Goal: Task Accomplishment & Management: Manage account settings

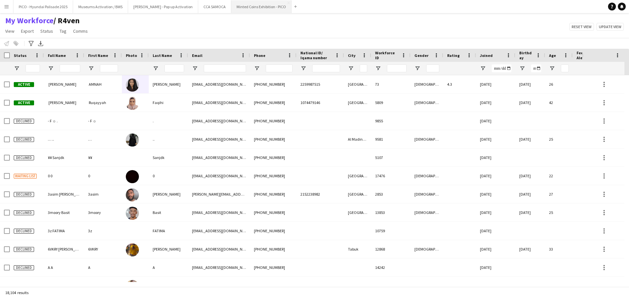
click at [231, 9] on button "Minted Coins Exhibition - PICO Close" at bounding box center [261, 6] width 60 height 13
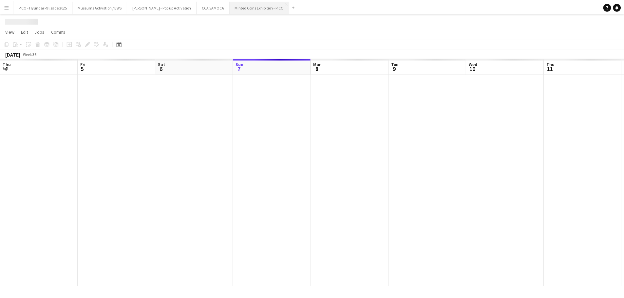
scroll to position [0, 157]
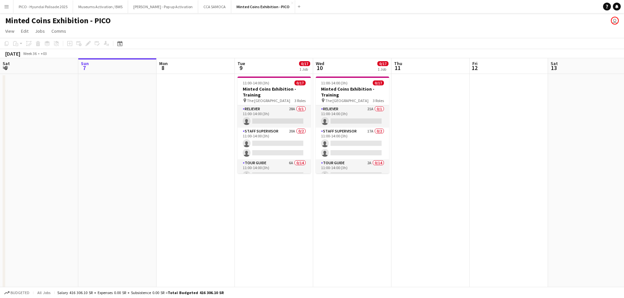
click at [308, 186] on app-calendar-viewport "Thu 4 Fri 5 Sat 6 Sun 7 Mon 8 Tue 9 0/17 1 Job Wed 10 0/17 1 Job Thu 11 Fri 12 …" at bounding box center [312, 185] width 624 height 255
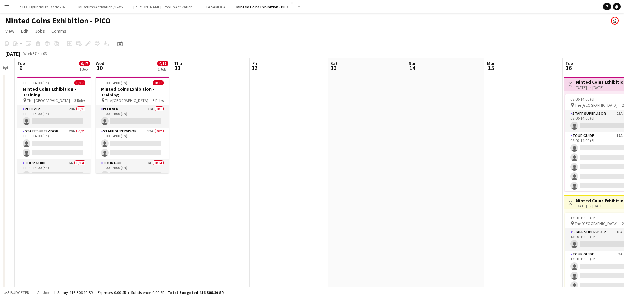
drag, startPoint x: 369, startPoint y: 160, endPoint x: 278, endPoint y: 158, distance: 90.7
click at [263, 157] on app-calendar-viewport "Sat 6 Sun 7 Mon 8 Tue 9 0/17 1 Job Wed 10 0/17 1 Job Thu 11 Fri 12 Sat 13 Sun 1…" at bounding box center [312, 185] width 624 height 255
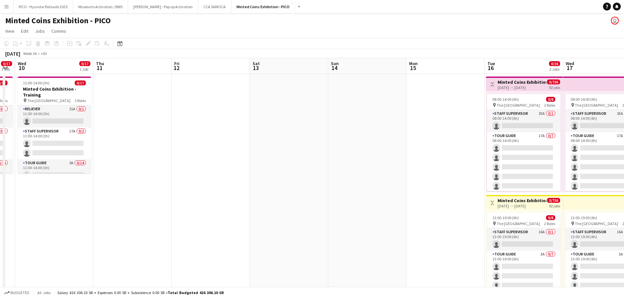
drag, startPoint x: 417, startPoint y: 149, endPoint x: 305, endPoint y: 157, distance: 111.9
click at [328, 156] on app-calendar-viewport "Sun 7 Mon 8 Tue 9 0/17 1 Job Wed 10 0/17 1 Job Thu 11 Fri 12 Sat 13 Sun 14 Mon …" at bounding box center [312, 185] width 624 height 255
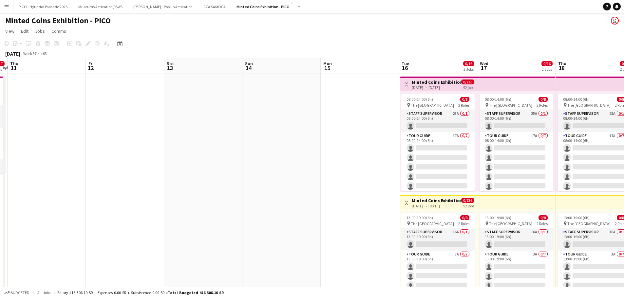
drag, startPoint x: 335, startPoint y: 158, endPoint x: 276, endPoint y: 158, distance: 59.6
click at [277, 158] on app-calendar-viewport "Mon 8 Tue 9 0/17 1 Job Wed 10 0/17 1 Job Thu 11 Fri 12 Sat 13 Sun 14 Mon 15 Tue…" at bounding box center [312, 185] width 624 height 255
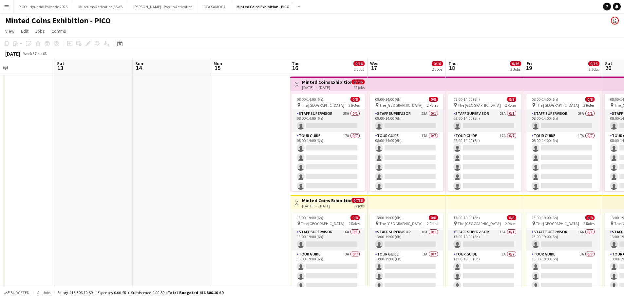
drag, startPoint x: 319, startPoint y: 158, endPoint x: 270, endPoint y: 157, distance: 48.8
click at [270, 157] on app-calendar-viewport "Tue 9 0/17 1 Job Wed 10 0/17 1 Job Thu 11 Fri 12 Sat 13 Sun 14 Mon 15 Tue 16 0/…" at bounding box center [312, 185] width 624 height 255
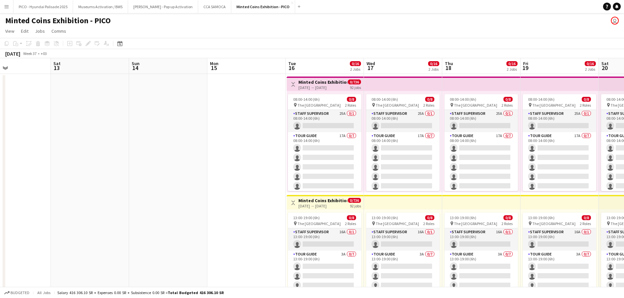
scroll to position [26, 0]
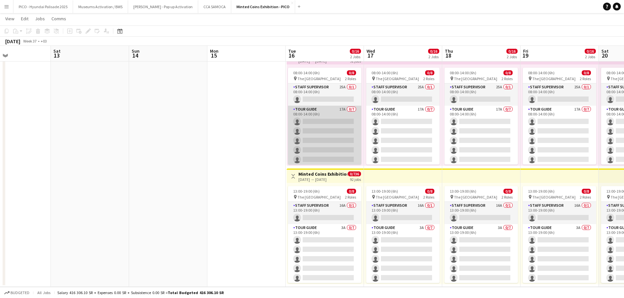
click at [328, 142] on app-card-role "Tour Guide 17A 0/7 08:00-14:00 (6h) single-neutral-actions single-neutral-actio…" at bounding box center [324, 145] width 73 height 79
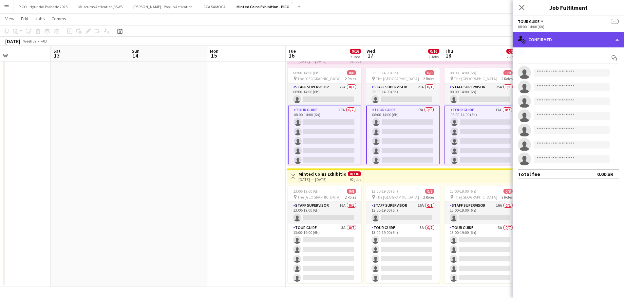
click at [520, 43] on icon "single-neutral-actions-check-2" at bounding box center [522, 40] width 8 height 8
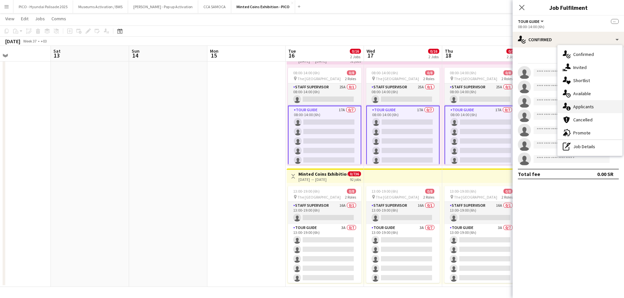
click at [586, 109] on span "Applicants" at bounding box center [583, 107] width 21 height 6
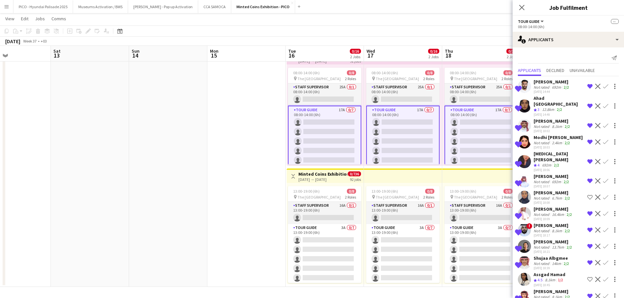
scroll to position [66, 0]
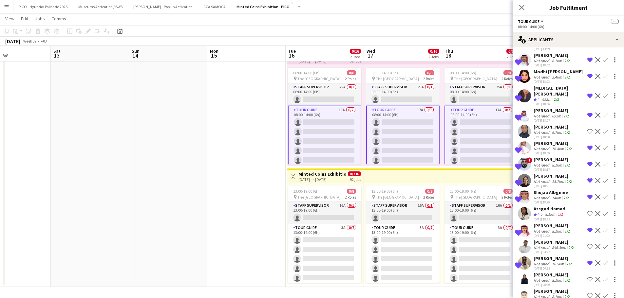
click at [551, 278] on div "8.1km" at bounding box center [556, 280] width 13 height 5
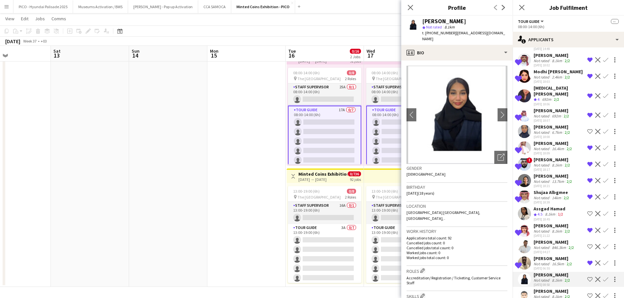
click at [551, 288] on div "[PERSON_NAME]" at bounding box center [552, 291] width 38 height 6
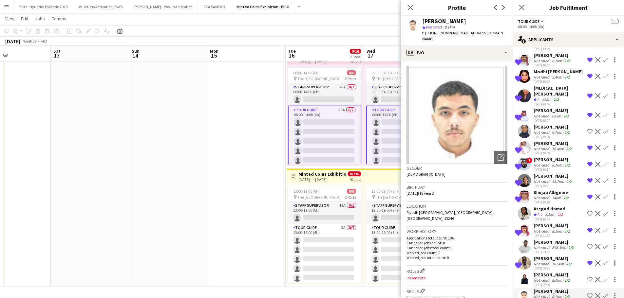
click at [537, 278] on div "Not rated" at bounding box center [541, 280] width 17 height 5
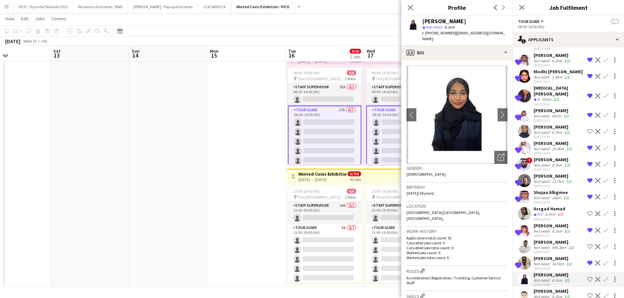
click at [537, 288] on div "[PERSON_NAME]" at bounding box center [552, 291] width 38 height 6
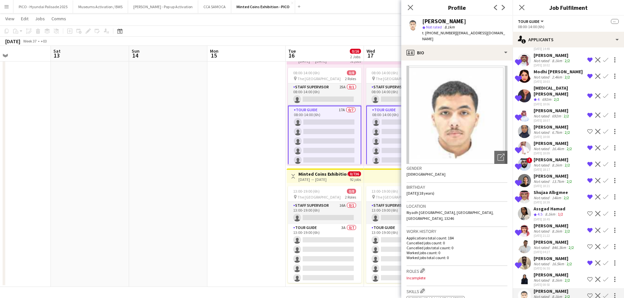
click at [535, 245] on div "Not rated" at bounding box center [541, 247] width 17 height 5
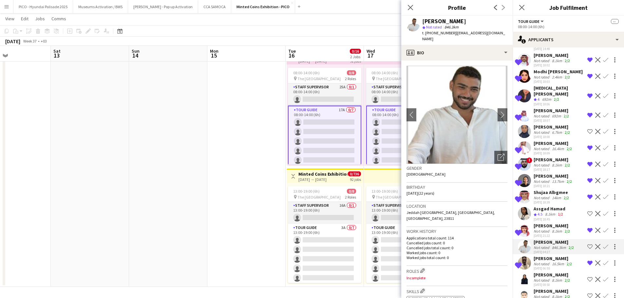
click at [548, 278] on div "Not rated" at bounding box center [541, 280] width 17 height 5
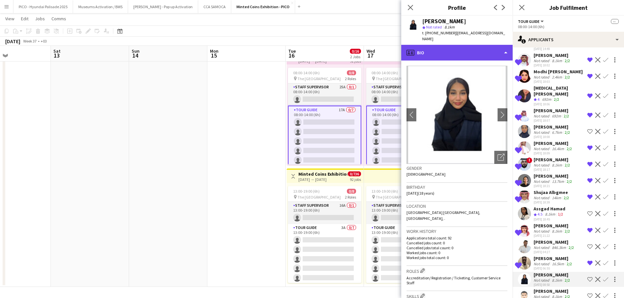
click at [426, 46] on div "profile Bio" at bounding box center [456, 53] width 111 height 16
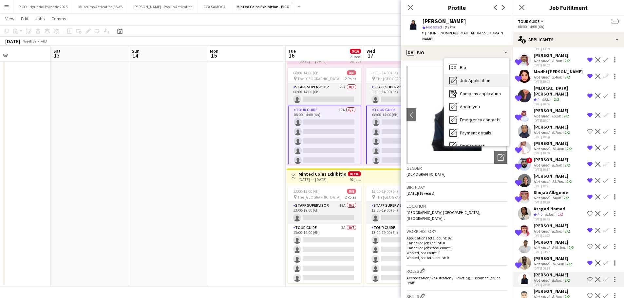
click at [471, 78] on span "Job Application" at bounding box center [475, 81] width 30 height 6
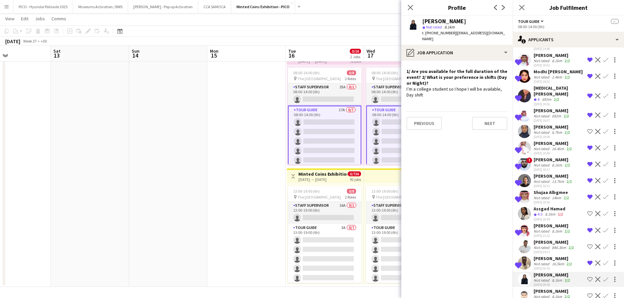
click at [537, 294] on div "Not rated" at bounding box center [541, 296] width 17 height 5
click at [530, 273] on app-user-avatar at bounding box center [524, 279] width 13 height 13
click at [475, 86] on div "I’m a college student so I hope I will be available, Day shift" at bounding box center [456, 92] width 101 height 12
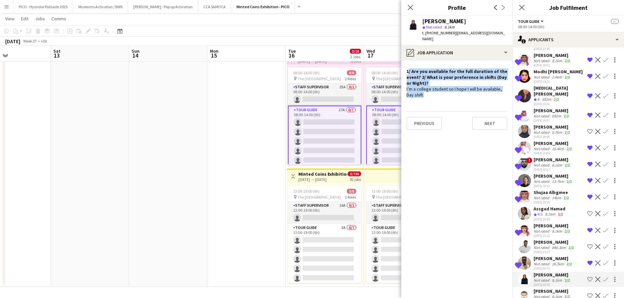
drag, startPoint x: 475, startPoint y: 86, endPoint x: 474, endPoint y: 69, distance: 17.1
click at [474, 69] on div "1/ Are you available for the full duration of the event? 2/ What is your prefer…" at bounding box center [456, 83] width 101 height 30
click at [474, 69] on h4 "1/ Are you available for the full duration of the event? 2/ What is your prefer…" at bounding box center [456, 77] width 101 height 18
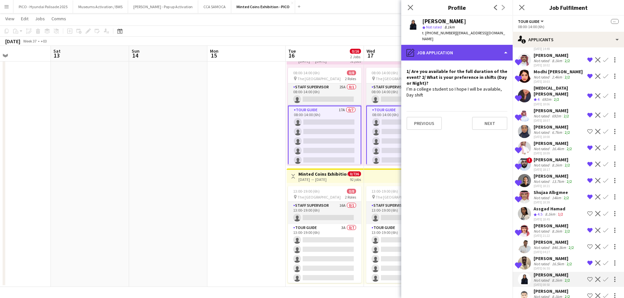
click at [472, 45] on div "pencil4 Job Application" at bounding box center [456, 53] width 111 height 16
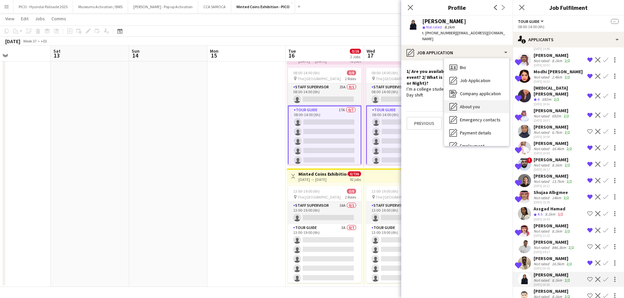
click at [479, 100] on div "About you About you" at bounding box center [476, 106] width 65 height 13
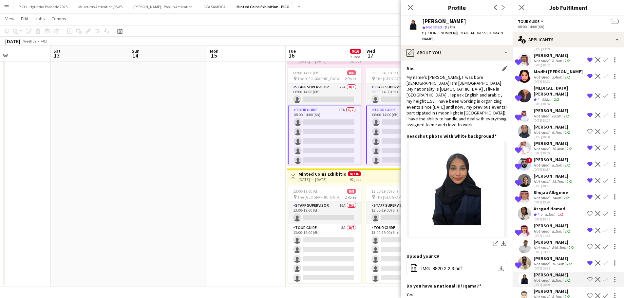
click at [475, 92] on div "‏My name’s orgwan asiri, I was born 25/5/2007 Iam 18 years old ,My nationality …" at bounding box center [456, 101] width 101 height 54
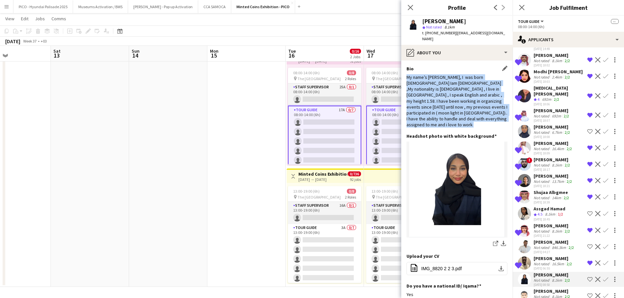
click at [475, 92] on div "‏My name’s orgwan asiri, I was born 25/5/2007 Iam 18 years old ,My nationality …" at bounding box center [456, 101] width 101 height 54
click at [475, 93] on div "‏My name’s orgwan asiri, I was born 25/5/2007 Iam 18 years old ,My nationality …" at bounding box center [456, 101] width 101 height 54
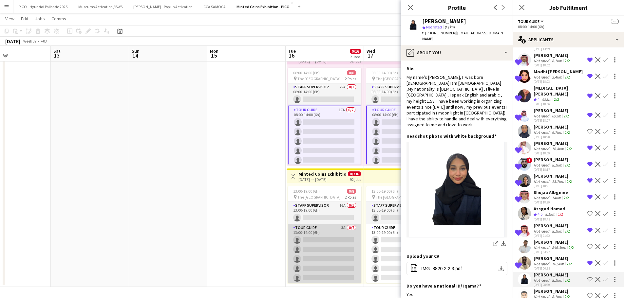
click at [337, 241] on app-card-role "Tour Guide 3A 0/7 13:00-19:00 (6h) single-neutral-actions single-neutral-action…" at bounding box center [324, 263] width 73 height 79
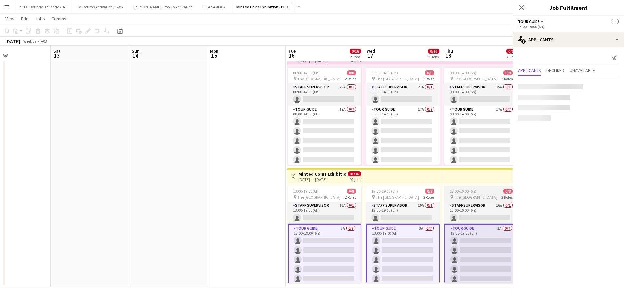
scroll to position [0, 0]
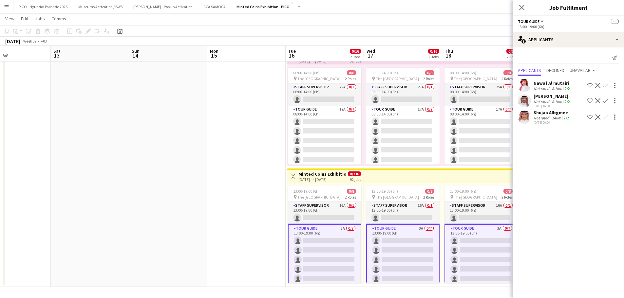
click at [534, 113] on div "Shujaa Albgmee" at bounding box center [551, 113] width 37 height 6
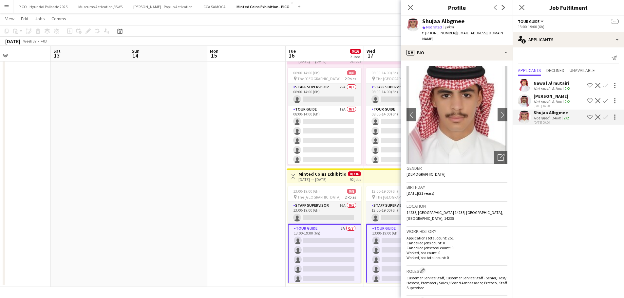
click at [535, 102] on div "Not rated" at bounding box center [541, 101] width 17 height 5
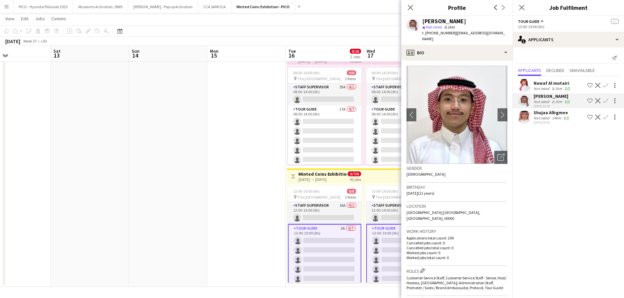
click at [538, 89] on div "Not rated" at bounding box center [541, 88] width 17 height 5
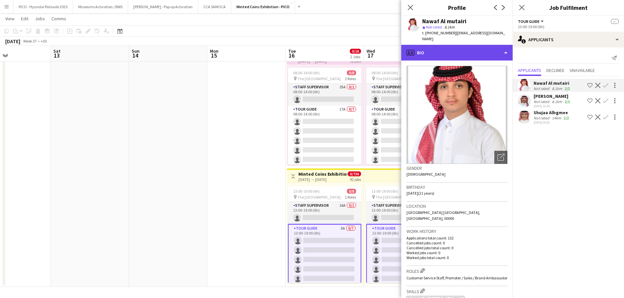
click at [481, 49] on div "profile Bio" at bounding box center [456, 53] width 111 height 16
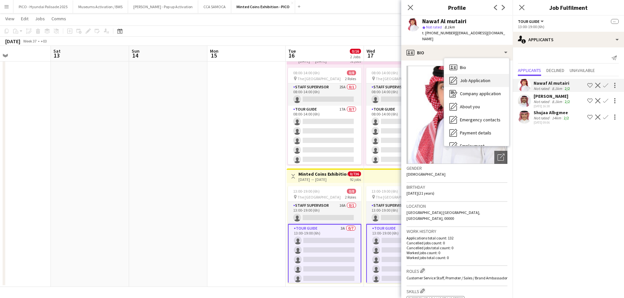
click at [486, 78] on div "Job Application Job Application" at bounding box center [476, 80] width 65 height 13
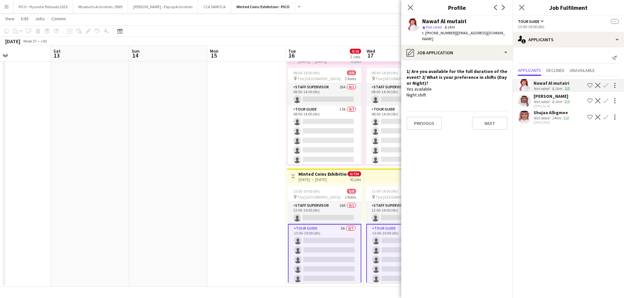
click at [467, 86] on div "Yes available Night shift" at bounding box center [456, 92] width 101 height 12
drag, startPoint x: 467, startPoint y: 84, endPoint x: 467, endPoint y: 90, distance: 6.5
click at [467, 90] on div "Yes available Night shift" at bounding box center [456, 92] width 101 height 12
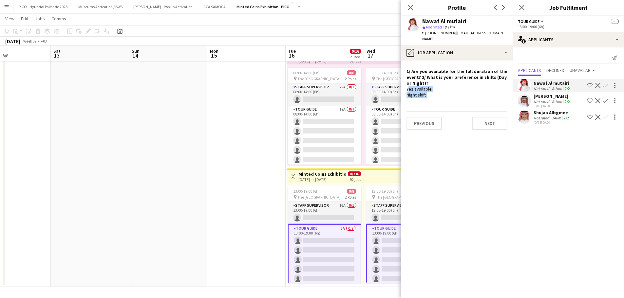
click at [467, 90] on div "Yes available Night shift" at bounding box center [456, 92] width 101 height 12
drag, startPoint x: 467, startPoint y: 90, endPoint x: 465, endPoint y: 73, distance: 17.5
click at [465, 73] on div "1/ Are you available for the full duration of the event? 2/ What is your prefer…" at bounding box center [456, 83] width 101 height 30
click at [465, 73] on h4 "1/ Are you available for the full duration of the event? 2/ What is your prefer…" at bounding box center [456, 77] width 101 height 18
click at [269, 99] on app-date-cell at bounding box center [246, 167] width 78 height 240
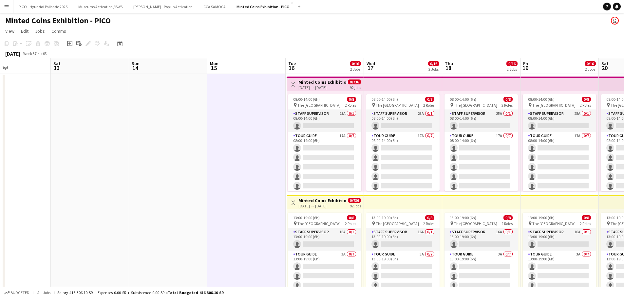
click at [341, 86] on div "16-09-2025 → 16-12-2025" at bounding box center [322, 87] width 49 height 5
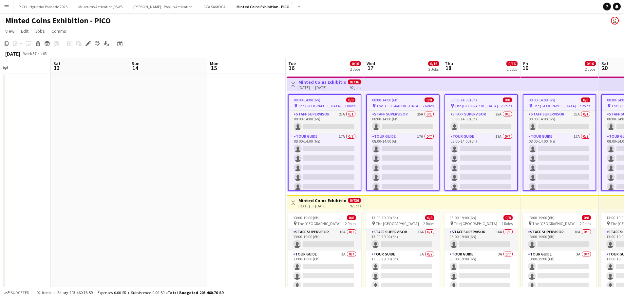
click at [341, 86] on div "16-09-2025 → 16-12-2025" at bounding box center [322, 87] width 49 height 5
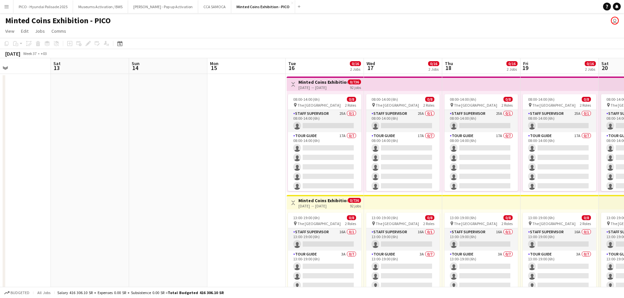
click at [294, 83] on app-icon "Toggle View" at bounding box center [293, 84] width 5 height 5
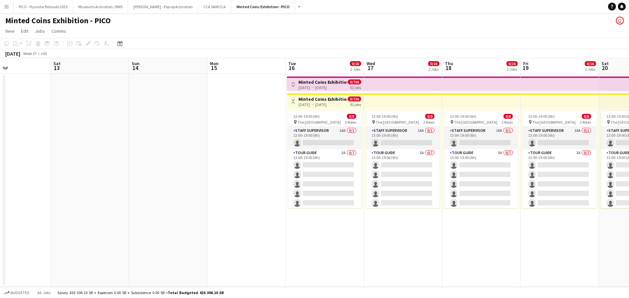
click at [294, 83] on app-icon "Toggle View" at bounding box center [293, 84] width 5 height 5
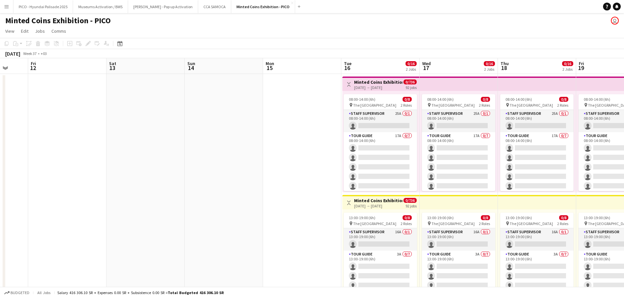
drag, startPoint x: 122, startPoint y: 172, endPoint x: 249, endPoint y: 170, distance: 126.7
click at [266, 164] on app-calendar-viewport "Tue 9 0/17 1 Job Wed 10 0/17 1 Job Thu 11 Fri 12 Sat 13 Sun 14 Mon 15 Tue 16 0/…" at bounding box center [312, 185] width 624 height 255
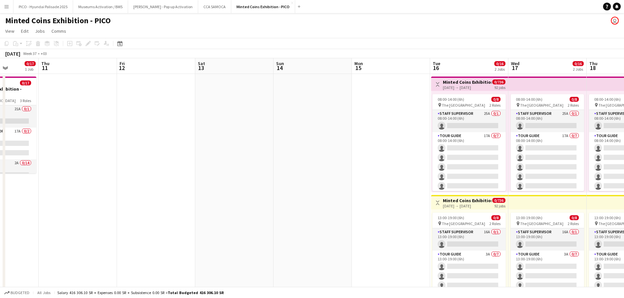
drag, startPoint x: 203, startPoint y: 180, endPoint x: 286, endPoint y: 169, distance: 83.3
click at [286, 169] on app-calendar-viewport "Mon 8 Tue 9 0/17 1 Job Wed 10 0/17 1 Job Thu 11 Fri 12 Sat 13 Sun 14 Mon 15 Tue…" at bounding box center [312, 185] width 624 height 255
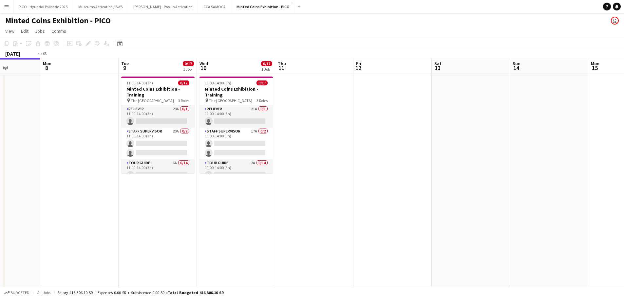
drag, startPoint x: 269, startPoint y: 177, endPoint x: 322, endPoint y: 166, distance: 54.0
click at [322, 166] on app-calendar-viewport "Sat 6 Sun 7 Mon 8 Tue 9 0/17 1 Job Wed 10 0/17 1 Job Thu 11 Fri 12 Sat 13 Sun 1…" at bounding box center [312, 185] width 624 height 255
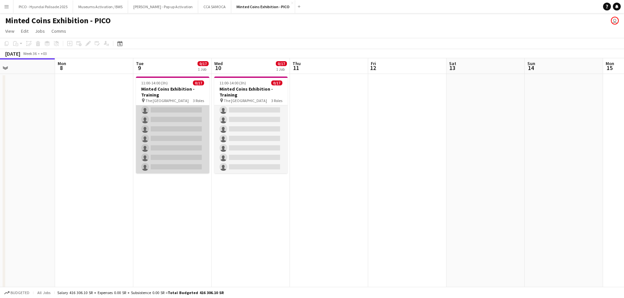
click at [186, 161] on app-card-role "Tour Guide 6A 0/14 11:00-14:00 (3h) single-neutral-actions single-neutral-actio…" at bounding box center [172, 101] width 73 height 146
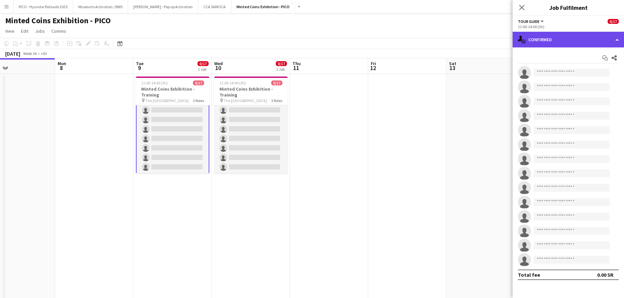
click at [542, 37] on div "single-neutral-actions-check-2 Confirmed" at bounding box center [567, 40] width 111 height 16
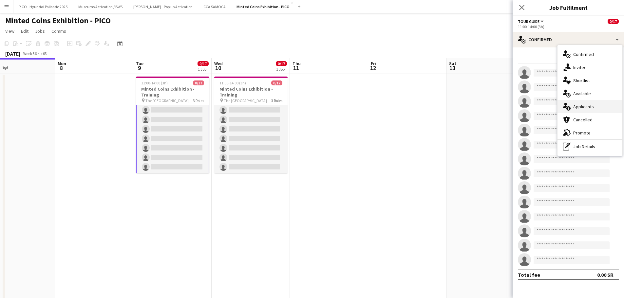
click at [575, 107] on span "Applicants" at bounding box center [583, 107] width 21 height 6
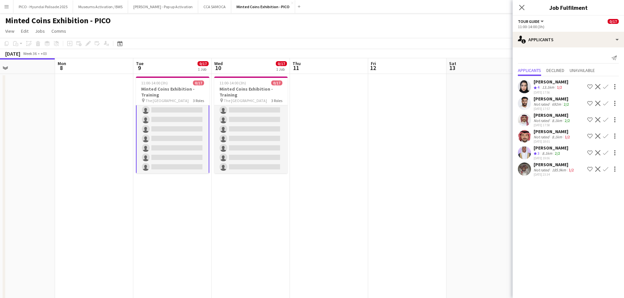
click at [568, 117] on div "Ibrahim Aljohani" at bounding box center [552, 115] width 38 height 6
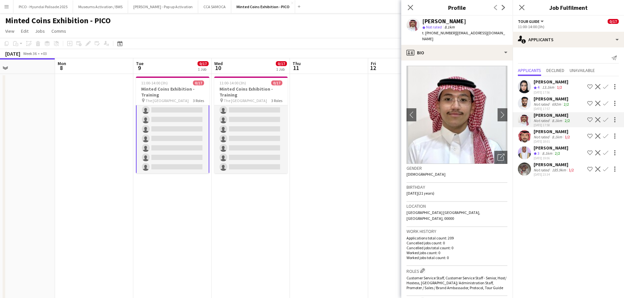
click at [563, 156] on div "Crew rating 3 8.1km 2/2" at bounding box center [550, 154] width 35 height 6
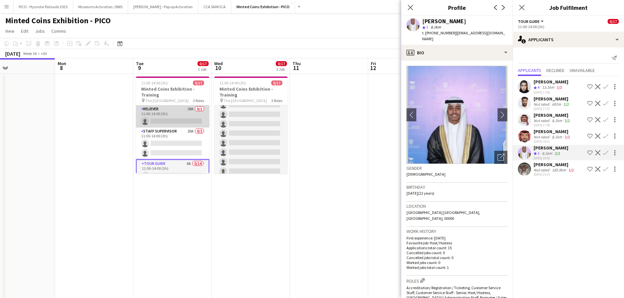
click at [178, 119] on app-card-role "Reliever 28A 0/1 11:00-14:00 (3h) single-neutral-actions" at bounding box center [172, 116] width 73 height 22
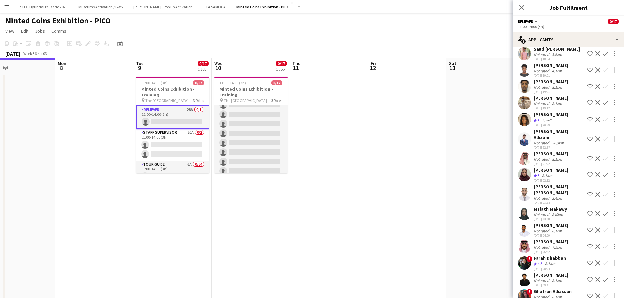
click at [544, 212] on div "Not rated" at bounding box center [541, 214] width 17 height 5
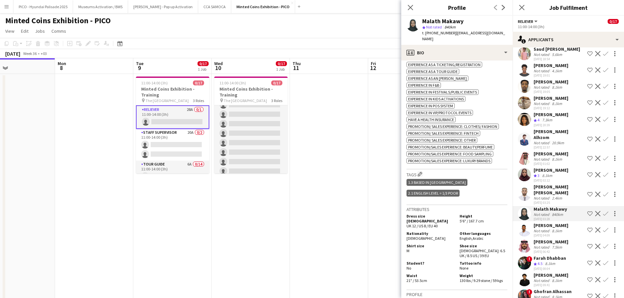
click at [564, 217] on div "07-09-2025 03:28" at bounding box center [549, 219] width 33 height 4
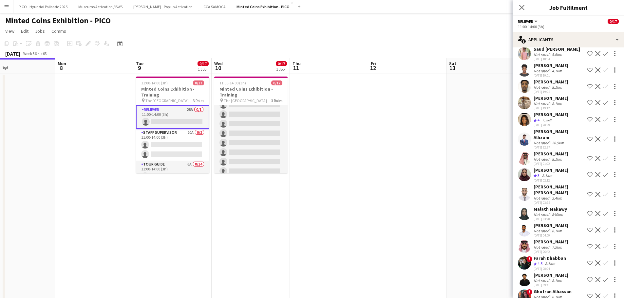
click at [554, 239] on div "Majed Abdullah" at bounding box center [550, 242] width 35 height 6
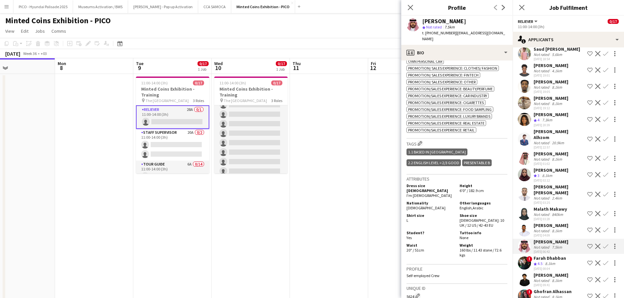
click at [532, 289] on div "! Ghofran Alhassan Not rated 8.1km 07-09-2025 10:59 Shortlist crew Decline Conf…" at bounding box center [567, 296] width 111 height 15
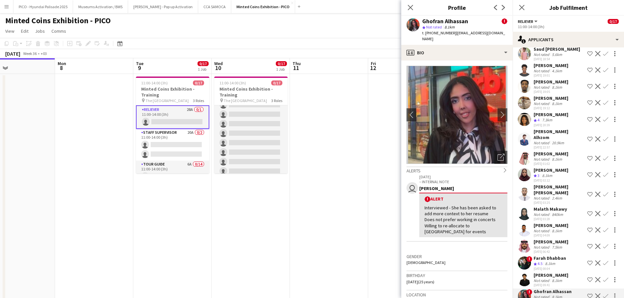
click at [532, 272] on div "Mohamed Gadkarim Not rated 8.1km 07-09-2025 09:41 Shortlist crew Decline Confirm" at bounding box center [567, 279] width 111 height 15
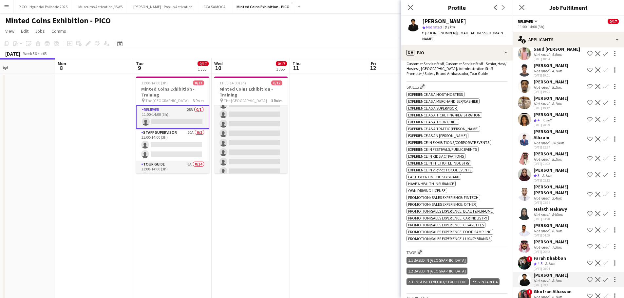
click at [531, 256] on span "!" at bounding box center [529, 259] width 6 height 6
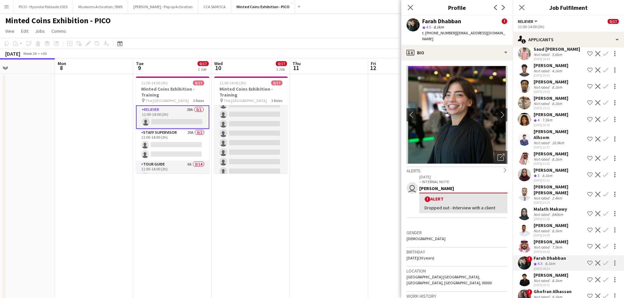
click at [529, 241] on div at bounding box center [524, 246] width 13 height 13
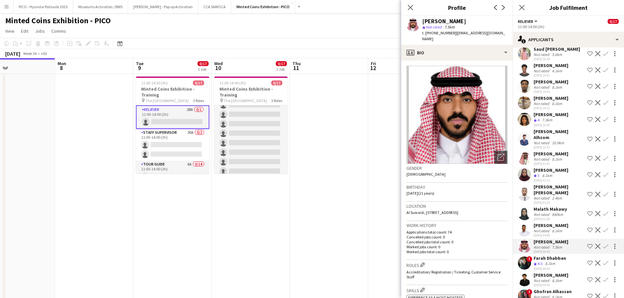
click at [530, 224] on div at bounding box center [524, 230] width 13 height 13
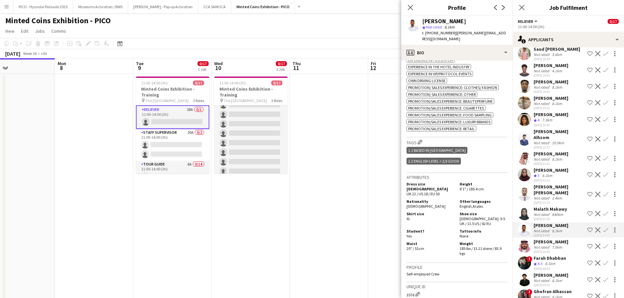
click at [332, 161] on app-date-cell at bounding box center [329, 194] width 78 height 240
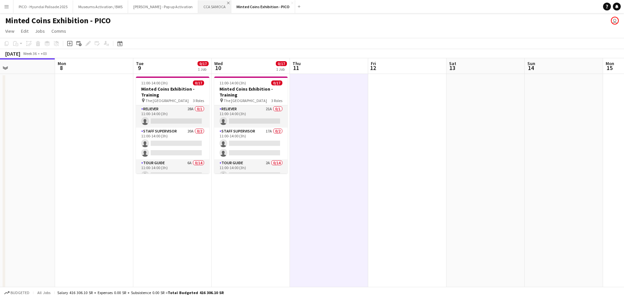
click at [227, 3] on app-icon "Close" at bounding box center [228, 3] width 3 height 3
click at [170, 9] on button "Shein - Pop up Activation Close" at bounding box center [163, 6] width 70 height 13
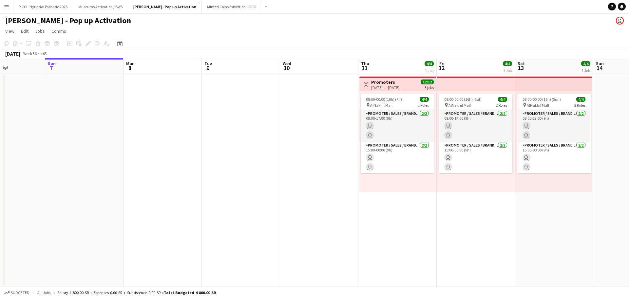
drag, startPoint x: 372, startPoint y: 122, endPoint x: 302, endPoint y: 138, distance: 71.8
click at [313, 135] on app-calendar-viewport "Thu 4 Fri 5 Sat 6 Sun 7 Mon 8 Tue 9 Wed 10 Thu 11 4/4 1 Job Fri 12 4/4 1 Job Sa…" at bounding box center [314, 172] width 629 height 229
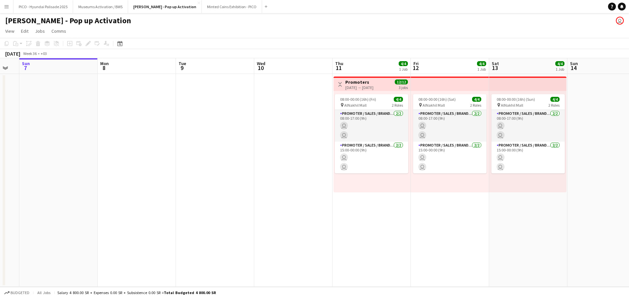
drag, startPoint x: 358, startPoint y: 130, endPoint x: 269, endPoint y: 131, distance: 88.1
click at [271, 131] on app-calendar-viewport "Thu 4 Fri 5 Sat 6 Sun 7 Mon 8 Tue 9 Wed 10 Thu 11 4/4 1 Job Fri 12 4/4 1 Job Sa…" at bounding box center [314, 172] width 629 height 229
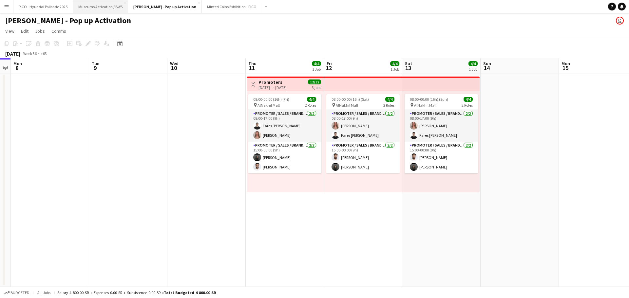
click at [92, 9] on button "Museums Activation / BWS Close" at bounding box center [100, 6] width 55 height 13
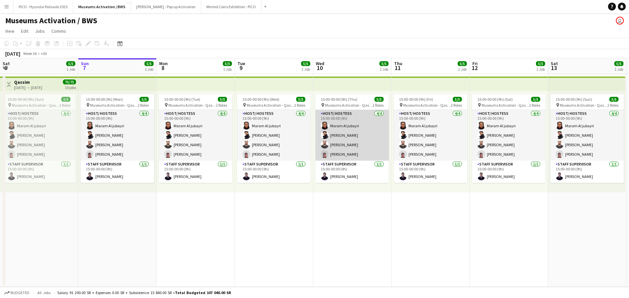
drag, startPoint x: 318, startPoint y: 134, endPoint x: 184, endPoint y: 146, distance: 134.2
click at [205, 143] on app-calendar-viewport "Thu 4 5/5 1 Job Fri 5 5/5 1 Job Sat 6 5/5 1 Job Sun 7 5/5 1 Job Mon 8 5/5 1 Job…" at bounding box center [314, 172] width 629 height 229
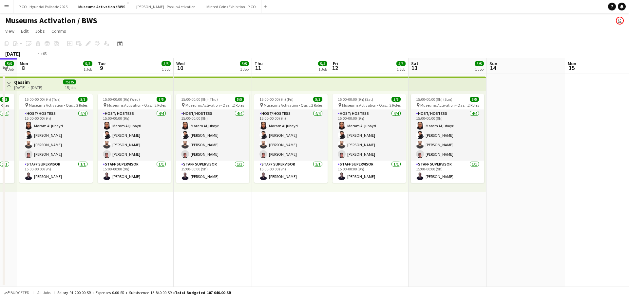
drag, startPoint x: 327, startPoint y: 132, endPoint x: 210, endPoint y: 140, distance: 117.5
click at [210, 140] on app-calendar-viewport "Fri 5 5/5 1 Job Sat 6 5/5 1 Job Sun 7 5/5 1 Job Mon 8 5/5 1 Job Tue 9 5/5 1 Job…" at bounding box center [314, 172] width 629 height 229
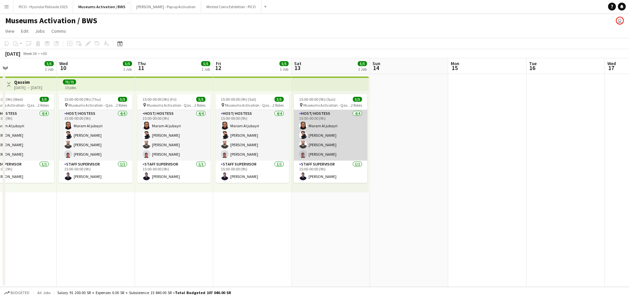
click at [195, 145] on app-calendar-viewport "Sat 6 5/5 1 Job Sun 7 5/5 1 Job Mon 8 5/5 1 Job Tue 9 5/5 1 Job Wed 10 5/5 1 Jo…" at bounding box center [314, 172] width 629 height 229
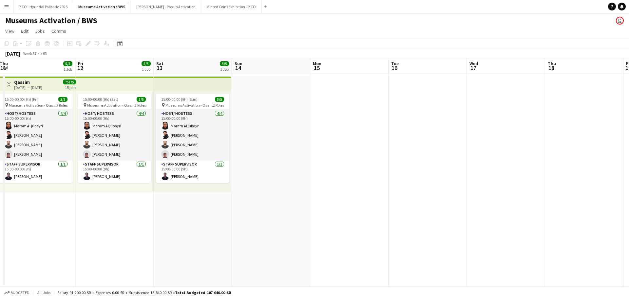
click at [202, 143] on app-calendar-viewport "Mon 8 5/5 1 Job Tue 9 5/5 1 Job Wed 10 5/5 1 Job Thu 11 5/5 1 Job Fri 12 5/5 1 …" at bounding box center [314, 172] width 629 height 229
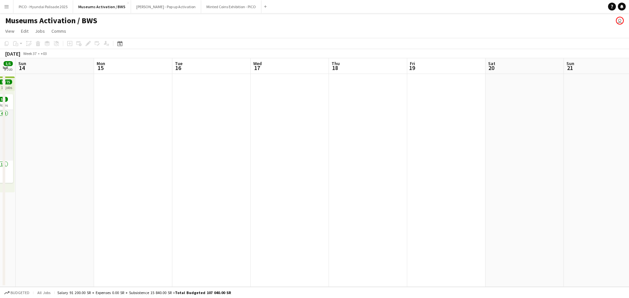
drag, startPoint x: 169, startPoint y: 141, endPoint x: 117, endPoint y: 147, distance: 52.0
click at [132, 146] on app-calendar-viewport "Thu 11 5/5 1 Job Fri 12 5/5 1 Job Sat 13 5/5 1 Job Sun 14 Mon 15 Tue 16 Wed 17 …" at bounding box center [314, 172] width 629 height 229
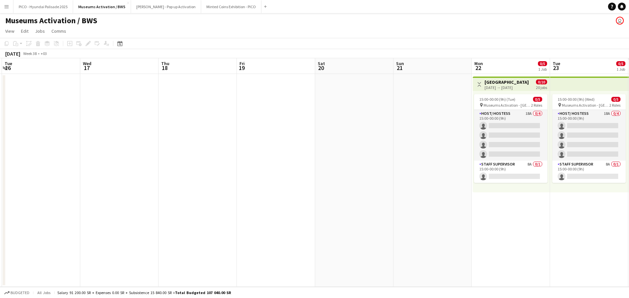
click at [260, 155] on app-calendar-viewport "Sat 13 5/5 1 Job Sun 14 Mon 15 Tue 16 Wed 17 Thu 18 Fri 19 Sat 20 Sun 21 Mon 22…" at bounding box center [314, 172] width 629 height 229
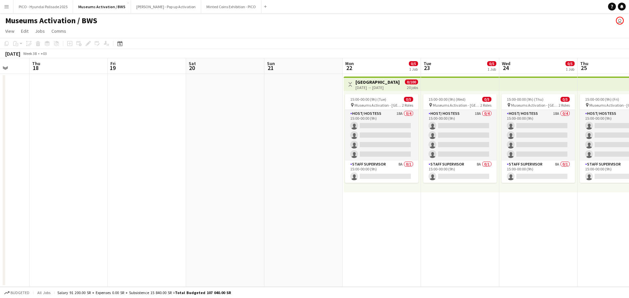
drag, startPoint x: 309, startPoint y: 152, endPoint x: 261, endPoint y: 148, distance: 47.9
click at [271, 148] on app-calendar-viewport "Mon 15 Tue 16 Wed 17 Thu 18 Fri 19 Sat 20 Sun 21 Mon 22 0/5 1 Job Tue 23 0/5 1 …" at bounding box center [314, 172] width 629 height 229
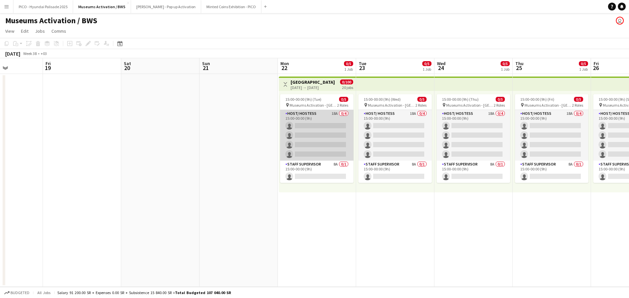
click at [287, 132] on app-card-role "Host/ Hostess 18A 0/4 15:00-00:00 (9h) single-neutral-actions single-neutral-ac…" at bounding box center [316, 135] width 73 height 51
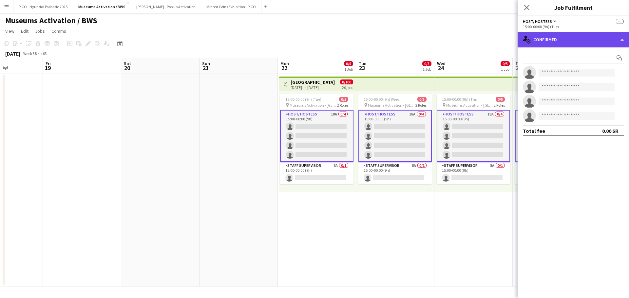
click at [560, 33] on div "single-neutral-actions-check-2 Confirmed" at bounding box center [572, 40] width 111 height 16
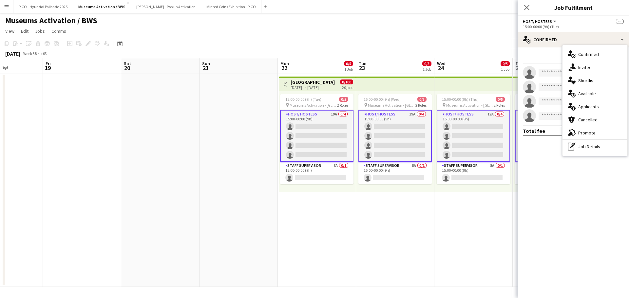
click at [572, 133] on icon "advertising-megaphone" at bounding box center [571, 133] width 8 height 8
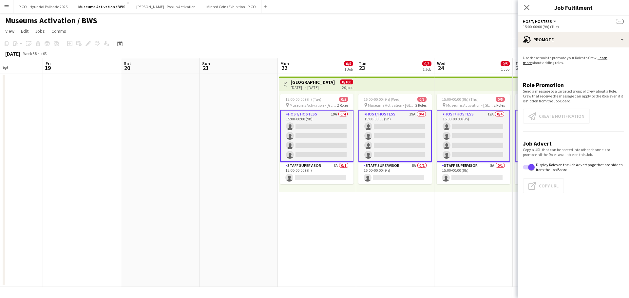
click at [332, 123] on app-card-role "Host/ Hostess 19A 0/4 15:00-00:00 (9h) single-neutral-actions single-neutral-ac…" at bounding box center [316, 136] width 73 height 52
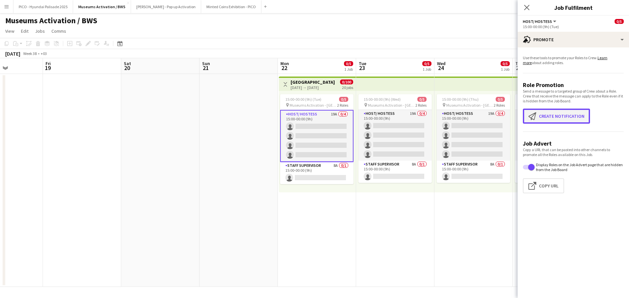
click at [524, 121] on button "Create notification Create notification" at bounding box center [556, 116] width 67 height 15
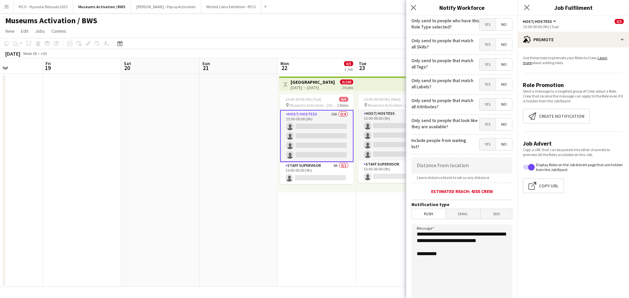
click at [479, 24] on span "Yes" at bounding box center [487, 25] width 16 height 12
click at [483, 40] on span "Yes" at bounding box center [487, 45] width 16 height 12
click at [483, 61] on span "Yes" at bounding box center [487, 65] width 16 height 12
click at [482, 82] on span "Yes" at bounding box center [487, 85] width 16 height 12
click at [481, 103] on span "Yes" at bounding box center [487, 105] width 16 height 12
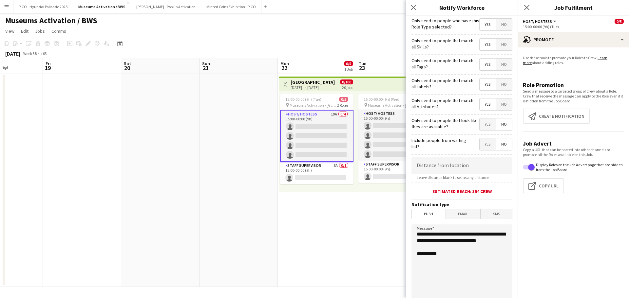
click at [458, 120] on label "Only send to people that look like they are available?" at bounding box center [445, 124] width 68 height 12
click at [455, 137] on div "Include people from waiting list? Yes No" at bounding box center [461, 144] width 101 height 16
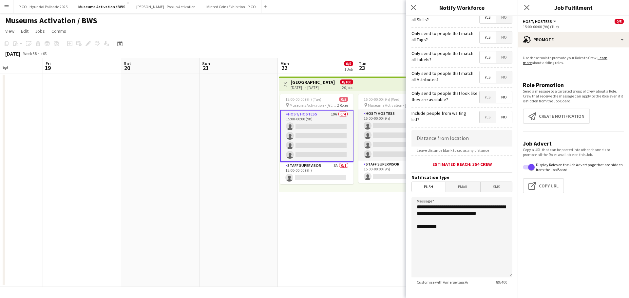
scroll to position [62, 0]
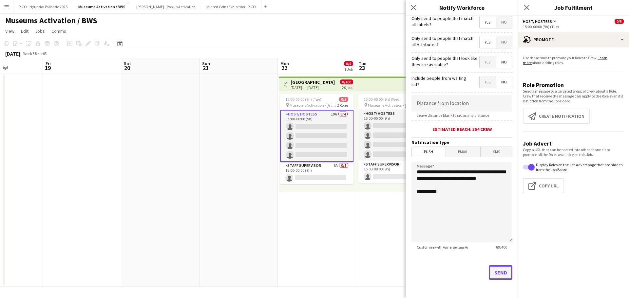
click at [502, 271] on button "Send" at bounding box center [501, 273] width 24 height 14
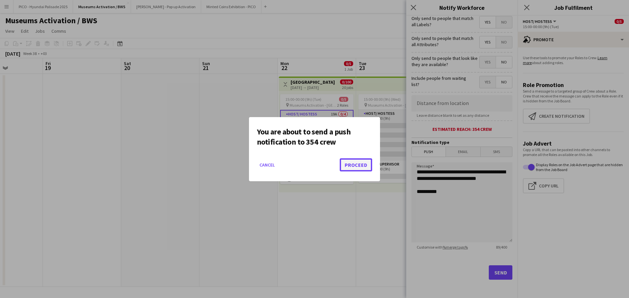
click at [361, 159] on button "Proceed" at bounding box center [356, 164] width 32 height 13
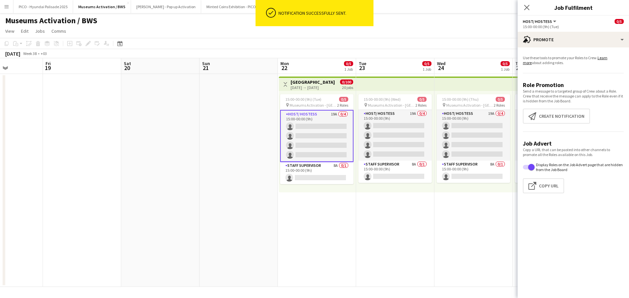
click at [253, 144] on app-date-cell at bounding box center [238, 180] width 78 height 213
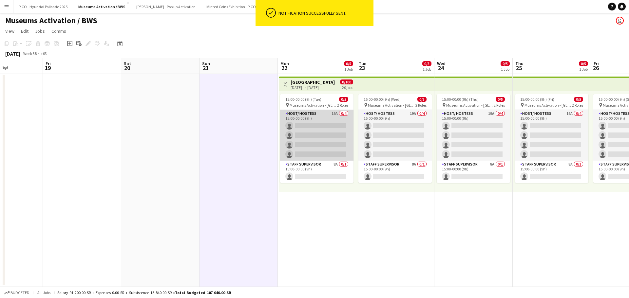
click at [303, 134] on app-card-role "Host/ Hostess 19A 0/4 15:00-00:00 (9h) single-neutral-actions single-neutral-ac…" at bounding box center [316, 135] width 73 height 51
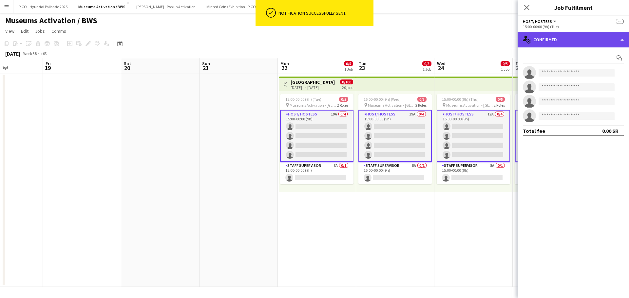
click at [538, 43] on div "single-neutral-actions-check-2 Confirmed" at bounding box center [572, 40] width 111 height 16
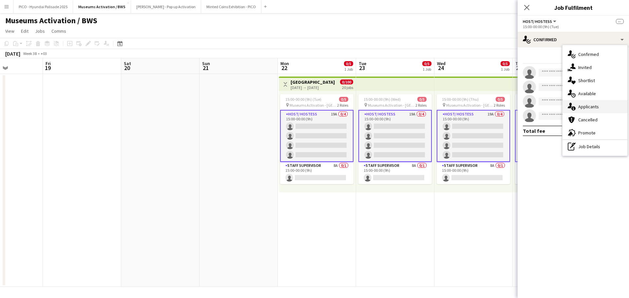
click at [588, 106] on span "Applicants" at bounding box center [588, 107] width 21 height 6
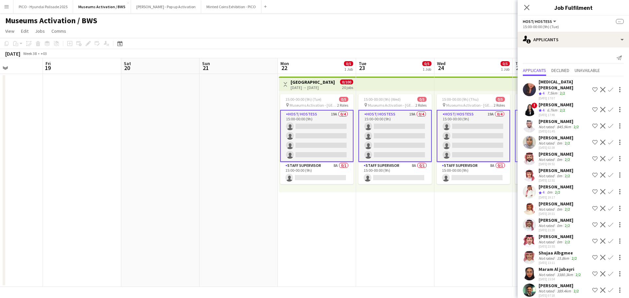
click at [559, 108] on div "2/2" at bounding box center [562, 111] width 8 height 6
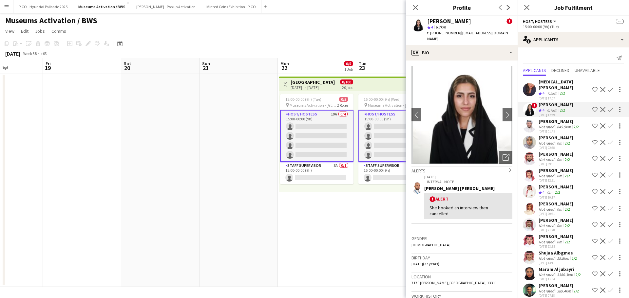
scroll to position [104, 0]
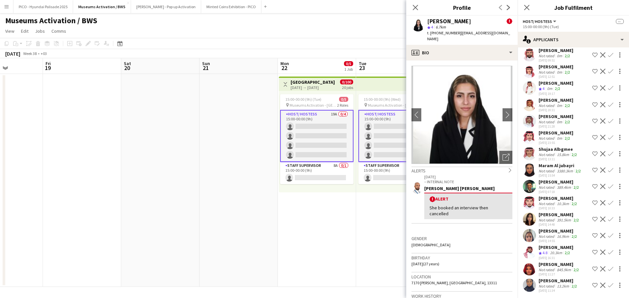
click at [554, 218] on div "Not rated" at bounding box center [546, 220] width 17 height 5
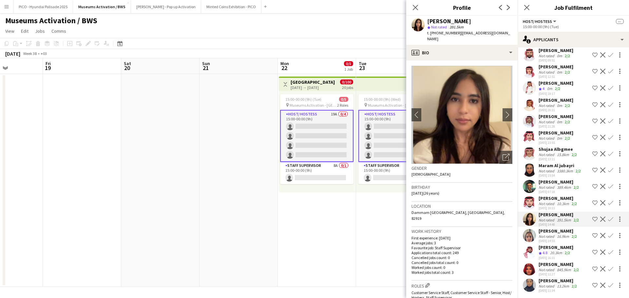
click at [592, 217] on app-icon "Shortlist crew" at bounding box center [594, 219] width 5 height 5
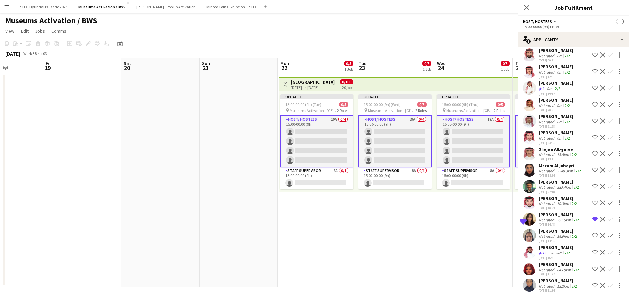
scroll to position [99, 0]
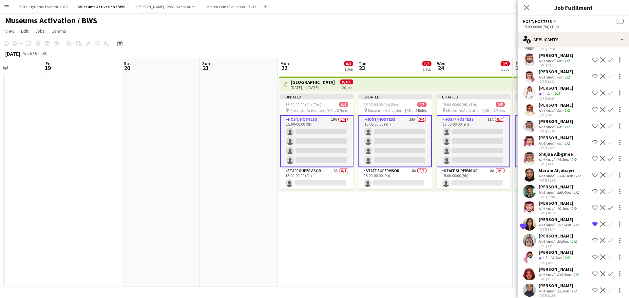
click at [566, 239] on div "16.9km" at bounding box center [562, 241] width 15 height 5
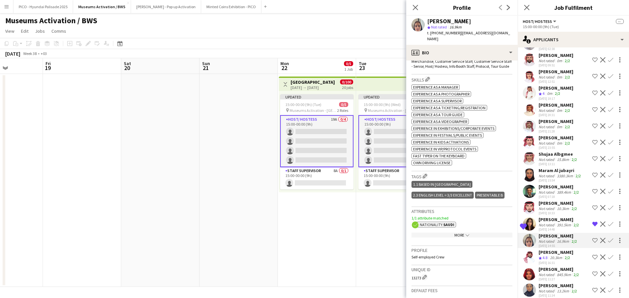
scroll to position [229, 0]
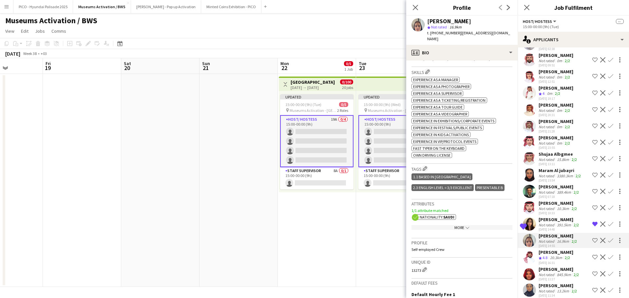
click at [592, 238] on app-icon "Shortlist crew" at bounding box center [594, 240] width 5 height 5
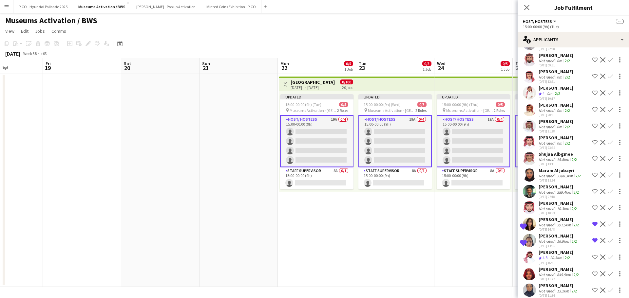
click at [564, 272] on div "845.9km" at bounding box center [563, 274] width 17 height 5
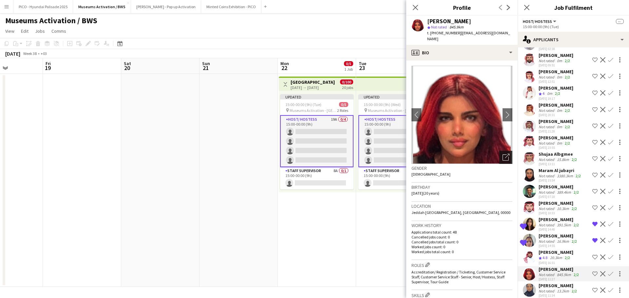
click at [502, 154] on icon "Open photos pop-in" at bounding box center [505, 157] width 7 height 7
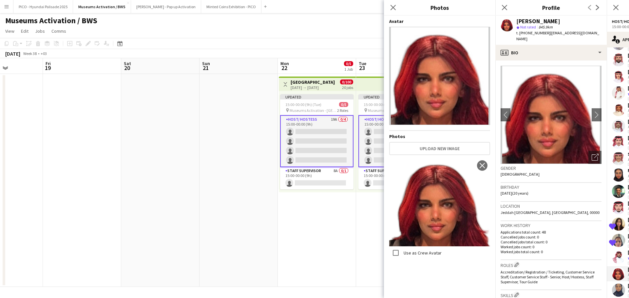
click at [497, 200] on app-crew-profile-bio "chevron-left chevron-right Open photos pop-in Gender Female Birthday 11-10-2004…" at bounding box center [550, 180] width 111 height 238
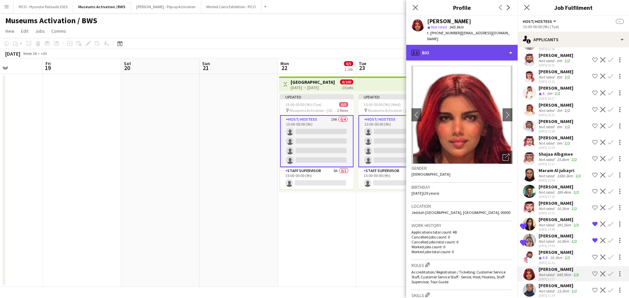
click at [455, 48] on div "profile Bio" at bounding box center [461, 53] width 111 height 16
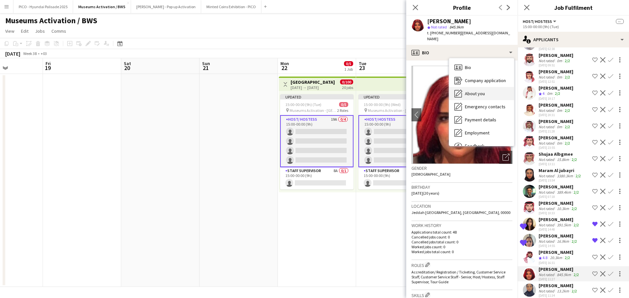
click at [465, 91] on div "About you About you" at bounding box center [481, 93] width 65 height 13
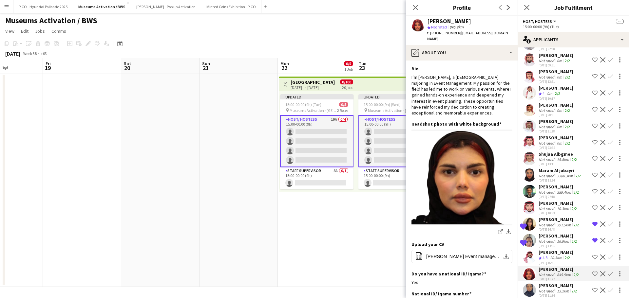
click at [465, 91] on div "I’m Jana Al Omari, a 20-year-old majoring in Event Management. My passion for t…" at bounding box center [461, 95] width 101 height 42
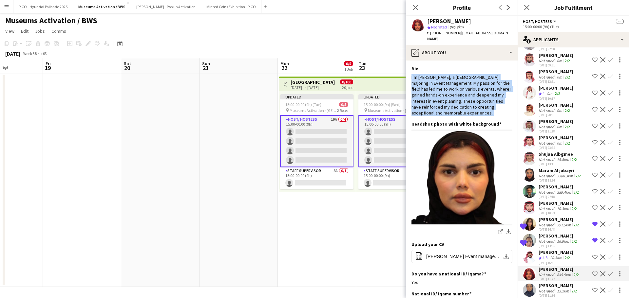
click at [465, 91] on div "I’m Jana Al Omari, a 20-year-old majoring in Event Management. My passion for t…" at bounding box center [461, 95] width 101 height 42
click at [465, 88] on div "I’m Jana Al Omari, a 20-year-old majoring in Event Management. My passion for t…" at bounding box center [461, 95] width 101 height 42
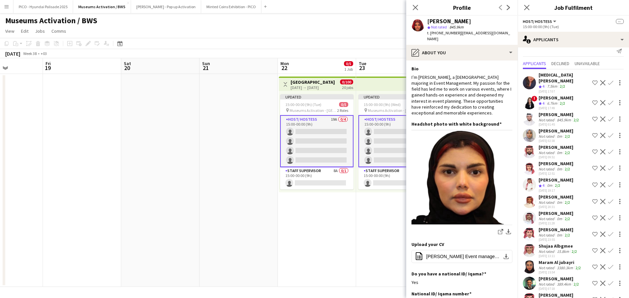
scroll to position [0, 0]
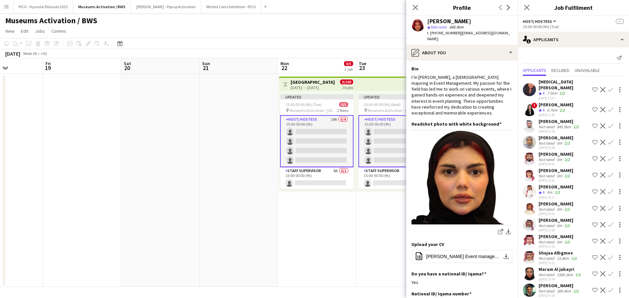
click at [561, 108] on app-skills-label "2/2" at bounding box center [562, 110] width 5 height 5
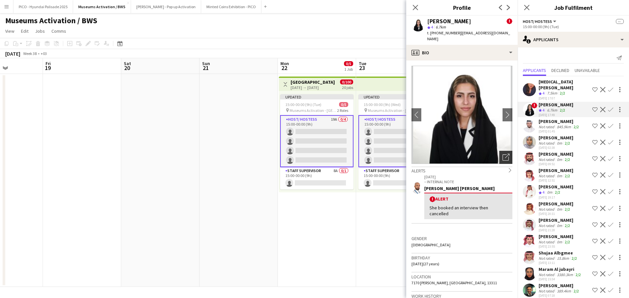
click at [503, 151] on div "Open photos pop-in" at bounding box center [505, 157] width 13 height 13
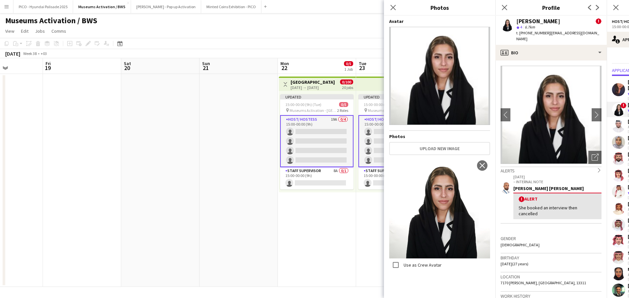
click at [529, 211] on div "! Alert She booked an interview then cancelled" at bounding box center [557, 206] width 88 height 27
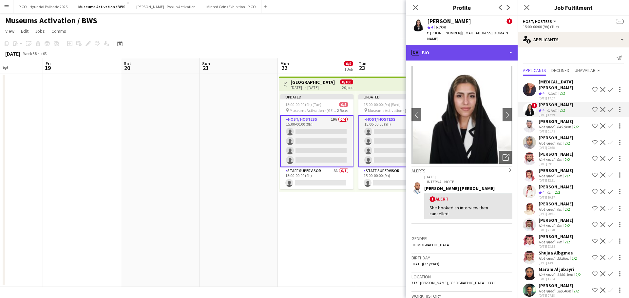
click at [483, 45] on div "profile Bio" at bounding box center [461, 53] width 111 height 16
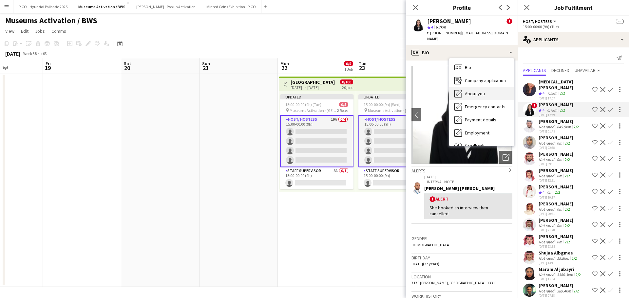
click at [484, 87] on div "About you About you" at bounding box center [481, 93] width 65 height 13
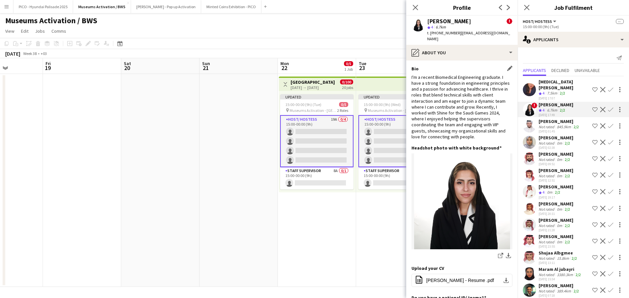
click at [469, 78] on div "I'm a recent Biomedical Engineering graduate. I have a strong foundation in eng…" at bounding box center [461, 106] width 101 height 65
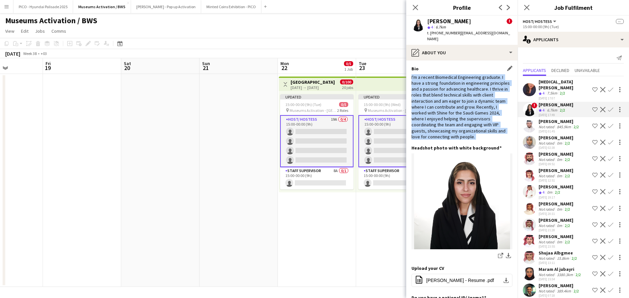
click at [469, 78] on div "I'm a recent Biomedical Engineering graduate. I have a strong foundation in eng…" at bounding box center [461, 106] width 101 height 65
click at [465, 96] on div "I'm a recent Biomedical Engineering graduate. I have a strong foundation in eng…" at bounding box center [461, 106] width 101 height 65
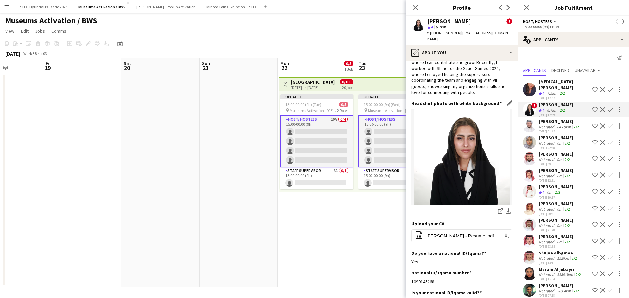
scroll to position [131, 0]
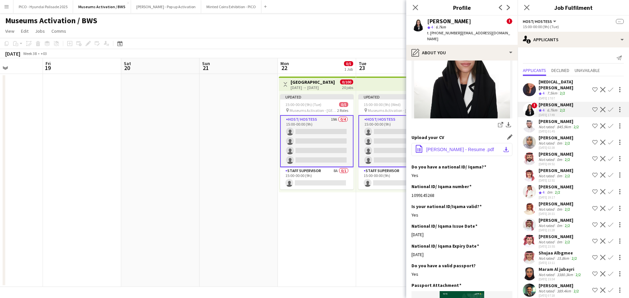
click at [461, 147] on span "Rudayna Alsaif - Resume .pdf" at bounding box center [460, 149] width 68 height 5
click at [592, 107] on app-icon "Shortlist crew" at bounding box center [594, 109] width 5 height 5
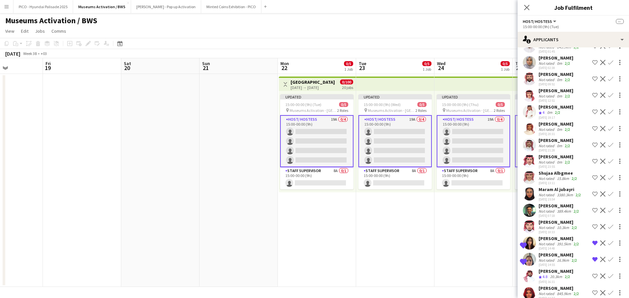
scroll to position [99, 0]
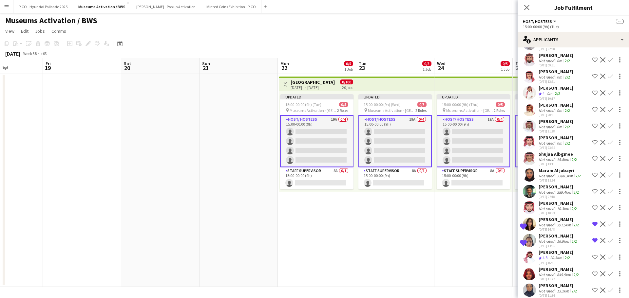
click at [559, 174] on div "3380.3km" at bounding box center [564, 176] width 19 height 5
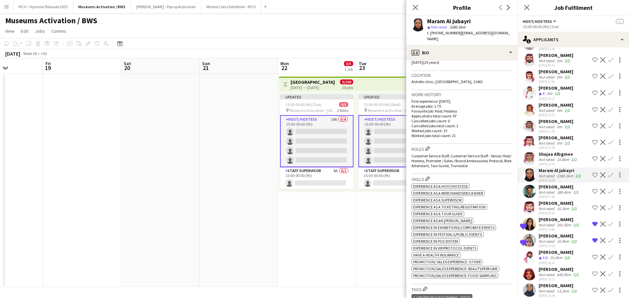
scroll to position [229, 0]
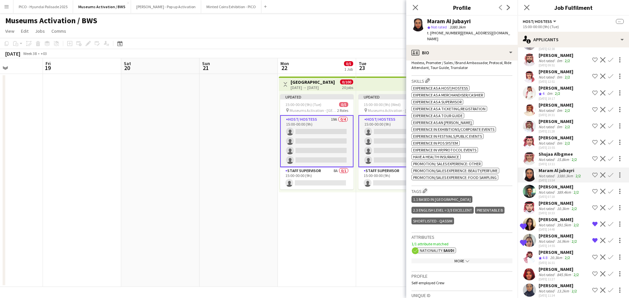
click at [542, 190] on div "Not rated" at bounding box center [546, 192] width 17 height 5
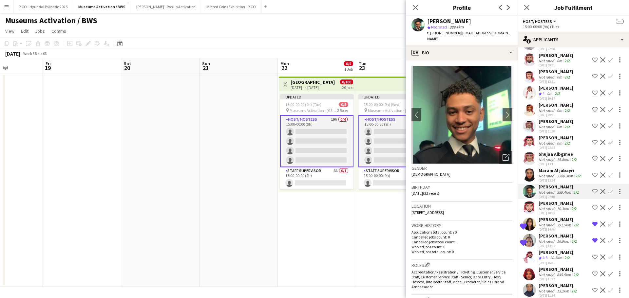
click at [370, 212] on app-calendar-viewport "Tue 16 Wed 17 Thu 18 Fri 19 Sat 20 Sun 21 Mon 22 0/5 1 Job Tue 23 0/5 1 Job Wed…" at bounding box center [314, 172] width 629 height 229
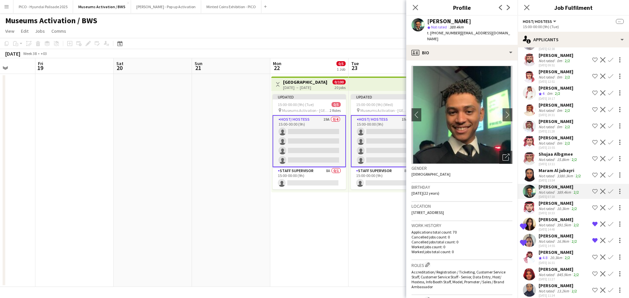
click at [239, 185] on app-date-cell at bounding box center [231, 180] width 78 height 213
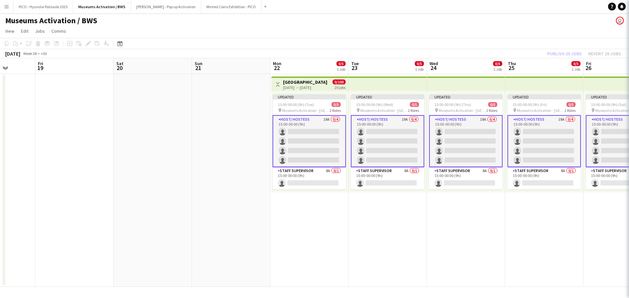
scroll to position [0, 0]
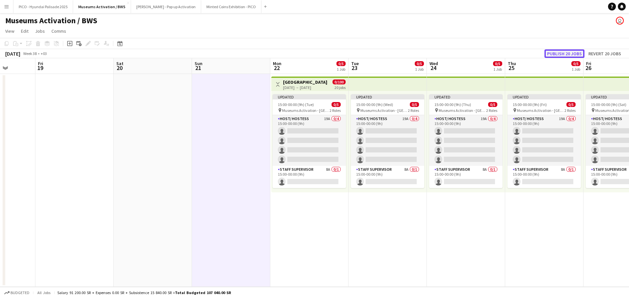
click at [554, 54] on button "Publish 20 jobs" at bounding box center [564, 53] width 40 height 9
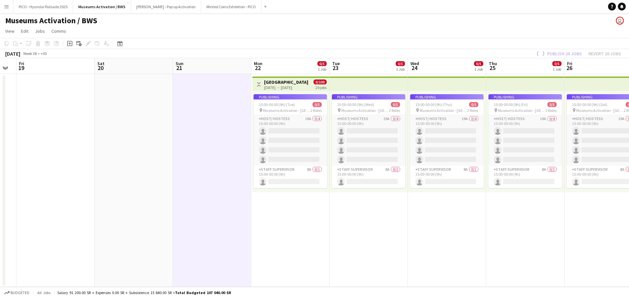
drag, startPoint x: 508, startPoint y: 200, endPoint x: 327, endPoint y: 212, distance: 180.8
click at [345, 211] on app-calendar-viewport "Tue 16 Wed 17 Thu 18 Fri 19 Sat 20 Sun 21 Mon 22 0/5 1 Job Tue 23 0/5 1 Job Wed…" at bounding box center [314, 172] width 629 height 229
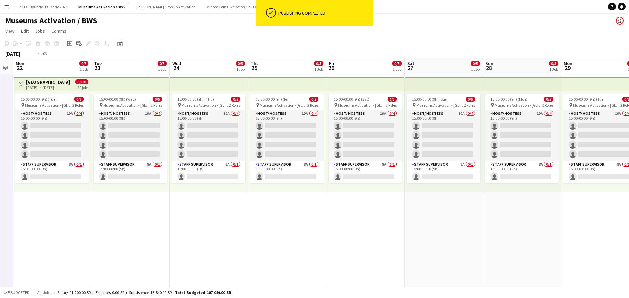
drag, startPoint x: 444, startPoint y: 184, endPoint x: 261, endPoint y: 219, distance: 186.4
click at [265, 219] on app-calendar-viewport "Thu 18 Fri 19 Sat 20 Sun 21 Mon 22 0/5 1 Job Tue 23 0/5 1 Job Wed 24 0/5 1 Job …" at bounding box center [314, 172] width 629 height 229
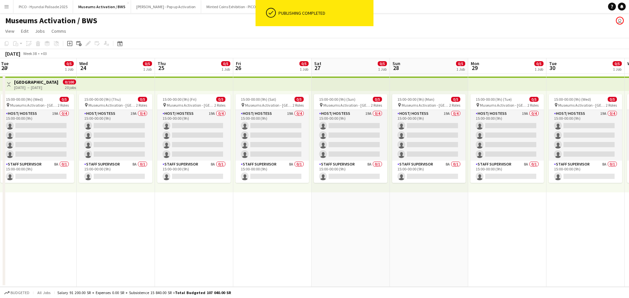
click at [206, 202] on app-calendar-viewport "Sat 20 Sun 21 Mon 22 0/5 1 Job Tue 23 0/5 1 Job Wed 24 0/5 1 Job Thu 25 0/5 1 J…" at bounding box center [314, 172] width 629 height 229
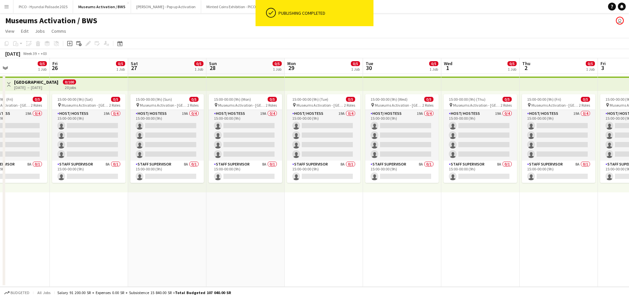
drag, startPoint x: 389, startPoint y: 189, endPoint x: 206, endPoint y: 212, distance: 184.7
click at [268, 202] on app-calendar-viewport "Tue 23 0/5 1 Job Wed 24 0/5 1 Job Thu 25 0/5 1 Job Fri 26 0/5 1 Job Sat 27 0/5 …" at bounding box center [314, 172] width 629 height 229
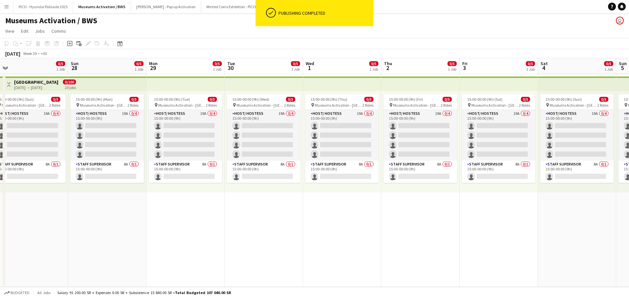
click at [206, 200] on app-calendar-viewport "Wed 24 0/5 1 Job Thu 25 0/5 1 Job Fri 26 0/5 1 Job Sat 27 0/5 1 Job Sun 28 0/5 …" at bounding box center [314, 172] width 629 height 229
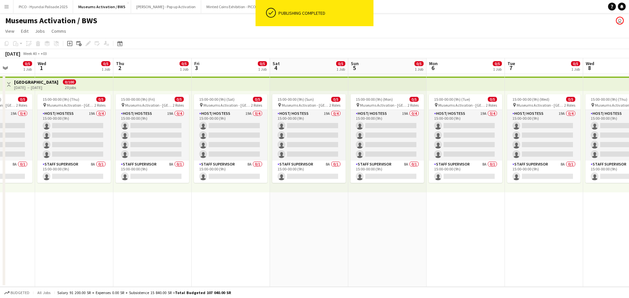
drag, startPoint x: 213, startPoint y: 200, endPoint x: 259, endPoint y: 206, distance: 47.0
click at [178, 206] on app-calendar-viewport "Sun 28 0/5 1 Job Mon 29 0/5 1 Job Tue 30 0/5 1 Job Wed 1 0/5 1 Job Thu 2 0/5 1 …" at bounding box center [314, 172] width 629 height 229
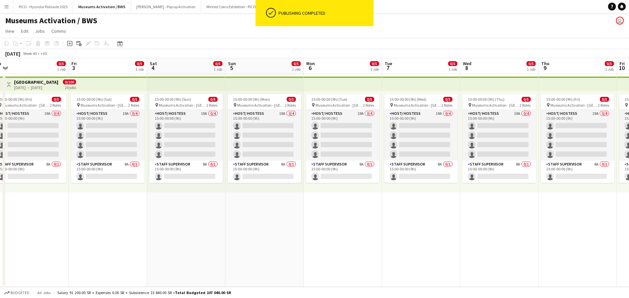
drag, startPoint x: 366, startPoint y: 196, endPoint x: 213, endPoint y: 232, distance: 157.3
click at [158, 234] on app-calendar-viewport "Tue 30 0/5 1 Job Wed 1 0/5 1 Job Thu 2 0/5 1 Job Fri 3 0/5 1 Job Sat 4 0/5 1 Jo…" at bounding box center [314, 172] width 629 height 229
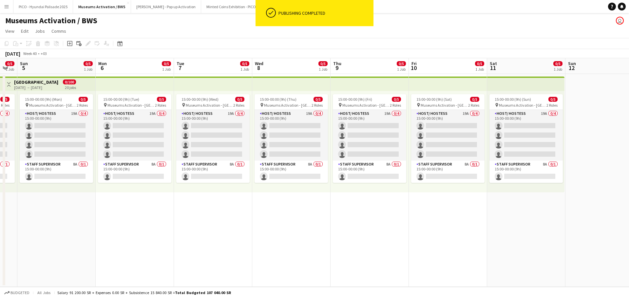
click at [130, 230] on app-calendar-viewport "Thu 2 0/5 1 Job Fri 3 0/5 1 Job Sat 4 0/5 1 Job Sun 5 0/5 1 Job Mon 6 0/5 1 Job…" at bounding box center [314, 172] width 629 height 229
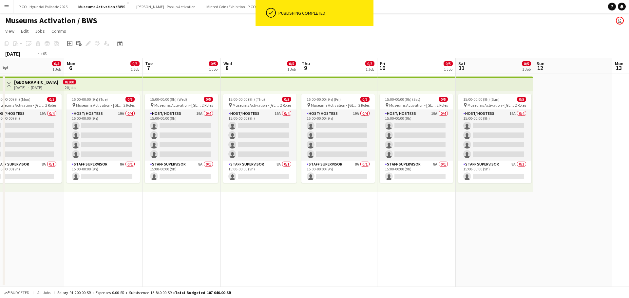
drag, startPoint x: 319, startPoint y: 206, endPoint x: 101, endPoint y: 230, distance: 220.0
click at [102, 230] on app-calendar-viewport "Thu 2 0/5 1 Job Fri 3 0/5 1 Job Sat 4 0/5 1 Job Sun 5 0/5 1 Job Mon 6 0/5 1 Job…" at bounding box center [314, 172] width 629 height 229
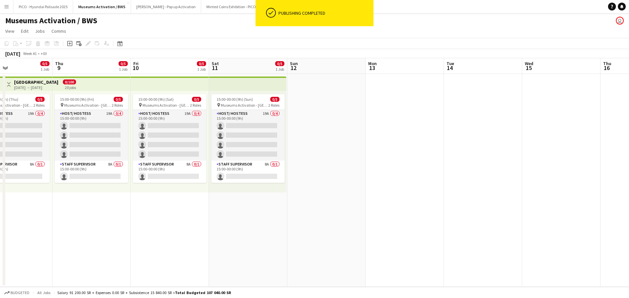
drag, startPoint x: 344, startPoint y: 208, endPoint x: 108, endPoint y: 231, distance: 237.2
click at [108, 231] on app-calendar-viewport "Sun 5 0/5 1 Job Mon 6 0/5 1 Job Tue 7 0/5 1 Job Wed 8 0/5 1 Job Thu 9 0/5 1 Job…" at bounding box center [314, 172] width 629 height 229
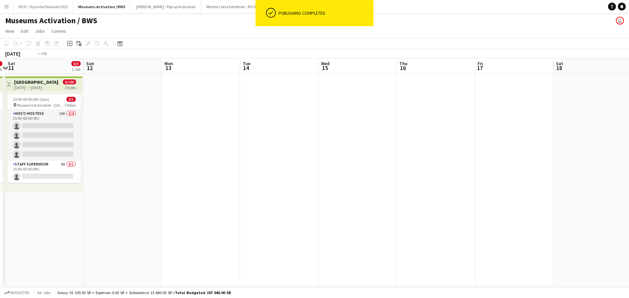
drag, startPoint x: 197, startPoint y: 215, endPoint x: 145, endPoint y: 221, distance: 52.7
click at [159, 220] on app-calendar-viewport "Wed 8 0/5 1 Job Thu 9 0/5 1 Job Fri 10 0/5 1 Job Sat 11 0/5 1 Job Sun 12 Mon 13…" at bounding box center [314, 172] width 629 height 229
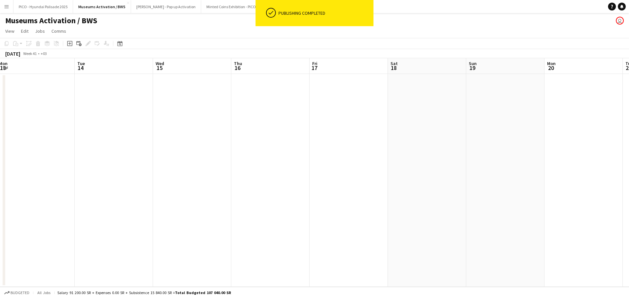
drag, startPoint x: 355, startPoint y: 191, endPoint x: 178, endPoint y: 203, distance: 176.6
click at [181, 204] on app-calendar-viewport "Sat 11 0/5 1 Job Sun 12 Mon 13 Tue 14 Wed 15 Thu 16 Fri 17 Sat 18 Sun 19 Mon 20…" at bounding box center [314, 172] width 629 height 229
drag, startPoint x: 420, startPoint y: 171, endPoint x: 196, endPoint y: 218, distance: 228.4
click at [245, 214] on app-calendar-viewport "Mon 13 Tue 14 Wed 15 Thu 16 Fri 17 Sat 18 Sun 19 Mon 20 Tue 21 Wed 22 Thu 23 Fr…" at bounding box center [314, 172] width 629 height 229
drag, startPoint x: 381, startPoint y: 176, endPoint x: 212, endPoint y: 214, distance: 173.8
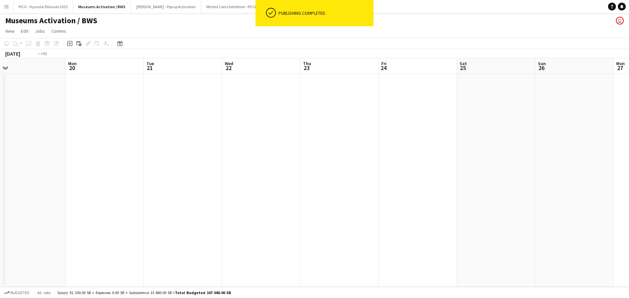
click at [215, 214] on app-calendar-viewport "Thu 16 Fri 17 Sat 18 Sun 19 Mon 20 Tue 21 Wed 22 Thu 23 Fri 24 Sat 25 Sun 26 Mo…" at bounding box center [314, 172] width 629 height 229
drag, startPoint x: 410, startPoint y: 159, endPoint x: 185, endPoint y: 218, distance: 232.2
click at [193, 218] on app-calendar-viewport "Sat 18 Sun 19 Mon 20 Tue 21 Wed 22 Thu 23 Fri 24 Sat 25 Sun 26 Mon 27 Tue 28 We…" at bounding box center [314, 172] width 629 height 229
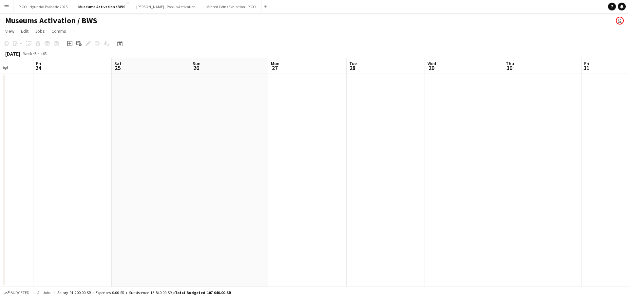
drag, startPoint x: 354, startPoint y: 164, endPoint x: 183, endPoint y: 207, distance: 175.9
click at [191, 206] on app-calendar-viewport "Tue 21 Wed 22 Thu 23 Fri 24 Sat 25 Sun 26 Mon 27 Tue 28 Wed 29 Thu 30 Fri 31 Sa…" at bounding box center [314, 172] width 629 height 229
drag, startPoint x: 328, startPoint y: 165, endPoint x: 141, endPoint y: 213, distance: 192.3
click at [145, 212] on app-calendar-viewport "Thu 23 Fri 24 Sat 25 Sun 26 Mon 27 Tue 28 Wed 29 Thu 30 Fri 31 Sat 1 Sun 2 Mon …" at bounding box center [314, 172] width 629 height 229
drag, startPoint x: 372, startPoint y: 150, endPoint x: 148, endPoint y: 210, distance: 232.2
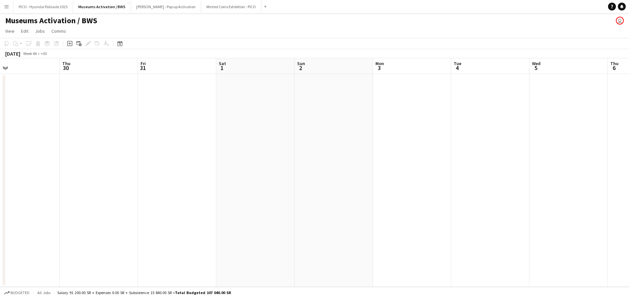
click at [154, 210] on app-calendar-viewport "Sun 26 Mon 27 Tue 28 Wed 29 Thu 30 Fri 31 Sat 1 Sun 2 Mon 3 Tue 4 Wed 5 Thu 6 F…" at bounding box center [314, 172] width 629 height 229
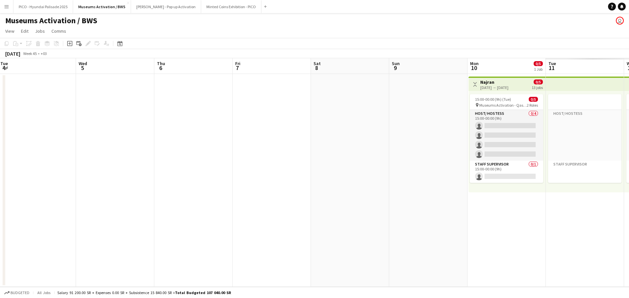
drag, startPoint x: 176, startPoint y: 206, endPoint x: 251, endPoint y: 184, distance: 78.4
click at [144, 212] on app-calendar-viewport "Sat 1 Sun 2 Mon 3 Tue 4 Wed 5 Thu 6 Fri 7 Sat 8 Sun 9 Mon 10 0/5 1 Job Tue 11 W…" at bounding box center [314, 172] width 629 height 229
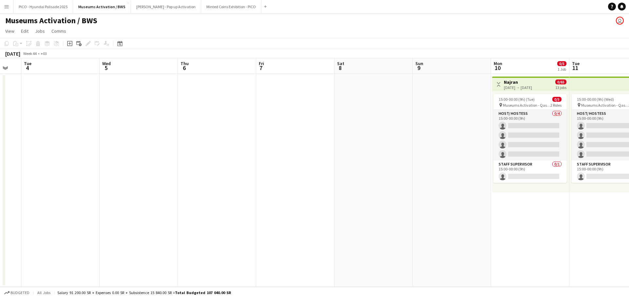
drag, startPoint x: 366, startPoint y: 150, endPoint x: 167, endPoint y: 204, distance: 206.2
click at [189, 200] on app-calendar-viewport "Sat 1 Sun 2 Mon 3 Tue 4 Wed 5 Thu 6 Fri 7 Sat 8 Sun 9 Mon 10 0/5 1 Job Tue 11 0…" at bounding box center [314, 172] width 629 height 229
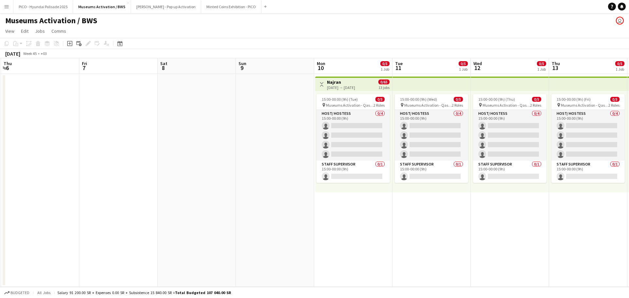
drag, startPoint x: 270, startPoint y: 184, endPoint x: 147, endPoint y: 214, distance: 127.2
click at [168, 211] on app-calendar-viewport "Mon 3 Tue 4 Wed 5 Thu 6 Fri 7 Sat 8 Sun 9 Mon 10 0/5 1 Job Tue 11 0/5 1 Job Wed…" at bounding box center [314, 172] width 629 height 229
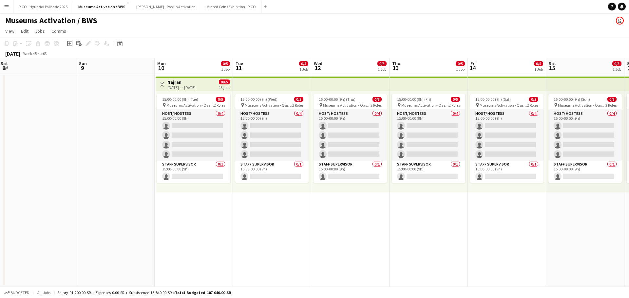
drag, startPoint x: 307, startPoint y: 217, endPoint x: 218, endPoint y: 218, distance: 89.1
click at [248, 216] on app-calendar-viewport "Wed 5 Thu 6 Fri 7 Sat 8 Sun 9 Mon 10 0/5 1 Job Tue 11 0/5 1 Job Wed 12 0/5 1 Jo…" at bounding box center [314, 172] width 629 height 229
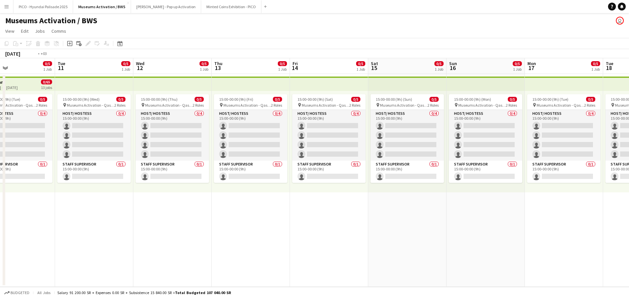
drag, startPoint x: 332, startPoint y: 211, endPoint x: 150, endPoint y: 211, distance: 182.7
click at [155, 211] on app-calendar-viewport "Fri 7 Sat 8 Sun 9 Mon 10 0/5 1 Job Tue 11 0/5 1 Job Wed 12 0/5 1 Job Thu 13 0/5…" at bounding box center [314, 172] width 629 height 229
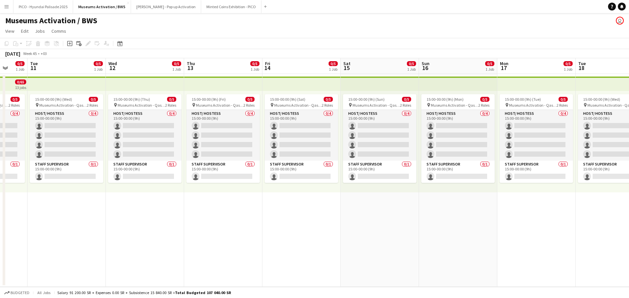
click at [239, 212] on app-calendar-viewport "Sat 8 Sun 9 Mon 10 0/5 1 Job Tue 11 0/5 1 Job Wed 12 0/5 1 Job Thu 13 0/5 1 Job…" at bounding box center [314, 172] width 629 height 229
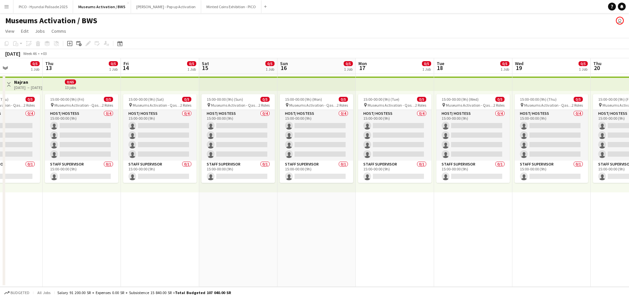
drag, startPoint x: 299, startPoint y: 215, endPoint x: 205, endPoint y: 227, distance: 95.0
click at [209, 227] on app-calendar-viewport "Mon 10 0/5 1 Job Tue 11 0/5 1 Job Wed 12 0/5 1 Job Thu 13 0/5 1 Job Fri 14 0/5 …" at bounding box center [314, 172] width 629 height 229
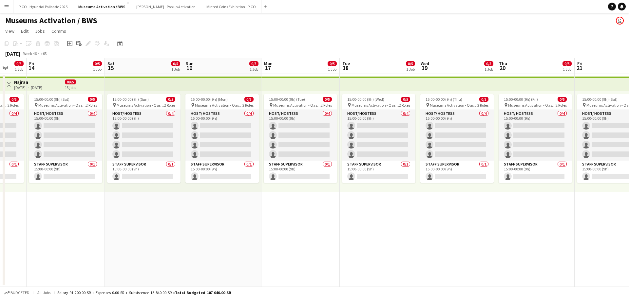
drag, startPoint x: 333, startPoint y: 202, endPoint x: 188, endPoint y: 239, distance: 150.1
click at [190, 239] on app-calendar-viewport "Tue 11 0/5 1 Job Wed 12 0/5 1 Job Thu 13 0/5 1 Job Fri 14 0/5 1 Job Sat 15 0/5 …" at bounding box center [314, 172] width 629 height 229
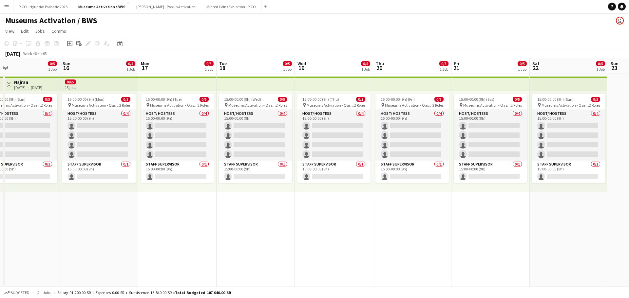
drag, startPoint x: 216, startPoint y: 240, endPoint x: 263, endPoint y: 231, distance: 48.1
click at [263, 231] on app-calendar-viewport "Thu 13 0/5 1 Job Fri 14 0/5 1 Job Sat 15 0/5 1 Job Sun 16 0/5 1 Job Mon 17 0/5 …" at bounding box center [314, 172] width 629 height 229
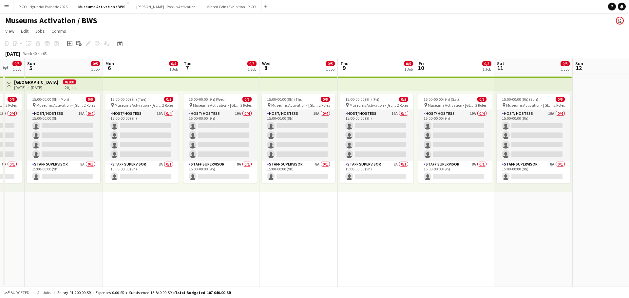
scroll to position [0, 131]
click at [151, 239] on app-date-cell "15:00-00:00 (9h) (Tue) 0/5 pin Museums Activation - Riyadh 2 Roles Host/ Hostes…" at bounding box center [142, 180] width 78 height 213
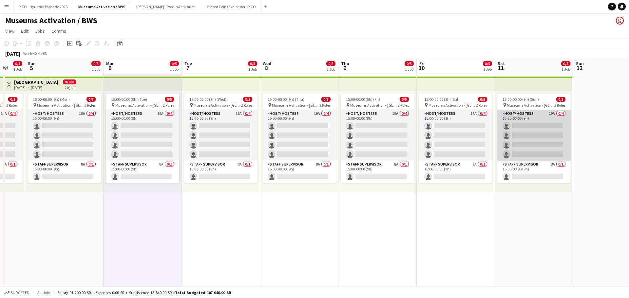
click at [506, 115] on app-card-role "Host/ Hostess 19A 0/4 15:00-00:00 (9h) single-neutral-actions single-neutral-ac…" at bounding box center [533, 135] width 73 height 51
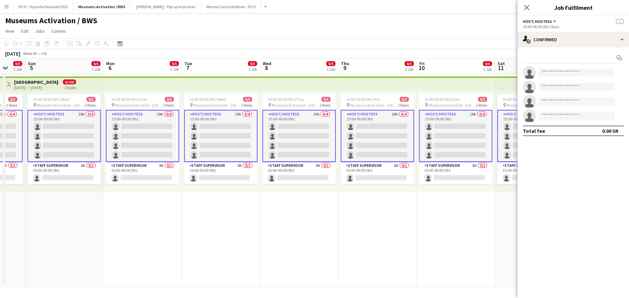
click at [457, 253] on app-date-cell "15:00-00:00 (9h) (Sat) 0/5 pin Museums Activation - Riyadh 2 Roles Host/ Hostes…" at bounding box center [456, 180] width 78 height 213
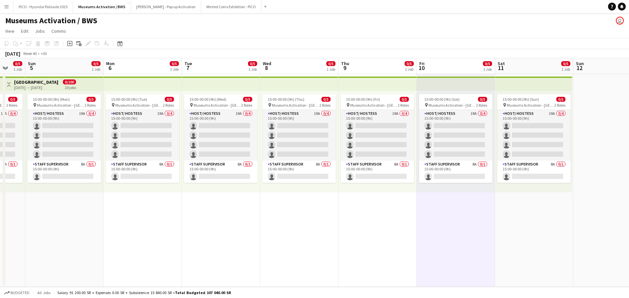
click at [595, 117] on app-date-cell at bounding box center [612, 180] width 78 height 213
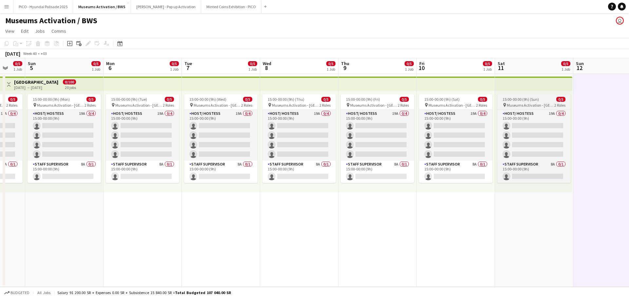
click at [546, 101] on div "15:00-00:00 (9h) (Sun) 0/5" at bounding box center [533, 99] width 73 height 5
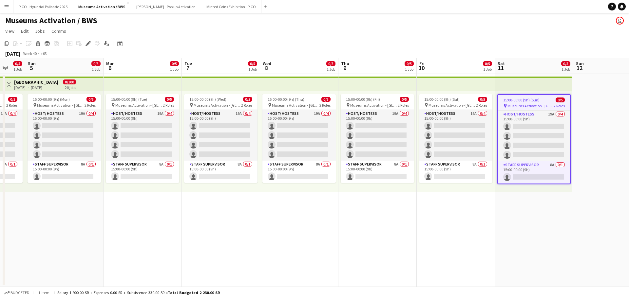
click at [484, 88] on app-top-bar at bounding box center [456, 84] width 78 height 14
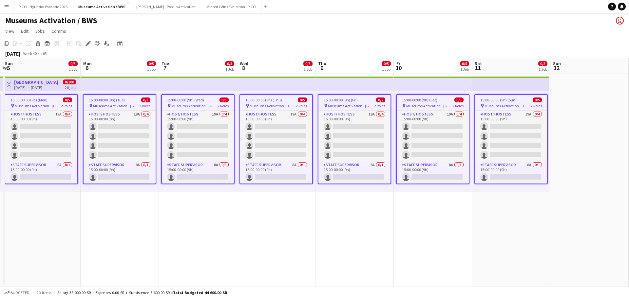
drag, startPoint x: 148, startPoint y: 222, endPoint x: 272, endPoint y: 226, distance: 123.5
click at [282, 221] on app-calendar-viewport "Fri 3 0/5 1 Job Sat 4 0/5 1 Job Sun 5 0/5 1 Job Mon 6 0/5 1 Job Tue 7 0/5 1 Job…" at bounding box center [314, 172] width 629 height 229
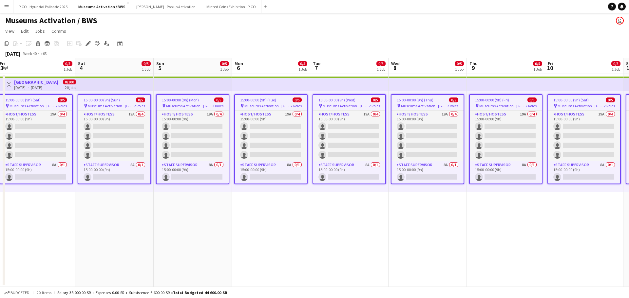
drag, startPoint x: 147, startPoint y: 235, endPoint x: 191, endPoint y: 239, distance: 44.0
click at [191, 238] on app-calendar-viewport "Wed 1 0/5 1 Job Thu 2 0/5 1 Job Fri 3 0/5 1 Job Sat 4 0/5 1 Job Sun 5 0/5 1 Job…" at bounding box center [314, 172] width 629 height 229
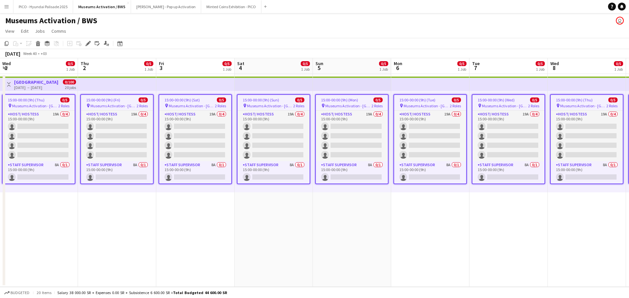
drag, startPoint x: 214, startPoint y: 240, endPoint x: 236, endPoint y: 237, distance: 23.1
click at [240, 238] on app-calendar-viewport "Mon 29 0/5 1 Job Tue 30 0/5 1 Job Wed 1 0/5 1 Job Thu 2 0/5 1 Job Fri 3 0/5 1 J…" at bounding box center [314, 172] width 629 height 229
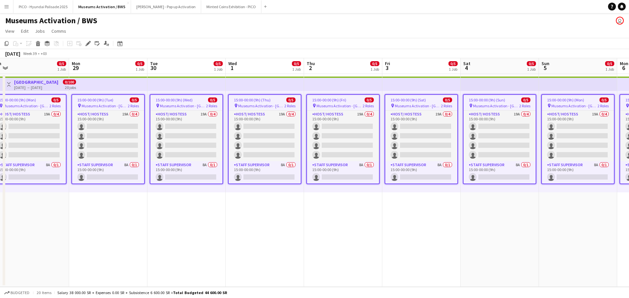
drag, startPoint x: 44, startPoint y: 229, endPoint x: 183, endPoint y: 222, distance: 138.7
click at [191, 221] on app-calendar-viewport "Fri 26 0/5 1 Job Sat 27 0/5 1 Job Sun 28 0/5 1 Job Mon 29 0/5 1 Job Tue 30 0/5 …" at bounding box center [314, 172] width 629 height 229
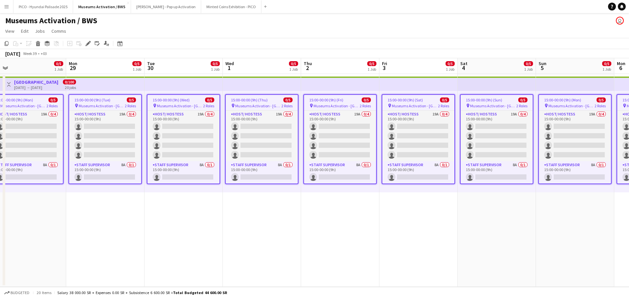
drag, startPoint x: 105, startPoint y: 234, endPoint x: 180, endPoint y: 215, distance: 77.2
click at [266, 208] on app-calendar-viewport "Fri 26 0/5 1 Job Sat 27 0/5 1 Job Sun 28 0/5 1 Job Mon 29 0/5 1 Job Tue 30 0/5 …" at bounding box center [314, 172] width 629 height 229
click at [257, 205] on app-calendar-viewport "Mon 22 0/5 1 Job Tue 23 0/5 1 Job Wed 24 0/5 1 Job Thu 25 0/5 1 Job Fri 26 0/5 …" at bounding box center [314, 172] width 629 height 229
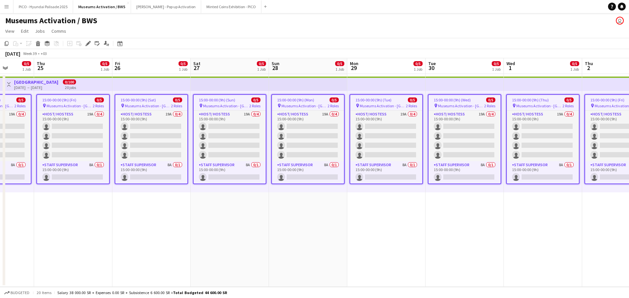
drag, startPoint x: 52, startPoint y: 222, endPoint x: 200, endPoint y: 214, distance: 148.2
click at [200, 214] on app-calendar-viewport "Mon 22 0/5 1 Job Tue 23 0/5 1 Job Wed 24 0/5 1 Job Thu 25 0/5 1 Job Fri 26 0/5 …" at bounding box center [314, 172] width 629 height 229
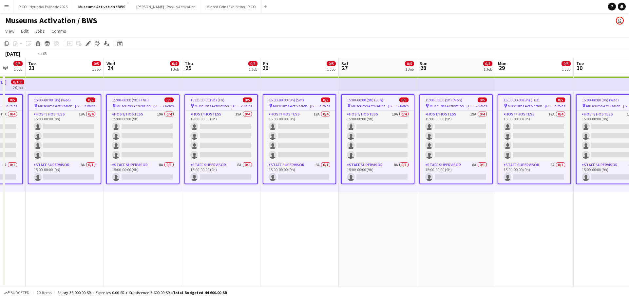
drag, startPoint x: 59, startPoint y: 232, endPoint x: 142, endPoint y: 221, distance: 84.0
click at [184, 220] on app-calendar-viewport "Sat 20 Sun 21 Mon 22 0/5 1 Job Tue 23 0/5 1 Job Wed 24 0/5 1 Job Thu 25 0/5 1 J…" at bounding box center [314, 172] width 629 height 229
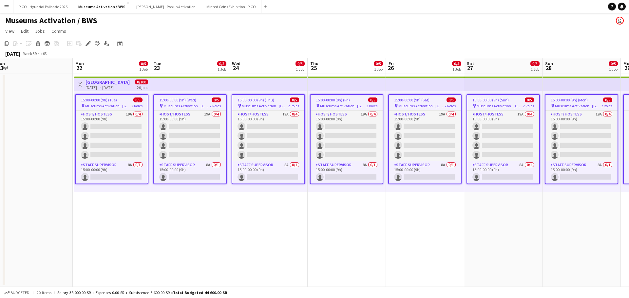
drag, startPoint x: 104, startPoint y: 222, endPoint x: 192, endPoint y: 214, distance: 87.5
click at [190, 214] on app-calendar-viewport "Fri 19 Sat 20 Sun 21 Mon 22 0/5 1 Job Tue 23 0/5 1 Job Wed 24 0/5 1 Job Thu 25 …" at bounding box center [314, 172] width 629 height 229
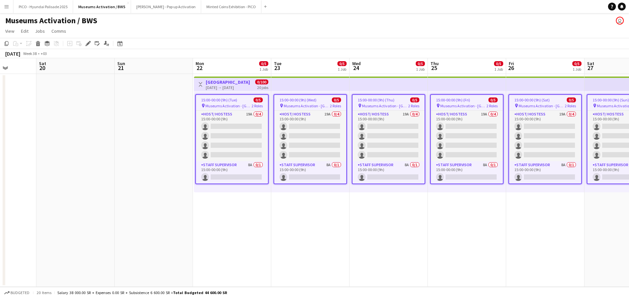
click at [259, 199] on app-date-cell "Toggle View Riyadh 22-09-2025 → 11-10-2025 0/100 20 jobs 15:00-00:00 (9h) (Tue)…" at bounding box center [232, 180] width 78 height 213
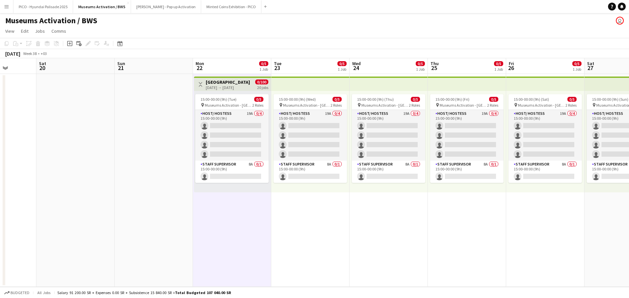
scroll to position [0, 197]
click at [164, 158] on app-date-cell at bounding box center [155, 180] width 78 height 213
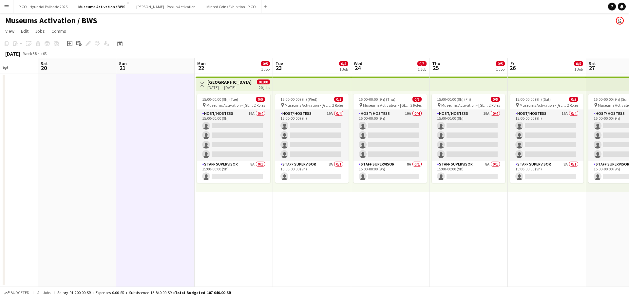
click at [300, 89] on app-top-bar at bounding box center [312, 84] width 78 height 14
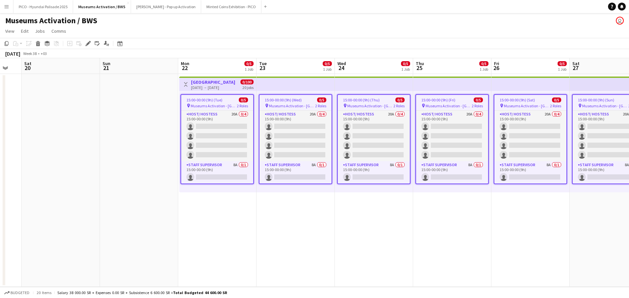
drag, startPoint x: 344, startPoint y: 227, endPoint x: 327, endPoint y: 228, distance: 16.4
click at [327, 228] on app-calendar-viewport "Wed 17 Thu 18 Fri 19 Sat 20 Sun 21 Mon 22 0/5 1 Job Tue 23 0/5 1 Job Wed 24 0/5…" at bounding box center [314, 172] width 629 height 229
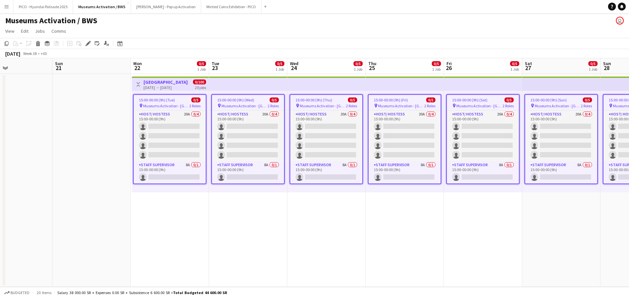
drag, startPoint x: 415, startPoint y: 244, endPoint x: 229, endPoint y: 251, distance: 185.5
click at [259, 246] on app-calendar-viewport "Wed 17 Thu 18 Fri 19 Sat 20 Sun 21 Mon 22 0/5 1 Job Tue 23 0/5 1 Job Wed 24 0/5…" at bounding box center [314, 172] width 629 height 229
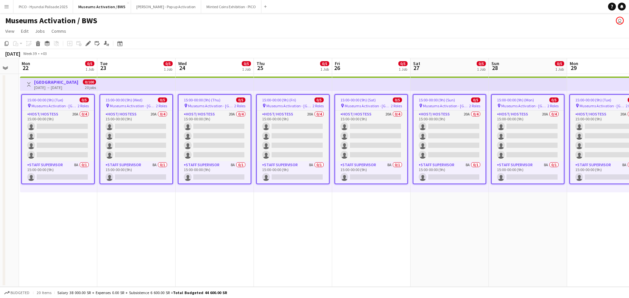
drag, startPoint x: 298, startPoint y: 262, endPoint x: 239, endPoint y: 267, distance: 59.4
click at [245, 266] on app-calendar-viewport "Fri 19 Sat 20 Sun 21 Mon 22 0/5 1 Job Tue 23 0/5 1 Job Wed 24 0/5 1 Job Thu 25 …" at bounding box center [314, 172] width 629 height 229
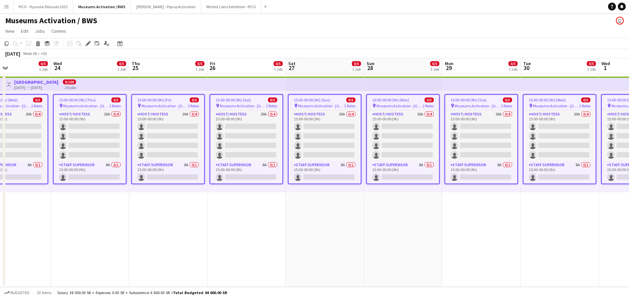
drag, startPoint x: 368, startPoint y: 246, endPoint x: 215, endPoint y: 241, distance: 153.3
click at [285, 241] on app-calendar-viewport "Sun 21 Mon 22 0/5 1 Job Tue 23 0/5 1 Job Wed 24 0/5 1 Job Thu 25 0/5 1 Job Fri …" at bounding box center [314, 172] width 629 height 229
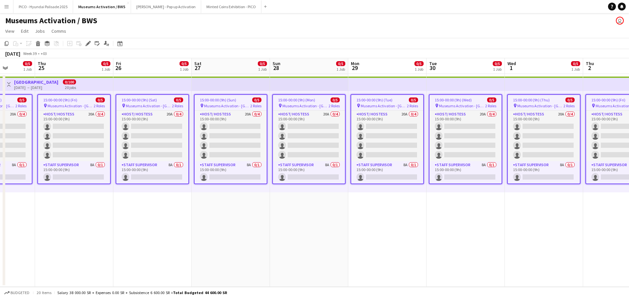
drag, startPoint x: 297, startPoint y: 209, endPoint x: 380, endPoint y: 205, distance: 82.9
click at [375, 205] on app-calendar-viewport "Mon 22 0/5 1 Job Tue 23 0/5 1 Job Wed 24 0/5 1 Job Thu 25 0/5 1 Job Fri 26 0/5 …" at bounding box center [314, 172] width 629 height 229
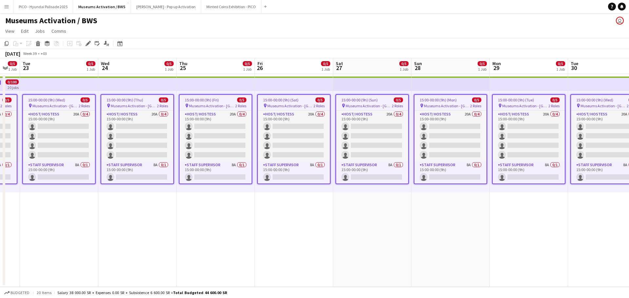
click at [288, 214] on app-date-cell "15:00-00:00 (9h) (Sat) 0/5 pin Museums Activation - Riyadh 2 Roles Host/ Hostes…" at bounding box center [294, 180] width 78 height 213
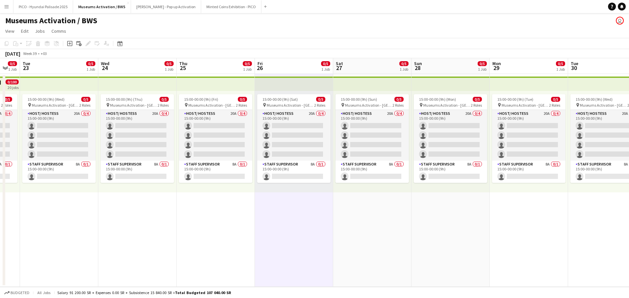
click at [337, 220] on app-date-cell "15:00-00:00 (9h) (Sun) 0/5 pin Museums Activation - Riyadh 2 Roles Host/ Hostes…" at bounding box center [372, 180] width 78 height 213
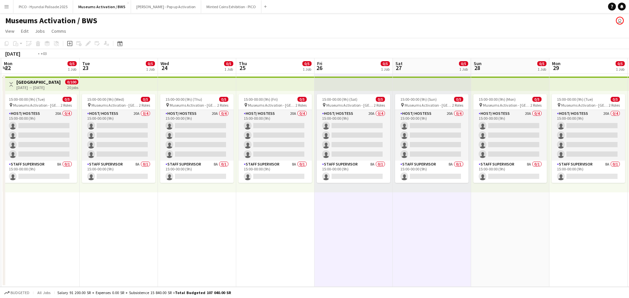
drag, startPoint x: 314, startPoint y: 232, endPoint x: 381, endPoint y: 228, distance: 66.6
click at [377, 228] on app-calendar-viewport "Sat 20 Sun 21 Mon 22 0/5 1 Job Tue 23 0/5 1 Job Wed 24 0/5 1 Job Thu 25 0/5 1 J…" at bounding box center [314, 172] width 629 height 229
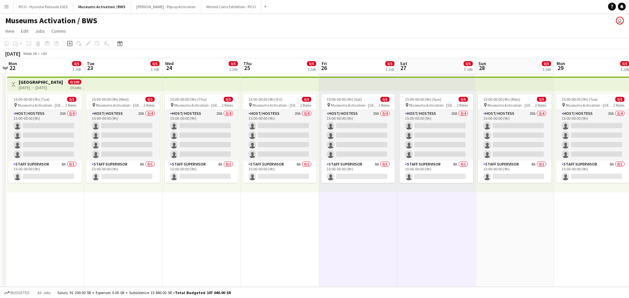
click at [371, 229] on app-date-cell "15:00-00:00 (9h) (Sat) 0/5 pin Museums Activation - Riyadh 2 Roles Host/ Hostes…" at bounding box center [358, 180] width 78 height 213
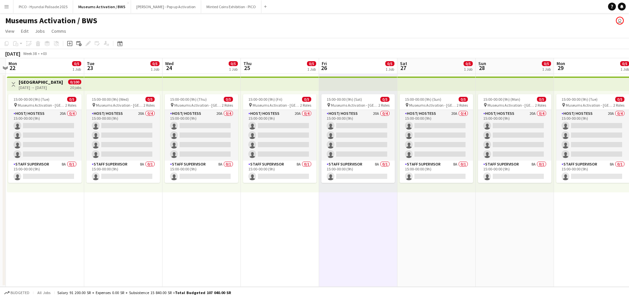
click at [408, 224] on app-date-cell "15:00-00:00 (9h) (Sun) 0/5 pin Museums Activation - Riyadh 2 Roles Host/ Hostes…" at bounding box center [436, 180] width 78 height 213
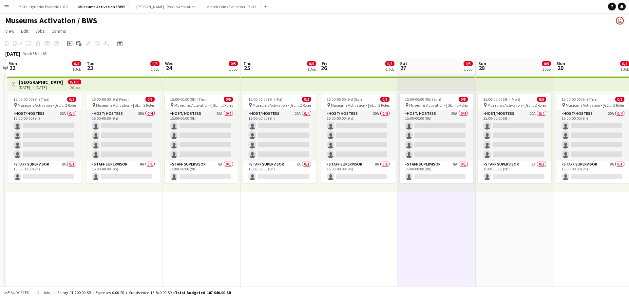
click at [369, 221] on app-date-cell "15:00-00:00 (9h) (Sat) 0/5 pin Museums Activation - Riyadh 2 Roles Host/ Hostes…" at bounding box center [358, 180] width 78 height 213
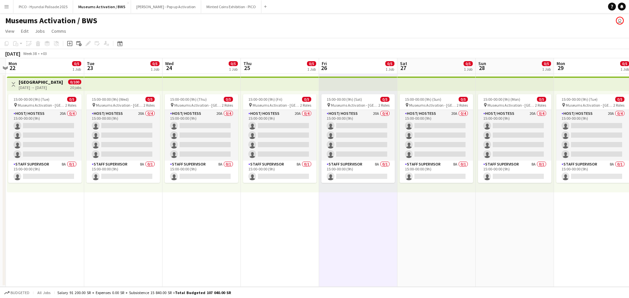
click at [419, 220] on app-date-cell "15:00-00:00 (9h) (Sun) 0/5 pin Museums Activation - Riyadh 2 Roles Host/ Hostes…" at bounding box center [436, 180] width 78 height 213
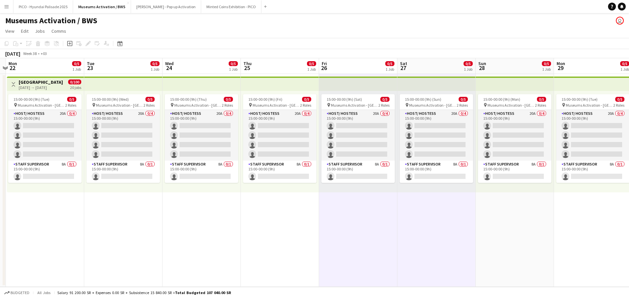
click at [391, 267] on app-date-cell "15:00-00:00 (9h) (Sat) 0/5 pin Museums Activation - Riyadh 2 Roles Host/ Hostes…" at bounding box center [358, 180] width 78 height 213
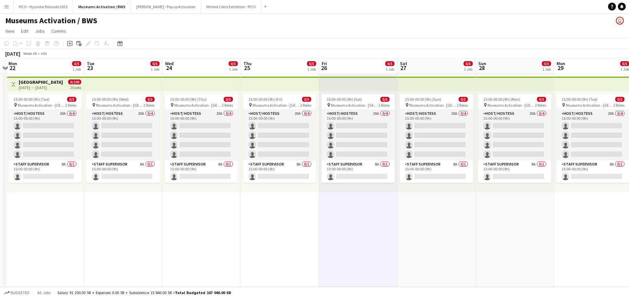
click at [376, 230] on app-date-cell "15:00-00:00 (9h) (Sat) 0/5 pin Museums Activation - Riyadh 2 Roles Host/ Hostes…" at bounding box center [358, 180] width 78 height 213
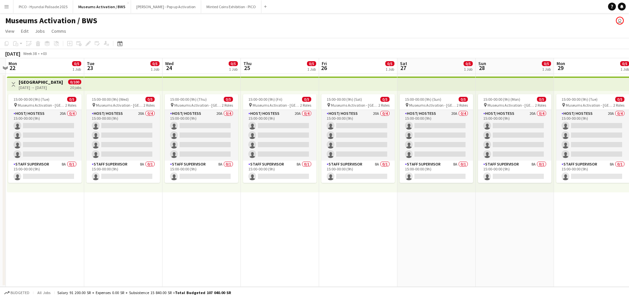
click at [411, 220] on app-date-cell "15:00-00:00 (9h) (Sun) 0/5 pin Museums Activation - Riyadh 2 Roles Host/ Hostes…" at bounding box center [436, 180] width 78 height 213
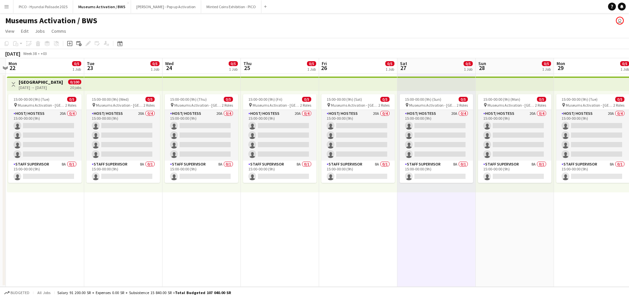
click at [381, 217] on app-date-cell "15:00-00:00 (9h) (Sat) 0/5 pin Museums Activation - Riyadh 2 Roles Host/ Hostes…" at bounding box center [358, 180] width 78 height 213
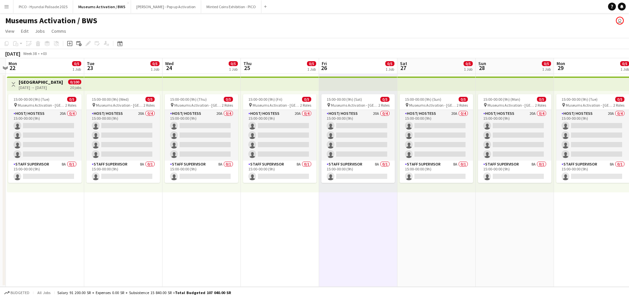
click at [419, 218] on app-date-cell "15:00-00:00 (9h) (Sun) 0/5 pin Museums Activation - Riyadh 2 Roles Host/ Hostes…" at bounding box center [436, 180] width 78 height 213
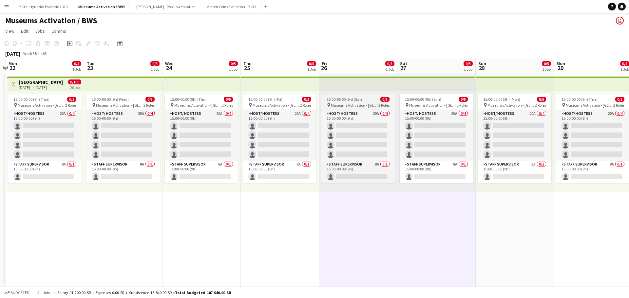
click at [388, 106] on span "2 Roles" at bounding box center [383, 105] width 11 height 5
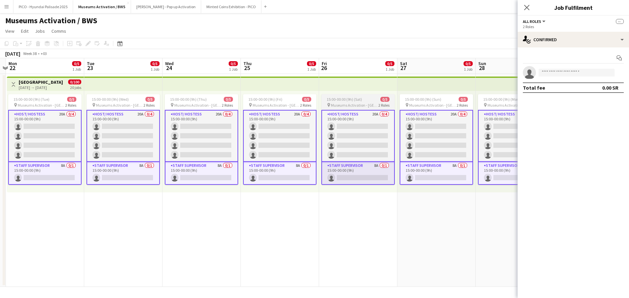
click at [380, 101] on div "0/5" at bounding box center [384, 99] width 9 height 5
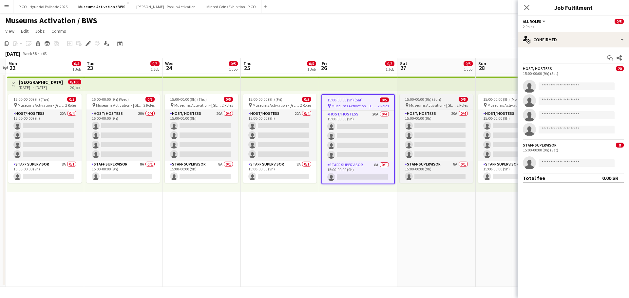
click at [407, 101] on span "15:00-00:00 (9h) (Sun)" at bounding box center [423, 99] width 36 height 5
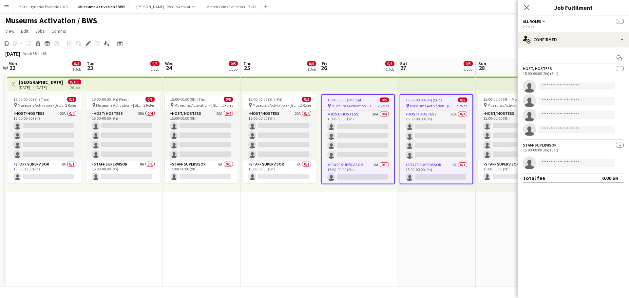
click at [402, 242] on app-date-cell "15:00-00:00 (9h) (Sun) 0/5 pin Museums Activation - Riyadh 2 Roles Host/ Hostes…" at bounding box center [436, 180] width 78 height 213
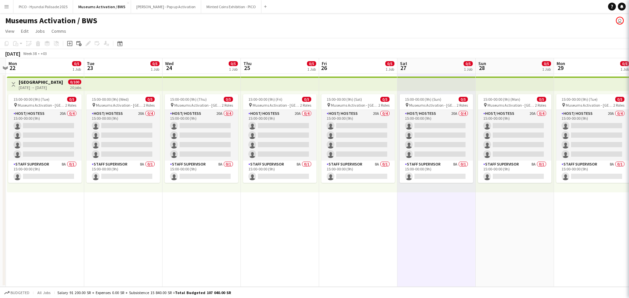
click at [375, 227] on app-date-cell "15:00-00:00 (9h) (Sat) 0/5 pin Museums Activation - Riyadh 2 Roles Host/ Hostes…" at bounding box center [358, 180] width 78 height 213
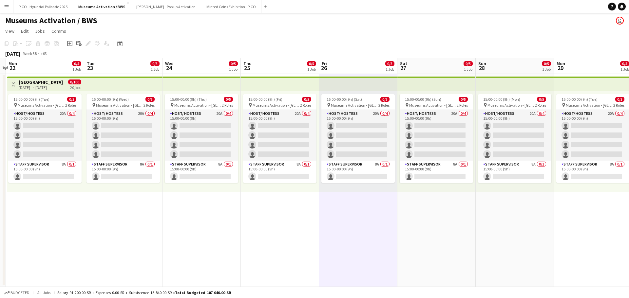
click at [422, 222] on app-date-cell "15:00-00:00 (9h) (Sun) 0/5 pin Museums Activation - Riyadh 2 Roles Host/ Hostes…" at bounding box center [436, 180] width 78 height 213
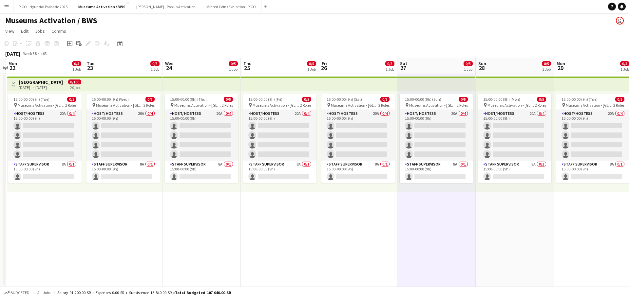
click at [366, 216] on app-date-cell "15:00-00:00 (9h) (Sat) 0/5 pin Museums Activation - Riyadh 2 Roles Host/ Hostes…" at bounding box center [358, 180] width 78 height 213
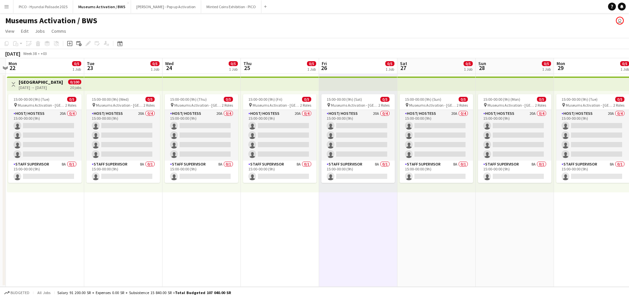
click at [397, 216] on app-date-cell "15:00-00:00 (9h) (Sat) 0/5 pin Museums Activation - Riyadh 2 Roles Host/ Hostes…" at bounding box center [358, 180] width 78 height 213
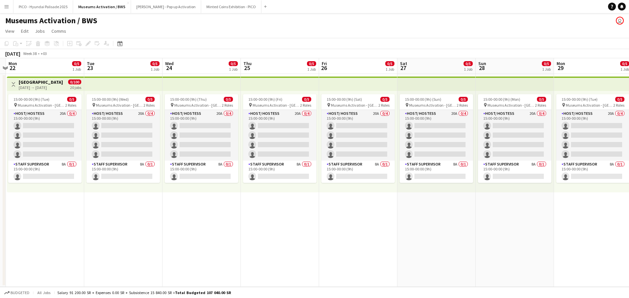
click at [377, 215] on app-date-cell "15:00-00:00 (9h) (Sat) 0/5 pin Museums Activation - Riyadh 2 Roles Host/ Hostes…" at bounding box center [358, 180] width 78 height 213
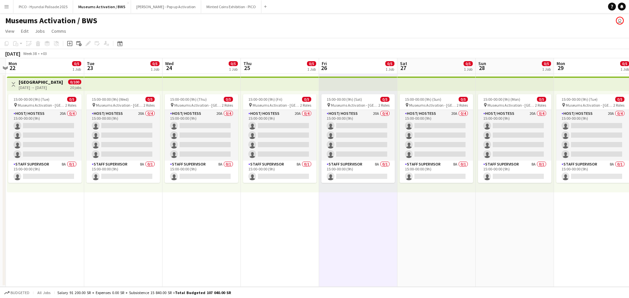
click at [414, 216] on app-date-cell "15:00-00:00 (9h) (Sun) 0/5 pin Museums Activation - Riyadh 2 Roles Host/ Hostes…" at bounding box center [436, 180] width 78 height 213
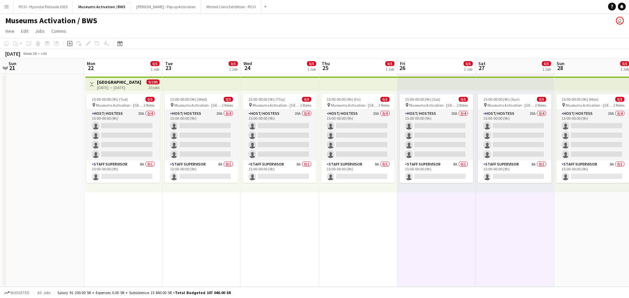
drag, startPoint x: 438, startPoint y: 215, endPoint x: 480, endPoint y: 214, distance: 41.6
click at [473, 214] on app-calendar-viewport "Fri 19 Sat 20 Sun 21 Mon 22 0/5 1 Job Tue 23 0/5 1 Job Wed 24 0/5 1 Job Thu 25 …" at bounding box center [314, 172] width 629 height 229
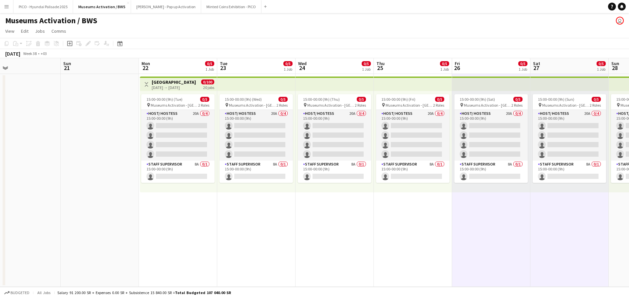
click at [125, 236] on app-date-cell at bounding box center [100, 180] width 78 height 213
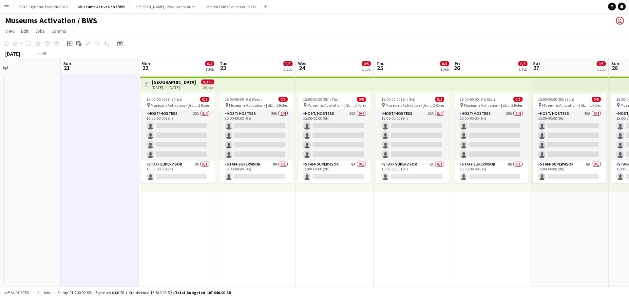
drag, startPoint x: 368, startPoint y: 220, endPoint x: 254, endPoint y: 211, distance: 114.6
click at [261, 212] on app-calendar-viewport "Thu 18 Fri 19 Sat 20 Sun 21 Mon 22 0/5 1 Job Tue 23 0/5 1 Job Wed 24 0/5 1 Job …" at bounding box center [314, 172] width 629 height 229
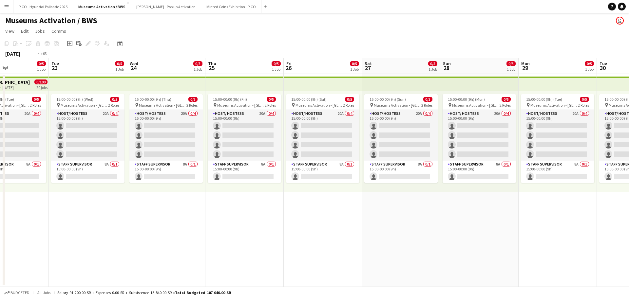
scroll to position [0, 166]
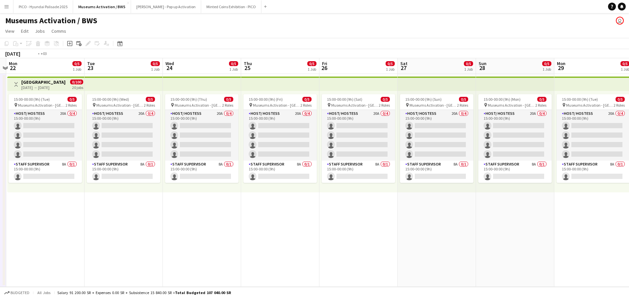
drag, startPoint x: 258, startPoint y: 228, endPoint x: 348, endPoint y: 225, distance: 90.1
click at [346, 225] on app-calendar-viewport "Sat 20 Sun 21 Mon 22 0/5 1 Job Tue 23 0/5 1 Job Wed 24 0/5 1 Job Thu 25 0/5 1 J…" at bounding box center [314, 172] width 629 height 229
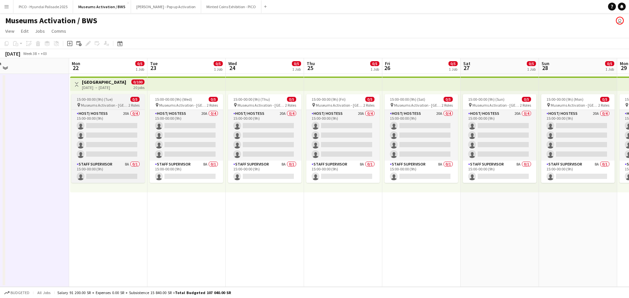
click at [121, 101] on div "15:00-00:00 (9h) (Tue) 0/5" at bounding box center [107, 99] width 73 height 5
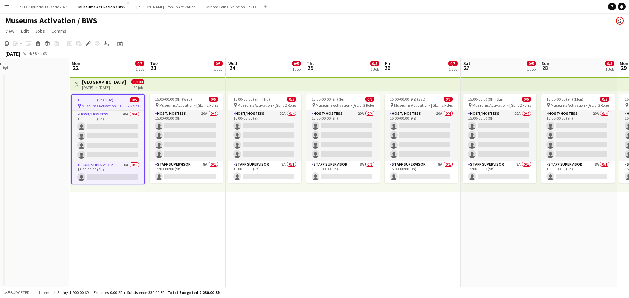
click at [150, 84] on app-top-bar at bounding box center [186, 84] width 78 height 14
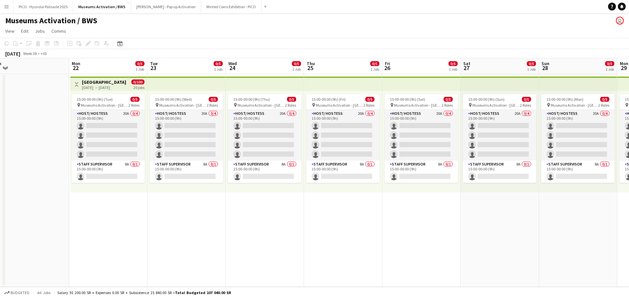
click at [108, 84] on h3 "Riyadh" at bounding box center [104, 82] width 44 height 6
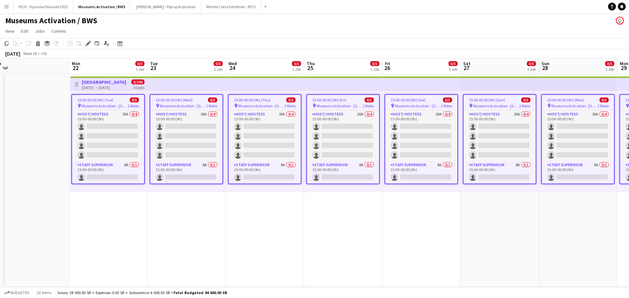
click at [247, 236] on app-date-cell "15:00-00:00 (9h) (Thu) 0/5 pin Museums Activation - Riyadh 2 Roles Host/ Hostes…" at bounding box center [265, 180] width 78 height 213
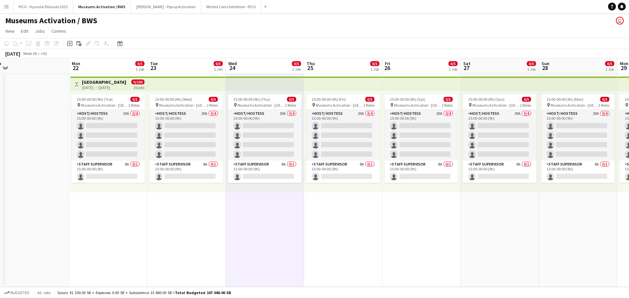
click at [165, 87] on app-top-bar at bounding box center [186, 84] width 78 height 14
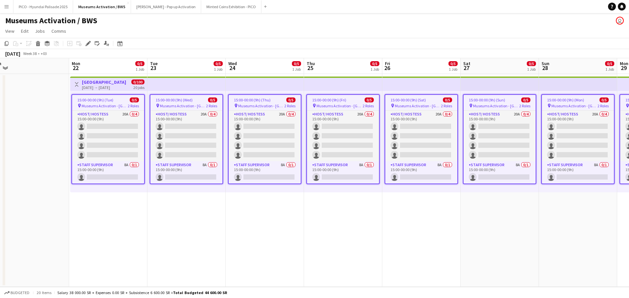
click at [50, 231] on app-date-cell at bounding box center [30, 180] width 78 height 213
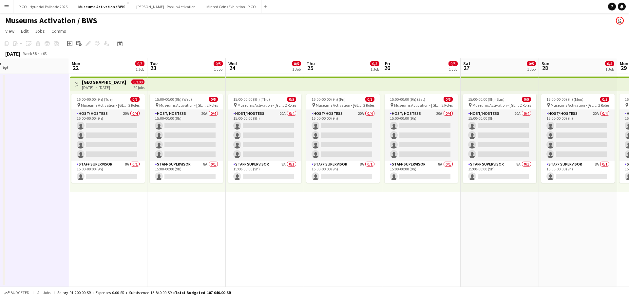
click at [105, 227] on app-date-cell "Toggle View Riyadh 22-09-2025 → 11-10-2025 0/100 20 jobs 15:00-00:00 (9h) (Tue)…" at bounding box center [108, 180] width 78 height 213
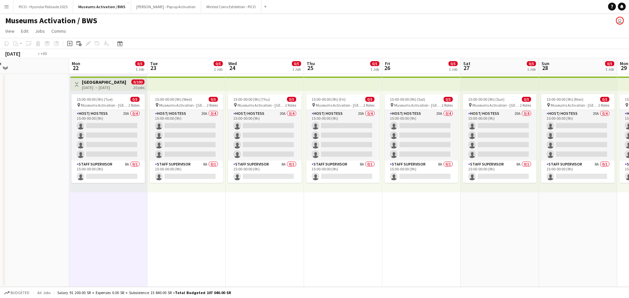
drag, startPoint x: 553, startPoint y: 226, endPoint x: 307, endPoint y: 247, distance: 246.5
click at [311, 248] on app-calendar-viewport "Fri 19 Sat 20 Sun 21 Mon 22 0/5 1 Job Tue 23 0/5 1 Job Wed 24 0/5 1 Job Thu 25 …" at bounding box center [314, 172] width 629 height 229
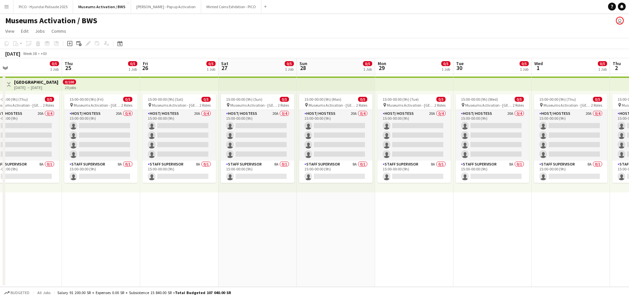
drag, startPoint x: 463, startPoint y: 239, endPoint x: 248, endPoint y: 261, distance: 216.2
click at [251, 260] on app-calendar-viewport "Sun 21 Mon 22 0/5 1 Job Tue 23 0/5 1 Job Wed 24 0/5 1 Job Thu 25 0/5 1 Job Fri …" at bounding box center [314, 172] width 629 height 229
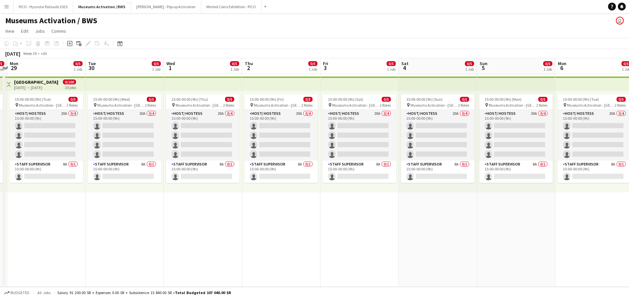
drag, startPoint x: 275, startPoint y: 256, endPoint x: 402, endPoint y: 255, distance: 127.7
click at [251, 260] on app-calendar-viewport "Fri 26 0/5 1 Job Sat 27 0/5 1 Job Sun 28 0/5 1 Job Mon 29 0/5 1 Job Tue 30 0/5 …" at bounding box center [314, 172] width 629 height 229
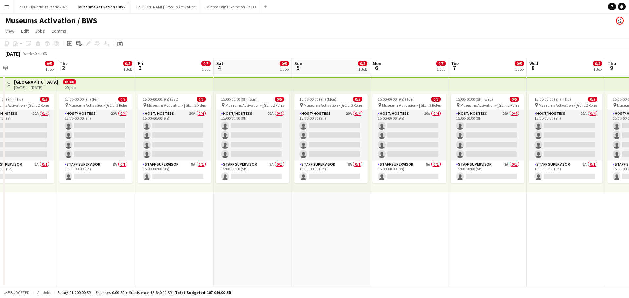
drag, startPoint x: 446, startPoint y: 248, endPoint x: 354, endPoint y: 277, distance: 96.4
click at [222, 277] on app-calendar-viewport "Sat 27 0/5 1 Job Sun 28 0/5 1 Job Mon 29 0/5 1 Job Tue 30 0/5 1 Job Wed 1 0/5 1…" at bounding box center [314, 172] width 629 height 229
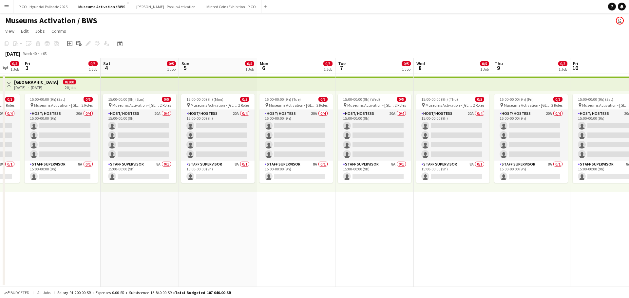
drag, startPoint x: 359, startPoint y: 267, endPoint x: 187, endPoint y: 288, distance: 173.3
click at [208, 286] on app-calendar-viewport "Tue 30 0/5 1 Job Wed 1 0/5 1 Job Thu 2 0/5 1 Job Fri 3 0/5 1 Job Sat 4 0/5 1 Jo…" at bounding box center [314, 172] width 629 height 229
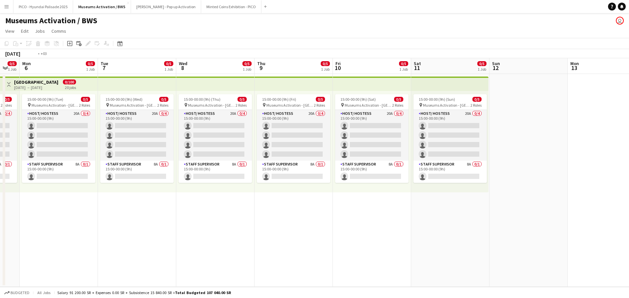
drag, startPoint x: 391, startPoint y: 257, endPoint x: 263, endPoint y: 269, distance: 128.0
click at [269, 269] on app-calendar-viewport "Fri 3 0/5 1 Job Sat 4 0/5 1 Job Sun 5 0/5 1 Job Mon 6 0/5 1 Job Tue 7 0/5 1 Job…" at bounding box center [314, 172] width 629 height 229
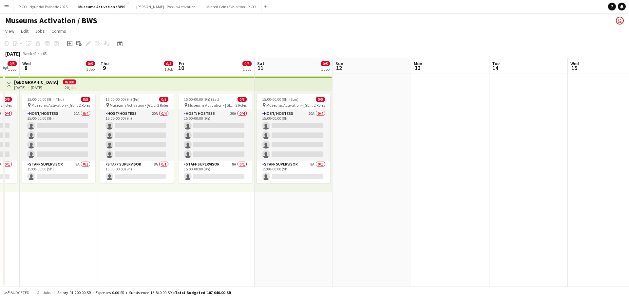
scroll to position [0, 233]
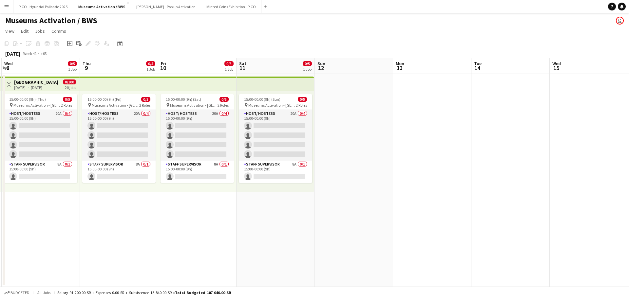
click at [265, 234] on app-date-cell "15:00-00:00 (9h) (Sun) 0/5 pin Museums Activation - Riyadh 2 Roles Host/ Hostes…" at bounding box center [275, 180] width 78 height 213
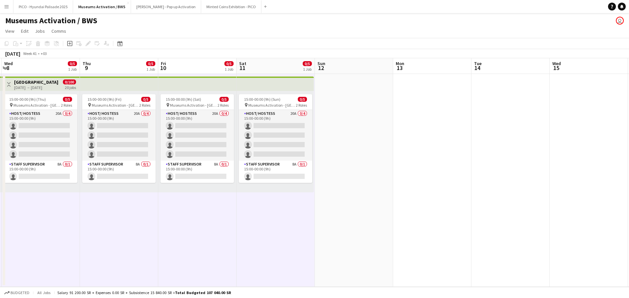
click at [378, 205] on app-calendar-viewport "Sun 5 0/5 1 Job Mon 6 0/5 1 Job Tue 7 0/5 1 Job Wed 8 0/5 1 Job Thu 9 0/5 1 Job…" at bounding box center [314, 172] width 629 height 229
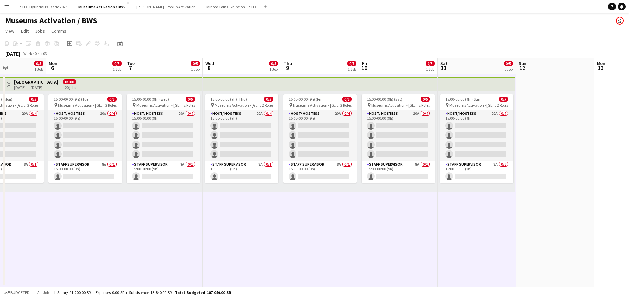
drag, startPoint x: 279, startPoint y: 234, endPoint x: 382, endPoint y: 228, distance: 103.3
click at [372, 227] on app-calendar-viewport "Fri 3 0/5 1 Job Sat 4 0/5 1 Job Sun 5 0/5 1 Job Mon 6 0/5 1 Job Tue 7 0/5 1 Job…" at bounding box center [314, 172] width 629 height 229
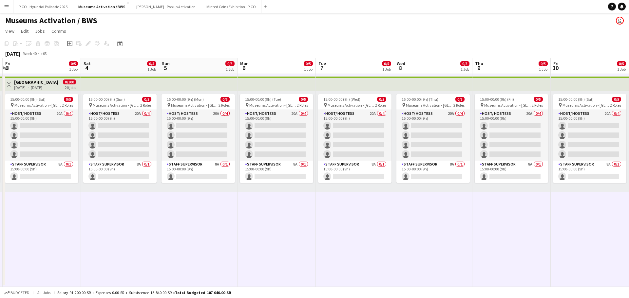
drag, startPoint x: 514, startPoint y: 209, endPoint x: 507, endPoint y: 209, distance: 7.9
click at [517, 208] on app-calendar-viewport "Wed 1 0/5 1 Job Thu 2 0/5 1 Job Fri 3 0/5 1 Job Sat 4 0/5 1 Job Sun 5 0/5 1 Job…" at bounding box center [314, 172] width 629 height 229
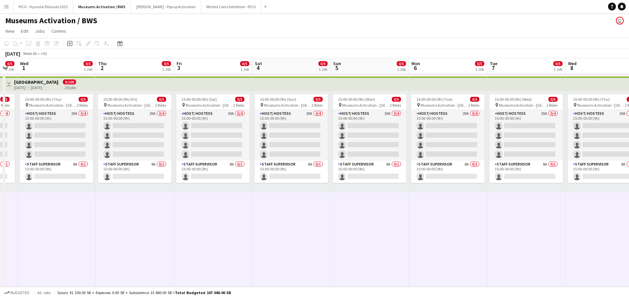
drag, startPoint x: 519, startPoint y: 208, endPoint x: 565, endPoint y: 204, distance: 46.0
click at [574, 204] on app-calendar-viewport "Mon 29 0/5 1 Job Tue 30 0/5 1 Job Wed 1 0/5 1 Job Thu 2 0/5 1 Job Fri 3 0/5 1 J…" at bounding box center [314, 172] width 629 height 229
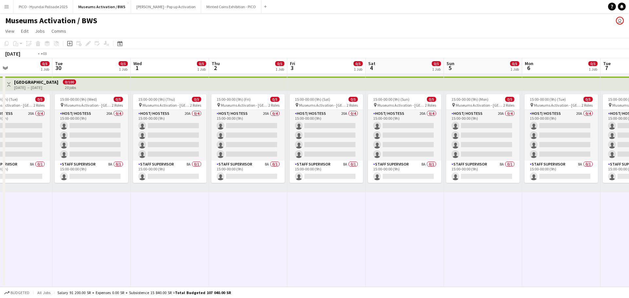
click at [598, 206] on app-calendar-viewport "Sat 27 0/5 1 Job Sun 28 0/5 1 Job Mon 29 0/5 1 Job Tue 30 0/5 1 Job Wed 1 0/5 1…" at bounding box center [314, 172] width 629 height 229
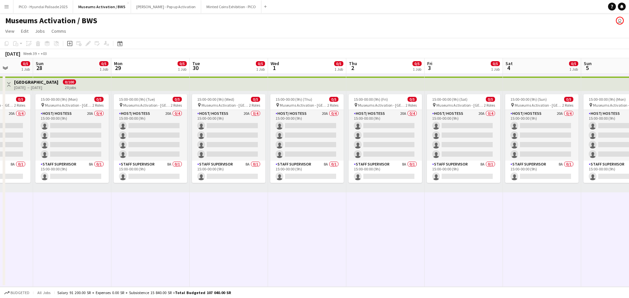
drag, startPoint x: 492, startPoint y: 222, endPoint x: 606, endPoint y: 195, distance: 117.5
click at [628, 195] on app-calendar-viewport "Thu 25 0/5 1 Job Fri 26 0/5 1 Job Sat 27 0/5 1 Job Sun 28 0/5 1 Job Mon 29 0/5 …" at bounding box center [314, 172] width 629 height 229
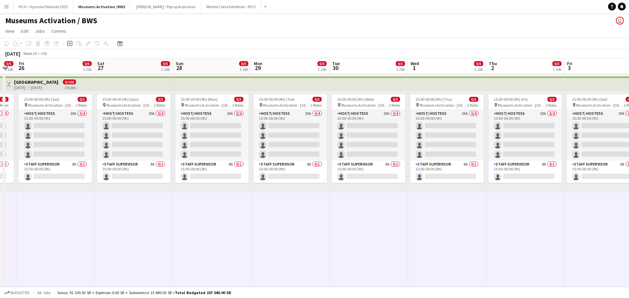
click at [628, 187] on app-calendar-viewport "Wed 24 0/5 1 Job Thu 25 0/5 1 Job Fri 26 0/5 1 Job Sat 27 0/5 1 Job Sun 28 0/5 …" at bounding box center [314, 172] width 629 height 229
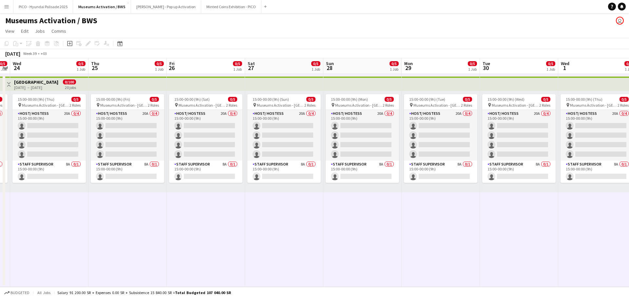
drag, startPoint x: 375, startPoint y: 223, endPoint x: 443, endPoint y: 217, distance: 68.0
click at [443, 217] on app-calendar-viewport "Mon 22 0/5 1 Job Tue 23 0/5 1 Job Wed 24 0/5 1 Job Thu 25 0/5 1 Job Fri 26 0/5 …" at bounding box center [314, 172] width 629 height 229
drag, startPoint x: 294, startPoint y: 228, endPoint x: 432, endPoint y: 211, distance: 138.7
click at [427, 212] on app-calendar-viewport "Sat 20 Sun 21 Mon 22 0/5 1 Job Tue 23 0/5 1 Job Wed 24 0/5 1 Job Thu 25 0/5 1 J…" at bounding box center [314, 172] width 629 height 229
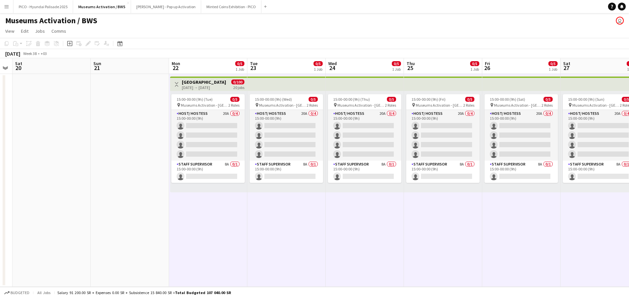
click at [221, 226] on app-date-cell "Toggle View Riyadh 22-09-2025 → 11-10-2025 0/100 20 jobs 15:00-00:00 (9h) (Tue)…" at bounding box center [208, 180] width 78 height 213
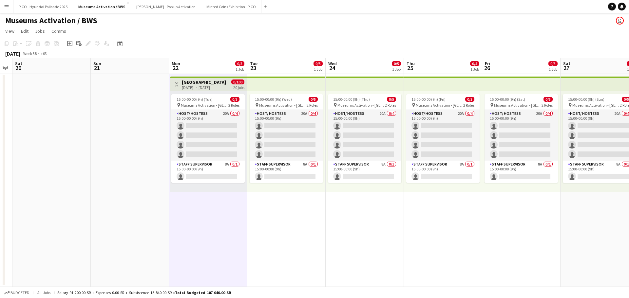
drag, startPoint x: 541, startPoint y: 231, endPoint x: 453, endPoint y: 232, distance: 88.1
click at [453, 232] on app-calendar-viewport "Wed 17 Thu 18 Fri 19 Sat 20 Sun 21 Mon 22 0/5 1 Job Tue 23 0/5 1 Job Wed 24 0/5…" at bounding box center [314, 172] width 629 height 229
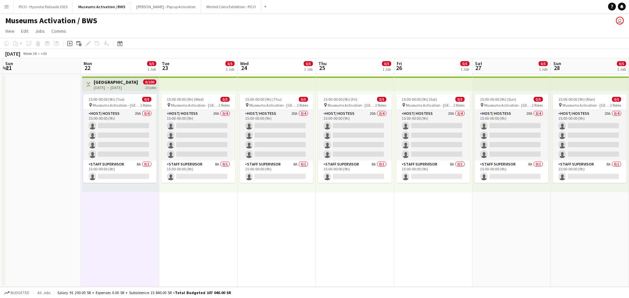
click at [186, 232] on app-date-cell "15:00-00:00 (9h) (Wed) 0/5 pin Museums Activation - Riyadh 2 Roles Host/ Hostes…" at bounding box center [198, 180] width 78 height 213
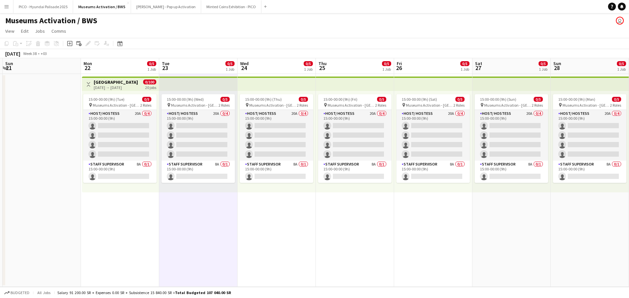
click at [156, 228] on app-date-cell "Toggle View Riyadh 22-09-2025 → 11-10-2025 0/100 20 jobs 15:00-00:00 (9h) (Tue)…" at bounding box center [120, 180] width 78 height 213
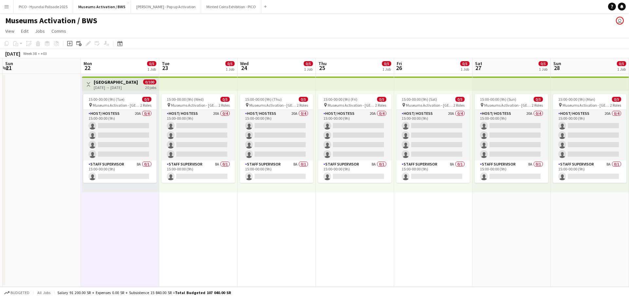
click at [142, 69] on app-board-header-date "Mon 22 0/5 1 Job" at bounding box center [120, 66] width 78 height 16
click at [172, 65] on app-board-header-date "Tue 23 0/5 1 Job" at bounding box center [198, 66] width 78 height 16
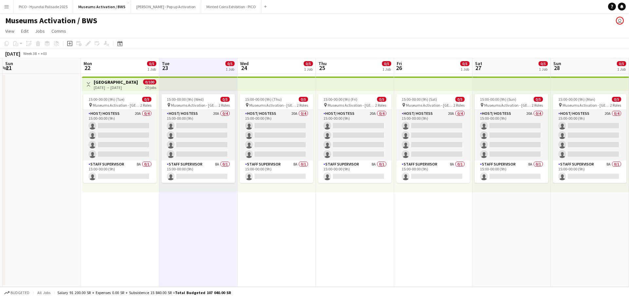
click at [129, 219] on app-date-cell "Toggle View Riyadh 22-09-2025 → 11-10-2025 0/100 20 jobs 15:00-00:00 (9h) (Tue)…" at bounding box center [120, 180] width 78 height 213
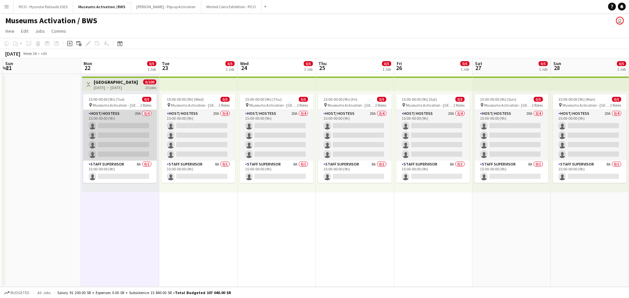
click at [139, 147] on app-card-role "Host/ Hostess 20A 0/4 15:00-00:00 (9h) single-neutral-actions single-neutral-ac…" at bounding box center [119, 135] width 73 height 51
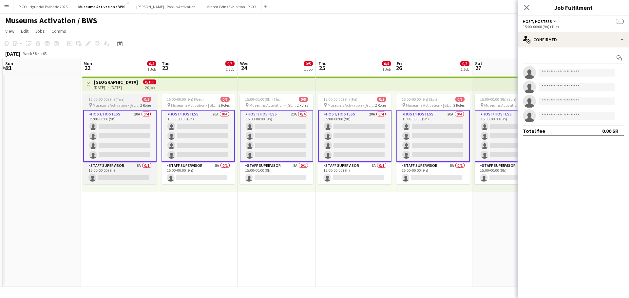
click at [136, 98] on div "15:00-00:00 (9h) (Tue) 0/5" at bounding box center [119, 99] width 73 height 5
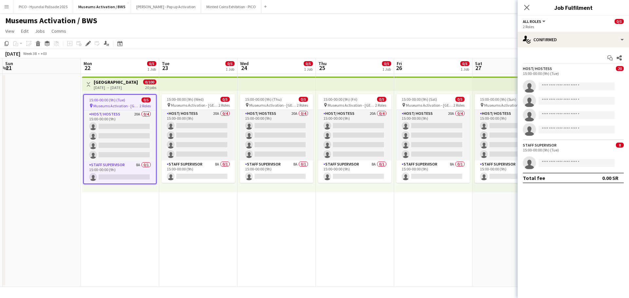
click at [531, 8] on div "Close pop-in" at bounding box center [526, 7] width 18 height 15
click at [527, 8] on icon at bounding box center [526, 7] width 6 height 6
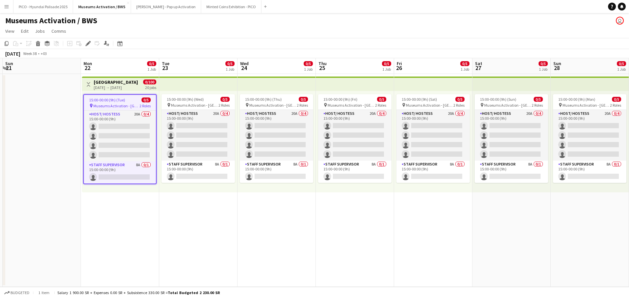
click at [479, 37] on app-page-menu "View Day view expanded Day view collapsed Month view Date picker Jump to today …" at bounding box center [314, 32] width 629 height 12
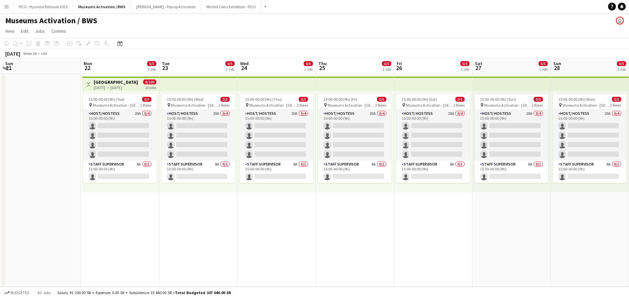
click at [136, 68] on app-board-header-date "Mon 22 0/5 1 Job" at bounding box center [120, 66] width 78 height 16
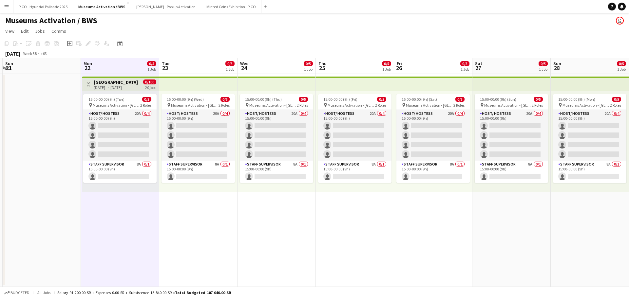
click at [200, 21] on div "Museums Activation / BWS user" at bounding box center [314, 19] width 629 height 12
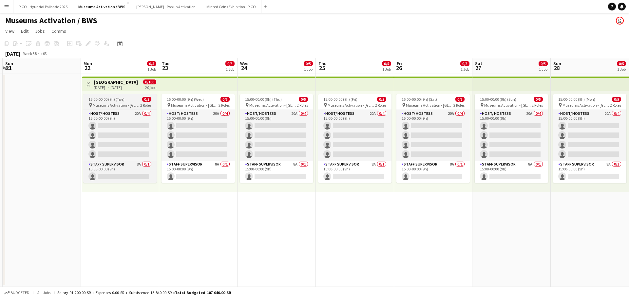
click at [144, 97] on app-job-card "15:00-00:00 (9h) (Tue) 0/5 pin Museums Activation - Riyadh 2 Roles Host/ Hostes…" at bounding box center [119, 138] width 73 height 89
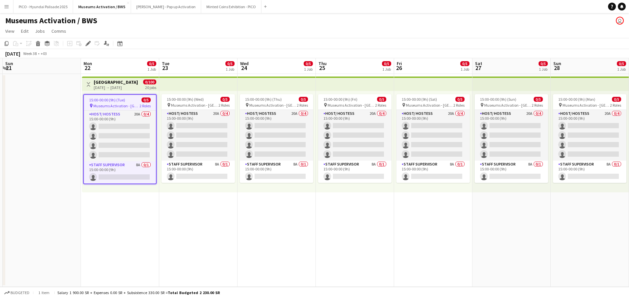
click at [139, 66] on app-board-header-date "Mon 22 0/5 1 Job" at bounding box center [120, 66] width 78 height 16
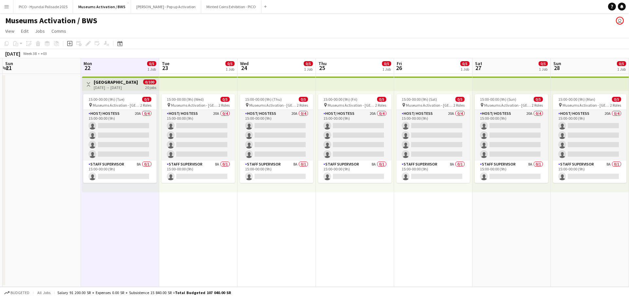
click at [183, 39] on app-toolbar "Copy Paste Paste Ctrl+V Paste with crew Ctrl+Shift+V Paste linked Job Delete Gr…" at bounding box center [314, 43] width 629 height 11
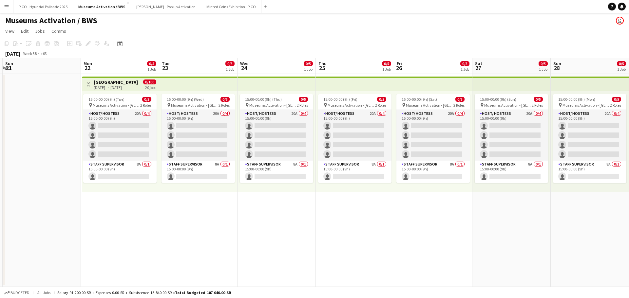
click at [4, 6] on app-icon "Menu" at bounding box center [6, 6] width 5 height 5
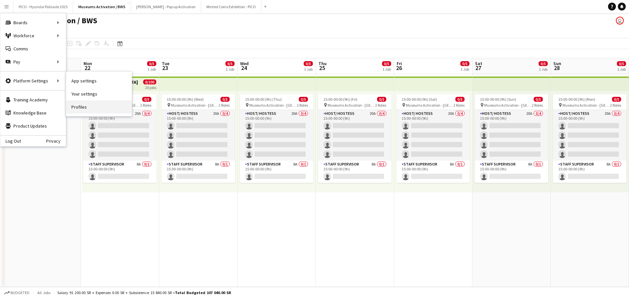
click at [82, 102] on link "Profiles" at bounding box center [98, 107] width 65 height 13
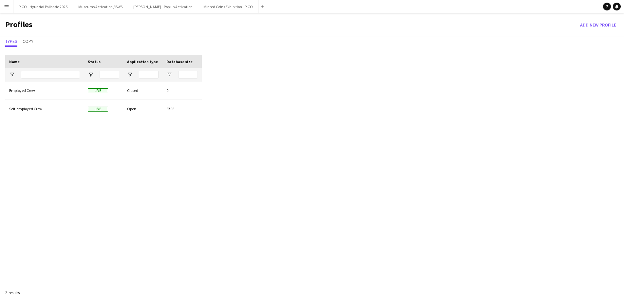
click at [8, 6] on app-icon "Menu" at bounding box center [6, 6] width 5 height 5
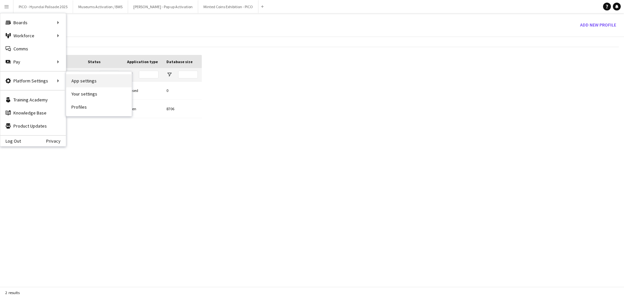
click at [81, 83] on link "App settings" at bounding box center [98, 80] width 65 height 13
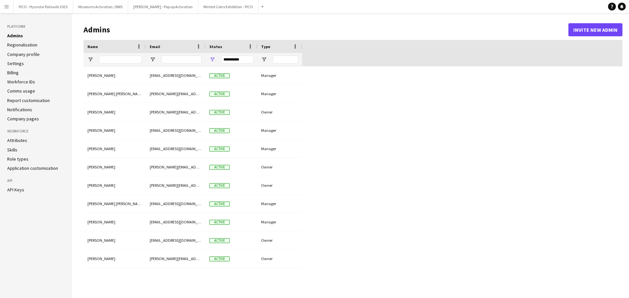
click at [30, 54] on link "Company profile" at bounding box center [23, 54] width 32 height 6
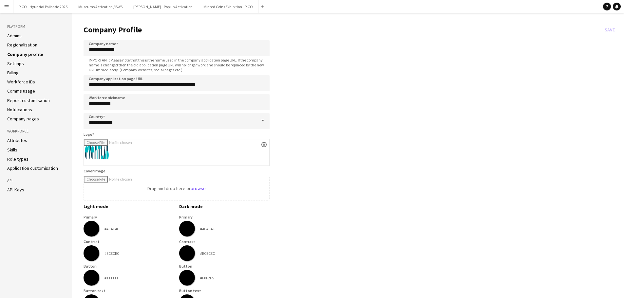
click at [18, 64] on link "Settings" at bounding box center [15, 64] width 17 height 6
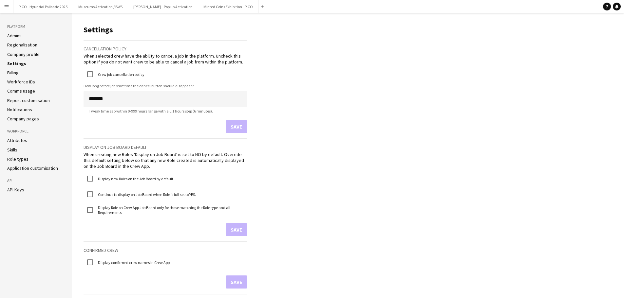
click at [18, 80] on link "Workforce IDs" at bounding box center [21, 82] width 28 height 6
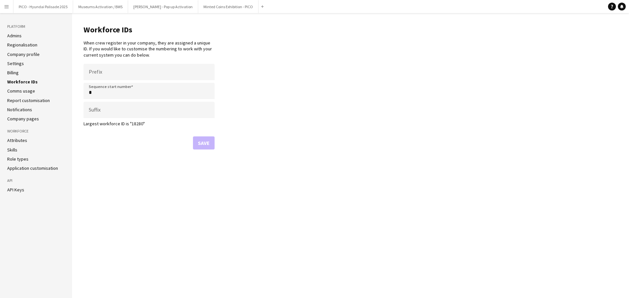
click at [18, 91] on link "Comms usage" at bounding box center [21, 91] width 28 height 6
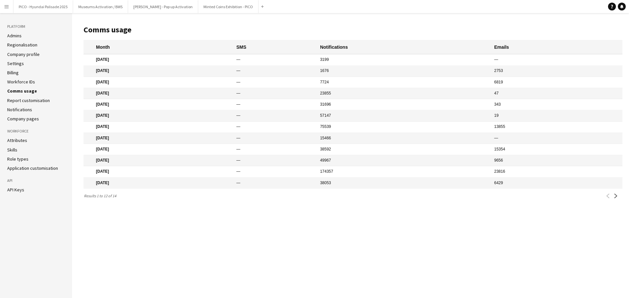
click at [17, 98] on link "Report customisation" at bounding box center [28, 101] width 43 height 6
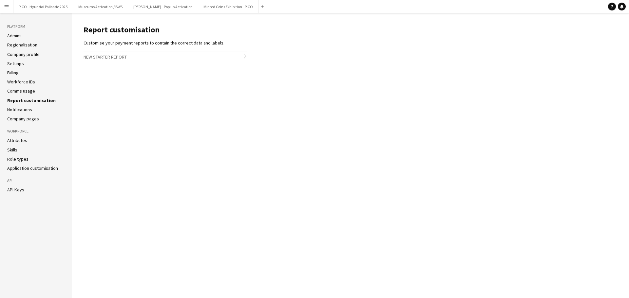
click at [18, 111] on link "Notifications" at bounding box center [19, 110] width 25 height 6
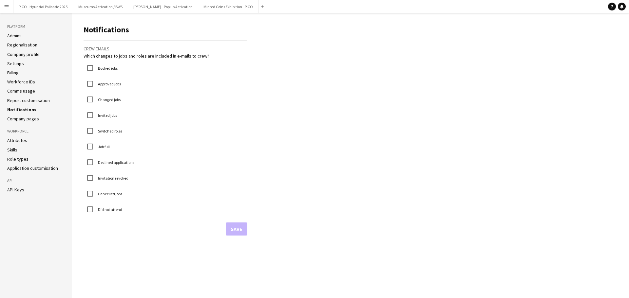
click at [17, 119] on link "Company pages" at bounding box center [23, 119] width 32 height 6
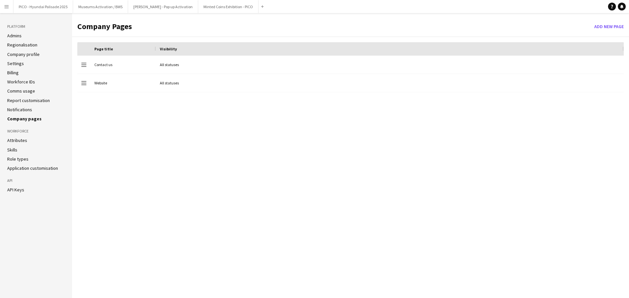
click at [20, 131] on h3 "Workforce" at bounding box center [36, 131] width 58 height 6
click at [21, 132] on h3 "Workforce" at bounding box center [36, 131] width 58 height 6
click at [18, 140] on link "Attributes" at bounding box center [17, 141] width 20 height 6
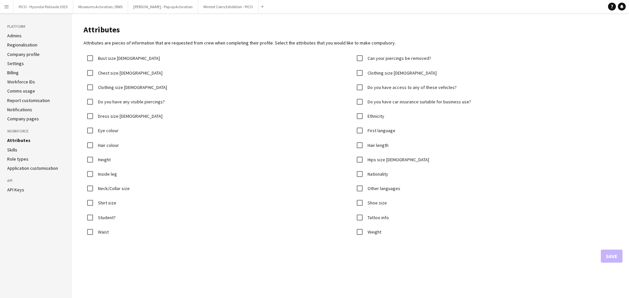
click at [15, 153] on link "Skills" at bounding box center [12, 150] width 10 height 6
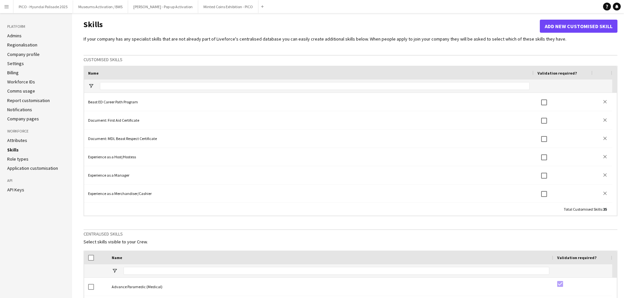
click at [25, 54] on link "Company profile" at bounding box center [23, 54] width 32 height 6
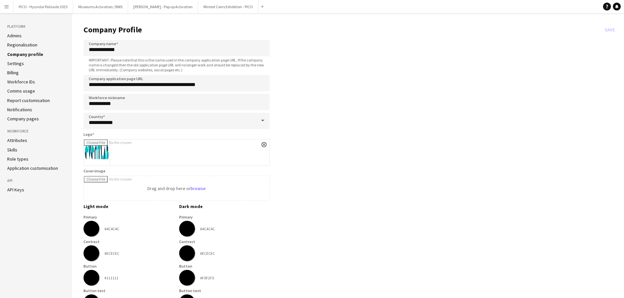
click at [26, 43] on link "Regionalisation" at bounding box center [22, 45] width 30 height 6
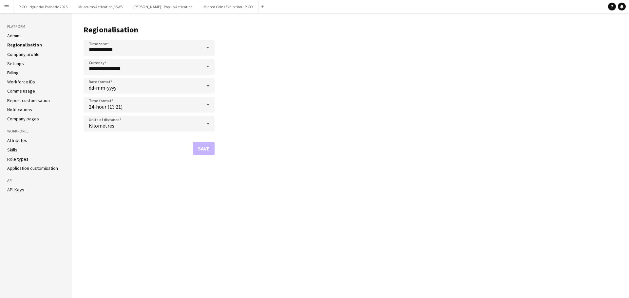
click at [14, 34] on link "Admins" at bounding box center [14, 36] width 14 height 6
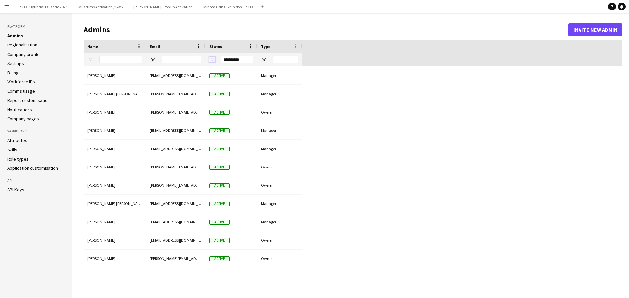
click at [214, 60] on span "Open Filter Menu" at bounding box center [212, 60] width 6 height 6
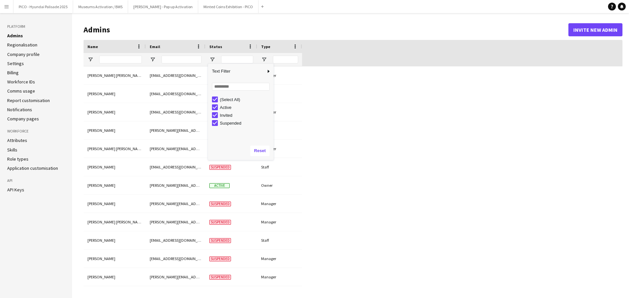
click at [237, 27] on h1 "Admins" at bounding box center [326, 30] width 485 height 10
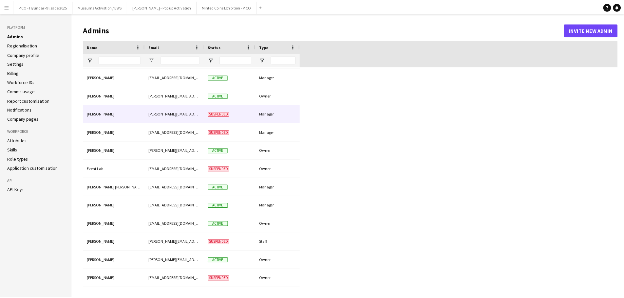
scroll to position [222, 0]
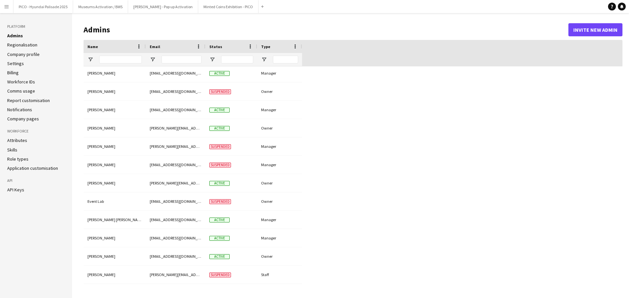
click at [24, 43] on link "Regionalisation" at bounding box center [22, 45] width 30 height 6
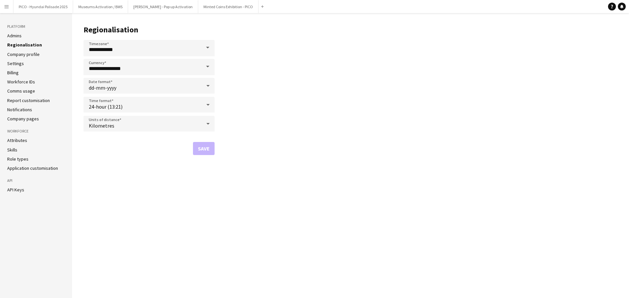
click at [23, 54] on link "Company profile" at bounding box center [23, 54] width 32 height 6
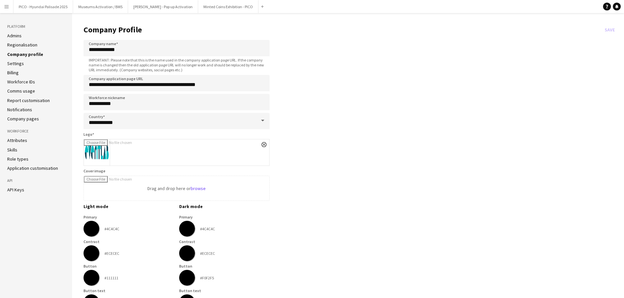
click at [13, 63] on link "Settings" at bounding box center [15, 64] width 17 height 6
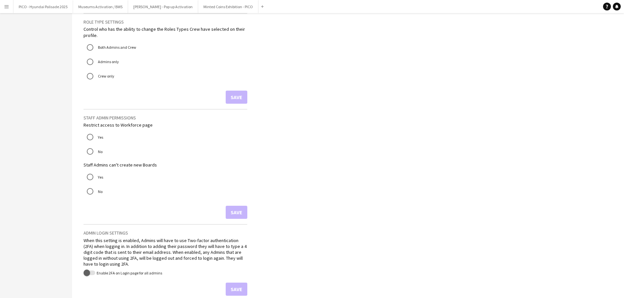
scroll to position [596, 0]
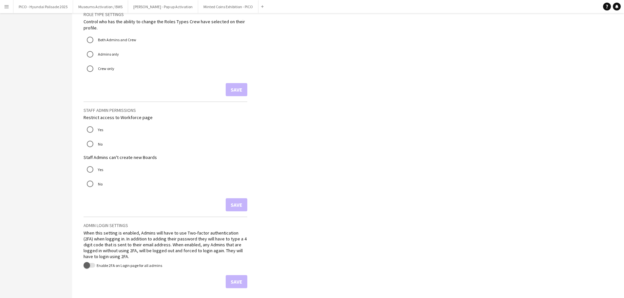
click at [167, 254] on div "When this setting is enabled, Admins will have to use Two-factor authentication…" at bounding box center [166, 245] width 164 height 30
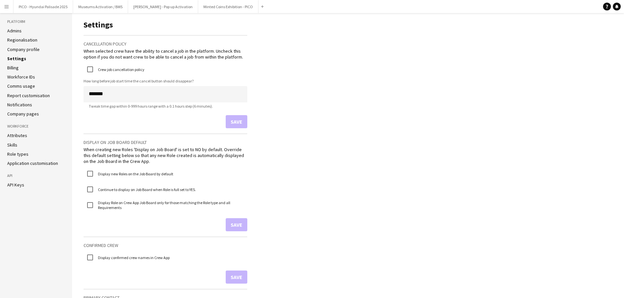
scroll to position [0, 0]
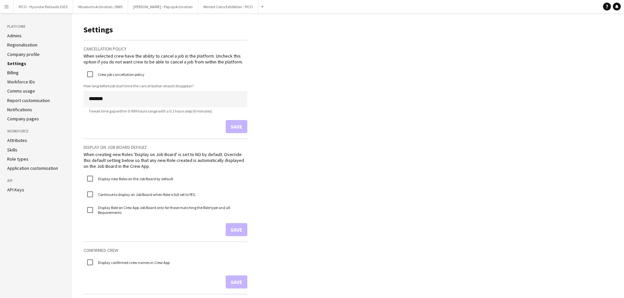
click at [19, 80] on link "Workforce IDs" at bounding box center [21, 82] width 28 height 6
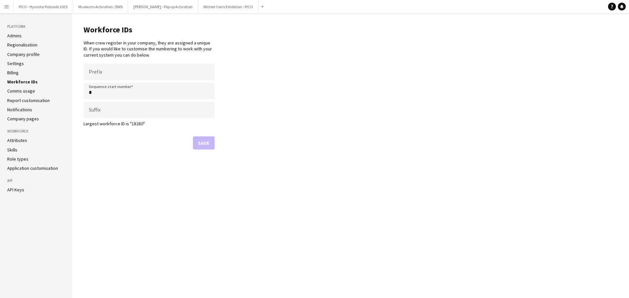
click at [18, 91] on link "Comms usage" at bounding box center [21, 91] width 28 height 6
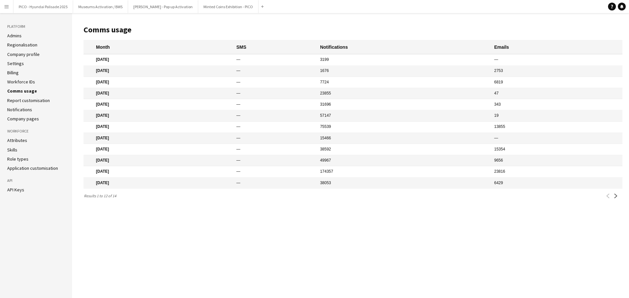
click at [19, 99] on link "Report customisation" at bounding box center [28, 101] width 43 height 6
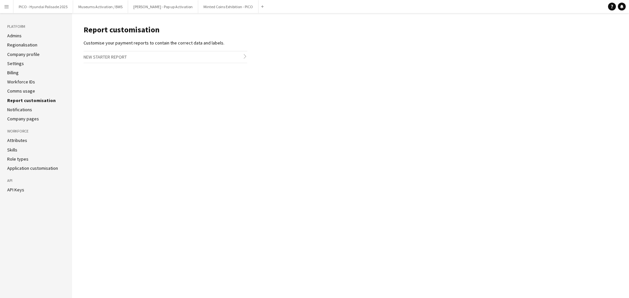
click at [20, 110] on link "Notifications" at bounding box center [19, 110] width 25 height 6
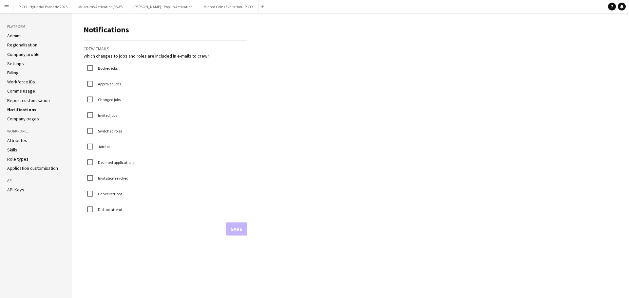
click at [19, 121] on link "Company pages" at bounding box center [23, 119] width 32 height 6
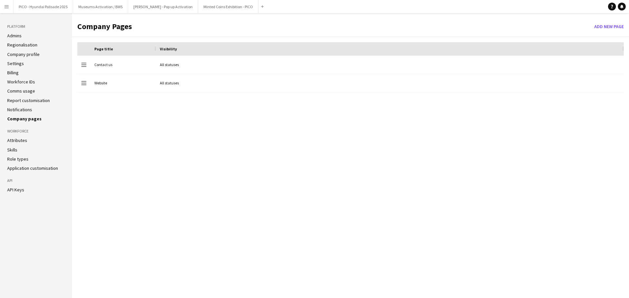
click at [14, 141] on link "Attributes" at bounding box center [17, 141] width 20 height 6
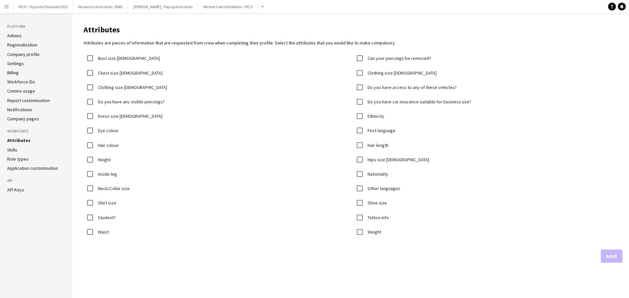
click at [13, 150] on link "Skills" at bounding box center [12, 150] width 10 height 6
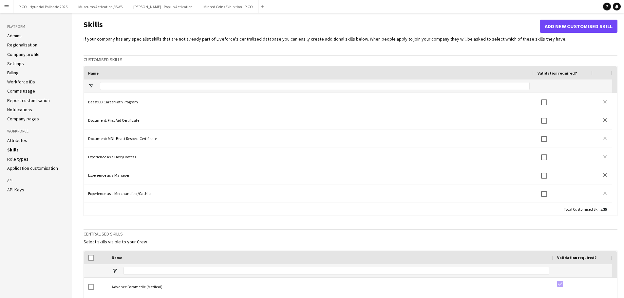
click at [14, 164] on ul "Attributes Skills Role types Application customisation" at bounding box center [36, 155] width 58 height 34
click at [16, 158] on link "Role types" at bounding box center [17, 159] width 21 height 6
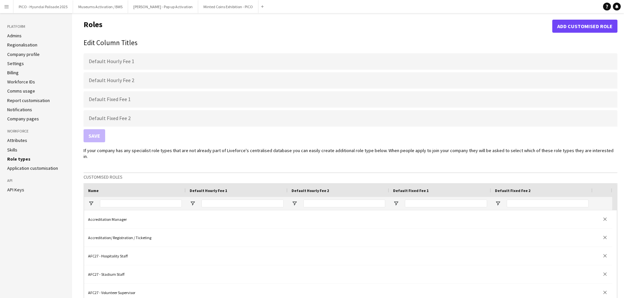
click at [16, 166] on link "Application customisation" at bounding box center [32, 168] width 51 height 6
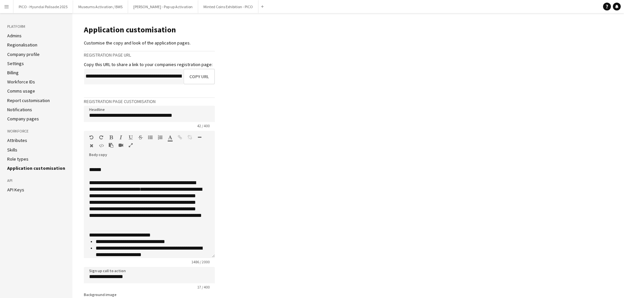
click at [16, 158] on link "Role types" at bounding box center [17, 159] width 21 height 6
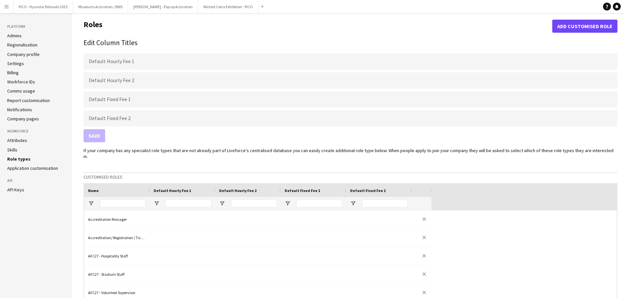
click at [13, 151] on link "Skills" at bounding box center [12, 150] width 10 height 6
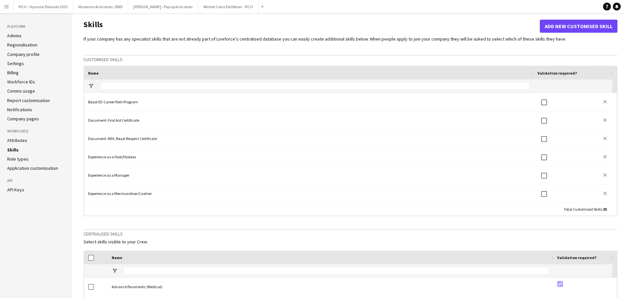
click at [13, 141] on link "Attributes" at bounding box center [17, 141] width 20 height 6
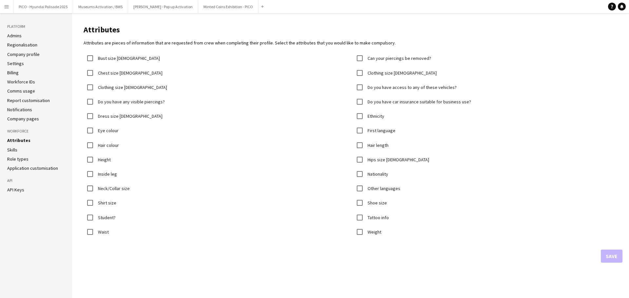
click at [17, 37] on link "Admins" at bounding box center [14, 36] width 14 height 6
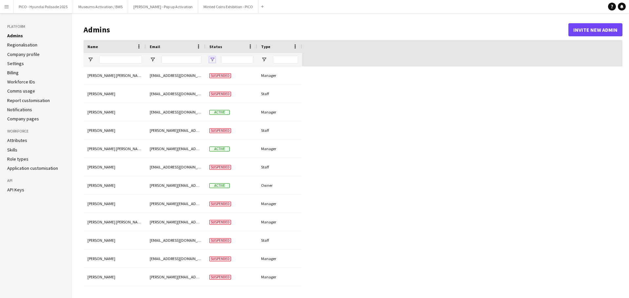
click at [210, 62] on span "Open Filter Menu" at bounding box center [212, 60] width 6 height 6
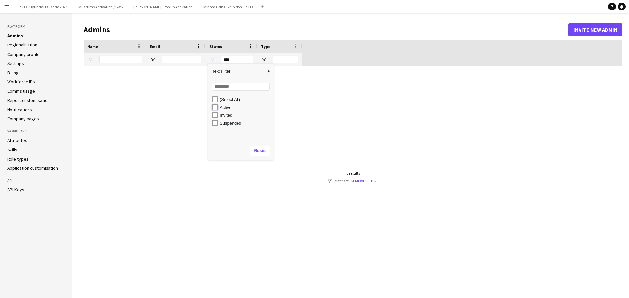
type input "**********"
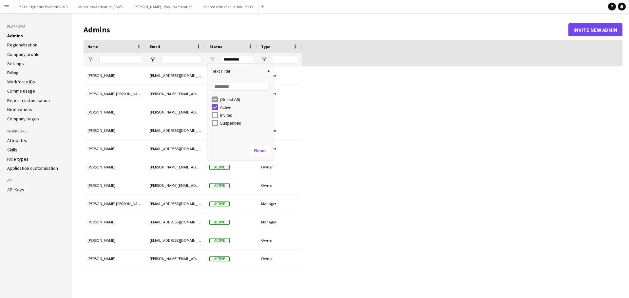
click at [103, 30] on h1 "Admins" at bounding box center [326, 30] width 485 height 10
click at [111, 30] on h1 "Admins" at bounding box center [326, 30] width 485 height 10
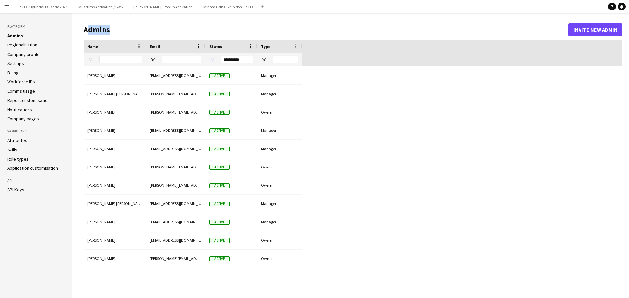
drag, startPoint x: 111, startPoint y: 30, endPoint x: 87, endPoint y: 32, distance: 24.0
click at [87, 32] on h1 "Admins" at bounding box center [326, 30] width 485 height 10
click at [82, 32] on main "Admins Invite new admin Drag here to set row groups Name Email Status Type Name…" at bounding box center [350, 155] width 557 height 285
click at [87, 31] on h1 "Admins" at bounding box center [326, 30] width 485 height 10
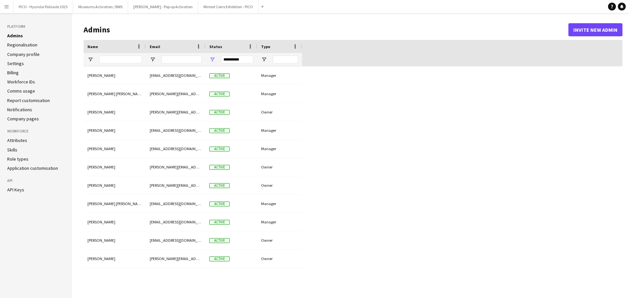
click at [87, 31] on h1 "Admins" at bounding box center [326, 30] width 485 height 10
click at [117, 31] on h1 "Admins" at bounding box center [326, 30] width 485 height 10
click at [101, 31] on h1 "Admins" at bounding box center [326, 30] width 485 height 10
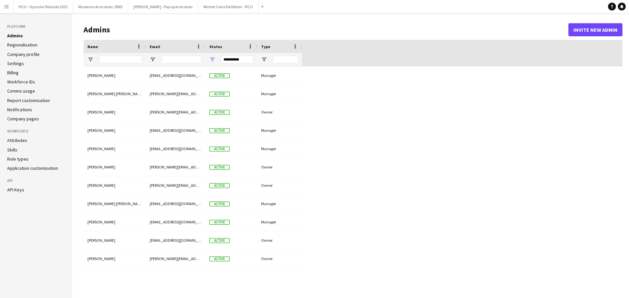
click at [137, 26] on h1 "Admins" at bounding box center [326, 30] width 485 height 10
click at [99, 30] on h1 "Admins" at bounding box center [326, 30] width 485 height 10
click at [116, 30] on h1 "Admins" at bounding box center [326, 30] width 485 height 10
click at [24, 64] on li "Settings" at bounding box center [36, 64] width 58 height 6
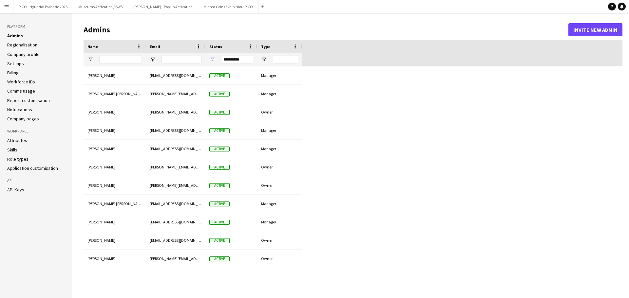
click at [15, 65] on link "Settings" at bounding box center [15, 64] width 17 height 6
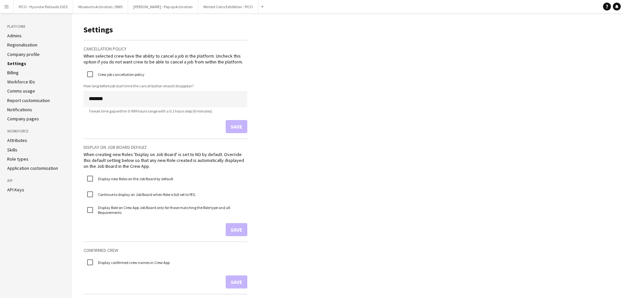
click at [13, 38] on link "Admins" at bounding box center [14, 36] width 14 height 6
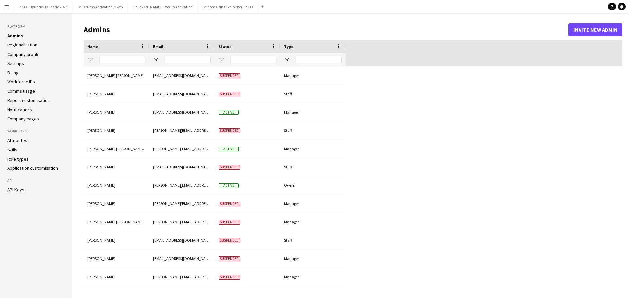
type input "**********"
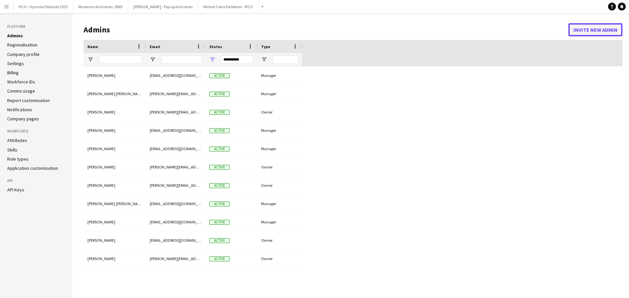
click at [579, 36] on button "Invite new admin" at bounding box center [595, 29] width 54 height 13
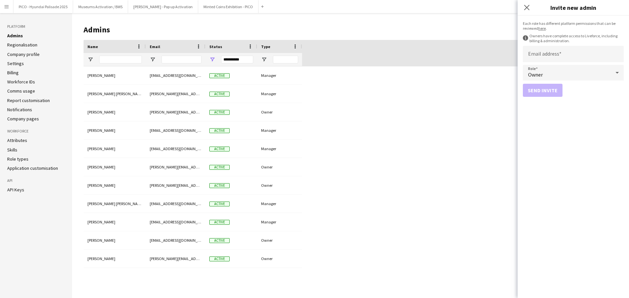
click at [528, 12] on div "Close pop-in" at bounding box center [526, 7] width 18 height 15
click at [528, 8] on icon "Close pop-in" at bounding box center [526, 7] width 6 height 6
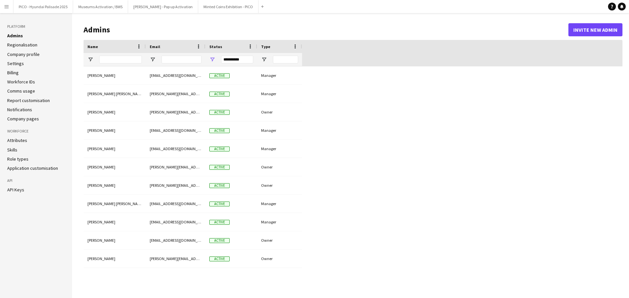
click at [25, 45] on link "Regionalisation" at bounding box center [22, 45] width 30 height 6
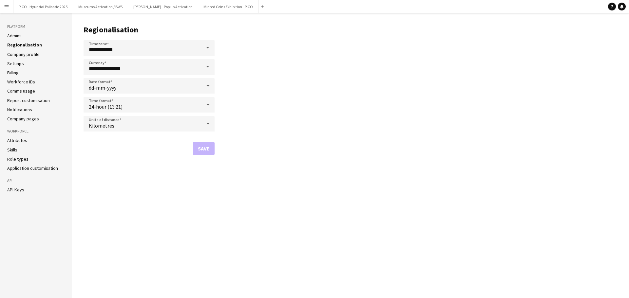
click at [27, 54] on link "Company profile" at bounding box center [23, 54] width 32 height 6
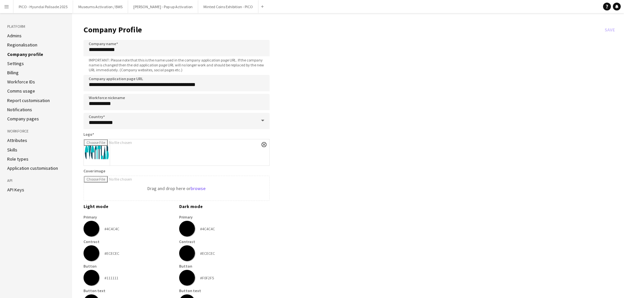
click at [13, 66] on link "Settings" at bounding box center [15, 64] width 17 height 6
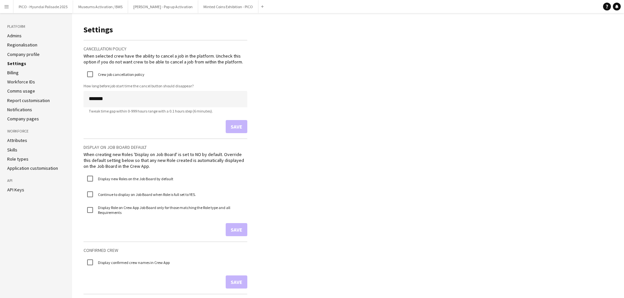
click at [142, 157] on div "When creating new Roles 'Display on Job Board' is set to NO by default. Overrid…" at bounding box center [166, 161] width 164 height 18
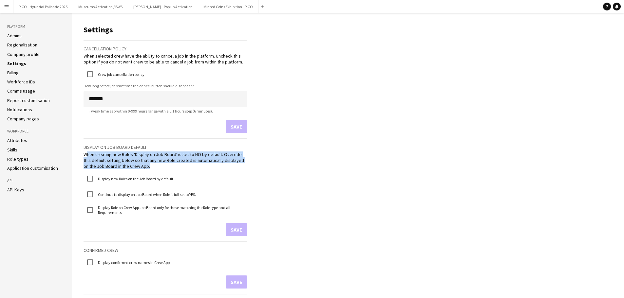
click at [142, 157] on div "When creating new Roles 'Display on Job Board' is set to NO by default. Overrid…" at bounding box center [166, 161] width 164 height 18
click at [155, 160] on div "When creating new Roles 'Display on Job Board' is set to NO by default. Overrid…" at bounding box center [166, 161] width 164 height 18
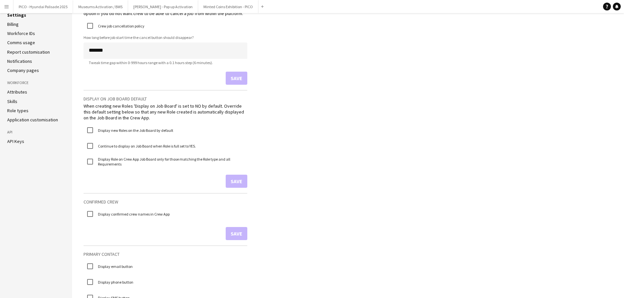
scroll to position [65, 0]
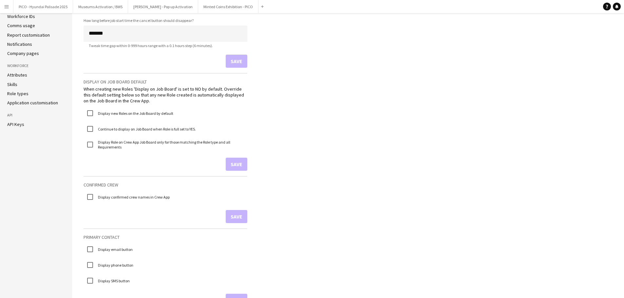
click at [185, 100] on div "When creating new Roles 'Display on Job Board' is set to NO by default. Overrid…" at bounding box center [166, 95] width 164 height 18
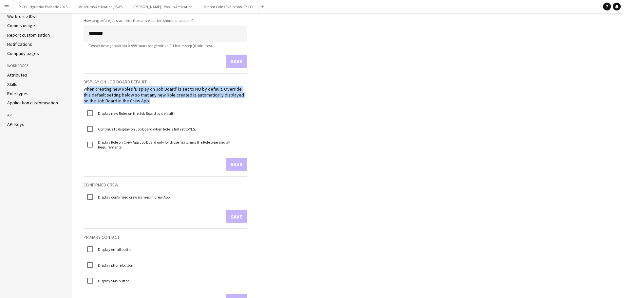
click at [185, 100] on div "When creating new Roles 'Display on Job Board' is set to NO by default. Overrid…" at bounding box center [166, 95] width 164 height 18
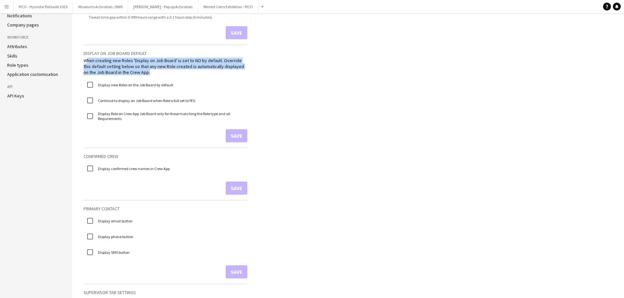
scroll to position [131, 0]
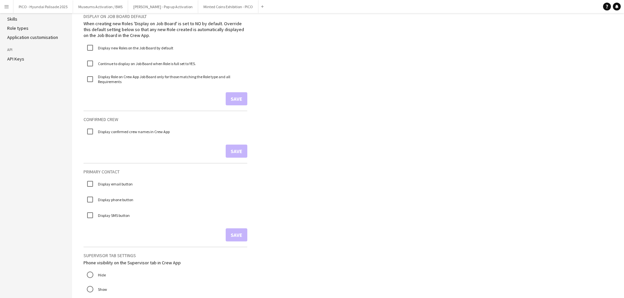
click at [181, 133] on mat-checkbox "Display confirmed crew names in Crew App" at bounding box center [166, 131] width 164 height 13
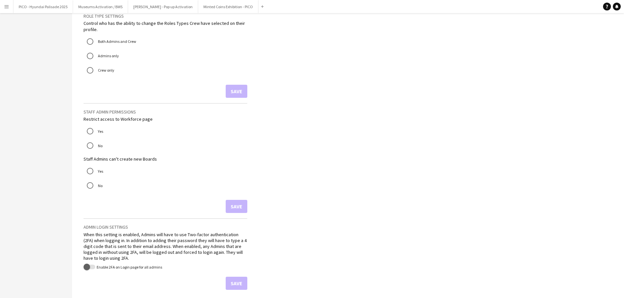
scroll to position [596, 0]
click at [176, 231] on div "When this setting is enabled, Admins will have to use Two-factor authentication…" at bounding box center [166, 245] width 164 height 30
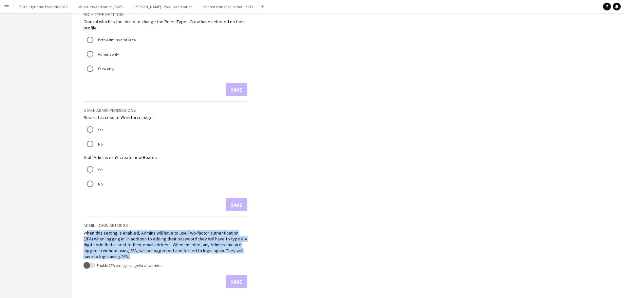
click at [176, 231] on div "When this setting is enabled, Admins will have to use Two-factor authentication…" at bounding box center [166, 245] width 164 height 30
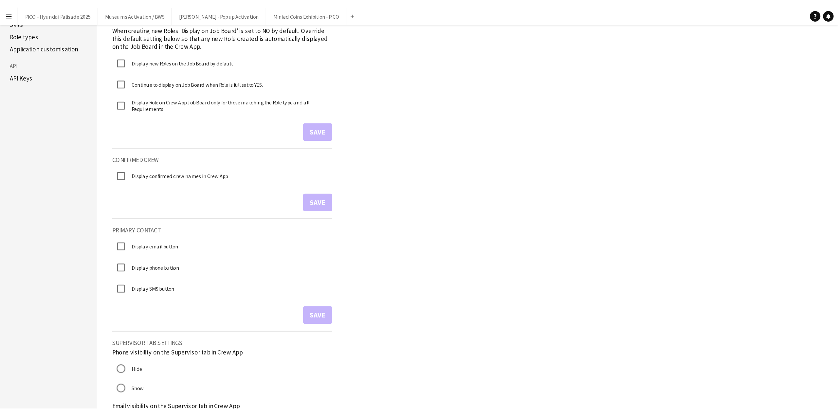
scroll to position [0, 0]
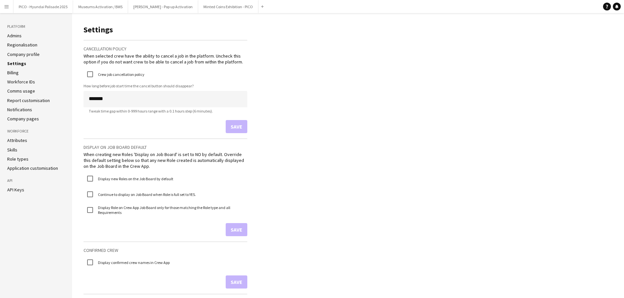
click at [11, 75] on link "Billing" at bounding box center [12, 73] width 11 height 6
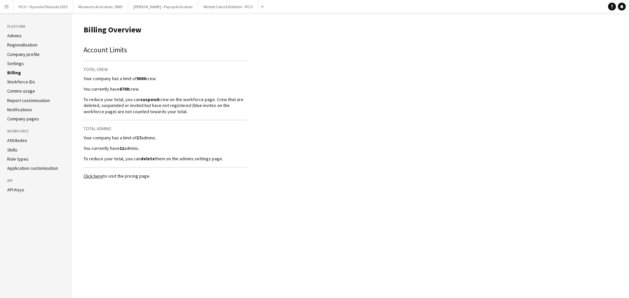
click at [18, 82] on link "Workforce IDs" at bounding box center [21, 82] width 28 height 6
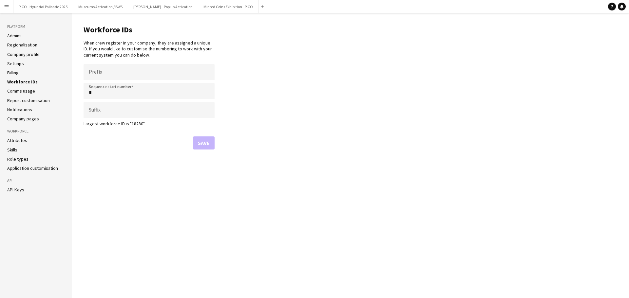
click at [11, 74] on link "Billing" at bounding box center [12, 73] width 11 height 6
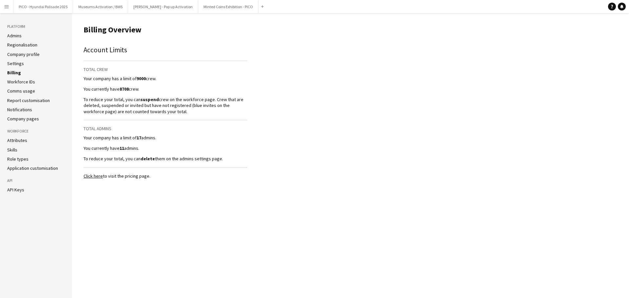
click at [120, 134] on div "Account Limits Total Crew Your company has a limit of 9000 crew. You currently …" at bounding box center [166, 103] width 164 height 117
click at [127, 150] on p "You currently have 11 admins." at bounding box center [166, 148] width 164 height 6
click at [87, 196] on main "Billing Overview Account Limits Total Crew Your company has a limit of 9000 cre…" at bounding box center [350, 155] width 557 height 285
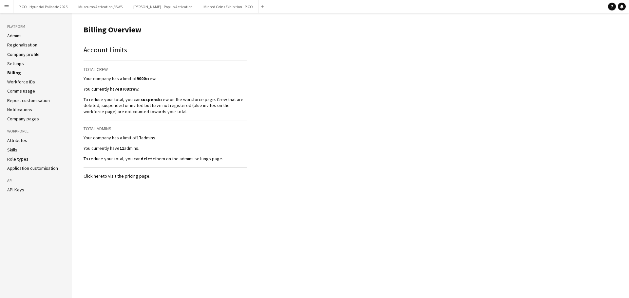
click at [11, 9] on button "Menu" at bounding box center [6, 6] width 13 height 13
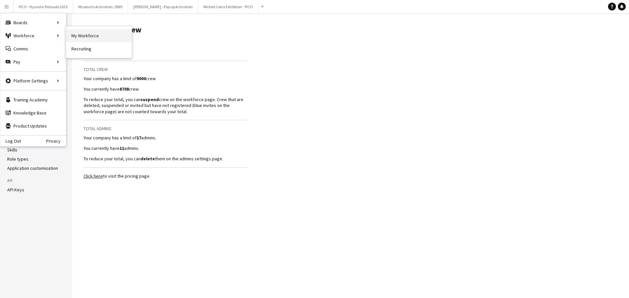
click at [75, 33] on link "My Workforce" at bounding box center [98, 35] width 65 height 13
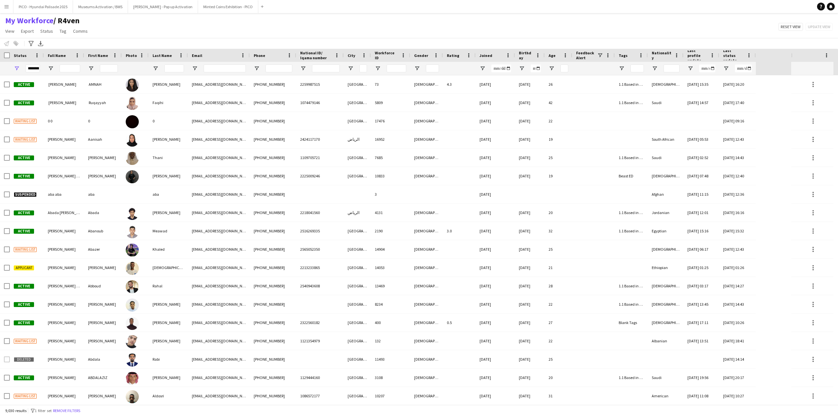
click at [120, 40] on div "Notify workforce Add to tag Select at least one crew to tag him or her. Advance…" at bounding box center [419, 43] width 838 height 11
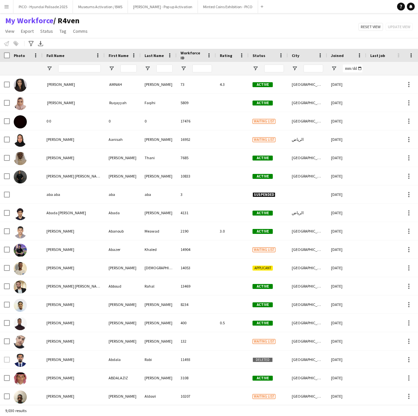
type input "**********"
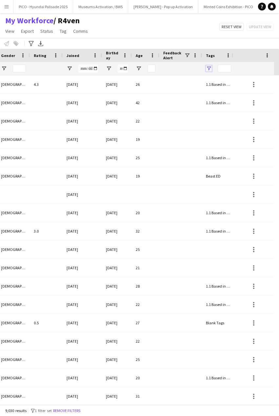
click at [209, 66] on span "Open Filter Menu" at bounding box center [209, 68] width 6 height 6
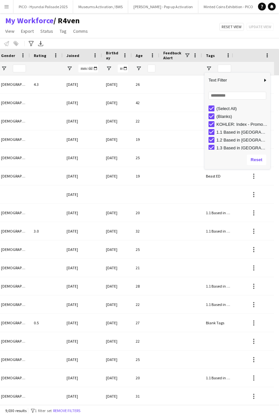
click at [194, 35] on div "My Workforce / R4ven View Views Default view R4ven New view Update view Delete …" at bounding box center [139, 27] width 279 height 22
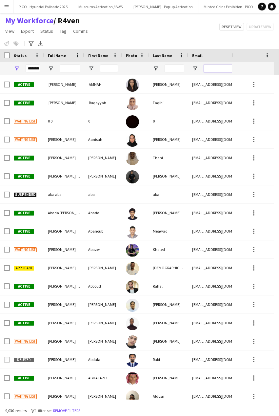
click at [226, 72] on input "Email Filter Input" at bounding box center [225, 69] width 42 height 8
paste input "**********"
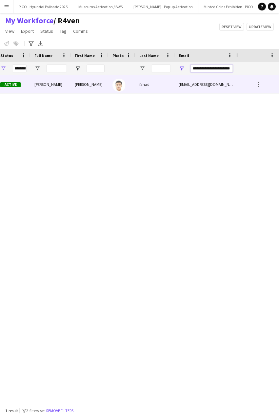
type input "**********"
click at [15, 84] on span "Active" at bounding box center [10, 84] width 20 height 5
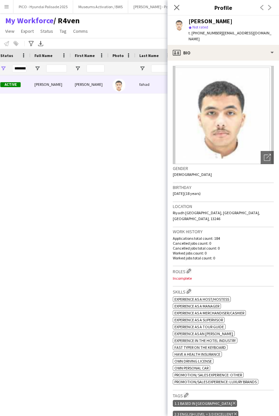
scroll to position [164, 0]
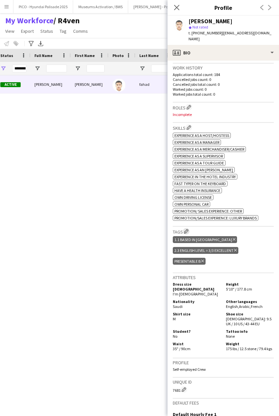
click at [187, 229] on app-icon "Edit crew company tags" at bounding box center [186, 231] width 5 height 5
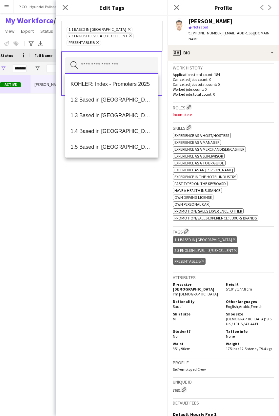
click at [131, 66] on input "text" at bounding box center [111, 65] width 93 height 16
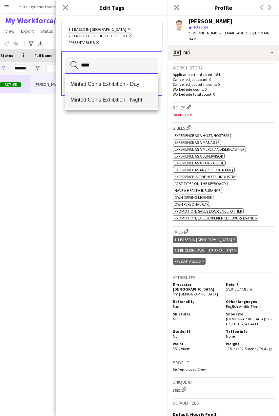
type input "****"
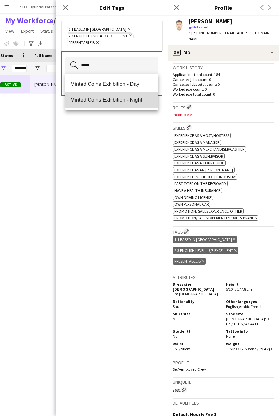
click at [118, 98] on span "Minted Coins Exhibition - Night" at bounding box center [111, 100] width 83 height 6
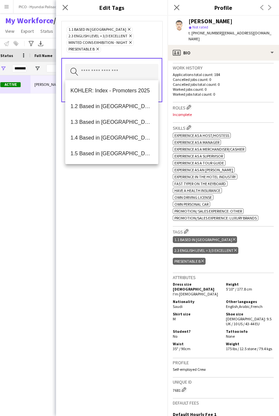
click at [151, 48] on div "1.1 Based in Riyadh Remove 2.3 English Level = 3/3 Excellent Remove Minted Coin…" at bounding box center [111, 39] width 90 height 26
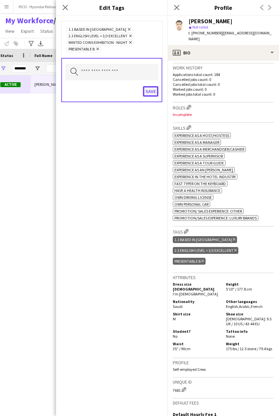
click at [148, 91] on button "Save" at bounding box center [150, 91] width 15 height 10
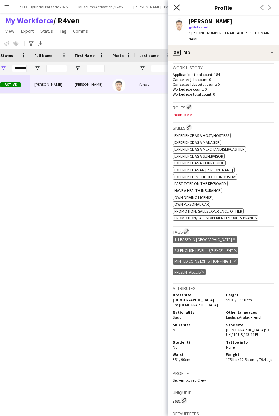
click at [175, 6] on icon "Close pop-in" at bounding box center [176, 7] width 6 height 6
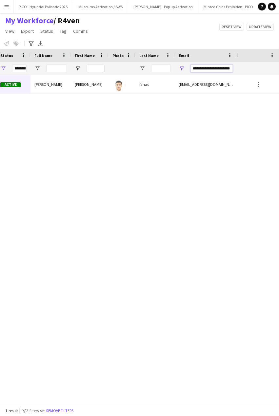
click at [208, 71] on input "**********" at bounding box center [211, 69] width 42 height 8
type input "**********"
click at [210, 69] on input "**********" at bounding box center [211, 69] width 42 height 8
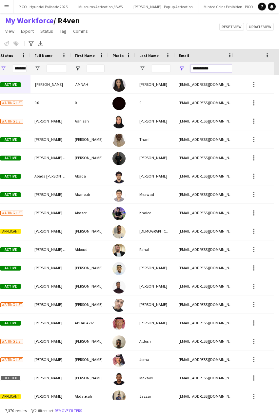
click at [210, 69] on input "**********" at bounding box center [211, 69] width 42 height 8
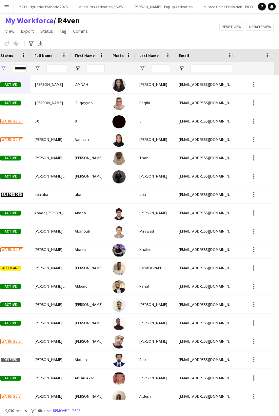
click at [44, 68] on div at bounding box center [50, 68] width 40 height 13
click at [51, 68] on input "Full Name Filter Input" at bounding box center [56, 69] width 21 height 8
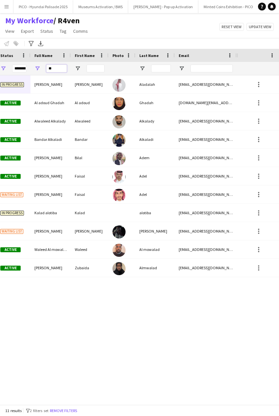
type input "*"
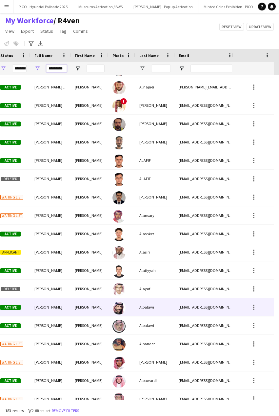
scroll to position [524, 0]
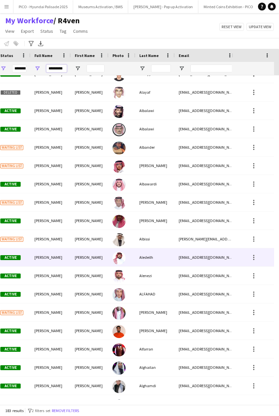
type input "*********"
click at [61, 254] on div "[PERSON_NAME]" at bounding box center [50, 257] width 40 height 18
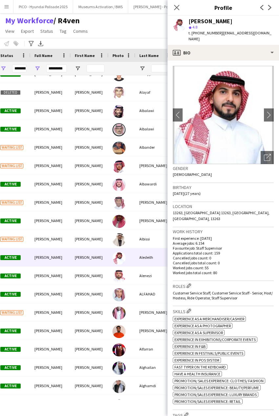
scroll to position [33, 0]
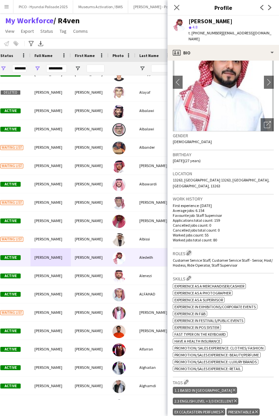
click at [189, 251] on app-icon "Edit crew company roles" at bounding box center [188, 253] width 5 height 5
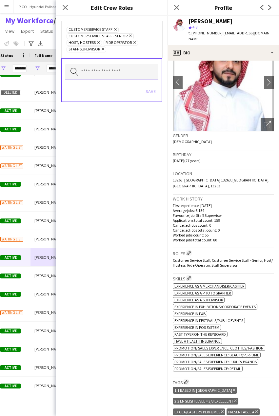
click at [137, 75] on input "text" at bounding box center [111, 72] width 93 height 16
type input "**"
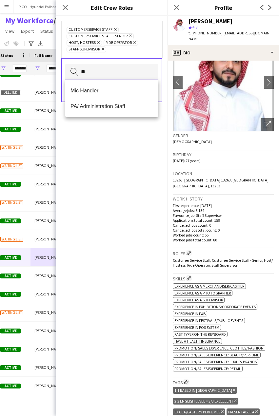
click at [145, 72] on input "**" at bounding box center [111, 72] width 93 height 16
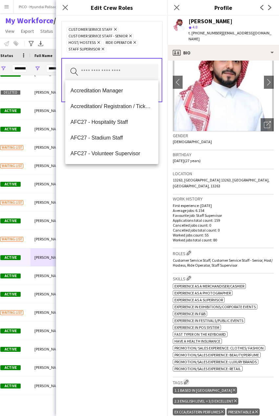
click at [186, 380] on app-icon "Edit crew company tags" at bounding box center [186, 382] width 5 height 5
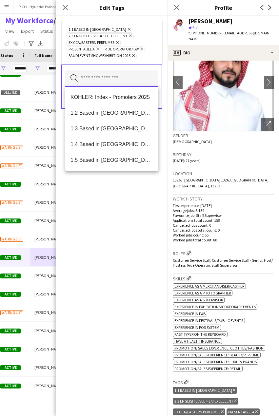
click at [112, 75] on input "text" at bounding box center [111, 78] width 93 height 16
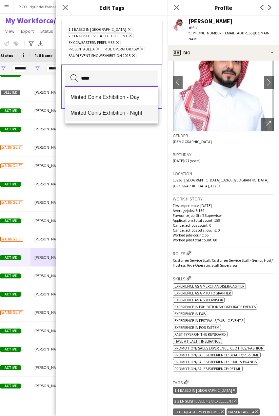
type input "****"
click at [110, 115] on span "Minted Coins Exhibition - Night" at bounding box center [111, 113] width 83 height 6
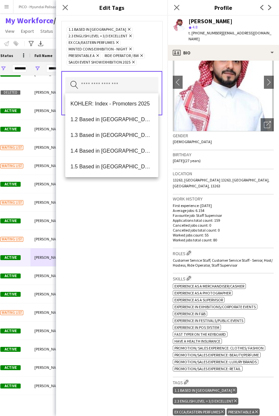
click at [128, 50] on icon "Remove" at bounding box center [129, 49] width 4 height 4
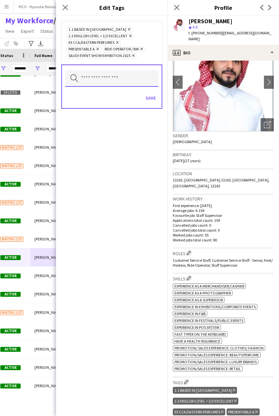
click at [122, 74] on input "text" at bounding box center [111, 78] width 93 height 16
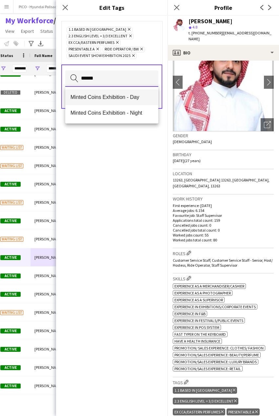
type input "******"
click at [120, 94] on span "Minted Coins Exhibition - Day" at bounding box center [111, 97] width 83 height 6
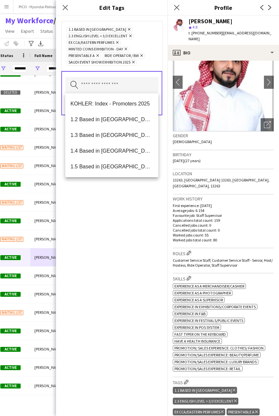
click at [152, 44] on div "1.1 Based in Riyadh Remove 2.3 English Level = 3/3 Excellent Remove Ex CCA/East…" at bounding box center [111, 45] width 90 height 39
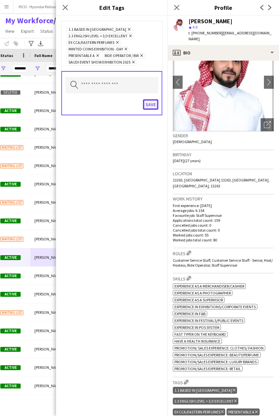
click at [147, 102] on button "Save" at bounding box center [150, 104] width 15 height 10
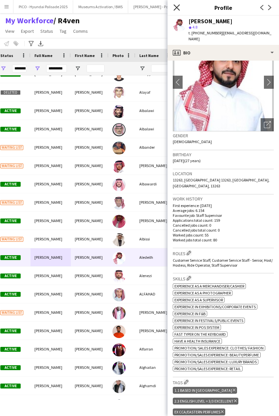
click at [176, 8] on icon at bounding box center [176, 7] width 6 height 6
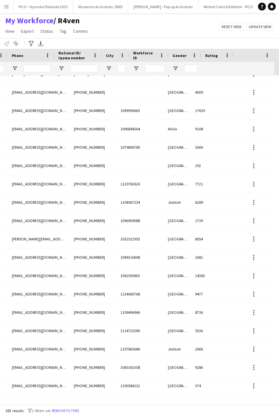
scroll to position [0, 242]
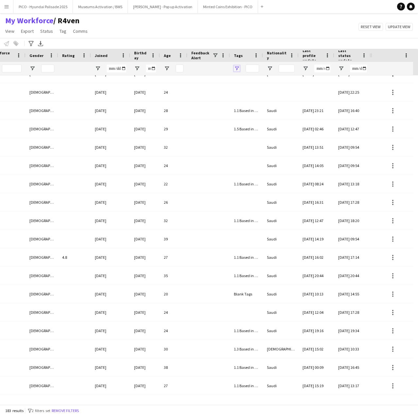
click at [235, 68] on span "Open Filter Menu" at bounding box center [237, 68] width 6 height 6
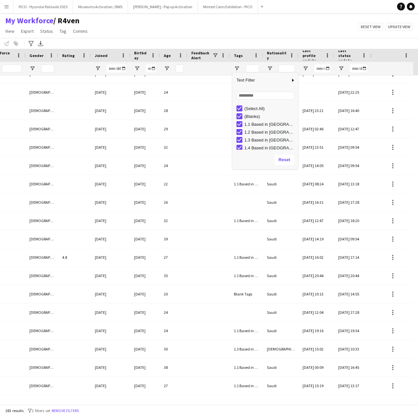
click at [236, 108] on div "(Select All)" at bounding box center [265, 108] width 65 height 8
type input "***"
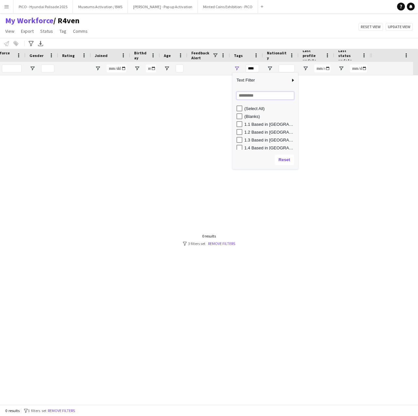
click at [244, 97] on input "Search filter values" at bounding box center [266, 96] width 58 height 8
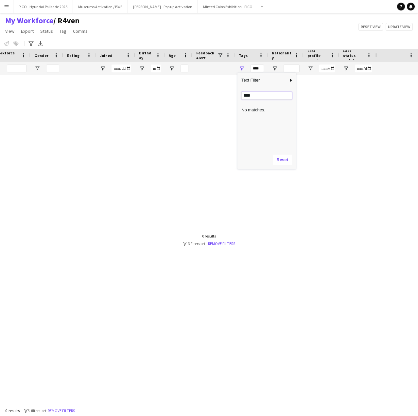
type input "*****"
click at [262, 95] on input "*****" at bounding box center [267, 96] width 51 height 8
type input "***"
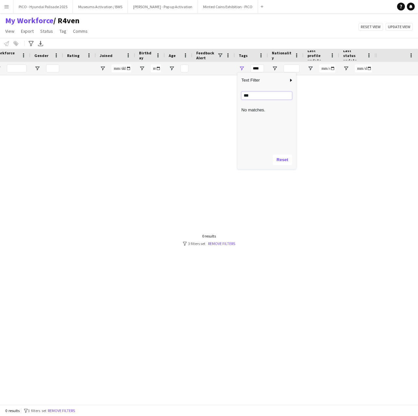
click at [250, 94] on input "***" at bounding box center [267, 96] width 51 height 8
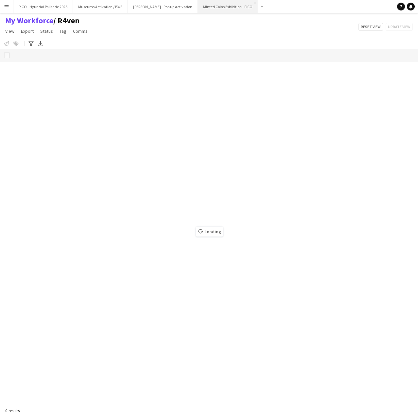
click at [208, 11] on button "Minted Coins Exhibition - PICO Close" at bounding box center [228, 6] width 60 height 13
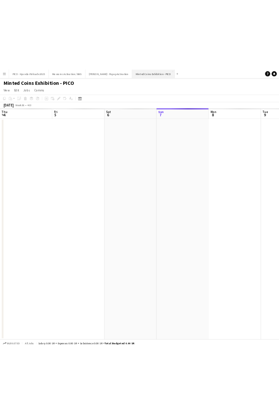
scroll to position [0, 157]
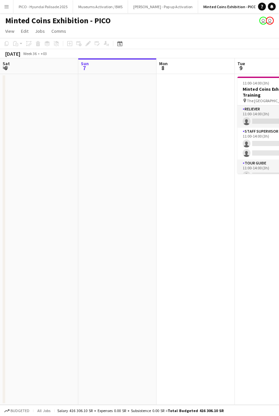
click at [78, 103] on app-date-cell at bounding box center [39, 239] width 78 height 331
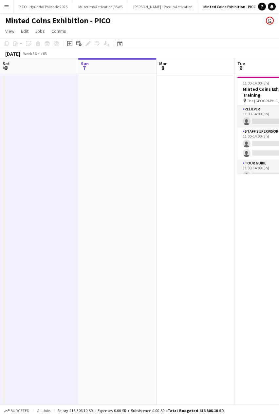
click at [222, 222] on app-date-cell at bounding box center [196, 239] width 78 height 331
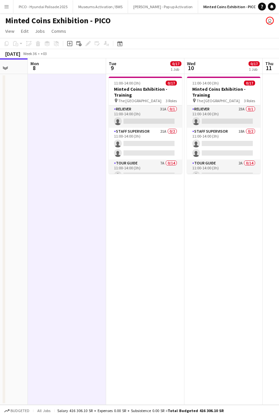
drag, startPoint x: 235, startPoint y: 218, endPoint x: 97, endPoint y: 225, distance: 138.0
click at [97, 225] on app-calendar-viewport "Thu 4 Fri 5 Sat 6 Sun 7 Mon 8 Tue 9 0/17 1 Job Wed 10 0/17 1 Job Thu 11 Fri 12 …" at bounding box center [139, 231] width 279 height 346
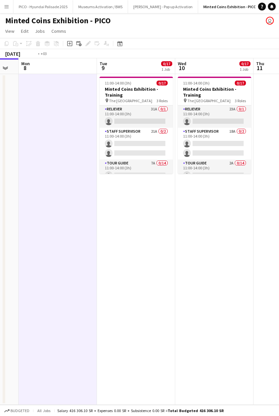
drag, startPoint x: 162, startPoint y: 220, endPoint x: 112, endPoint y: 219, distance: 50.4
click at [117, 219] on app-calendar-viewport "Fri 5 Sat 6 Sun 7 Mon 8 Tue 9 0/17 1 Job Wed 10 0/17 1 Job Thu 11 Fri 12 Sat 13…" at bounding box center [139, 231] width 279 height 346
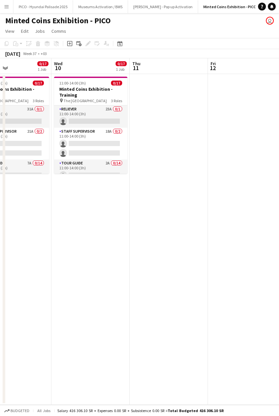
drag, startPoint x: 233, startPoint y: 118, endPoint x: 141, endPoint y: 118, distance: 92.0
click at [102, 117] on app-calendar-viewport "Sun 7 Mon 8 Tue 9 0/17 1 Job Wed 10 0/17 1 Job Thu 11 Fri 12 Sat 13 Sun 14 Mon …" at bounding box center [139, 231] width 279 height 346
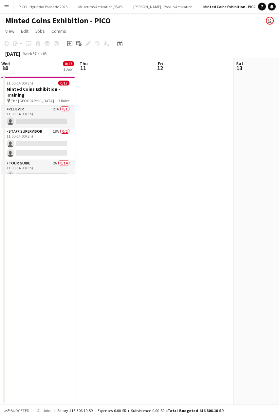
drag, startPoint x: 168, startPoint y: 119, endPoint x: 89, endPoint y: 123, distance: 79.0
click at [12, 121] on app-calendar-viewport "Sun 7 Mon 8 Tue 9 0/17 1 Job Wed 10 0/17 1 Job Thu 11 Fri 12 Sat 13 Sun 14 Mon …" at bounding box center [139, 231] width 279 height 346
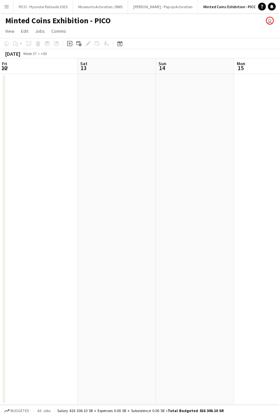
drag, startPoint x: 37, startPoint y: 126, endPoint x: -40, endPoint y: 130, distance: 77.0
click at [0, 130] on html "Menu Boards Boards Boards All jobs Status Workforce Workforce My Workforce Recr…" at bounding box center [139, 208] width 279 height 416
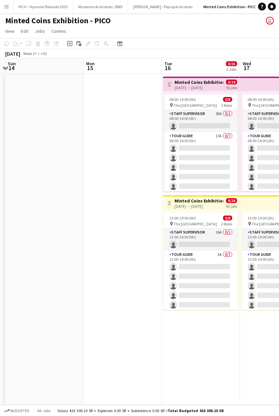
drag, startPoint x: 107, startPoint y: 137, endPoint x: 73, endPoint y: 137, distance: 34.1
click at [77, 137] on app-calendar-viewport "Wed 10 0/17 1 Job Thu 11 Fri 12 Sat 13 Sun 14 Mon 15 Tue 16 0/16 2 Jobs Wed 17 …" at bounding box center [139, 231] width 279 height 346
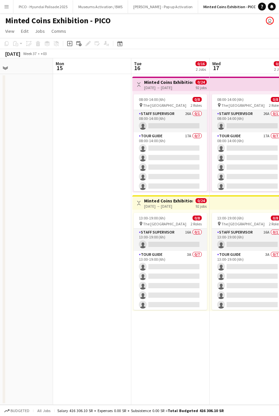
click at [97, 139] on app-calendar-viewport "Fri 12 Sat 13 Sun 14 Mon 15 Tue 16 0/16 2 Jobs Wed 17 0/16 2 Jobs Thu 18 0/16 2…" at bounding box center [139, 231] width 279 height 346
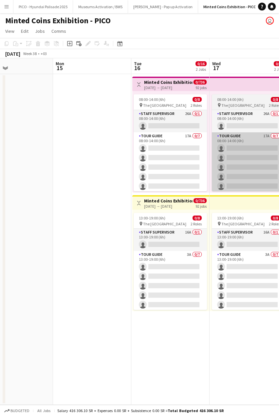
scroll to position [0, 242]
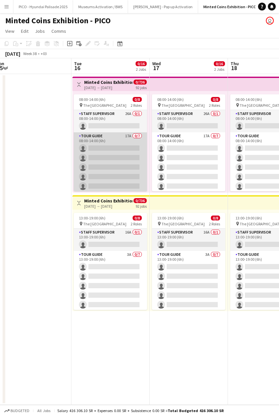
click at [119, 159] on app-card-role "Tour Guide 17A 0/7 08:00-14:00 (6h) single-neutral-actions single-neutral-actio…" at bounding box center [110, 171] width 73 height 79
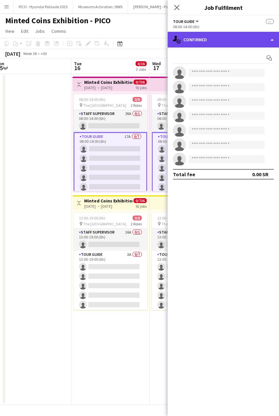
click at [194, 39] on div "single-neutral-actions-check-2 Confirmed" at bounding box center [223, 40] width 111 height 16
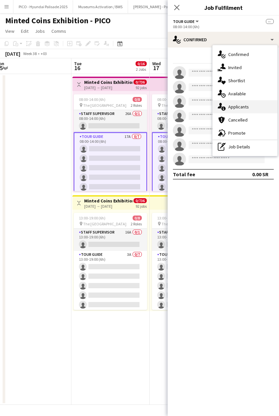
click at [224, 107] on icon at bounding box center [223, 108] width 4 height 4
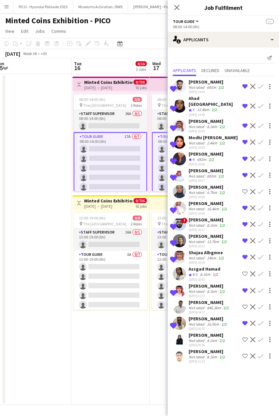
click at [211, 305] on div "846.3km" at bounding box center [214, 307] width 17 height 5
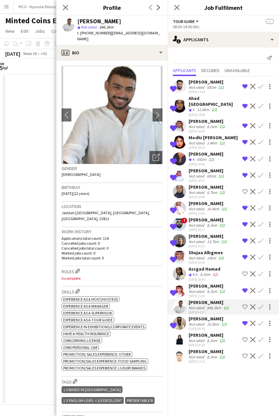
click at [198, 338] on div "Not rated" at bounding box center [197, 340] width 17 height 5
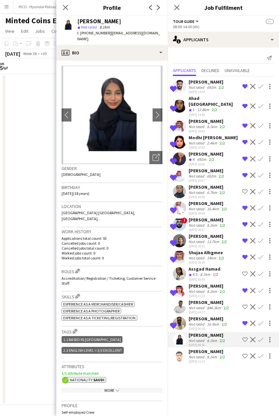
click at [206, 354] on div "8.1km" at bounding box center [212, 356] width 13 height 5
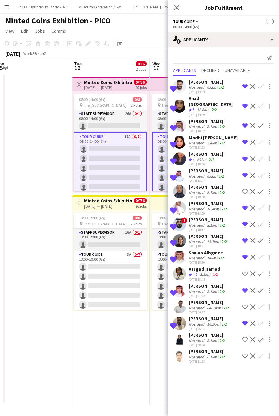
click at [180, 335] on app-user-avatar at bounding box center [179, 339] width 13 height 13
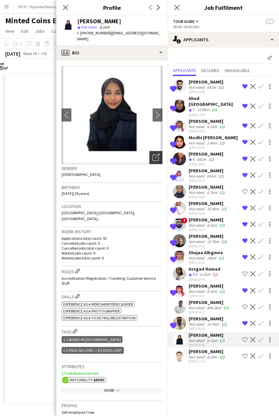
click at [149, 151] on div "Open photos pop-in" at bounding box center [155, 157] width 13 height 13
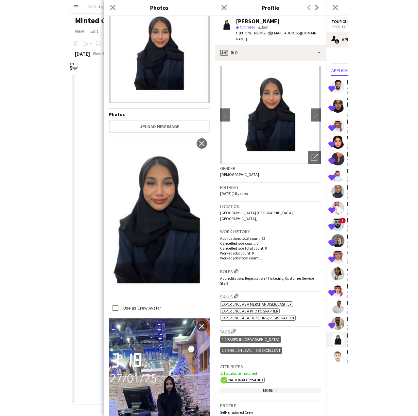
scroll to position [18, 0]
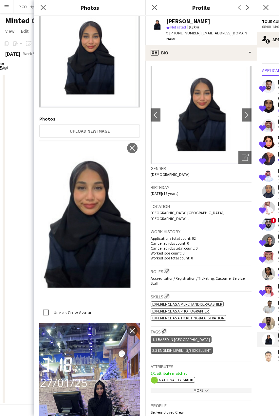
click at [202, 184] on h3 "Birthday" at bounding box center [201, 187] width 101 height 6
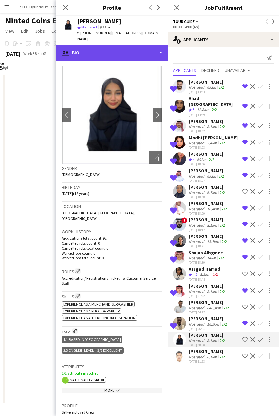
click at [134, 51] on div "profile Bio" at bounding box center [111, 53] width 111 height 16
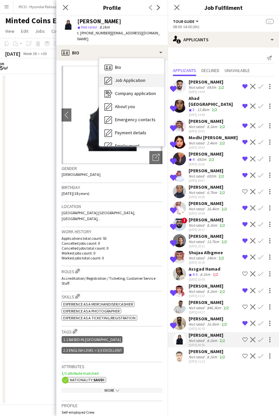
click at [132, 74] on div "Job Application Job Application" at bounding box center [131, 80] width 65 height 13
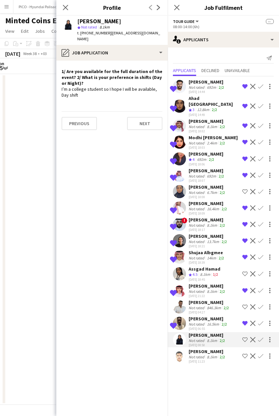
click at [122, 88] on div "I’m a college student so I hope I will be available, Day shift" at bounding box center [112, 92] width 101 height 12
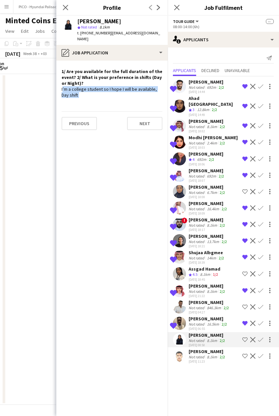
click at [122, 88] on div "I’m a college student so I hope I will be available, Day shift" at bounding box center [112, 92] width 101 height 12
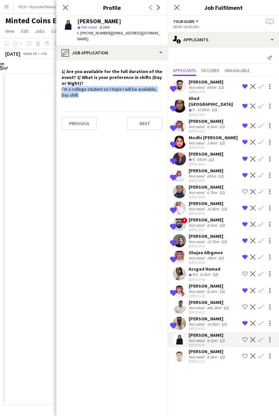
click at [122, 88] on div "I’m a college student so I hope I will be available, Day shift" at bounding box center [112, 92] width 101 height 12
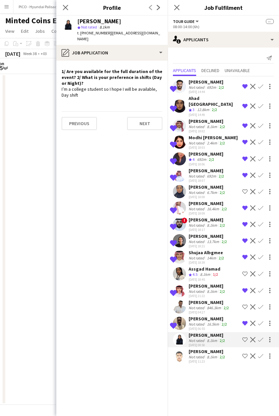
click at [208, 348] on div "[PERSON_NAME]" at bounding box center [208, 351] width 38 height 6
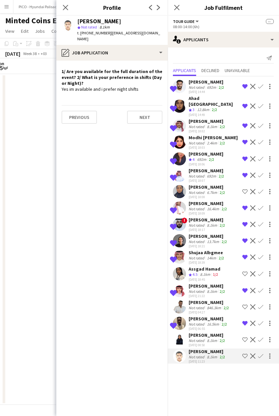
click at [244, 353] on app-icon "Shortlist crew" at bounding box center [244, 355] width 5 height 5
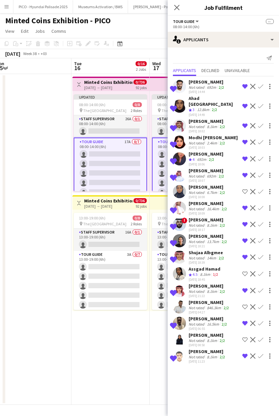
click at [220, 354] on app-skills-label "2/2" at bounding box center [222, 356] width 5 height 5
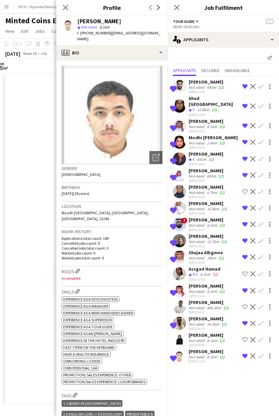
click at [115, 34] on span "| moodymonster2@gmail.com" at bounding box center [118, 35] width 83 height 11
drag, startPoint x: 115, startPoint y: 34, endPoint x: 150, endPoint y: 32, distance: 34.7
click at [150, 32] on span "| moodymonster2@gmail.com" at bounding box center [118, 35] width 83 height 11
copy span "[EMAIL_ADDRESS][DOMAIN_NAME]"
click at [17, 123] on app-date-cell at bounding box center [32, 239] width 78 height 331
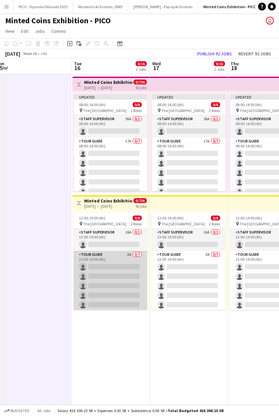
click at [102, 286] on app-card-role "Tour Guide 3A 0/7 13:00-19:00 (6h) single-neutral-actions single-neutral-action…" at bounding box center [110, 290] width 73 height 79
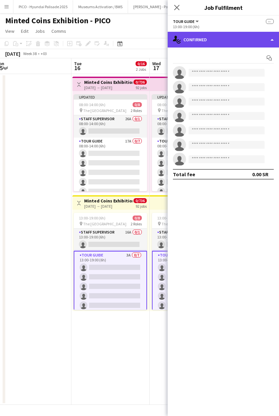
click at [201, 45] on div "single-neutral-actions-check-2 Confirmed" at bounding box center [223, 40] width 111 height 16
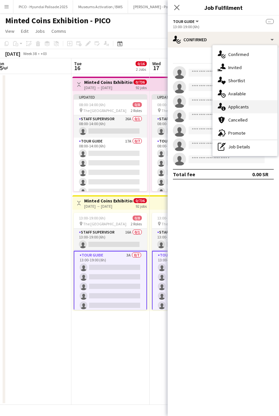
click at [231, 108] on span "Applicants" at bounding box center [238, 107] width 21 height 6
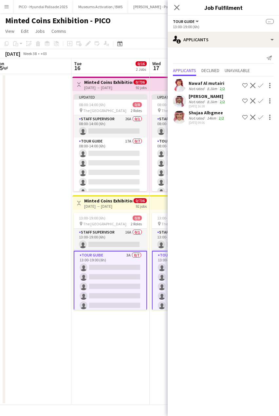
click at [211, 83] on div "Nawaf Al mutairi" at bounding box center [208, 83] width 38 height 6
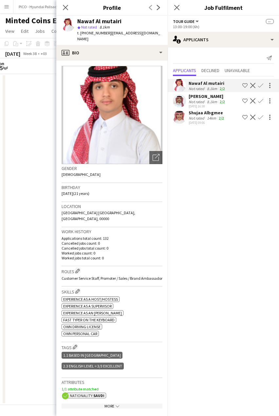
click at [211, 120] on div "14km" at bounding box center [212, 118] width 12 height 5
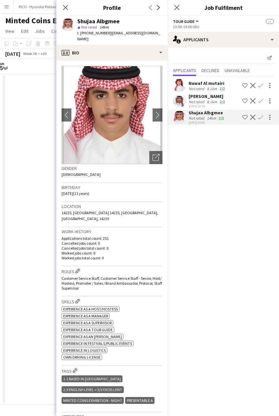
click at [216, 86] on div "8.1km" at bounding box center [212, 88] width 13 height 5
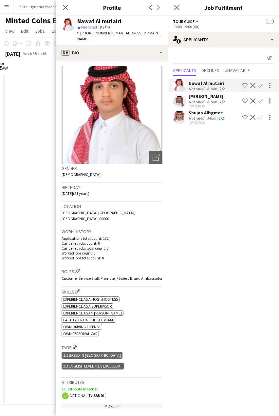
click at [214, 125] on div "[DATE] 09:06" at bounding box center [207, 123] width 37 height 4
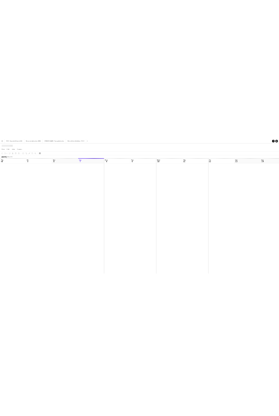
scroll to position [0, 157]
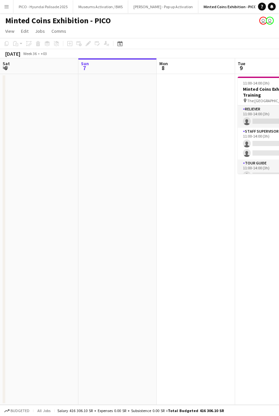
click at [5, 9] on button "Menu" at bounding box center [6, 6] width 13 height 13
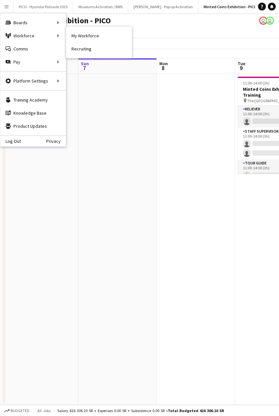
drag, startPoint x: 110, startPoint y: 42, endPoint x: 96, endPoint y: 54, distance: 18.4
click at [110, 42] on link "My Workforce" at bounding box center [98, 35] width 65 height 13
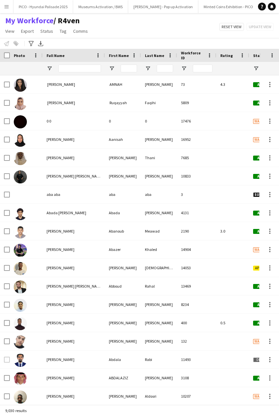
type input "**********"
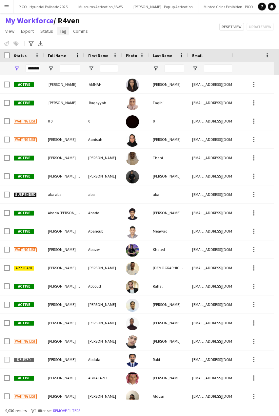
click at [58, 31] on link "Tag" at bounding box center [63, 31] width 12 height 9
click at [204, 38] on div "My Workforce / R4ven View Views Default view R4ven New view Update view Delete …" at bounding box center [139, 27] width 279 height 22
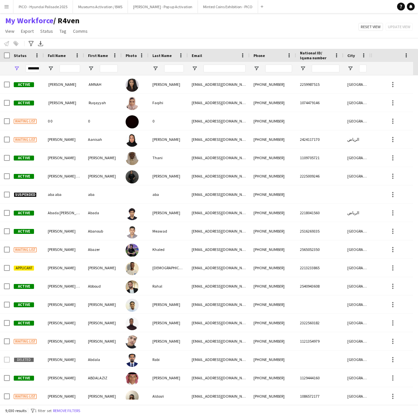
scroll to position [0, 385]
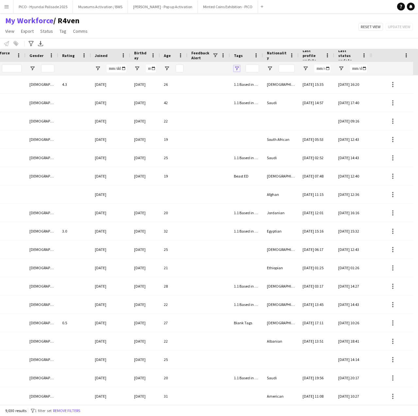
click at [237, 67] on span "Open Filter Menu" at bounding box center [237, 68] width 6 height 6
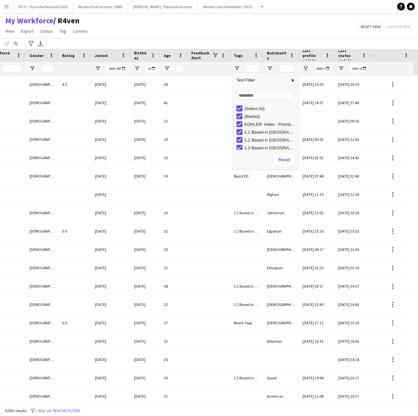
type input "***"
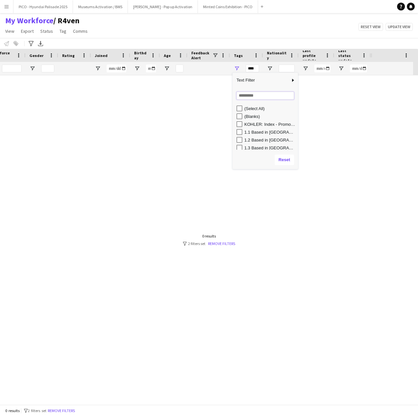
click at [242, 94] on input "Search filter values" at bounding box center [266, 96] width 58 height 8
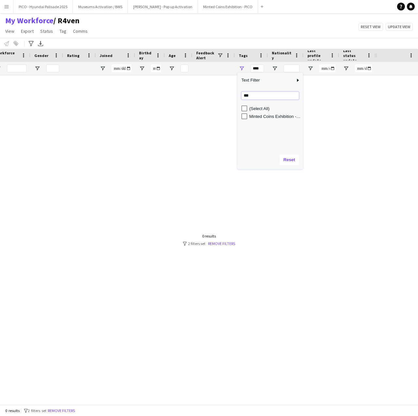
type input "***"
click at [243, 122] on div "(Select All) Minted Coins Exhibition - Day" at bounding box center [270, 126] width 65 height 45
click at [243, 120] on div "Minted Coins Exhibition - Day" at bounding box center [273, 116] width 62 height 8
type input "**********"
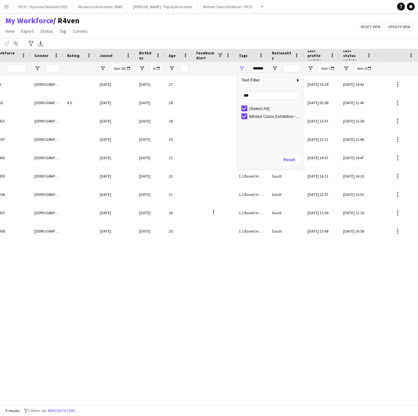
click at [243, 42] on div "Notify workforce Add to tag Select at least one crew to tag him or her. Advance…" at bounding box center [209, 43] width 418 height 11
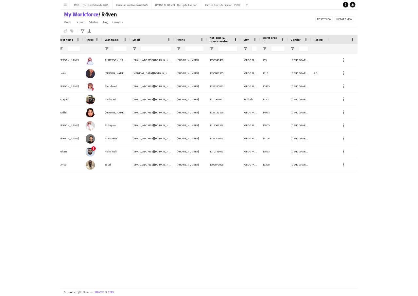
scroll to position [0, 0]
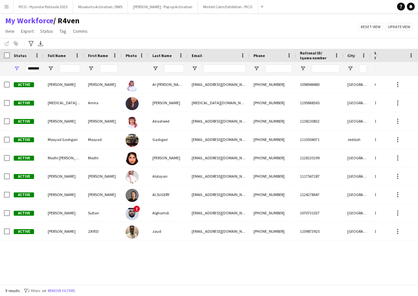
click at [196, 83] on div "abdullabintalal@gmail.com" at bounding box center [219, 84] width 62 height 18
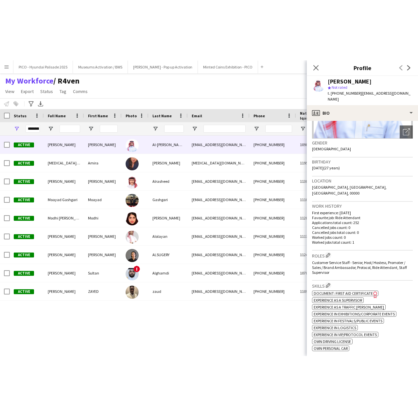
scroll to position [229, 0]
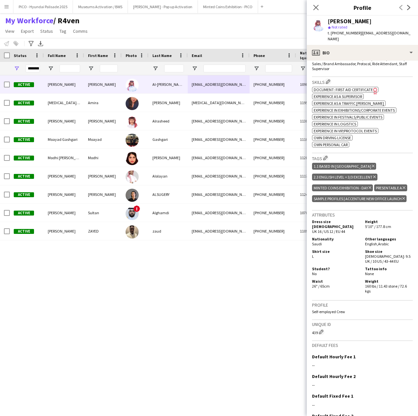
click at [102, 248] on div "1098948480 Riyadh 439 Male +966570579977 Al-Bassam abdullabintalal@gmail.com Ab…" at bounding box center [188, 237] width 376 height 324
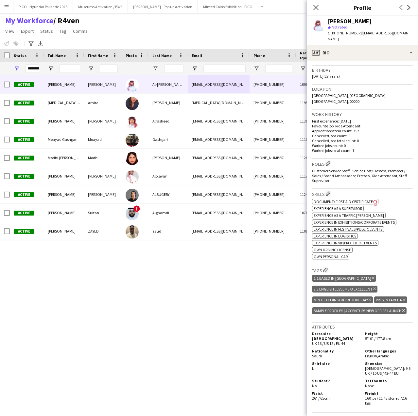
scroll to position [0, 0]
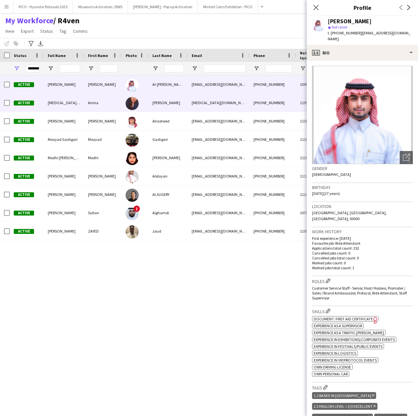
click at [164, 108] on div "[PERSON_NAME]" at bounding box center [168, 103] width 39 height 18
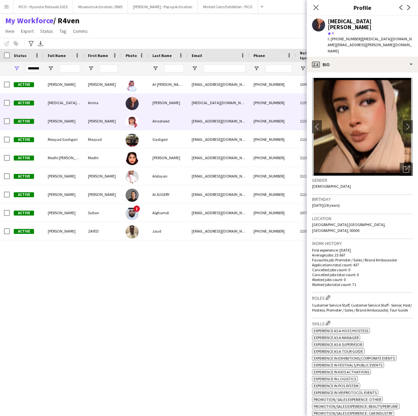
click at [159, 122] on div "Alrasheed" at bounding box center [168, 121] width 39 height 18
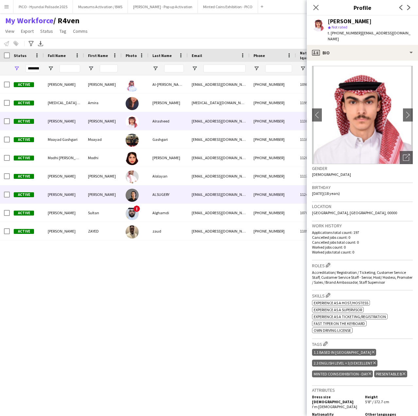
click at [205, 193] on div "sayeral1212@gmail.com" at bounding box center [219, 194] width 62 height 18
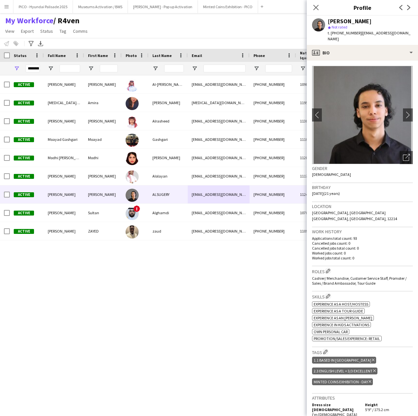
click at [116, 399] on div "1098948480 Riyadh 439 Male +966570579977 Al-Bassam abdullabintalal@gmail.com Ab…" at bounding box center [188, 237] width 376 height 324
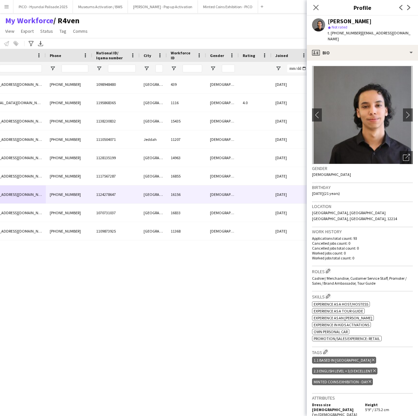
scroll to position [0, 258]
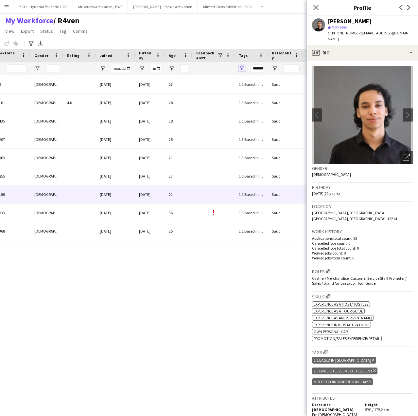
click at [240, 71] on span "Open Filter Menu" at bounding box center [242, 68] width 6 height 6
click at [248, 96] on input "***" at bounding box center [271, 96] width 58 height 8
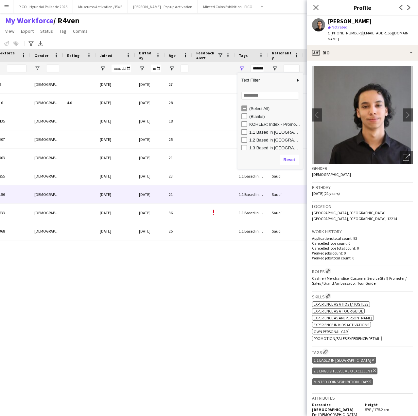
click at [245, 104] on div "(Select All) (Blanks) KOHLER: Index - Promoters 2025 1.1 Based in Riyadh 1.2 Ba…" at bounding box center [270, 126] width 65 height 47
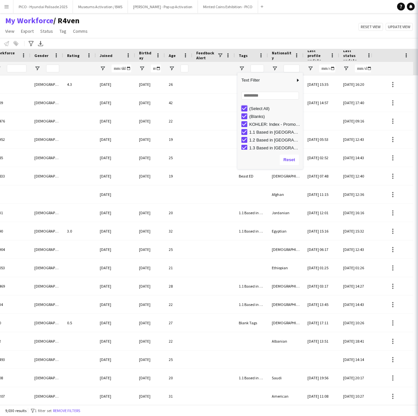
type input "***"
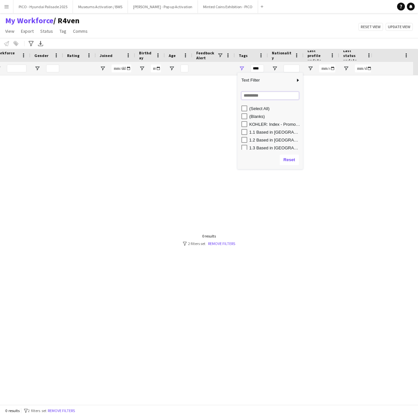
click at [255, 95] on input "Search filter values" at bounding box center [271, 96] width 58 height 8
type input "***"
type input "**********"
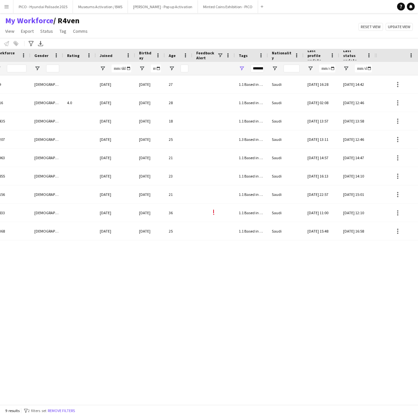
scroll to position [0, 78]
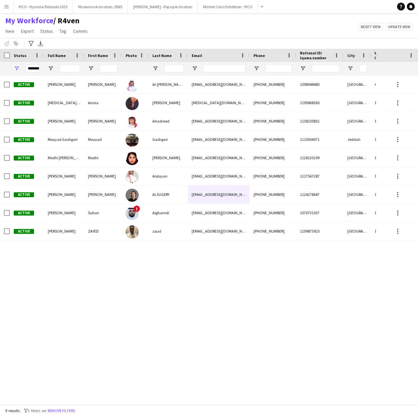
click at [182, 335] on div "1098948480 Riyadh 439 Male +966570579977 abdullabintalal@gmail.com Abdullah Al-…" at bounding box center [188, 237] width 376 height 324
drag, startPoint x: 105, startPoint y: 32, endPoint x: 7, endPoint y: 24, distance: 98.6
click at [7, 24] on div "My Workforce / R4ven View Views Default view R4ven New view Update view Delete …" at bounding box center [209, 27] width 418 height 22
click at [139, 32] on div "My Workforce / R4ven View Views Default view R4ven New view Update view Delete …" at bounding box center [209, 27] width 418 height 22
click at [158, 266] on div "1098948480 Riyadh 439 Male +966570579977 abdullabintalal@gmail.com Abdullah Al-…" at bounding box center [188, 237] width 376 height 324
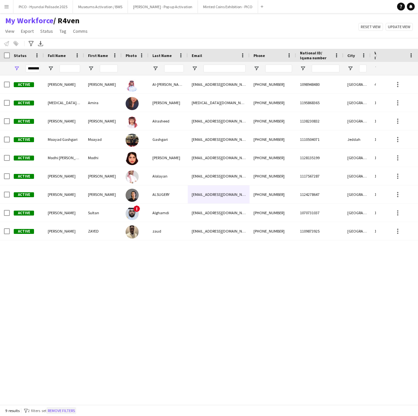
click at [72, 411] on button "Remove filters" at bounding box center [61, 410] width 30 height 7
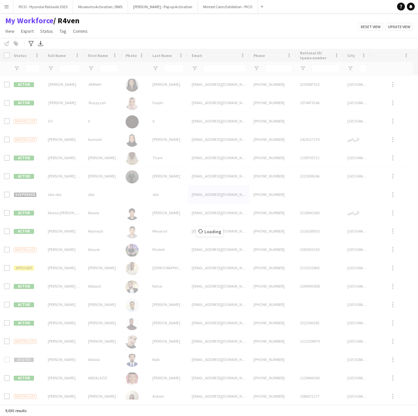
click at [67, 68] on div "Loading" at bounding box center [209, 227] width 418 height 356
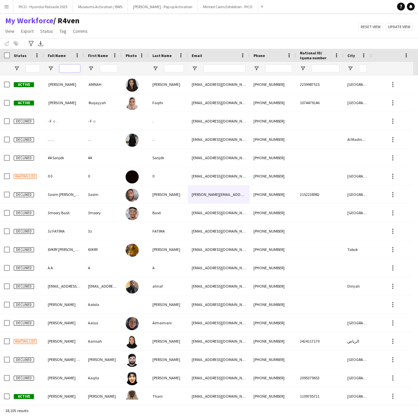
click at [67, 68] on input "Full Name Filter Input" at bounding box center [70, 69] width 21 height 8
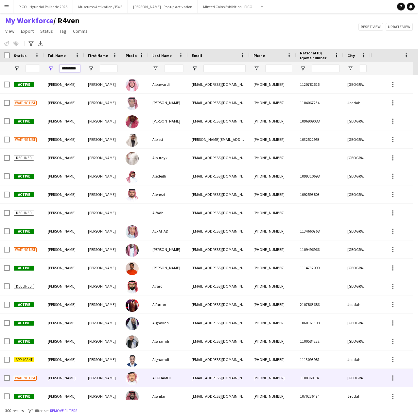
scroll to position [1081, 0]
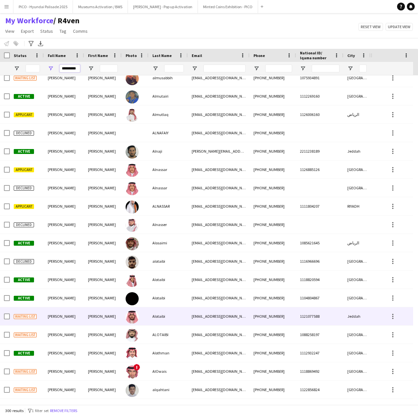
type input "*********"
click at [184, 318] on div "Alotaibi" at bounding box center [168, 316] width 39 height 18
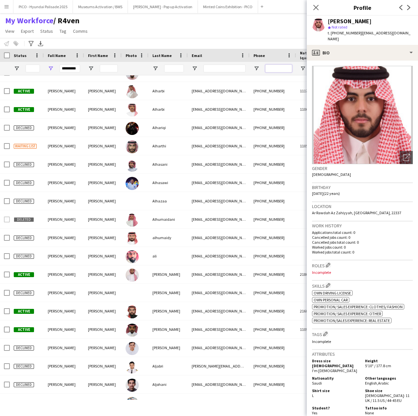
click at [278, 67] on input "Phone Filter Input" at bounding box center [279, 69] width 27 height 8
paste input "**********"
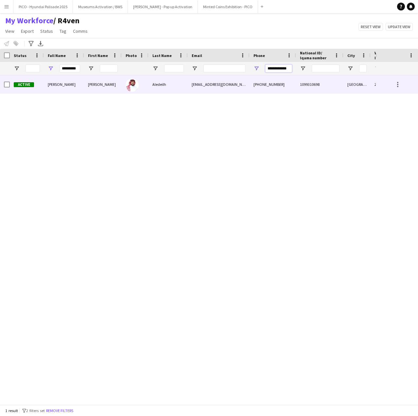
type input "**********"
click at [125, 88] on div at bounding box center [135, 84] width 27 height 18
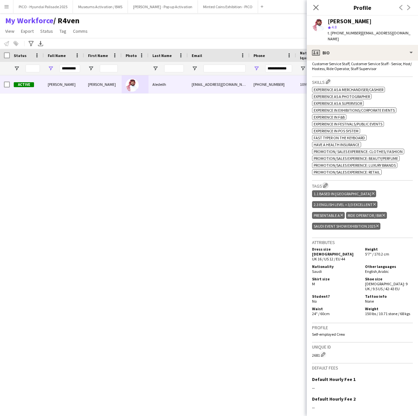
click at [279, 183] on app-icon "Edit crew company tags" at bounding box center [326, 185] width 5 height 5
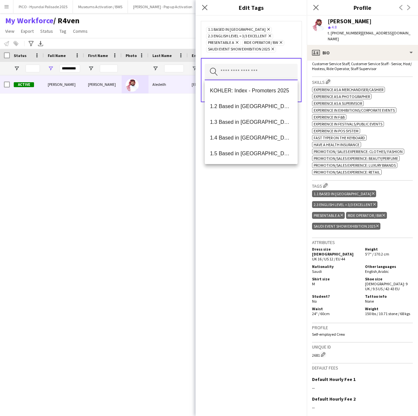
click at [279, 78] on input "text" at bounding box center [251, 72] width 93 height 16
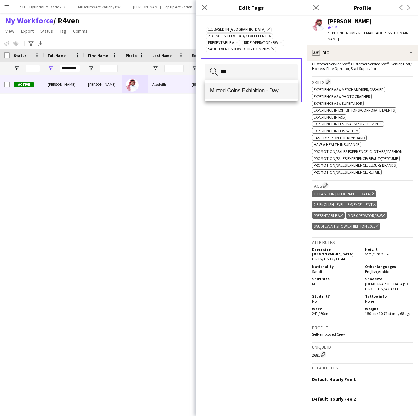
type input "***"
click at [267, 91] on span "Minted Coins Exhibition - Day" at bounding box center [251, 90] width 83 height 6
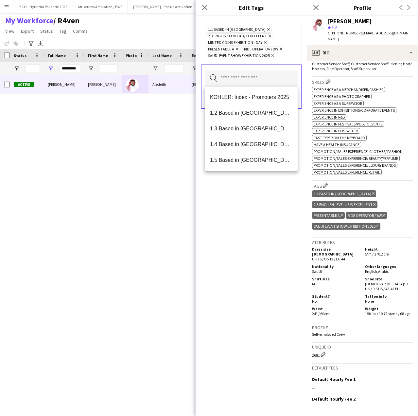
click at [237, 222] on div "1.1 Based in Riyadh Remove 2.3 English Level = 3/3 Excellent Remove Minted Coin…" at bounding box center [251, 216] width 111 height 400
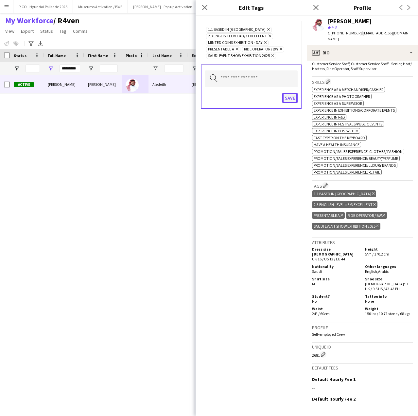
click at [279, 102] on button "Save" at bounding box center [290, 98] width 15 height 10
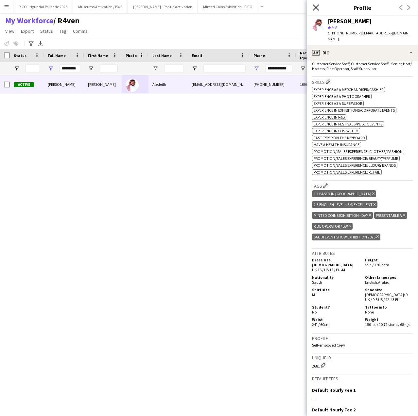
click at [279, 9] on icon "Close pop-in" at bounding box center [316, 7] width 6 height 6
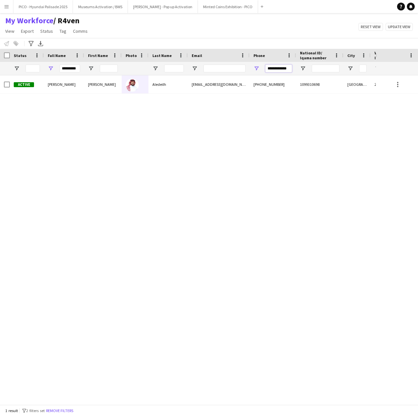
click at [278, 68] on input "**********" at bounding box center [279, 69] width 27 height 8
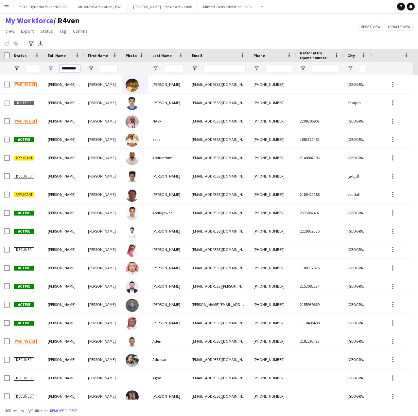
click at [71, 70] on input "*********" at bounding box center [70, 69] width 21 height 8
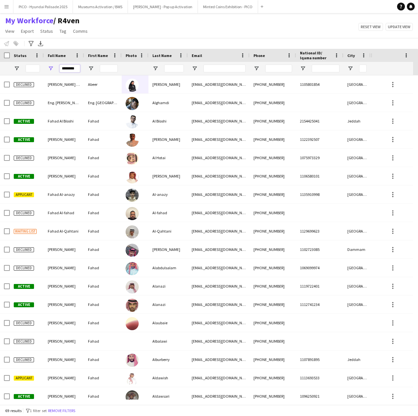
type input "********"
click at [279, 69] on input "Phone Filter Input" at bounding box center [279, 69] width 27 height 8
paste input "**********"
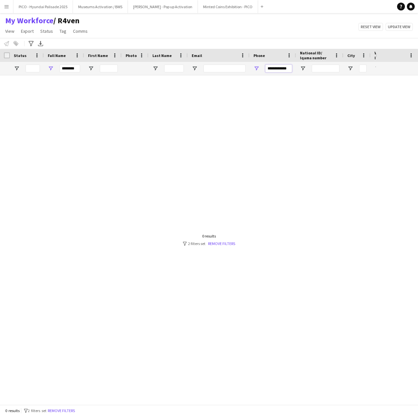
scroll to position [0, 0]
type input "**********"
click at [229, 97] on div "Active Fahad Alroqi Fahad Alroqi fyalroqi@gmail.com +966569576740 1074729797 Dh…" at bounding box center [188, 237] width 376 height 324
click at [229, 95] on div "Active Fahad Alroqi Fahad Alroqi fyalroqi@gmail.com +966569576740 1074729797 Dh…" at bounding box center [188, 237] width 376 height 324
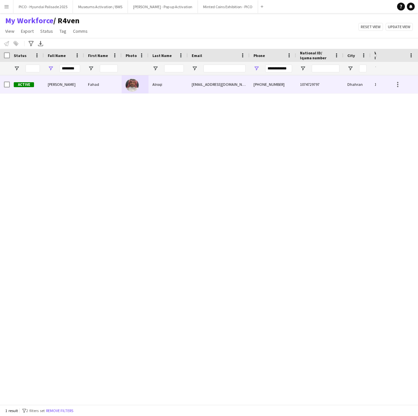
click at [230, 90] on div "[EMAIL_ADDRESS][DOMAIN_NAME]" at bounding box center [219, 84] width 62 height 18
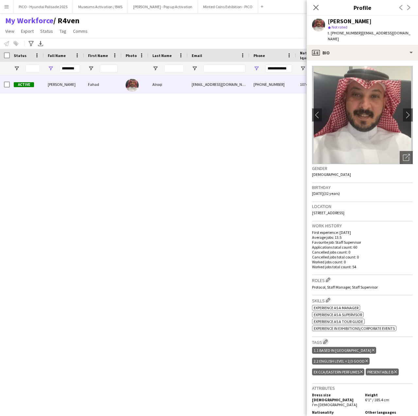
click at [279, 339] on app-icon "Edit crew company tags" at bounding box center [326, 341] width 5 height 5
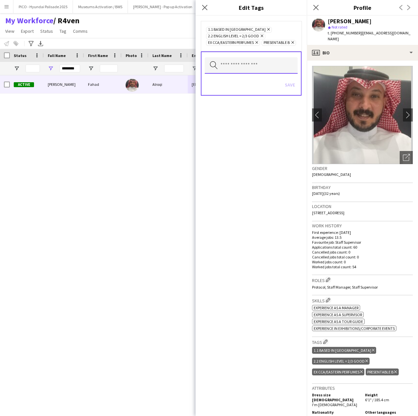
click at [268, 72] on input "text" at bounding box center [251, 65] width 93 height 16
type input "*****"
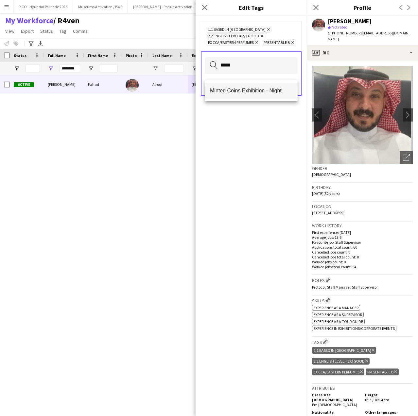
click at [268, 84] on mat-option "Minted Coins Exhibition - Night" at bounding box center [251, 91] width 93 height 16
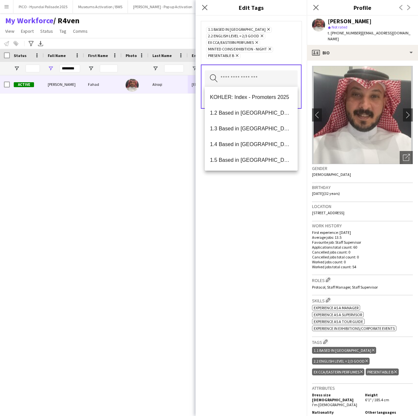
click at [261, 185] on div "1.1 Based in Riyadh Remove 2.2 English Level = 2/3 Good Remove Ex CCA/Eastern P…" at bounding box center [251, 216] width 111 height 400
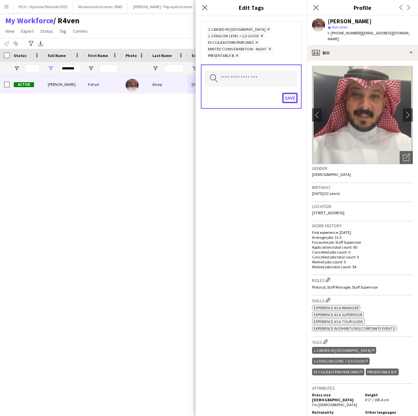
click at [279, 96] on button "Save" at bounding box center [290, 98] width 15 height 10
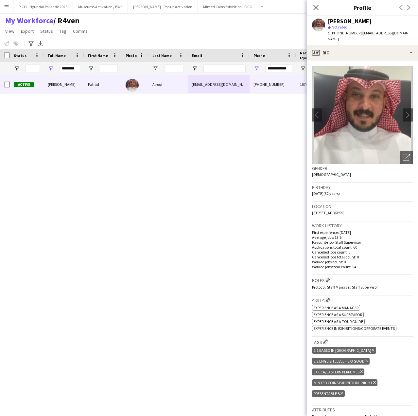
click at [279, 285] on div "Protocol, Staff Manager, Staff Supervisor" at bounding box center [362, 287] width 101 height 5
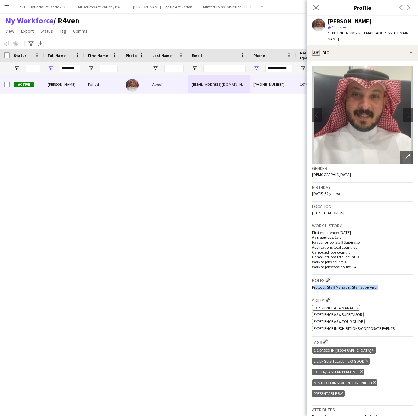
click at [279, 285] on div "Protocol, Staff Manager, Staff Supervisor" at bounding box center [362, 287] width 101 height 5
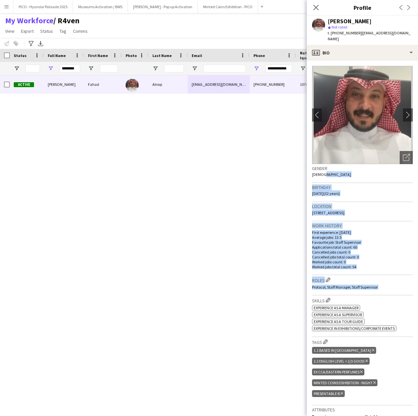
drag, startPoint x: 381, startPoint y: 282, endPoint x: 382, endPoint y: 171, distance: 110.7
click at [279, 171] on app-crew-profile-bio "chevron-left chevron-right Open photos pop-in Gender Male Birthday 20-12-1992 (…" at bounding box center [362, 238] width 111 height 355
click at [279, 171] on div "Gender Male" at bounding box center [362, 173] width 101 height 19
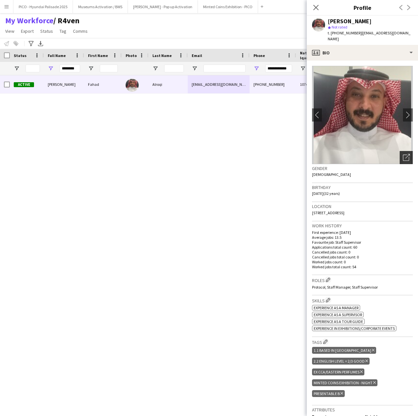
click at [279, 151] on div "Open photos pop-in" at bounding box center [406, 157] width 13 height 13
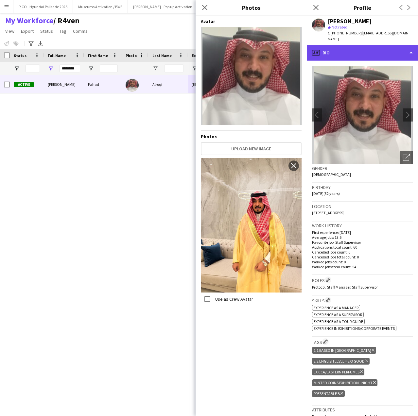
click at [279, 52] on div "profile Bio" at bounding box center [362, 53] width 111 height 16
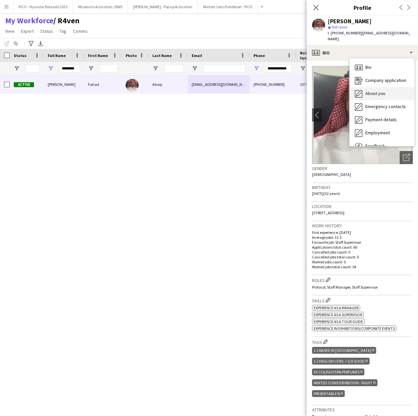
click at [279, 87] on div "About you About you" at bounding box center [382, 93] width 65 height 13
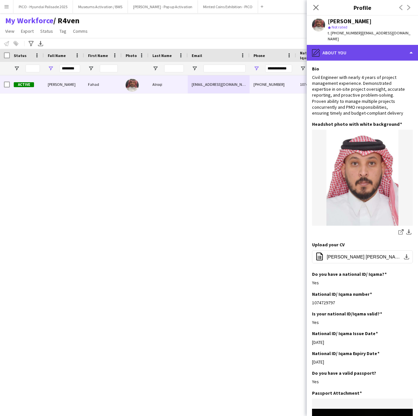
click at [279, 49] on div "pencil4 About you" at bounding box center [362, 53] width 111 height 16
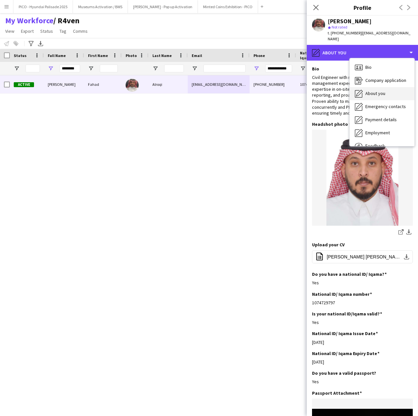
scroll to position [22, 0]
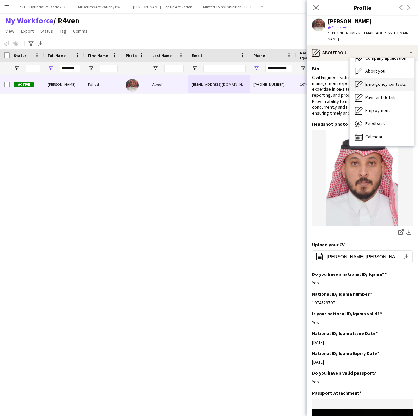
click at [279, 83] on div "Emergency contacts Emergency contacts" at bounding box center [382, 84] width 65 height 13
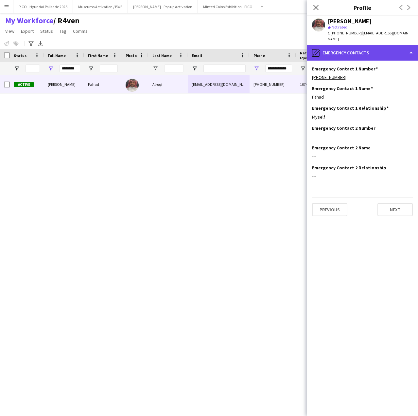
click at [279, 53] on div "pencil4 Emergency contacts" at bounding box center [362, 53] width 111 height 16
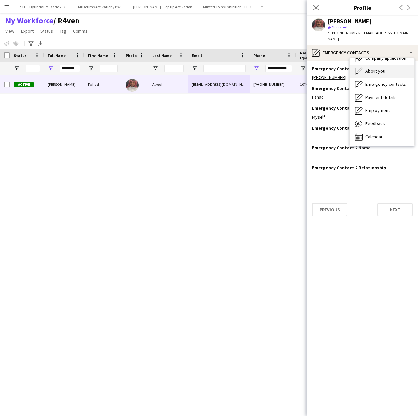
click at [279, 68] on div "About you About you" at bounding box center [382, 71] width 65 height 13
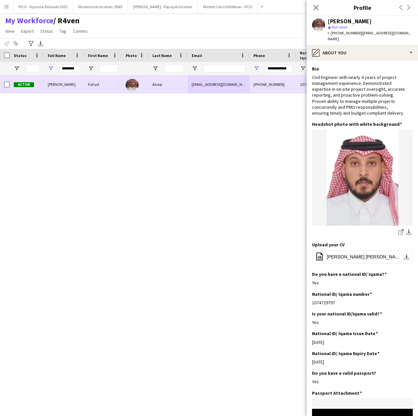
click at [279, 87] on span "1074729797" at bounding box center [310, 84] width 20 height 5
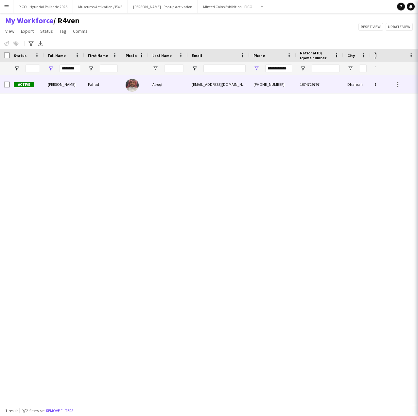
click at [279, 87] on span "1074729797" at bounding box center [310, 84] width 20 height 5
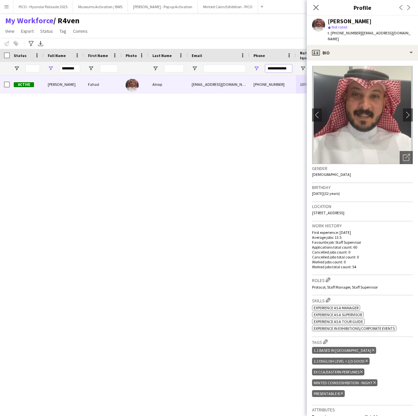
click at [270, 68] on input "**********" at bounding box center [279, 69] width 27 height 8
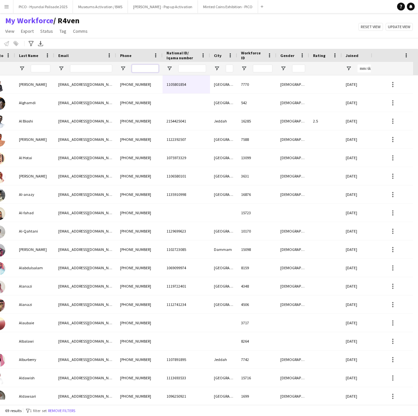
scroll to position [0, 174]
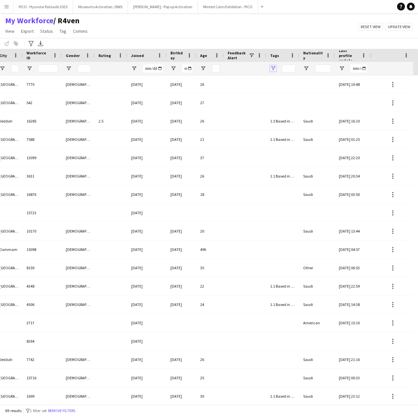
click at [272, 68] on span "Open Filter Menu" at bounding box center [273, 68] width 6 height 6
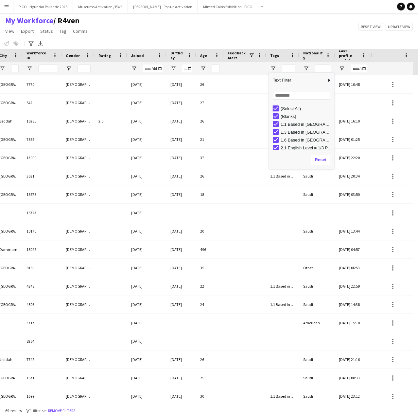
type input "***"
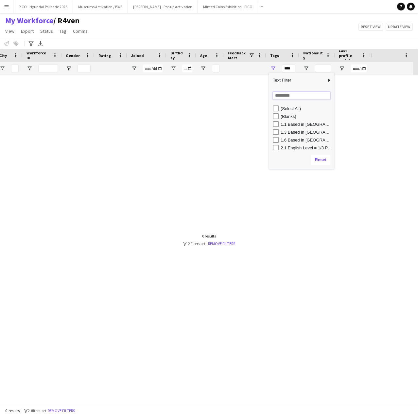
click at [278, 93] on input "Search filter values" at bounding box center [302, 96] width 58 height 8
click at [279, 117] on div "1.3 Based in [GEOGRAPHIC_DATA]" at bounding box center [304, 116] width 62 height 8
click at [279, 97] on input "**" at bounding box center [302, 96] width 58 height 8
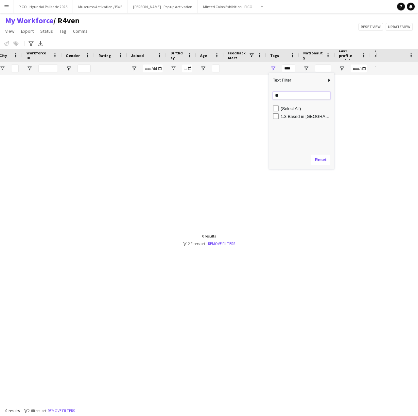
click at [279, 97] on input "**" at bounding box center [302, 96] width 58 height 8
type input "*"
click at [279, 94] on input "Search filter values" at bounding box center [302, 96] width 58 height 8
type input "****"
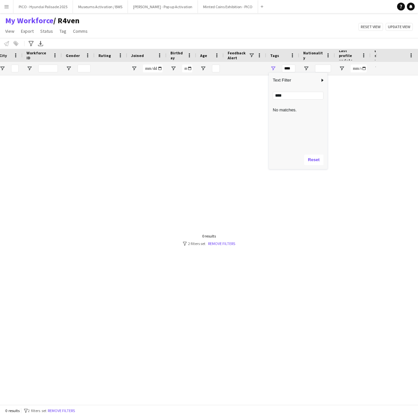
click at [279, 46] on div "Notify workforce Add to tag Select at least one crew to tag him or her. Advance…" at bounding box center [209, 43] width 418 height 11
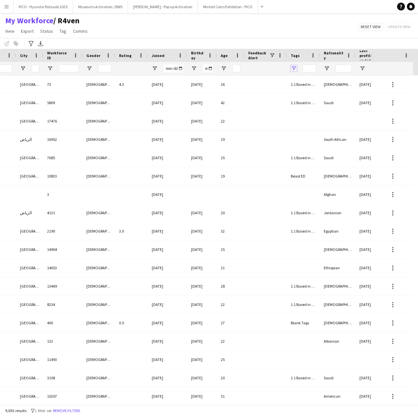
click at [294, 71] on span "Open Filter Menu" at bounding box center [294, 68] width 6 height 6
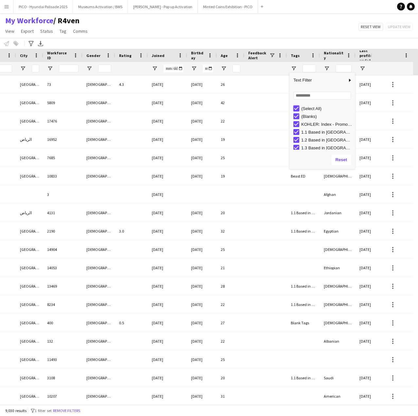
type input "***"
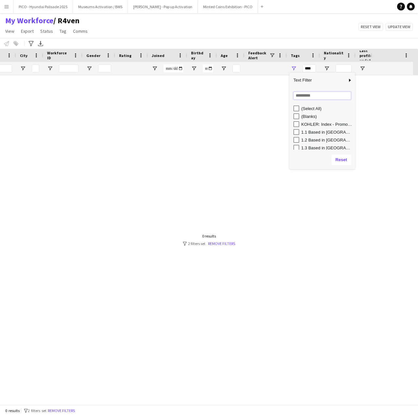
click at [297, 97] on input "Search filter values" at bounding box center [323, 96] width 58 height 8
type input "***"
type input "**********"
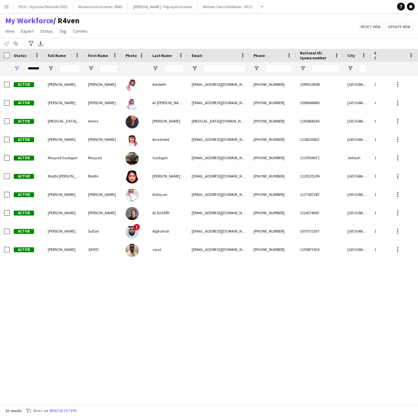
click at [86, 286] on div "+966595010026 1099310698 Riyadh 2681 Male abdulazizaledeilh@gmail.com Aledeilh …" at bounding box center [188, 237] width 376 height 324
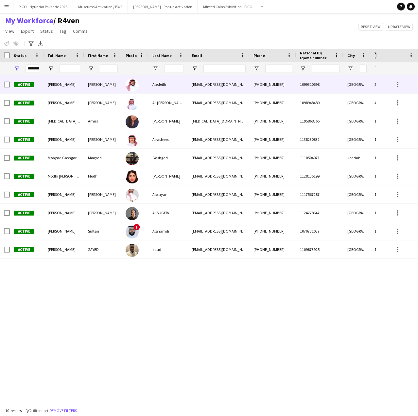
click at [83, 75] on div "Abdulaziz Aledeilh" at bounding box center [64, 84] width 40 height 18
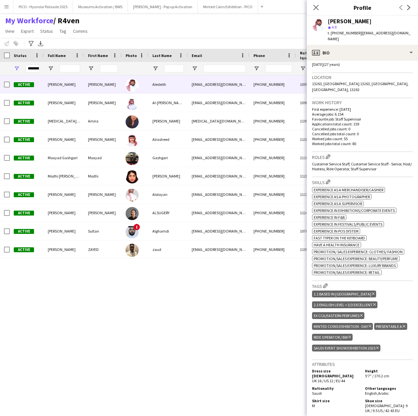
scroll to position [131, 0]
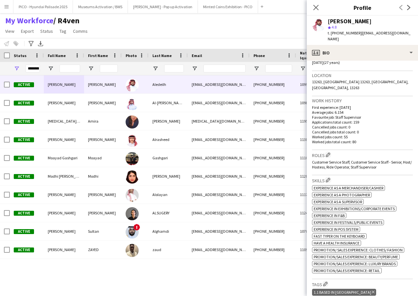
click at [347, 120] on p "Applications total count: 159" at bounding box center [362, 122] width 101 height 5
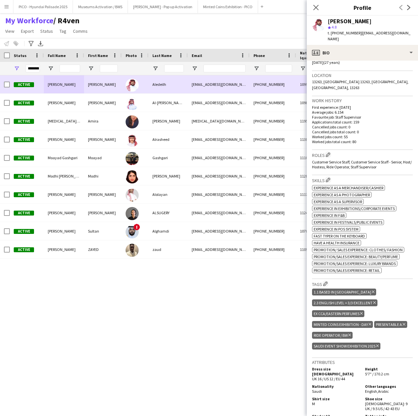
click at [97, 86] on div "Abdulaziz" at bounding box center [103, 84] width 38 height 18
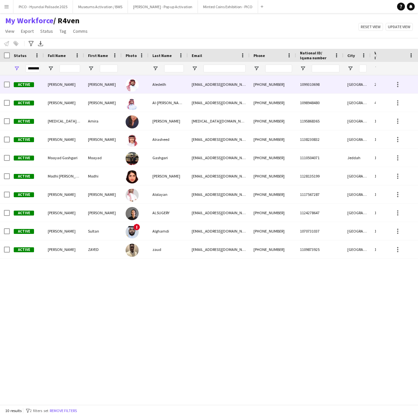
click at [97, 86] on div "Abdulaziz" at bounding box center [103, 84] width 38 height 18
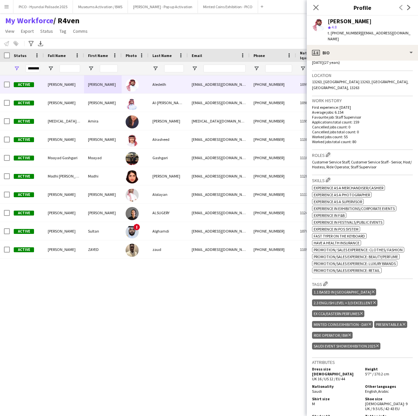
click at [362, 311] on icon "Delete tag" at bounding box center [362, 313] width 3 height 4
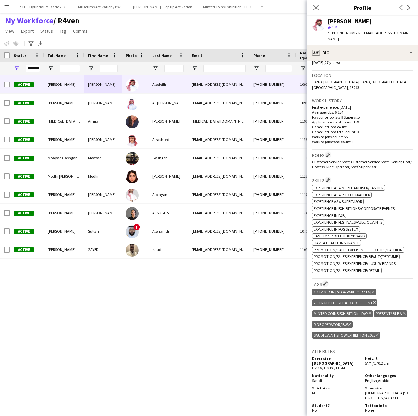
click at [370, 311] on icon "Delete tag" at bounding box center [370, 313] width 3 height 4
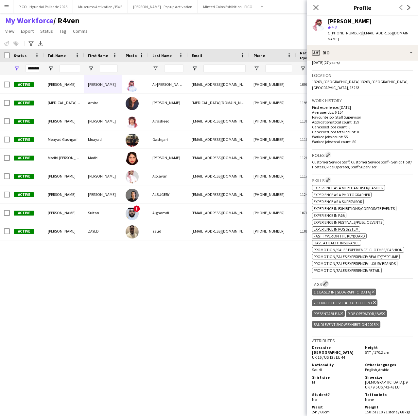
click at [325, 281] on app-icon "Edit crew company tags" at bounding box center [326, 283] width 5 height 5
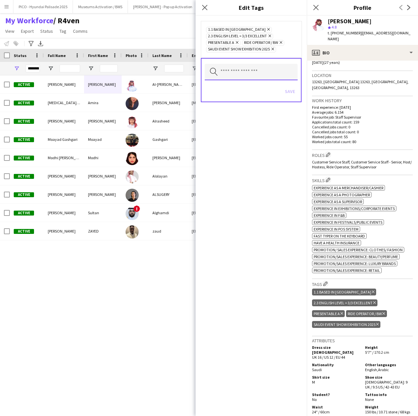
click at [255, 78] on input "text" at bounding box center [251, 72] width 93 height 16
type input "*****"
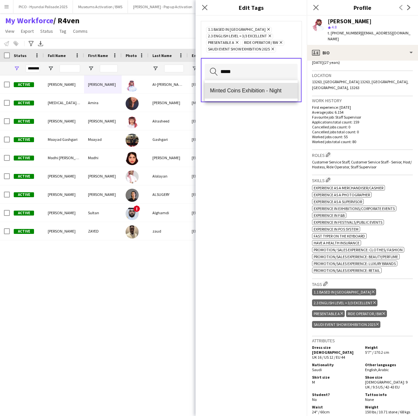
click at [236, 92] on span "Minted Coins Exhibition - Night" at bounding box center [251, 90] width 83 height 6
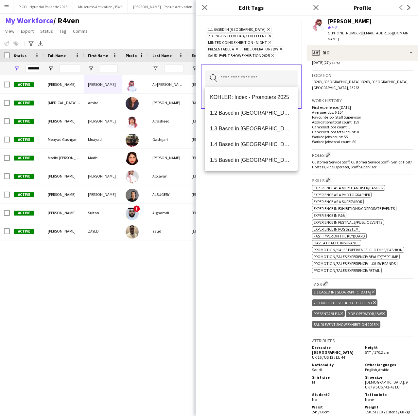
click at [235, 199] on div "1.1 Based in Riyadh Remove 2.3 English Level = 3/3 Excellent Remove Minted Coin…" at bounding box center [251, 216] width 111 height 400
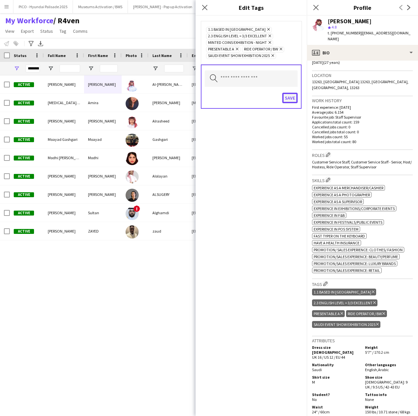
click at [289, 100] on button "Save" at bounding box center [290, 98] width 15 height 10
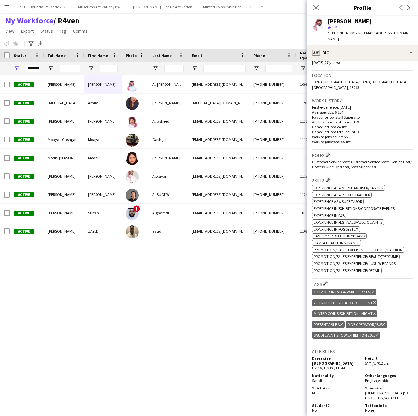
click at [351, 159] on span "Customer Service Staff, Customer Service Staff - Senior, Host/ Hostess, Ride Op…" at bounding box center [362, 164] width 100 height 10
click at [374, 312] on icon at bounding box center [375, 313] width 3 height 3
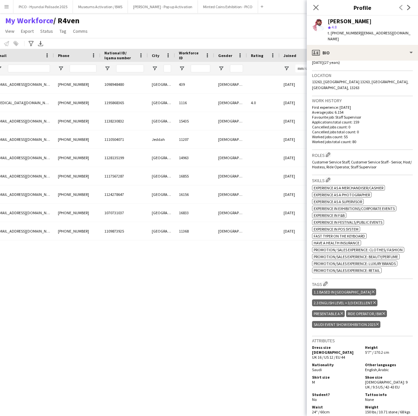
scroll to position [0, 275]
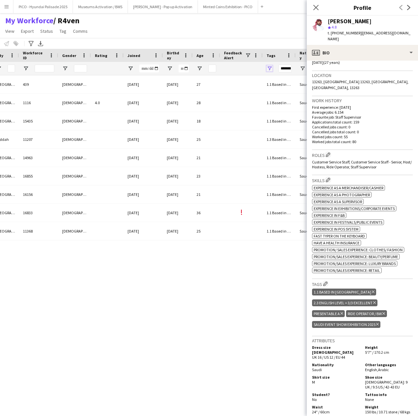
click at [270, 67] on span "Open Filter Menu" at bounding box center [270, 68] width 6 height 6
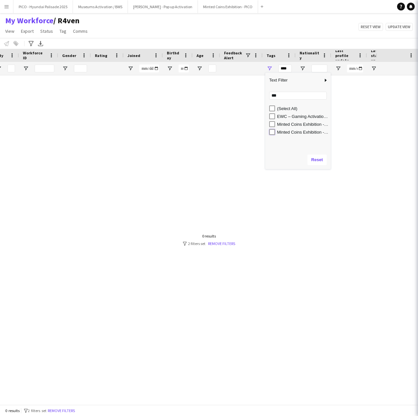
type input "**********"
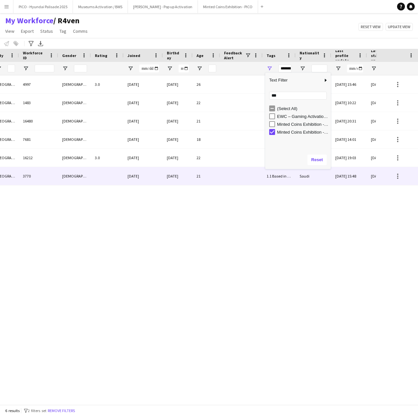
click at [228, 179] on div at bounding box center [241, 176] width 43 height 18
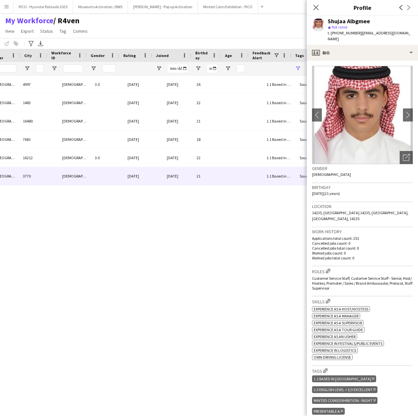
scroll to position [0, 324]
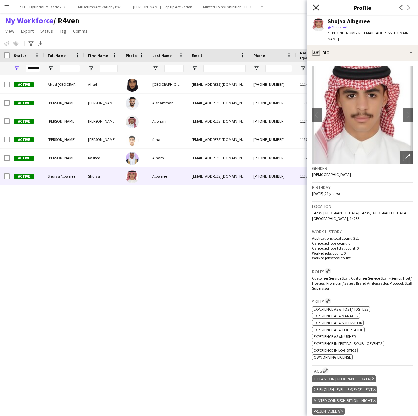
click at [313, 6] on icon "Close pop-in" at bounding box center [316, 7] width 6 height 6
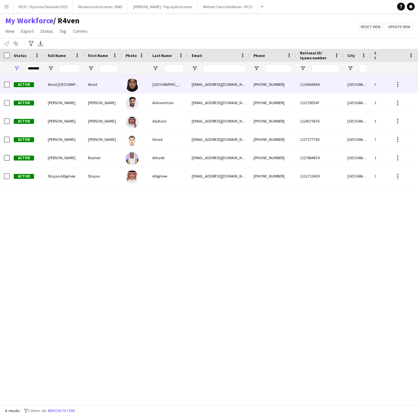
drag, startPoint x: 91, startPoint y: 188, endPoint x: 77, endPoint y: 84, distance: 104.7
click at [77, 84] on div "+966591317287 1114566654 Riyadh 4997 Female janzume@gmail.com Turki Ahad Ahad T…" at bounding box center [188, 237] width 376 height 324
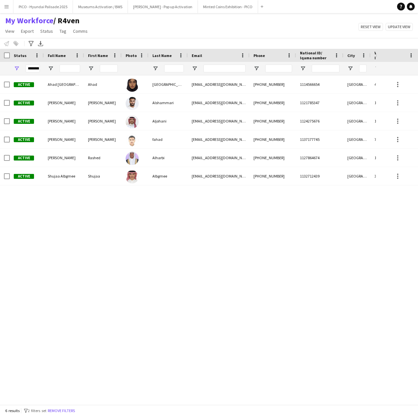
click at [80, 192] on div "+966591317287 1114566654 Riyadh 4997 Female janzume@gmail.com Turki Ahad Ahad T…" at bounding box center [188, 237] width 376 height 324
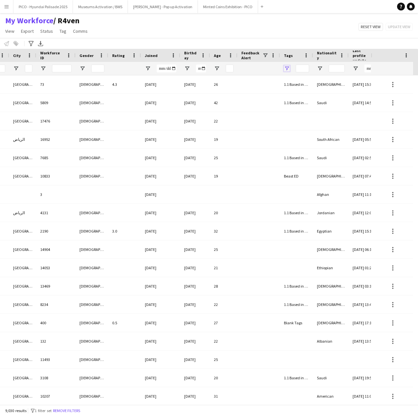
click at [286, 69] on span "Open Filter Menu" at bounding box center [287, 68] width 6 height 6
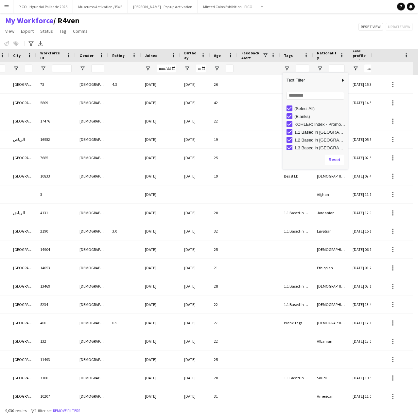
click at [288, 112] on div "(Select All)" at bounding box center [318, 108] width 62 height 8
type input "***"
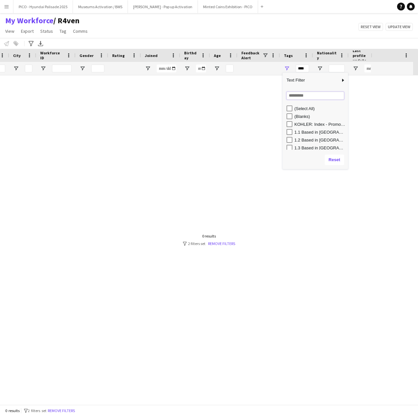
click at [294, 94] on input "Search filter values" at bounding box center [316, 96] width 58 height 8
type input "*****"
click at [290, 112] on div "(Select All)" at bounding box center [318, 108] width 62 height 8
type input "**********"
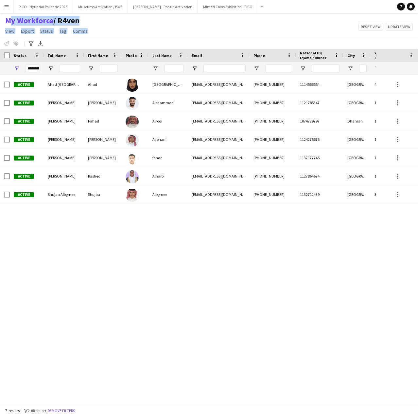
drag, startPoint x: 97, startPoint y: 34, endPoint x: -31, endPoint y: 20, distance: 128.8
click at [0, 20] on html "Menu Boards Boards Boards All jobs Status Workforce Workforce My Workforce Recr…" at bounding box center [209, 208] width 418 height 416
click at [139, 28] on div "My Workforce / R4ven View Views Default view R4ven New view Update view Delete …" at bounding box center [209, 27] width 418 height 22
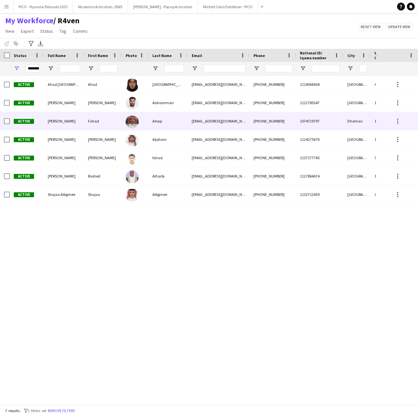
drag, startPoint x: 132, startPoint y: 237, endPoint x: 131, endPoint y: 121, distance: 115.9
click at [131, 121] on div "[PHONE_NUMBER] 1114566654 Riyadh 4997 [DEMOGRAPHIC_DATA] [EMAIL_ADDRESS][DOMAIN…" at bounding box center [188, 237] width 376 height 324
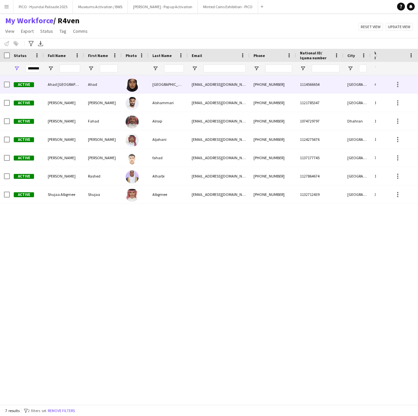
drag, startPoint x: 71, startPoint y: 229, endPoint x: 113, endPoint y: 91, distance: 143.8
click at [113, 91] on div "[PHONE_NUMBER] 1114566654 Riyadh 4997 [DEMOGRAPHIC_DATA] [EMAIL_ADDRESS][DOMAIN…" at bounding box center [188, 237] width 376 height 324
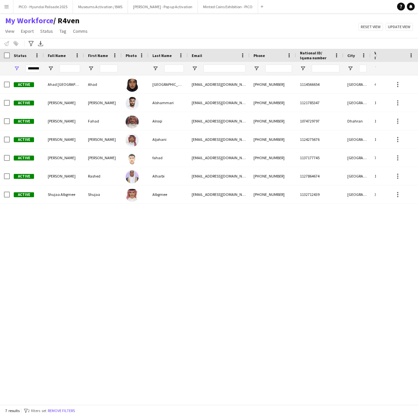
click at [69, 222] on div "[PHONE_NUMBER] 1114566654 Riyadh 4997 [DEMOGRAPHIC_DATA] [EMAIL_ADDRESS][DOMAIN…" at bounding box center [188, 237] width 376 height 324
click at [74, 241] on div "[PHONE_NUMBER] 1114566654 Riyadh 4997 [DEMOGRAPHIC_DATA] [EMAIL_ADDRESS][DOMAIN…" at bounding box center [188, 237] width 376 height 324
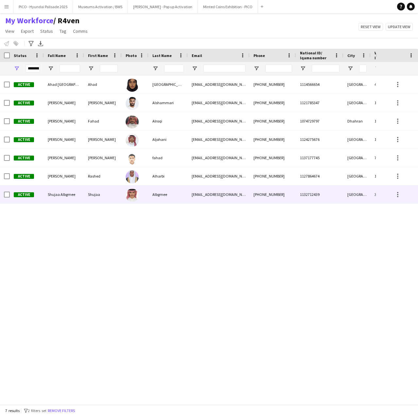
click at [90, 205] on div "[PHONE_NUMBER] 1114566654 Riyadh 4997 [DEMOGRAPHIC_DATA] [EMAIL_ADDRESS][DOMAIN…" at bounding box center [188, 237] width 376 height 324
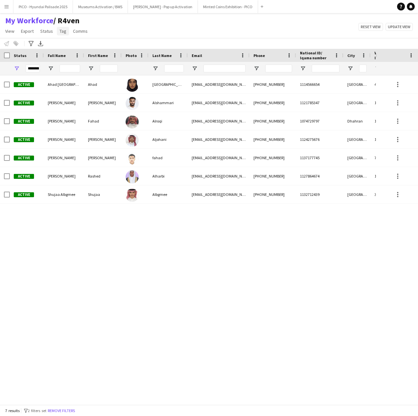
click at [62, 31] on span "Tag" at bounding box center [63, 31] width 7 height 6
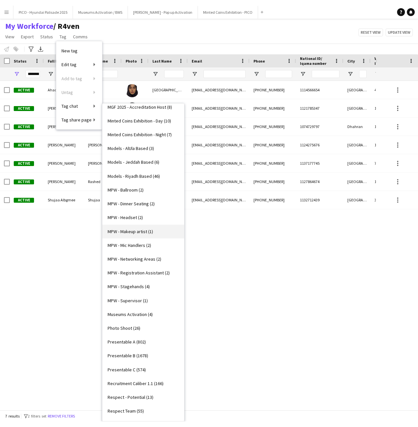
scroll to position [360, 0]
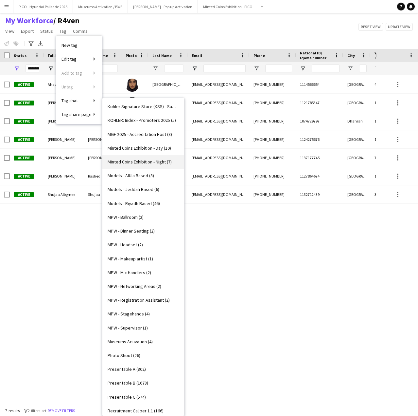
click at [131, 161] on span "Minted Coins Exhibition - Night (7)" at bounding box center [140, 162] width 64 height 6
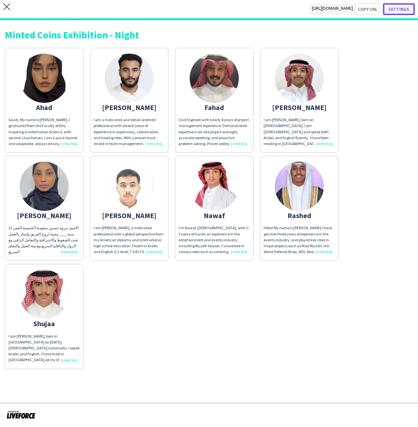
click at [400, 10] on button "Settings" at bounding box center [399, 9] width 32 height 12
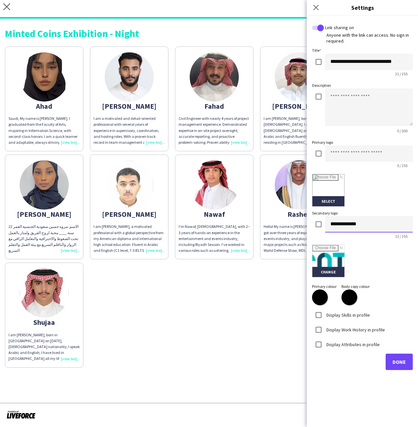
click at [356, 219] on input "**********" at bounding box center [369, 224] width 88 height 16
click at [357, 157] on input at bounding box center [369, 153] width 88 height 16
paste input "**********"
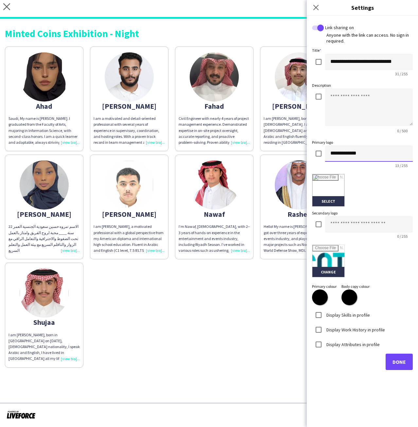
type input "**********"
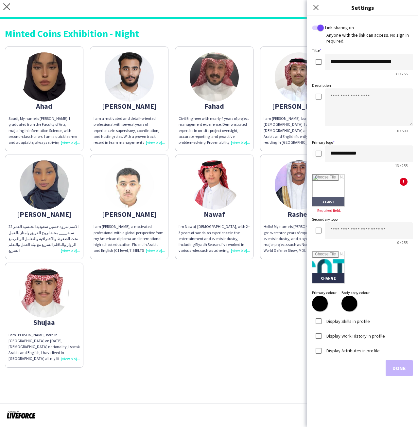
click at [319, 181] on input "file" at bounding box center [329, 190] width 32 height 32
type input "**********"
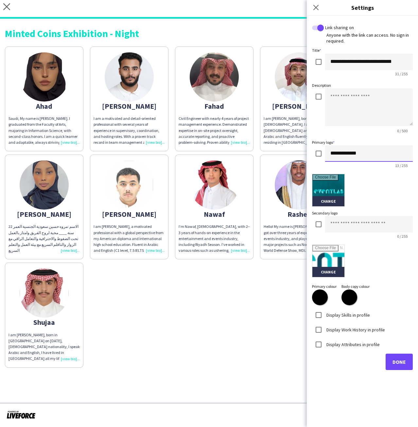
click at [355, 158] on input "**********" at bounding box center [369, 153] width 88 height 16
click at [377, 153] on input "**********" at bounding box center [369, 153] width 88 height 16
click at [320, 141] on label "Primary logo" at bounding box center [323, 142] width 23 height 5
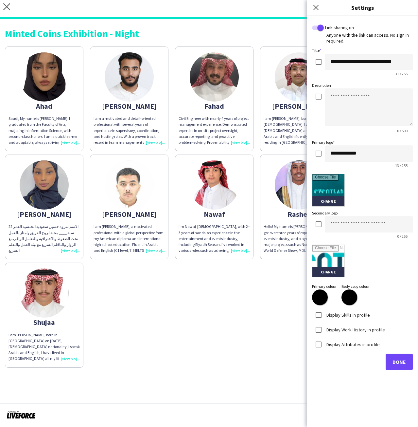
click at [327, 134] on div "0 / 500" at bounding box center [362, 111] width 101 height 47
click at [352, 42] on div "Anyone with the link can access. No sign in required." at bounding box center [362, 38] width 101 height 12
click at [353, 44] on div "Anyone with the link can access. No sign in required." at bounding box center [362, 38] width 101 height 12
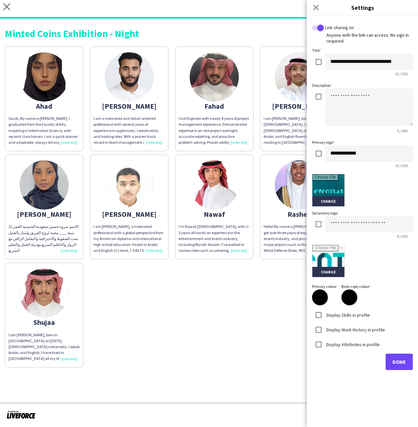
click at [317, 47] on div "**********" at bounding box center [362, 62] width 101 height 31
click at [333, 45] on form "**********" at bounding box center [362, 197] width 101 height 346
drag, startPoint x: 336, startPoint y: 41, endPoint x: 340, endPoint y: 26, distance: 15.7
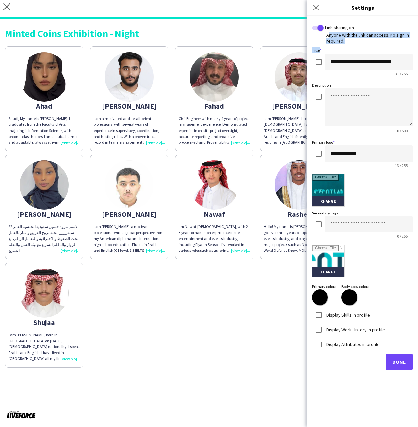
click at [340, 26] on form "**********" at bounding box center [362, 197] width 101 height 346
click at [351, 44] on form "**********" at bounding box center [362, 197] width 101 height 346
drag, startPoint x: 364, startPoint y: 210, endPoint x: 364, endPoint y: 205, distance: 4.6
click at [364, 205] on form "**********" at bounding box center [362, 197] width 101 height 346
click at [374, 192] on div "Change" at bounding box center [362, 190] width 101 height 33
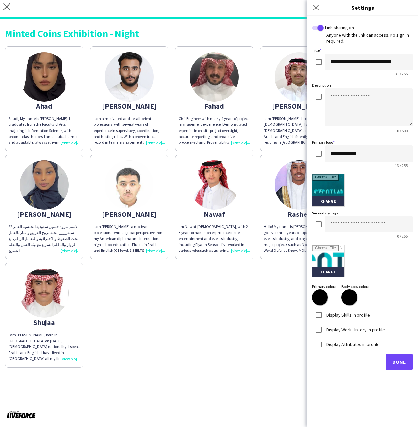
click at [315, 351] on form "**********" at bounding box center [362, 197] width 101 height 346
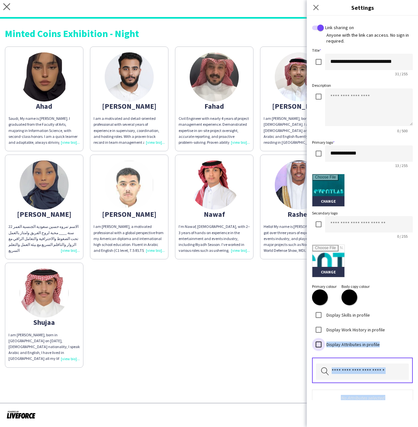
scroll to position [30, 0]
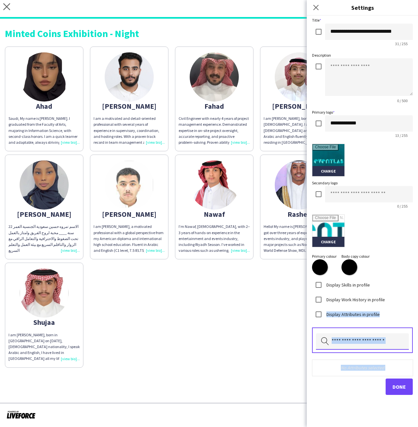
click at [368, 336] on input "text" at bounding box center [362, 341] width 93 height 16
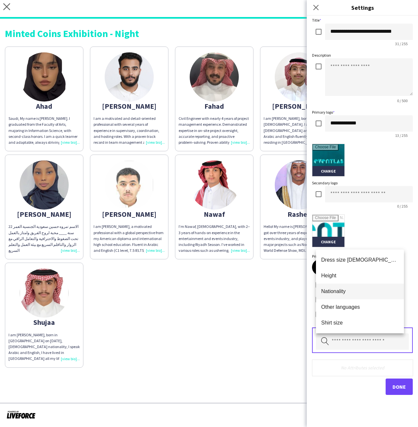
click at [367, 288] on span "Nationality" at bounding box center [361, 291] width 78 height 6
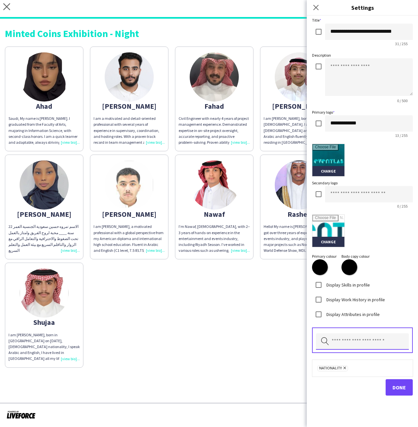
click at [357, 342] on input "text" at bounding box center [362, 341] width 93 height 16
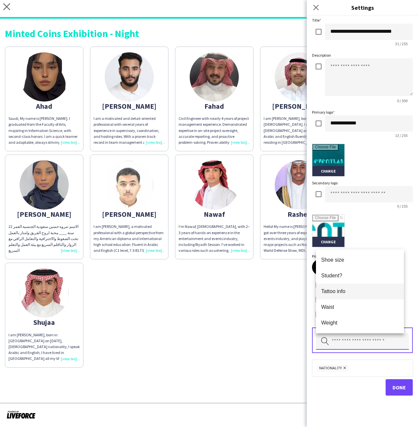
scroll to position [0, 0]
click at [366, 291] on span "Other languages" at bounding box center [361, 291] width 78 height 6
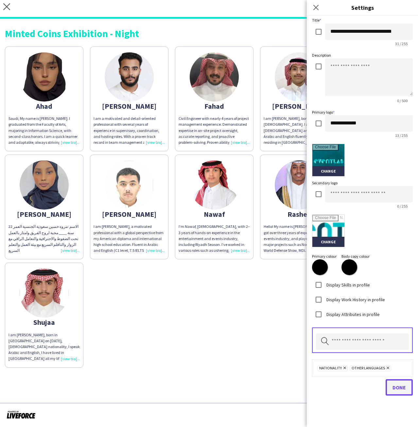
click at [393, 388] on span "Done" at bounding box center [399, 387] width 13 height 7
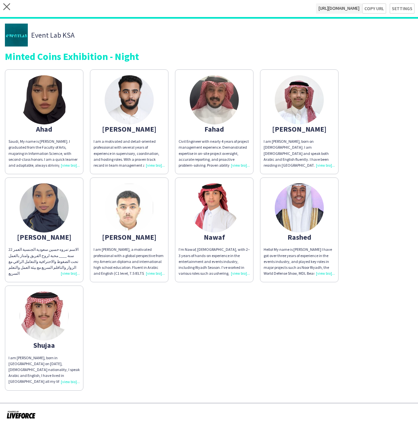
click at [284, 304] on div "[PERSON_NAME] Saudi, My name is [PERSON_NAME]. I graduated from the Faculty of …" at bounding box center [209, 228] width 409 height 325
click at [218, 139] on div "Civil Engineer with nearly 4 years of project management experience. Demonstrat…" at bounding box center [214, 154] width 71 height 30
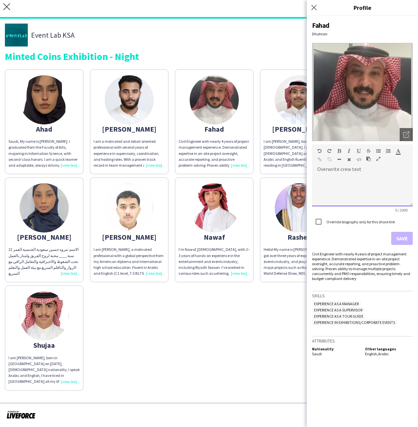
click at [325, 167] on div "default Heading 1 Heading 2 Heading 3 Heading 4 Heading 5 Heading 6 Heading 7 P…" at bounding box center [362, 156] width 101 height 25
click at [337, 179] on div "**********" at bounding box center [362, 190] width 101 height 33
click at [333, 251] on div "**********" at bounding box center [362, 221] width 111 height 411
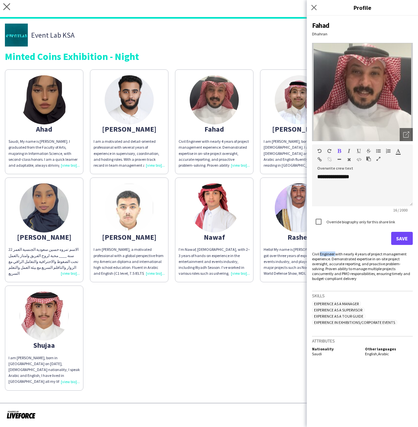
click at [333, 251] on div "**********" at bounding box center [362, 221] width 111 height 411
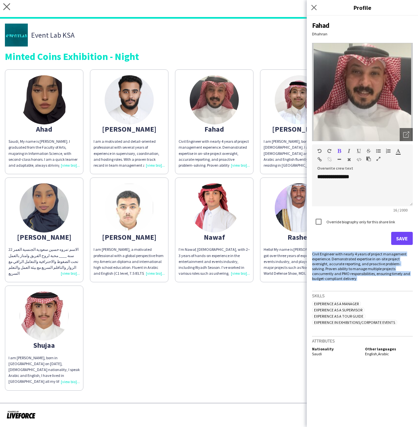
click at [333, 251] on div "**********" at bounding box center [362, 221] width 111 height 411
copy div "Civil Engineer with nearly 4 years of project management experience. Demonstrat…"
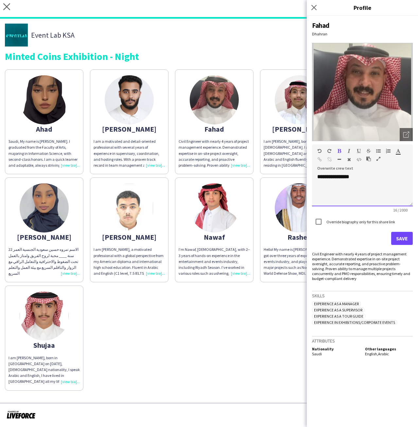
click at [377, 169] on div "**********" at bounding box center [362, 187] width 101 height 37
click at [376, 176] on div "**********" at bounding box center [362, 190] width 101 height 33
click at [365, 195] on div "**********" at bounding box center [363, 172] width 90 height 46
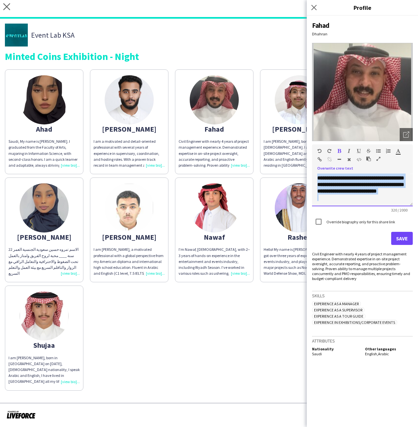
click at [365, 195] on div "**********" at bounding box center [363, 172] width 90 height 46
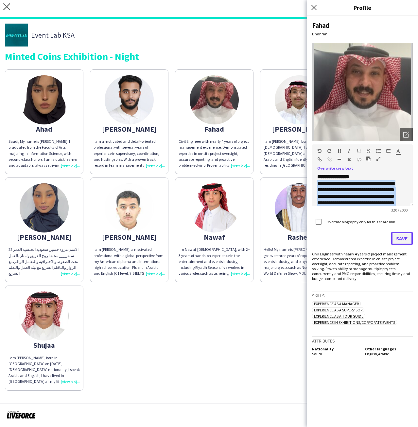
click at [395, 239] on button "Save" at bounding box center [403, 238] width 22 height 13
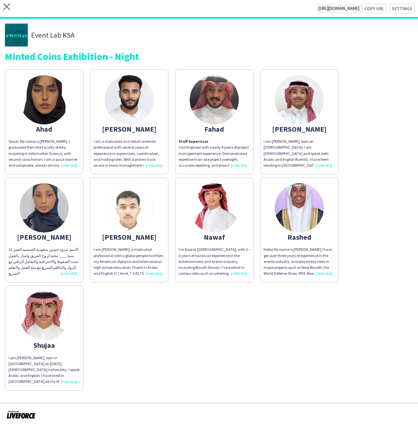
click at [48, 137] on app-share-pages-crew-card "[PERSON_NAME] Saudi, My name is [PERSON_NAME]. I graduated from the Faculty of …" at bounding box center [44, 121] width 79 height 105
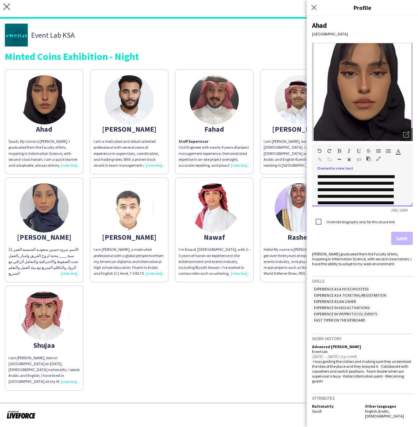
click at [316, 176] on div "**********" at bounding box center [362, 190] width 101 height 33
click at [323, 176] on p "**********" at bounding box center [360, 197] width 85 height 46
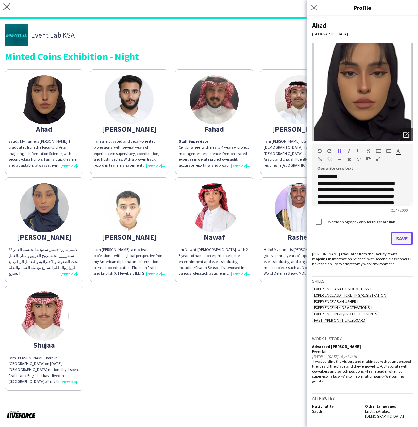
click at [412, 239] on button "Save" at bounding box center [403, 238] width 22 height 13
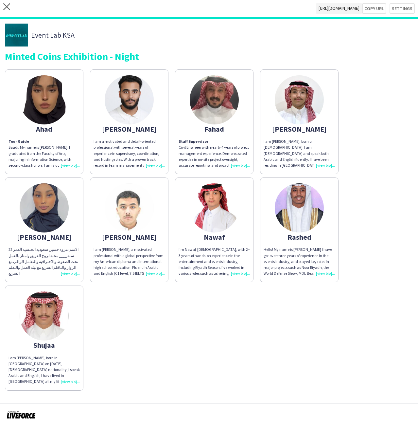
click at [166, 141] on app-share-pages-crew-card "[PERSON_NAME] I am a motivated and detail-oriented professional with several ye…" at bounding box center [129, 121] width 79 height 105
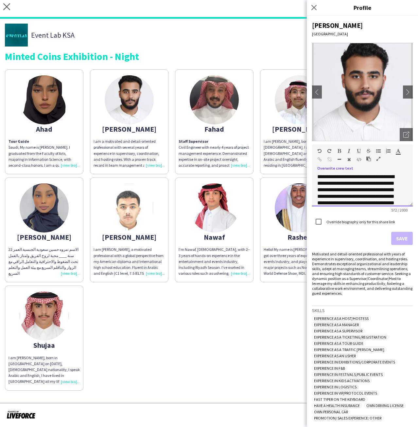
click at [332, 179] on p "**********" at bounding box center [358, 233] width 81 height 118
click at [324, 178] on p "**********" at bounding box center [358, 236] width 81 height 124
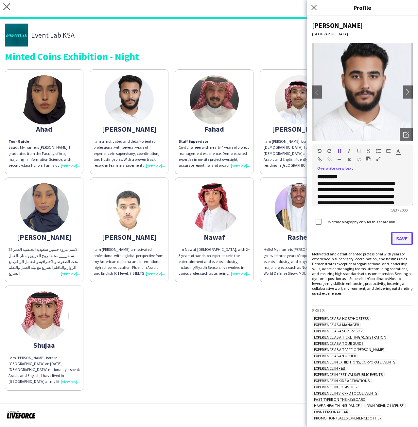
click at [392, 235] on button "Save" at bounding box center [403, 238] width 22 height 13
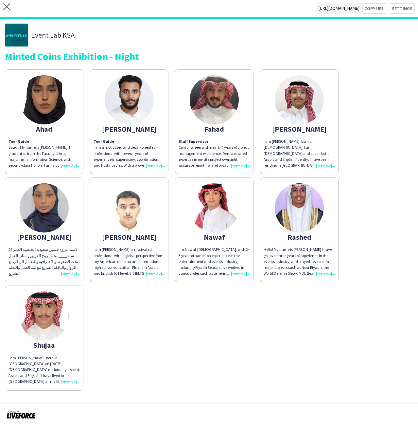
click at [286, 150] on div "I am [PERSON_NAME], born on [DEMOGRAPHIC_DATA]. I am [DEMOGRAPHIC_DATA] and spe…" at bounding box center [299, 154] width 71 height 30
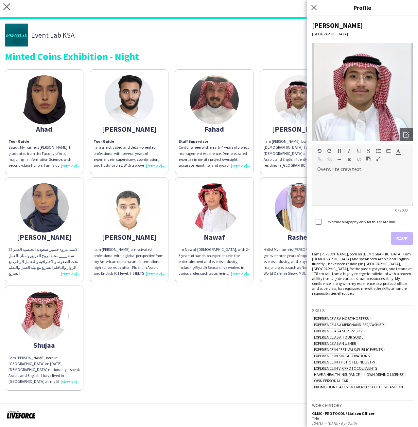
click at [341, 176] on div at bounding box center [362, 190] width 101 height 33
click at [350, 177] on div "**********" at bounding box center [360, 190] width 96 height 33
click at [331, 267] on div "I am Ibrahim Aljohani, born on April 1, 2004. I am Saudi and speak both Arabic …" at bounding box center [362, 273] width 101 height 44
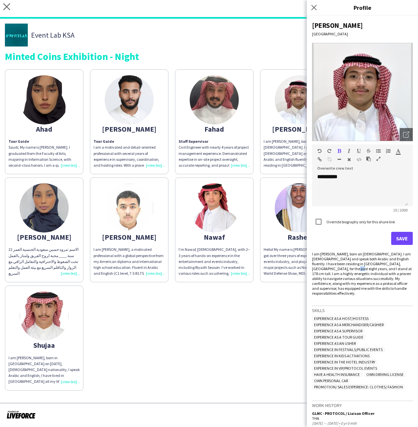
click at [331, 267] on div "I am Ibrahim Aljohani, born on April 1, 2004. I am Saudi and speak both Arabic …" at bounding box center [362, 273] width 101 height 44
copy div "at"
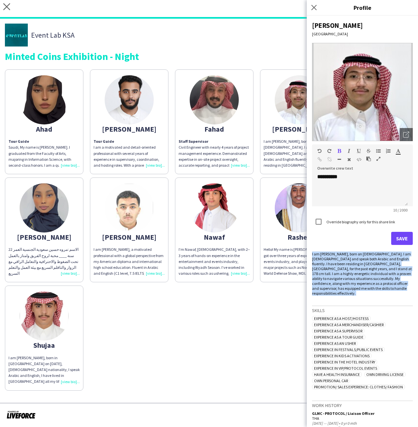
click at [331, 267] on div "I am Ibrahim Aljohani, born on April 1, 2004. I am Saudi and speak both Arabic …" at bounding box center [362, 273] width 101 height 44
copy div "I am Ibrahim Aljohani, born on April 1, 2004. I am Saudi and speak both Arabic …"
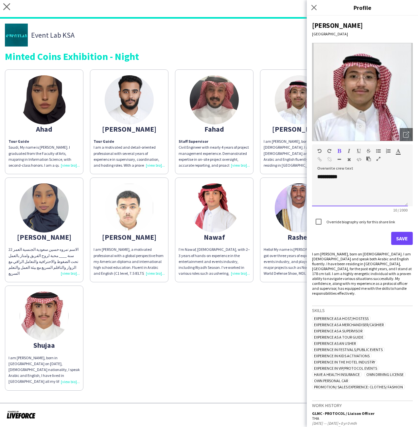
click at [348, 186] on div "**********" at bounding box center [360, 190] width 96 height 33
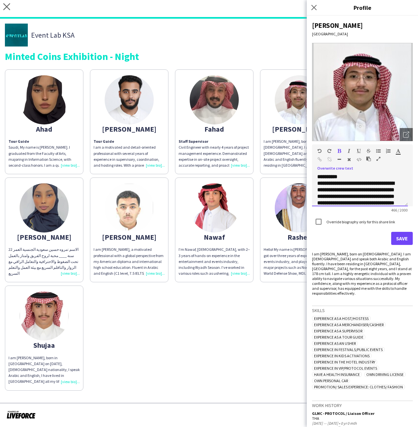
scroll to position [73, 0]
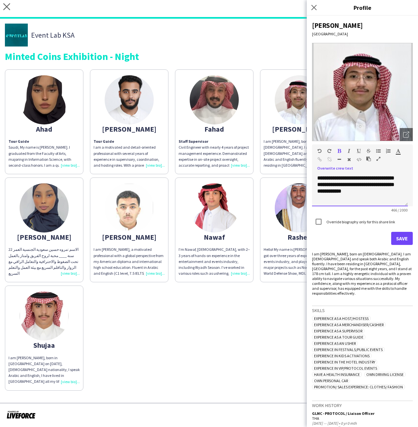
click at [360, 193] on b "**********" at bounding box center [356, 155] width 77 height 77
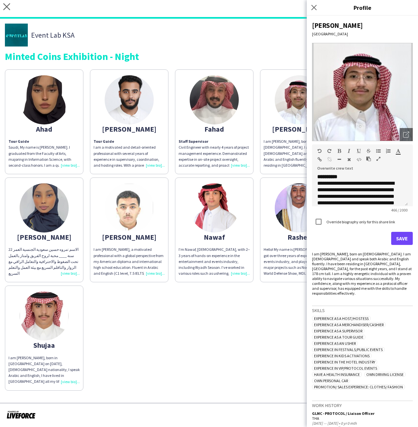
click at [396, 229] on form "**********" at bounding box center [362, 194] width 101 height 101
click at [395, 237] on button "Save" at bounding box center [403, 238] width 22 height 13
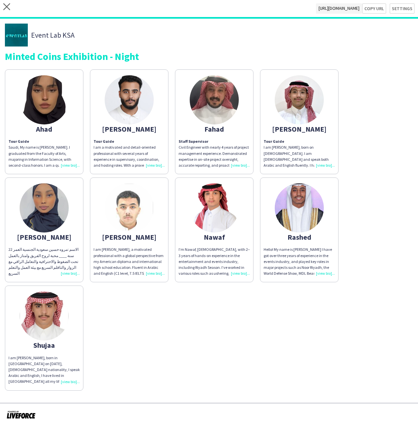
click at [43, 243] on app-share-pages-crew-card "Marwah الاسم :مروه حسين سعودية الجنسية العمر 22 سنة ____ محبة لروح الفريق وامتا…" at bounding box center [44, 229] width 79 height 105
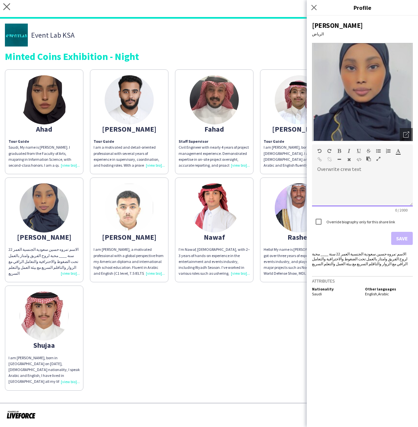
click at [356, 183] on div at bounding box center [362, 190] width 101 height 33
click at [310, 175] on div "Marwah الرياض Open photos pop-in Overwrite crew text Standard Heading 1 Heading…" at bounding box center [362, 221] width 111 height 411
click at [321, 175] on span at bounding box center [317, 173] width 10 height 9
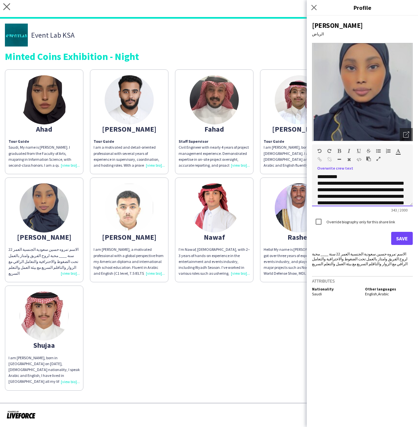
click at [339, 177] on div "**********" at bounding box center [362, 190] width 101 height 33
click at [397, 236] on button "Save" at bounding box center [403, 238] width 22 height 13
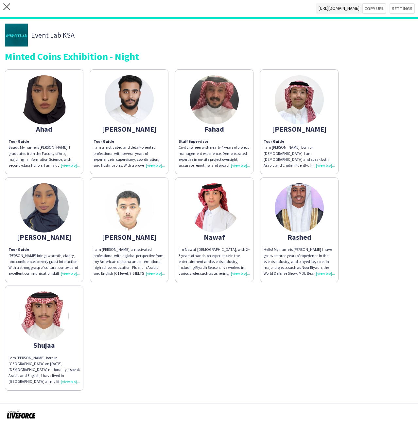
click at [102, 249] on div "I am Mohammed, a motivated professional with a global perspective from my Ameri…" at bounding box center [129, 262] width 71 height 30
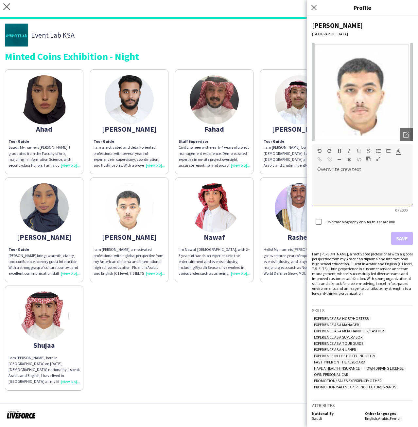
click at [374, 182] on div at bounding box center [362, 190] width 101 height 33
click at [334, 260] on div "I am Mohammed, a motivated professional with a global perspective from my Ameri…" at bounding box center [362, 273] width 101 height 44
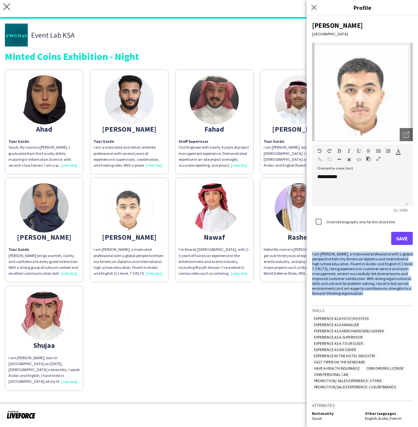
click at [334, 260] on div "I am Mohammed, a motivated professional with a global perspective from my Ameri…" at bounding box center [362, 273] width 101 height 44
copy div "I am Mohammed, a motivated professional with a global perspective from my Ameri…"
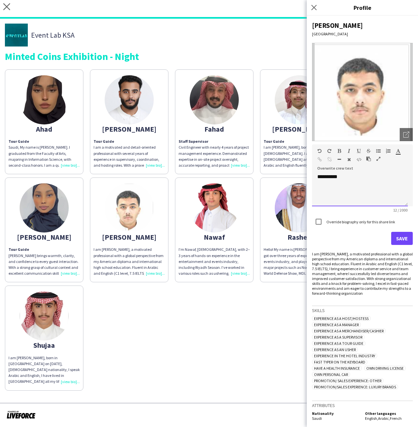
click at [342, 197] on div "**********" at bounding box center [360, 190] width 96 height 33
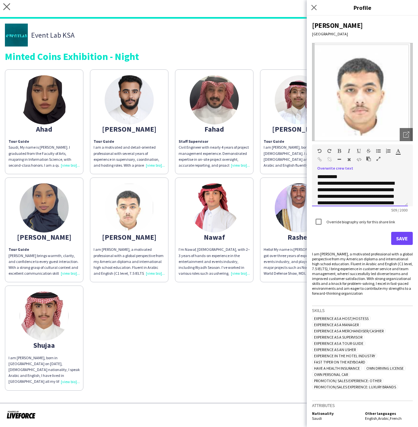
click at [337, 178] on div "**********" at bounding box center [360, 190] width 96 height 33
click at [392, 237] on button "Save" at bounding box center [403, 238] width 22 height 13
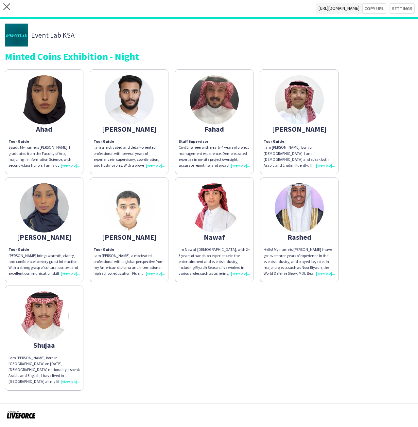
click at [205, 218] on img at bounding box center [214, 207] width 49 height 49
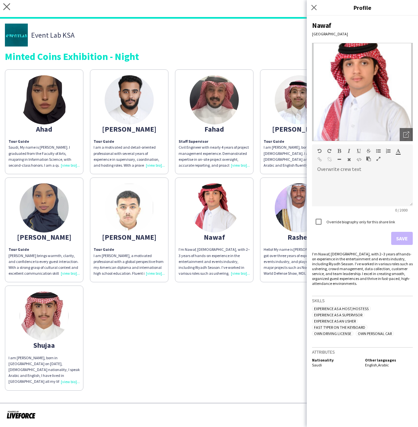
click at [321, 259] on div "I’m Nawaf, 21 years old, with 2–3 years of hands-on experience in the entertain…" at bounding box center [362, 268] width 101 height 34
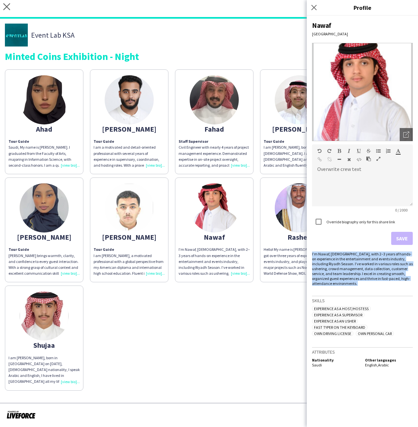
click at [321, 259] on div "I’m Nawaf, 21 years old, with 2–3 years of hands-on experience in the entertain…" at bounding box center [362, 268] width 101 height 34
copy div "I’m Nawaf, 21 years old, with 2–3 years of hands-on experience in the entertain…"
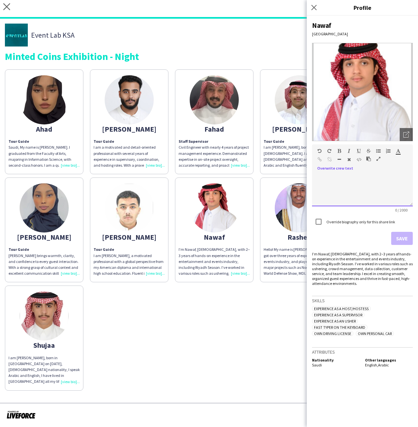
click at [342, 176] on div at bounding box center [362, 190] width 101 height 33
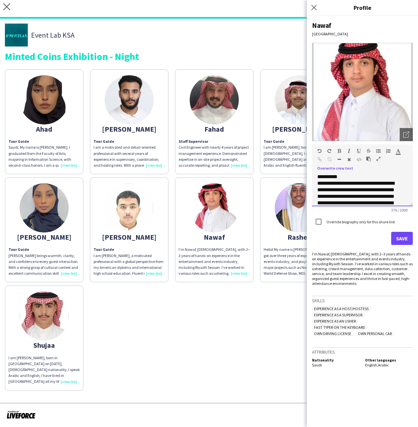
click at [342, 176] on div "**********" at bounding box center [362, 190] width 101 height 33
click at [403, 238] on button "Save" at bounding box center [403, 238] width 22 height 13
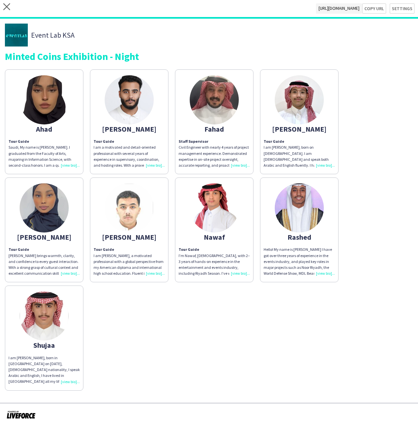
click at [298, 247] on div "Hello! My name is Rashed Alharbi I have got over three years of experience in t…" at bounding box center [299, 262] width 71 height 30
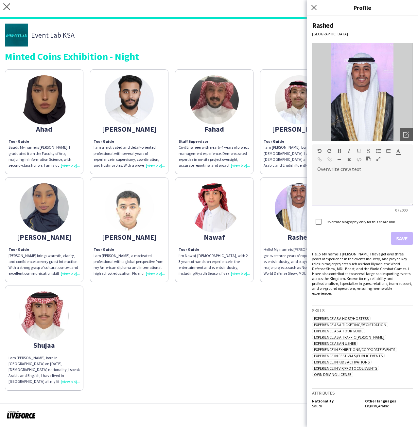
click at [352, 188] on div at bounding box center [362, 190] width 101 height 33
click at [345, 275] on div "Hello! My name is Rashed Alharbi I have got over three years of experience in t…" at bounding box center [362, 273] width 101 height 44
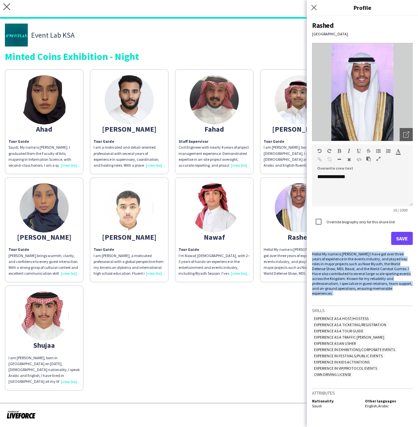
click at [345, 275] on div "Hello! My name is Rashed Alharbi I have got over three years of experience in t…" at bounding box center [362, 273] width 101 height 44
copy div "Hello! My name is Rashed Alharbi I have got over three years of experience in t…"
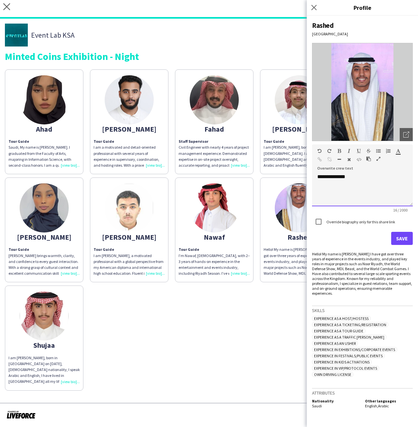
click at [335, 182] on div "**********" at bounding box center [362, 190] width 101 height 33
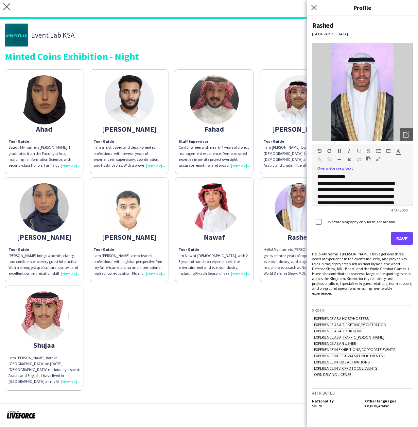
click at [339, 177] on div "**********" at bounding box center [362, 190] width 101 height 33
click at [397, 235] on button "Save" at bounding box center [403, 238] width 22 height 13
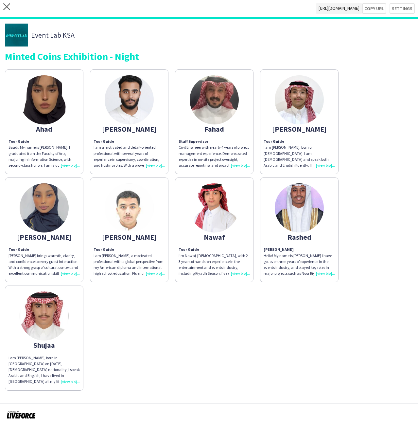
click at [69, 336] on app-share-pages-crew-card "Shujaa I am Shujaa Al-Baqmi, born in Turabah on January 28, 2003, Saudi nationa…" at bounding box center [44, 338] width 79 height 105
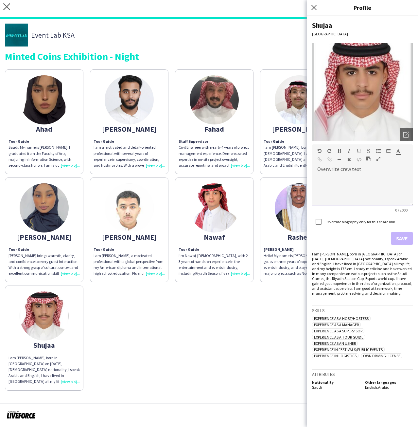
click at [362, 186] on div at bounding box center [362, 190] width 101 height 33
click at [351, 268] on div "I am Shujaa Al-Baqmi, born in Turabah on January 28, 2003, Saudi nationality, I…" at bounding box center [362, 273] width 101 height 44
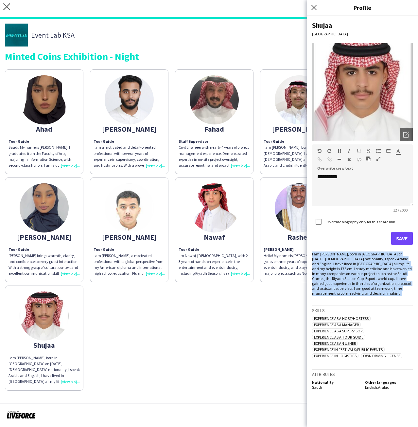
click at [351, 268] on div "I am Shujaa Al-Baqmi, born in Turabah on January 28, 2003, Saudi nationality, I…" at bounding box center [362, 273] width 101 height 44
copy div "I am Shujaa Al-Baqmi, born in Turabah on January 28, 2003, Saudi nationality, I…"
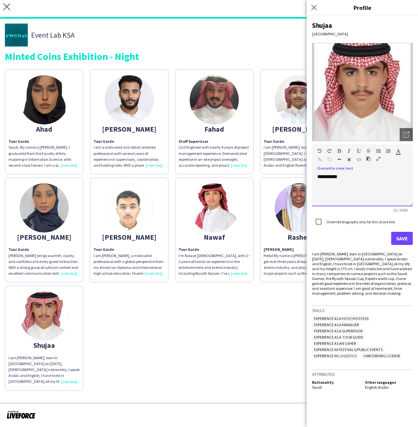
click at [355, 195] on div "**********" at bounding box center [362, 190] width 101 height 33
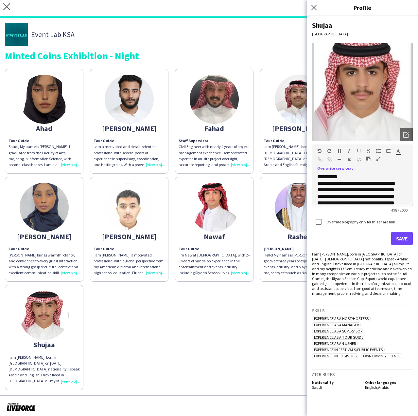
click at [348, 177] on div "**********" at bounding box center [362, 190] width 101 height 33
click at [398, 240] on button "Save" at bounding box center [403, 238] width 22 height 13
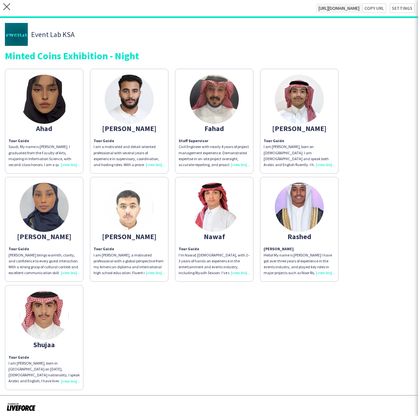
click at [286, 245] on app-share-pages-crew-card "Rashed Rashed Alharbi Hello! My name is Rashed Alharbi I have got over three ye…" at bounding box center [299, 229] width 79 height 105
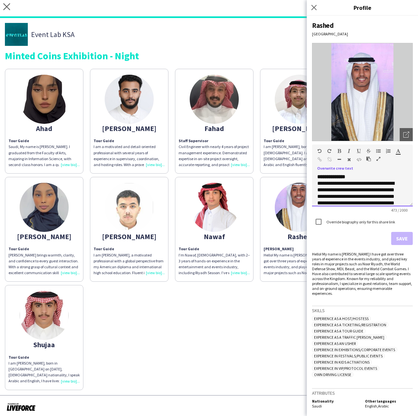
click at [331, 176] on b "**********" at bounding box center [332, 176] width 28 height 5
click at [397, 240] on button "Save" at bounding box center [403, 238] width 22 height 13
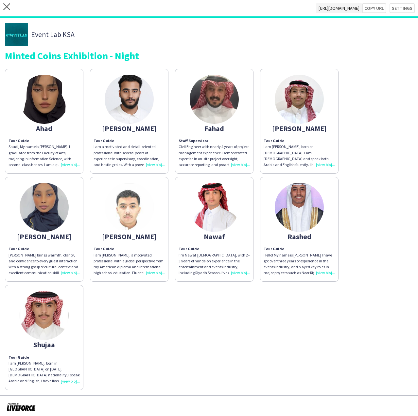
click at [288, 291] on div "Ahad Tour Guide Saudi, My name is Ahad. I graduated from the Faculty of Arts, m…" at bounding box center [209, 227] width 409 height 325
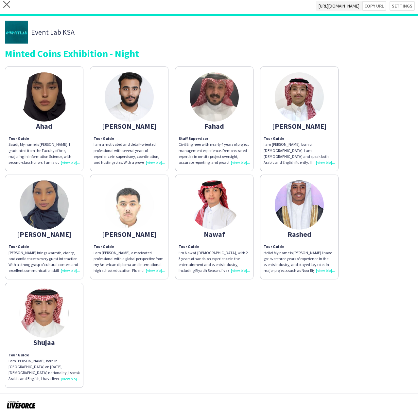
scroll to position [3, 0]
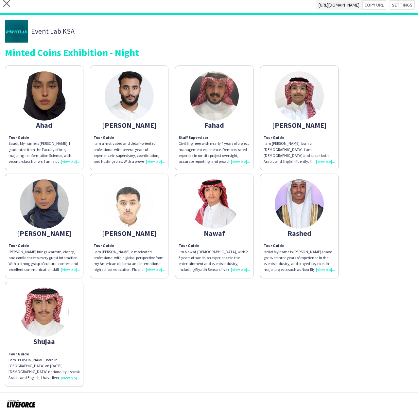
click at [195, 325] on div "Ahad Tour Guide Saudi, My name is Ahad. I graduated from the Faculty of Arts, m…" at bounding box center [209, 224] width 409 height 325
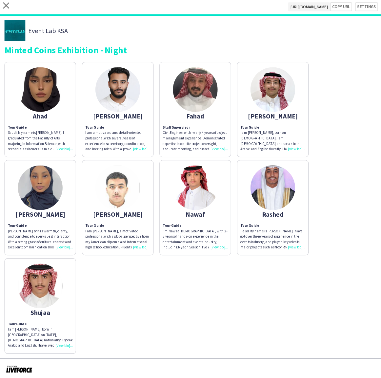
scroll to position [0, 0]
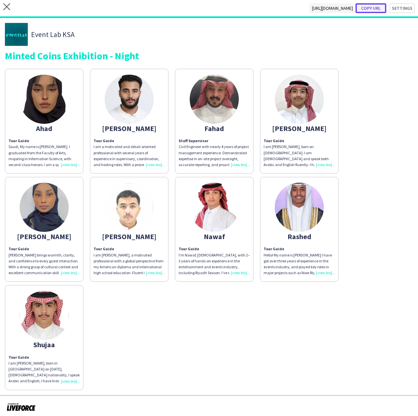
click at [371, 6] on button "Copy url" at bounding box center [371, 8] width 31 height 10
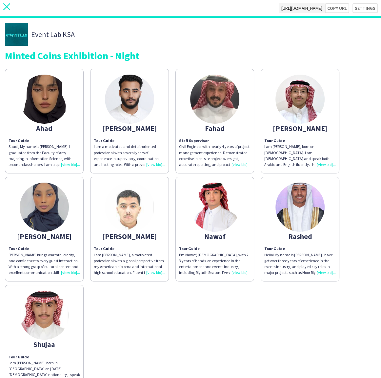
click at [3, 7] on icon "close" at bounding box center [6, 6] width 7 height 7
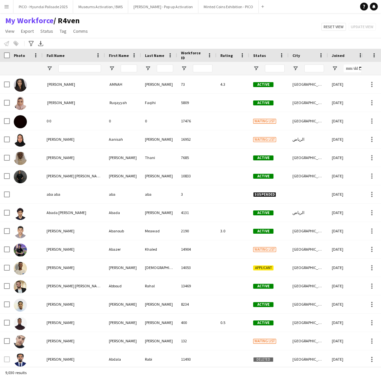
type input "**********"
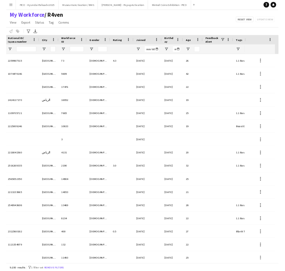
scroll to position [0, 322]
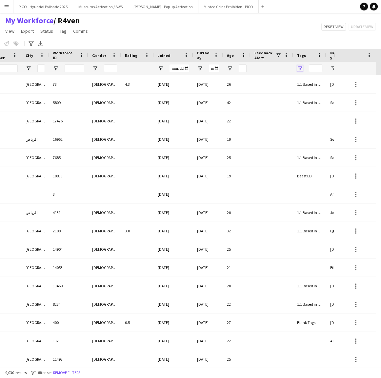
click at [298, 68] on span "Open Filter Menu" at bounding box center [300, 68] width 6 height 6
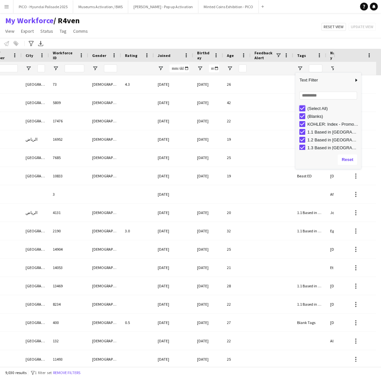
type input "***"
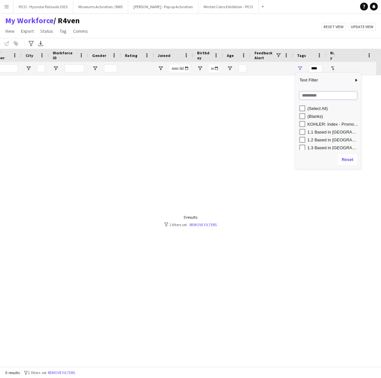
click at [304, 98] on input "Search filter values" at bounding box center [328, 96] width 58 height 8
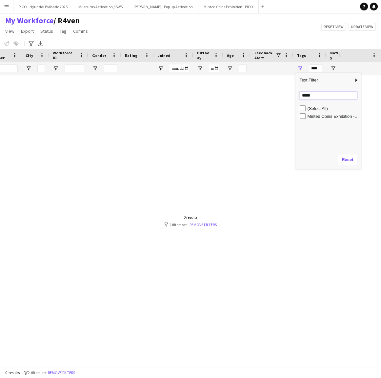
type input "*****"
type input "**********"
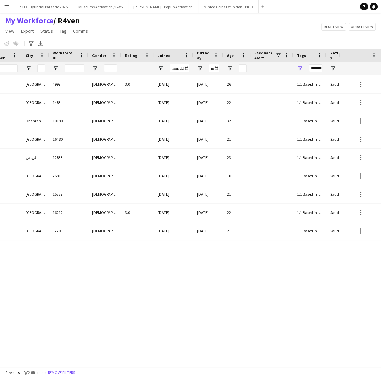
click at [225, 33] on div "My Workforce / R4ven View Views Default view R4ven New view Update view Delete …" at bounding box center [190, 27] width 381 height 22
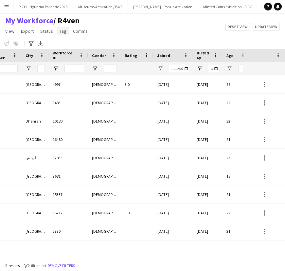
click at [62, 32] on span "Tag" at bounding box center [63, 31] width 7 height 6
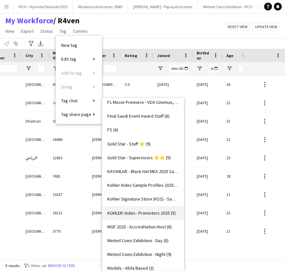
scroll to position [298, 0]
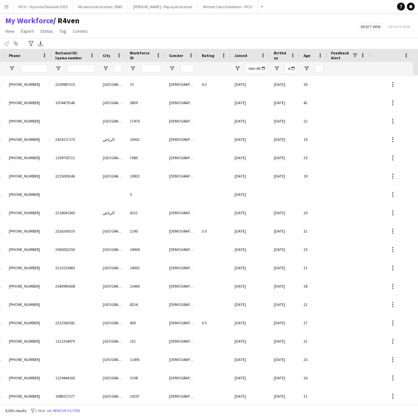
click at [267, 28] on div "My Workforce / R4ven View Views Default view R4ven New view Update view Delete …" at bounding box center [209, 27] width 418 height 22
drag, startPoint x: 97, startPoint y: 33, endPoint x: 6, endPoint y: 24, distance: 91.8
click at [3, 23] on div "My Workforce / R4ven View Views Default view R4ven New view Update view Delete …" at bounding box center [209, 27] width 418 height 22
click at [123, 30] on div "My Workforce / R4ven View Views Default view R4ven New view Update view Delete …" at bounding box center [209, 27] width 418 height 22
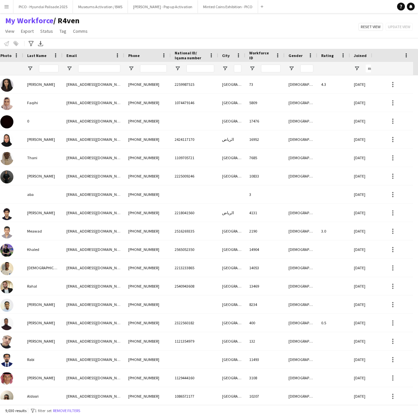
scroll to position [0, 102]
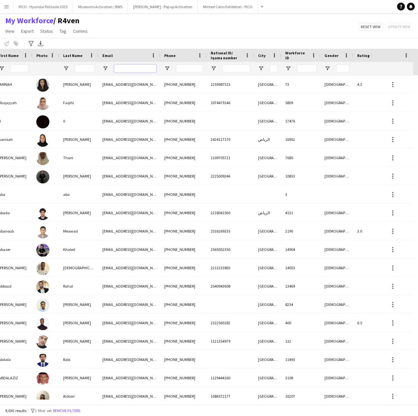
click at [145, 68] on input "Email Filter Input" at bounding box center [135, 69] width 42 height 8
paste input "**********"
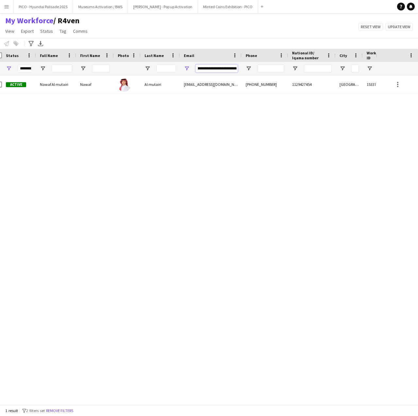
scroll to position [0, 0]
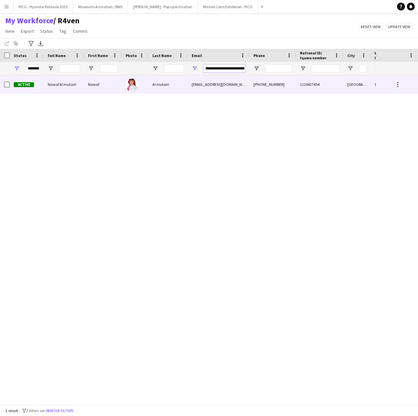
type input "**********"
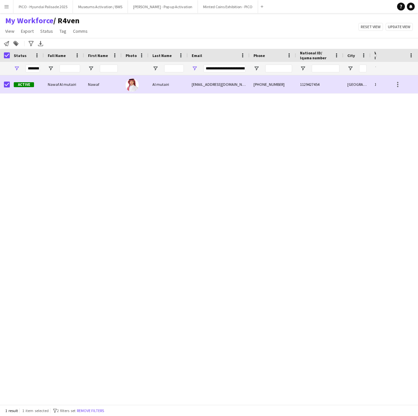
click at [264, 99] on div "Active Nawaf Al mutairi Nawaf Al mutairi almutairinawaf30@gmail.com +9665422533…" at bounding box center [188, 237] width 376 height 324
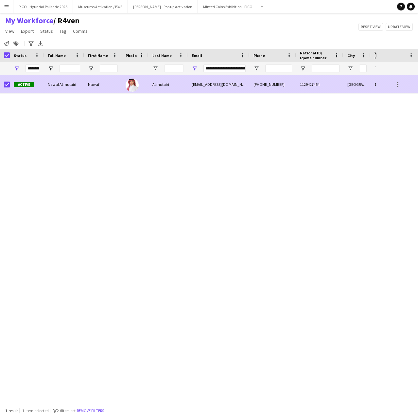
click at [274, 87] on div "+966542253348" at bounding box center [273, 84] width 46 height 18
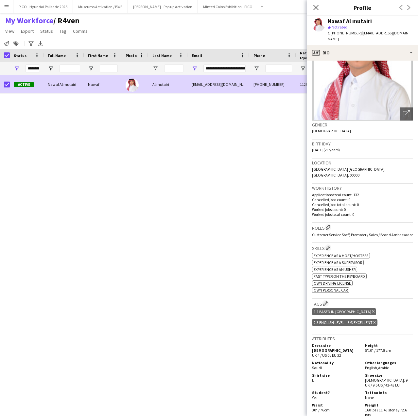
scroll to position [98, 0]
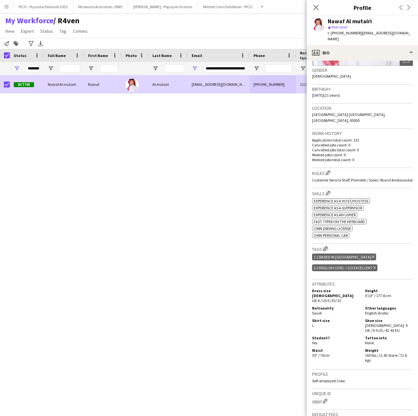
click at [325, 246] on app-icon "Edit crew company tags" at bounding box center [326, 248] width 5 height 5
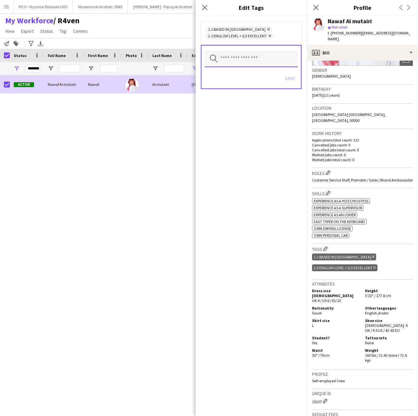
click at [265, 65] on input "text" at bounding box center [251, 59] width 93 height 16
type input "*****"
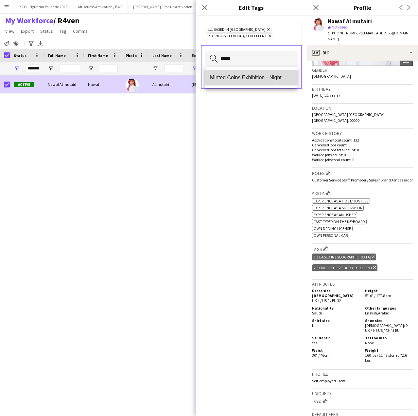
click at [271, 72] on mat-option "Minted Coins Exhibition - Night" at bounding box center [251, 78] width 93 height 16
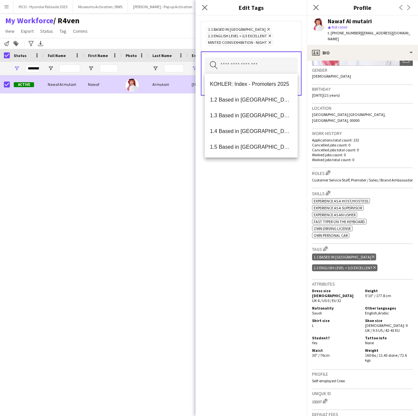
click at [256, 182] on div "1.1 Based in Riyadh Remove 2.3 English Level = 3/3 Excellent Remove Minted Coin…" at bounding box center [251, 216] width 111 height 400
click at [270, 61] on input "text" at bounding box center [251, 65] width 93 height 16
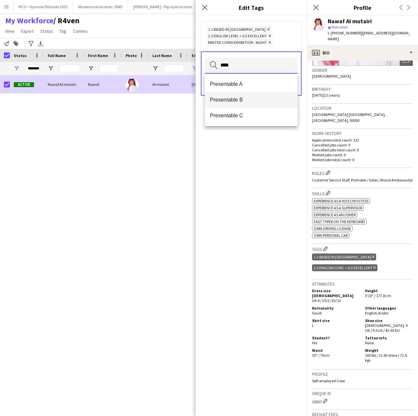
type input "****"
click at [224, 99] on span "Presentable B" at bounding box center [251, 100] width 83 height 6
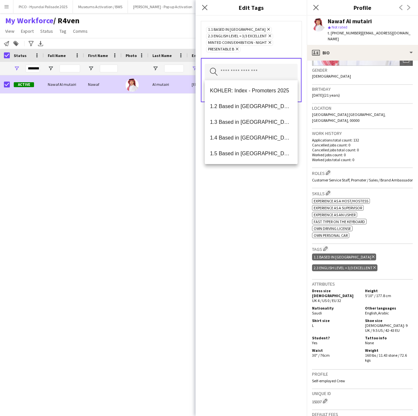
click at [227, 214] on div "1.1 Based in Riyadh Remove 2.3 English Level = 3/3 Excellent Remove Minted Coin…" at bounding box center [251, 216] width 111 height 400
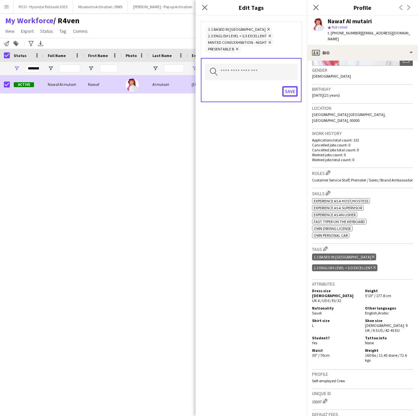
click at [284, 95] on button "Save" at bounding box center [290, 91] width 15 height 10
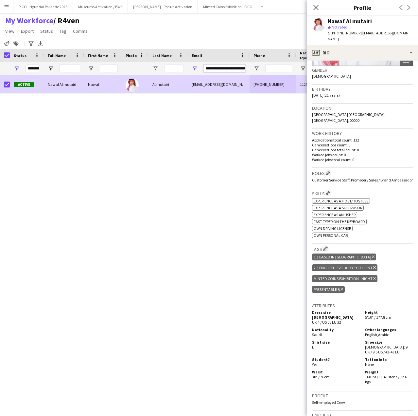
click at [224, 68] on input "**********" at bounding box center [225, 69] width 42 height 8
paste input "Email Filter Input"
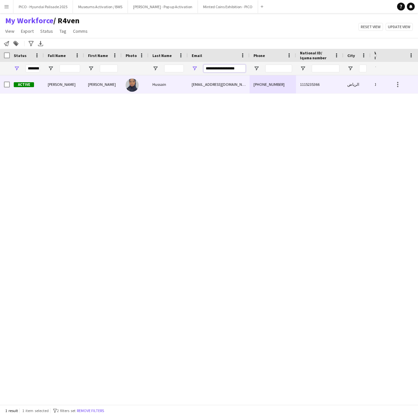
type input "**********"
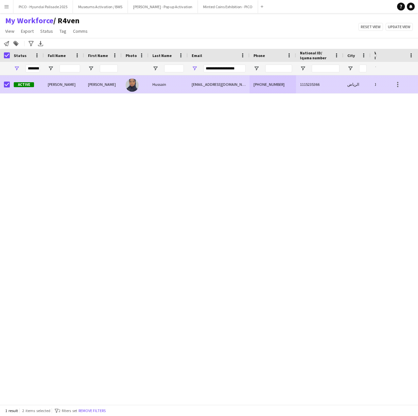
click at [32, 85] on span "Active" at bounding box center [24, 84] width 20 height 5
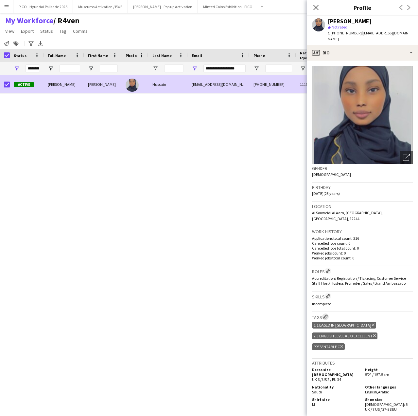
click at [326, 314] on app-icon "Edit crew company tags" at bounding box center [326, 316] width 5 height 5
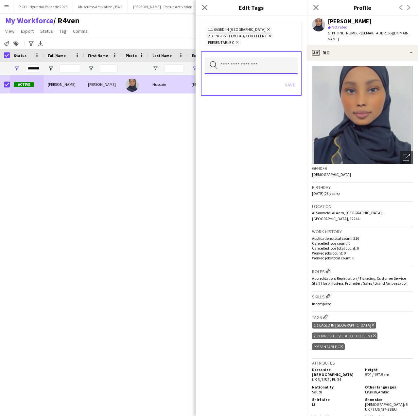
click at [260, 66] on input "text" at bounding box center [251, 65] width 93 height 16
type input "*****"
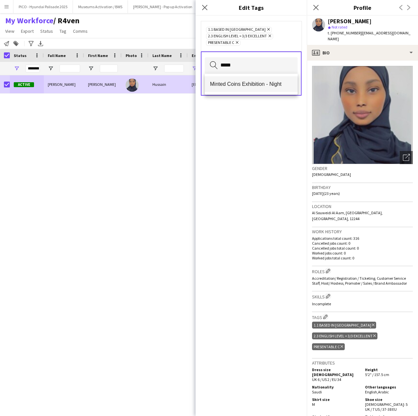
click at [256, 84] on span "Minted Coins Exhibition - Night" at bounding box center [251, 84] width 83 height 6
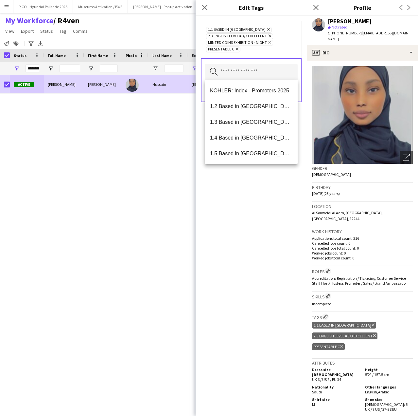
click at [243, 233] on div "1.1 Based in Riyadh Remove 2.3 English Level = 3/3 Excellent Remove Minted Coin…" at bounding box center [251, 216] width 111 height 400
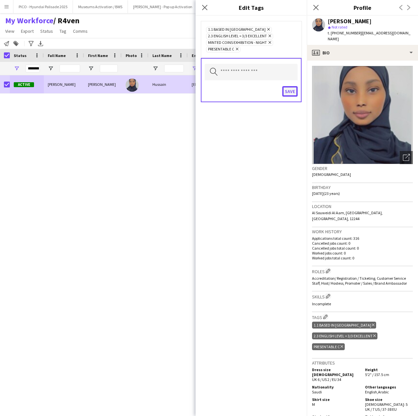
click at [286, 94] on button "Save" at bounding box center [290, 91] width 15 height 10
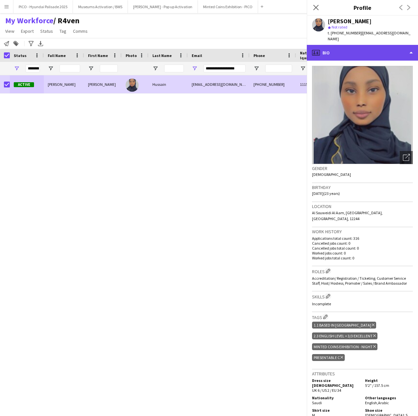
click at [350, 46] on div "profile Bio" at bounding box center [362, 53] width 111 height 16
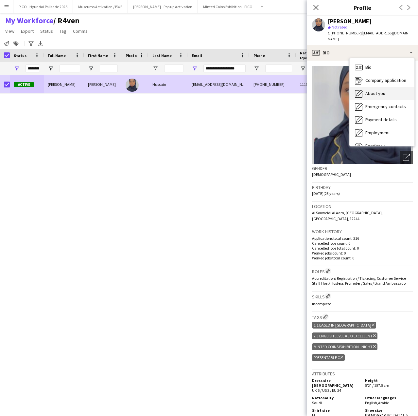
click at [381, 91] on div "About you About you" at bounding box center [382, 93] width 65 height 13
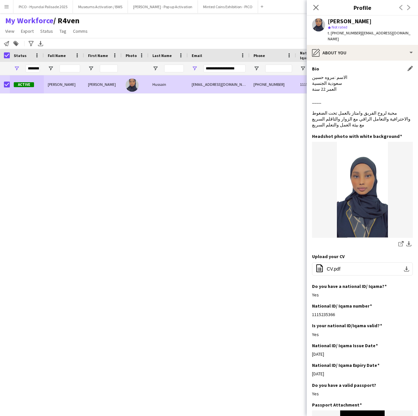
click at [350, 67] on div "Bio Edit this field الاسم :مروه حسين سعودية الجنسية العمر 22 سنة ____ محبة لروح…" at bounding box center [362, 99] width 101 height 67
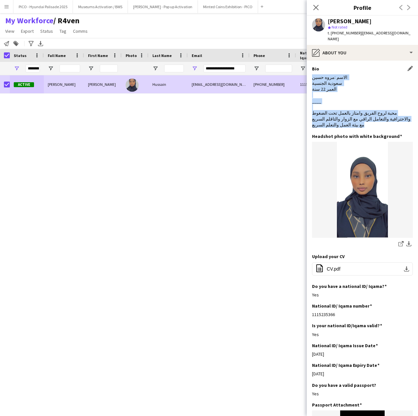
drag, startPoint x: 350, startPoint y: 67, endPoint x: 344, endPoint y: 119, distance: 51.7
click at [344, 119] on div "Bio Edit this field الاسم :مروه حسين سعودية الجنسية العمر 22 سنة ____ محبة لروح…" at bounding box center [362, 99] width 101 height 67
click at [344, 119] on div "الاسم :مروه حسين سعودية الجنسية العمر 22 سنة ____ محبة لروح الفريق وامتاز بالعم…" at bounding box center [362, 101] width 101 height 54
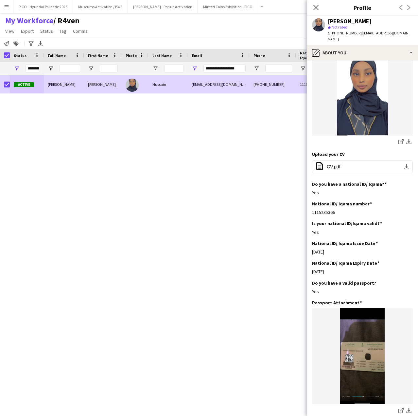
scroll to position [229, 0]
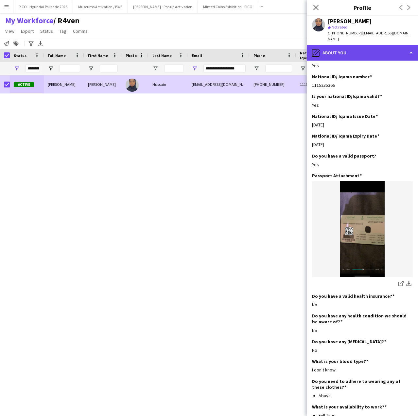
click at [352, 53] on div "pencil4 About you" at bounding box center [362, 53] width 111 height 16
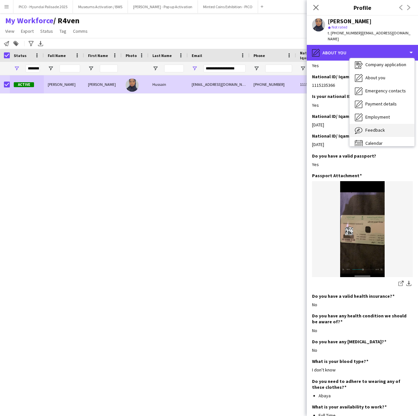
scroll to position [22, 0]
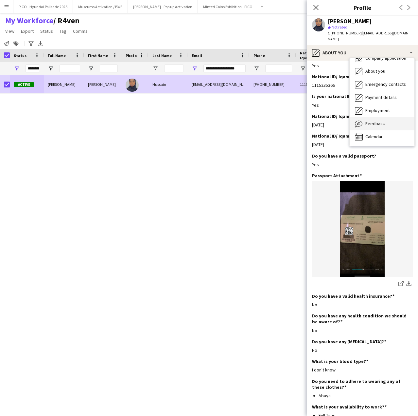
click at [375, 121] on span "Feedback" at bounding box center [376, 124] width 20 height 6
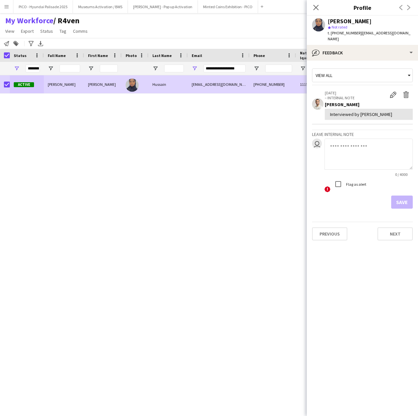
click at [403, 112] on div "Interviewed by Mohammed Mahdi" at bounding box center [369, 114] width 88 height 11
drag, startPoint x: 403, startPoint y: 112, endPoint x: 383, endPoint y: 85, distance: 32.7
click at [383, 90] on div "18-02-2025 – INTERNAL NOTE Edit internal note Delete internal note Mohammed Mah…" at bounding box center [369, 104] width 88 height 29
click at [383, 90] on p "18-02-2025" at bounding box center [356, 92] width 62 height 5
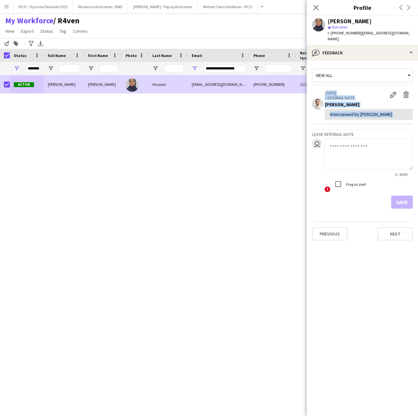
click at [383, 90] on p "18-02-2025" at bounding box center [356, 92] width 62 height 5
drag, startPoint x: 383, startPoint y: 85, endPoint x: 409, endPoint y: 109, distance: 35.2
click at [409, 109] on div "18-02-2025 – INTERNAL NOTE Edit internal note Delete internal note Mohammed Mah…" at bounding box center [369, 104] width 88 height 29
click at [409, 109] on div "Interviewed by Mohammed Mahdi" at bounding box center [369, 114] width 88 height 11
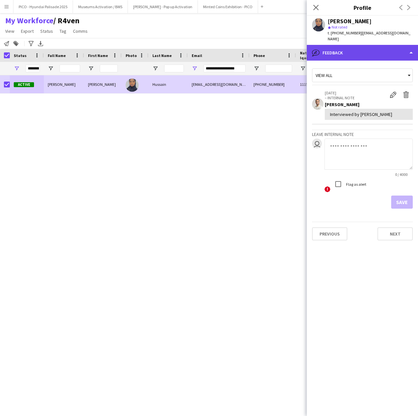
click at [391, 46] on div "bubble-pencil Feedback" at bounding box center [362, 53] width 111 height 16
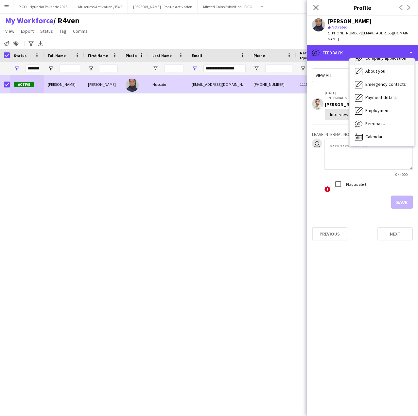
scroll to position [0, 0]
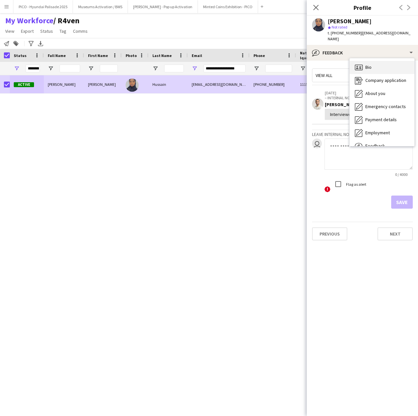
click at [393, 61] on div "Bio Bio" at bounding box center [382, 67] width 65 height 13
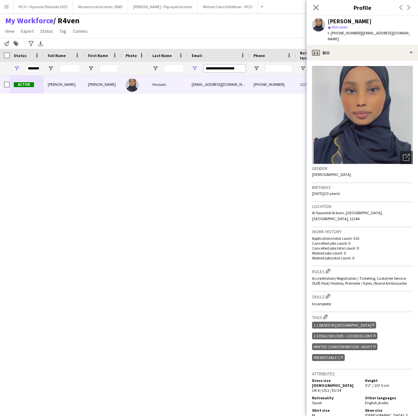
click at [222, 69] on input "**********" at bounding box center [225, 69] width 42 height 8
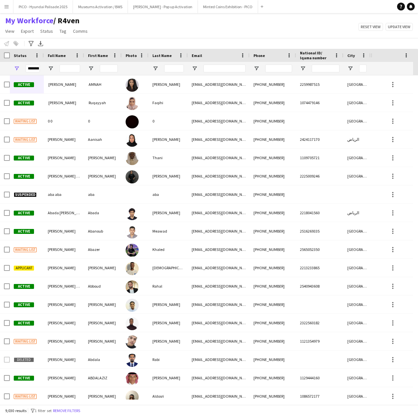
click at [140, 38] on div "My Workforce / R4ven View Views Default view R4ven New view Update view Delete …" at bounding box center [209, 27] width 418 height 22
drag, startPoint x: 92, startPoint y: 33, endPoint x: 66, endPoint y: 27, distance: 26.0
click at [1, 21] on div "My Workforce / R4ven View Views Default view R4ven New view Update view Delete …" at bounding box center [47, 27] width 94 height 22
click at [127, 28] on div "My Workforce / R4ven View Views Default view R4ven New view Update view Delete …" at bounding box center [209, 27] width 418 height 22
drag, startPoint x: 95, startPoint y: 34, endPoint x: 11, endPoint y: 99, distance: 106.0
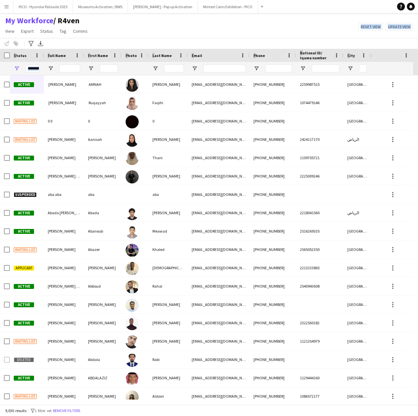
click at [1, 97] on main "My Workforce / R4ven View Views Default view R4ven New view Update view Delete …" at bounding box center [209, 210] width 418 height 394
click at [182, 34] on div "My Workforce / R4ven View Views Default view R4ven New view Update view Delete …" at bounding box center [209, 27] width 418 height 22
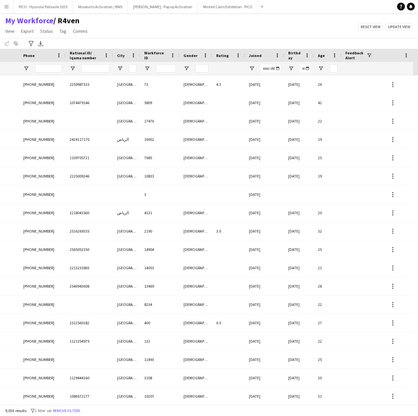
scroll to position [0, 332]
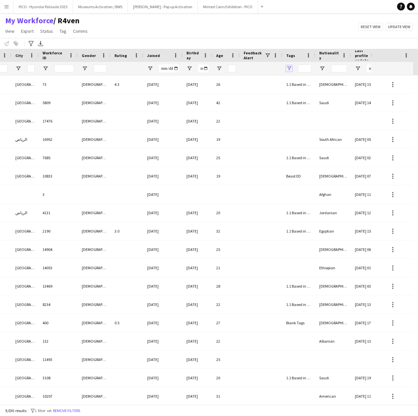
click at [288, 69] on span "Open Filter Menu" at bounding box center [290, 68] width 6 height 6
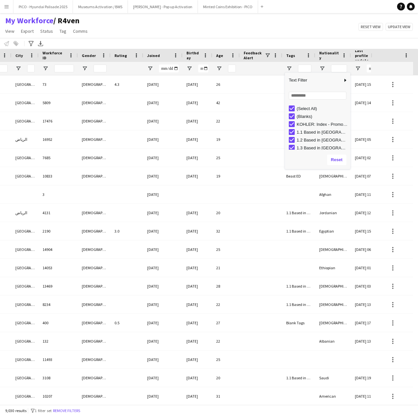
type input "***"
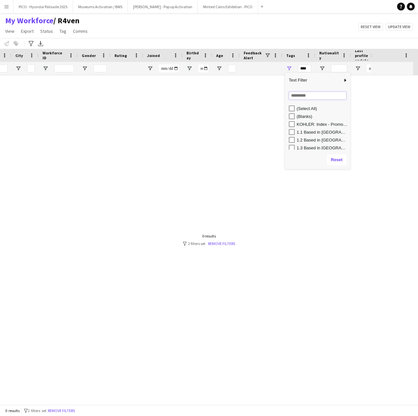
click at [295, 97] on input "Search filter values" at bounding box center [318, 96] width 58 height 8
type input "***"
type input "**********"
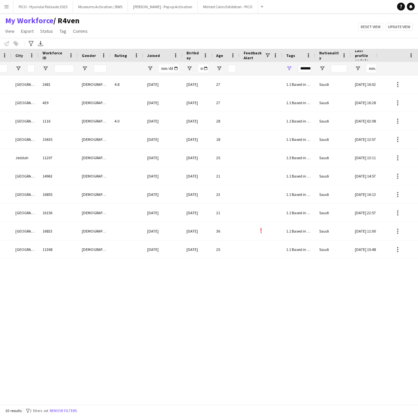
drag, startPoint x: 213, startPoint y: 397, endPoint x: 209, endPoint y: 400, distance: 4.7
click at [209, 399] on div "Workforce Details Profile Data Workforce Details Crew Attributes Workforce Deta…" at bounding box center [209, 227] width 418 height 356
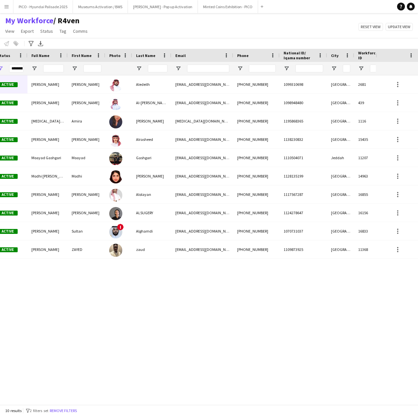
scroll to position [0, 0]
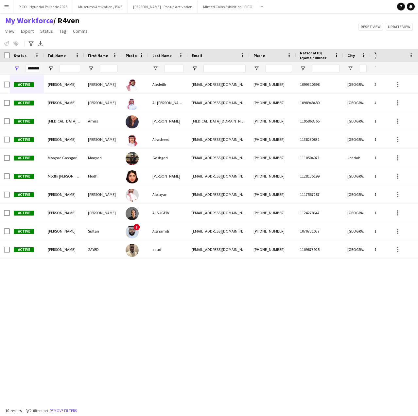
click at [113, 280] on div "+966595010026 1099310698 Riyadh 2681 Male abdulazizaledeilh@gmail.com Active Ab…" at bounding box center [188, 237] width 376 height 324
drag, startPoint x: 112, startPoint y: 21, endPoint x: 80, endPoint y: 30, distance: 34.0
click at [73, 30] on div "My Workforce / R4ven View Views Default view R4ven New view Update view Delete …" at bounding box center [209, 27] width 418 height 22
drag, startPoint x: 95, startPoint y: 32, endPoint x: 5, endPoint y: 25, distance: 90.4
click at [5, 25] on div "My Workforce / R4ven View Views Default view R4ven New view Update view Delete …" at bounding box center [209, 27] width 418 height 22
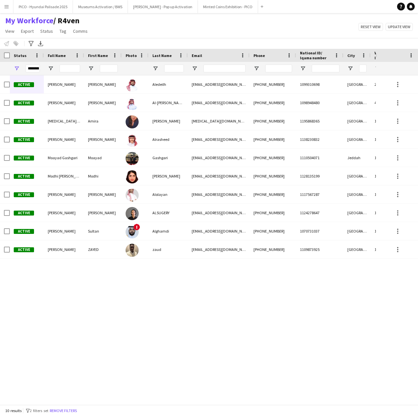
click at [132, 38] on div "Notify workforce Add to tag Select at least one crew to tag him or her. Advance…" at bounding box center [209, 43] width 418 height 11
click at [171, 267] on div "+966595010026 1099310698 Riyadh 2681 Male abdulazizaledeilh@gmail.com Active Ab…" at bounding box center [188, 237] width 376 height 324
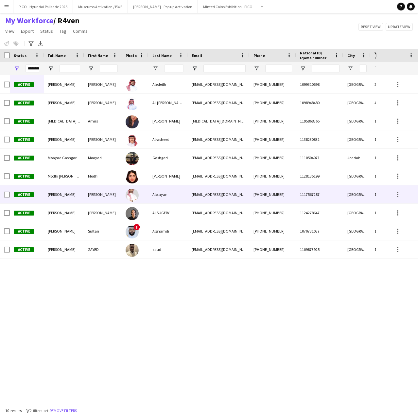
drag, startPoint x: 70, startPoint y: 266, endPoint x: 92, endPoint y: 195, distance: 74.4
click at [95, 193] on div "+966595010026 1099310698 Riyadh 2681 Male abdulazizaledeilh@gmail.com Active Ab…" at bounding box center [188, 237] width 376 height 324
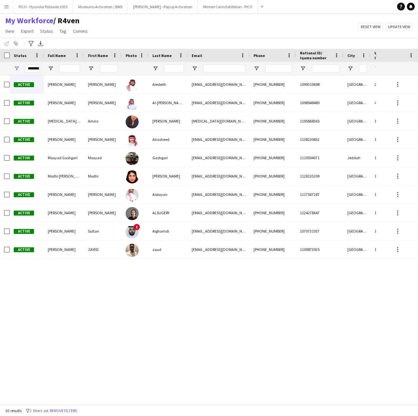
click at [137, 292] on div "+966595010026 1099310698 Riyadh 2681 Male abdulazizaledeilh@gmail.com Active Ab…" at bounding box center [188, 237] width 376 height 324
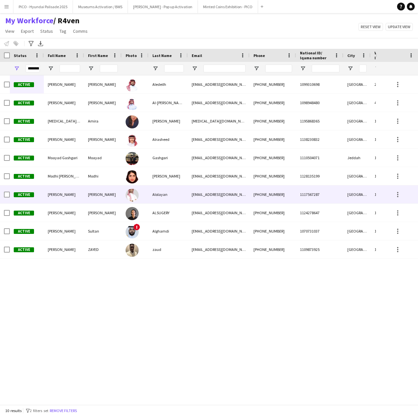
click at [123, 197] on div at bounding box center [135, 194] width 27 height 18
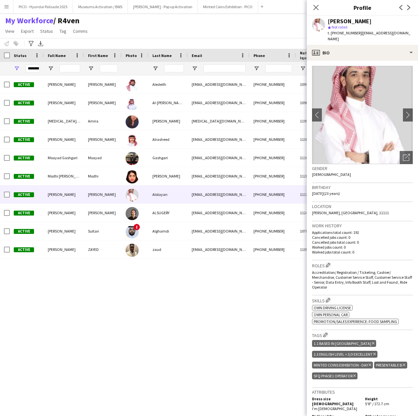
click at [162, 292] on div "+966595010026 1099310698 Riyadh 2681 Male abdulazizaledeilh@gmail.com Active Ab…" at bounding box center [188, 237] width 376 height 324
click at [316, 4] on icon "Close pop-in" at bounding box center [316, 7] width 6 height 6
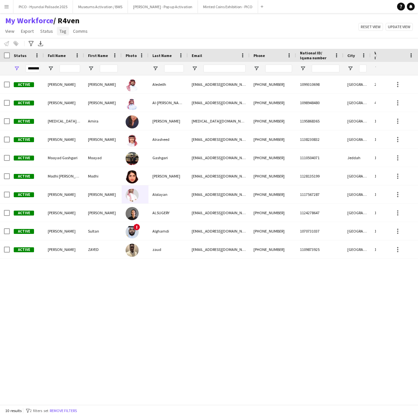
click at [57, 31] on link "Tag" at bounding box center [63, 31] width 12 height 9
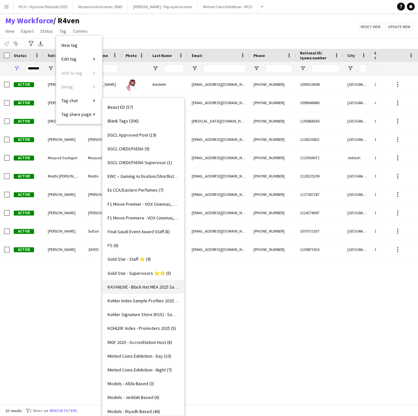
scroll to position [164, 0]
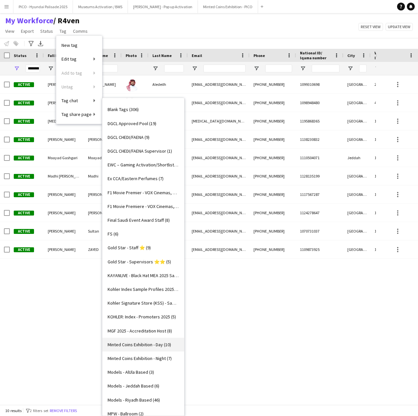
click at [146, 343] on span "Minted Coins Exhibition - Day (10)" at bounding box center [140, 345] width 64 height 6
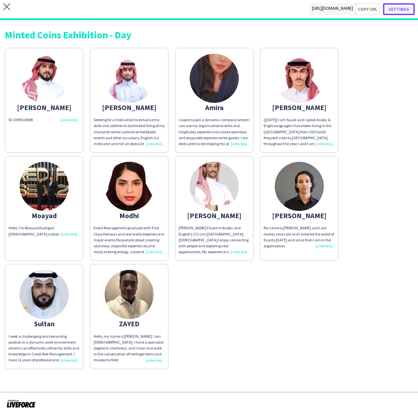
click at [403, 11] on button "Settings" at bounding box center [399, 9] width 32 height 12
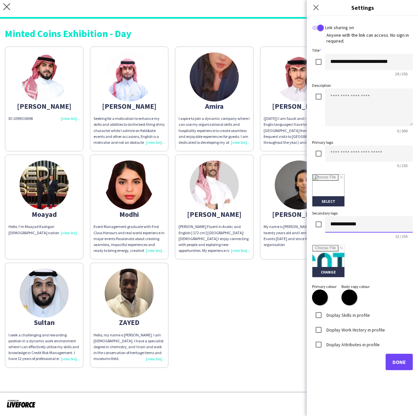
click at [363, 221] on input "**********" at bounding box center [369, 224] width 88 height 16
click at [358, 152] on input at bounding box center [369, 153] width 88 height 16
paste input "**********"
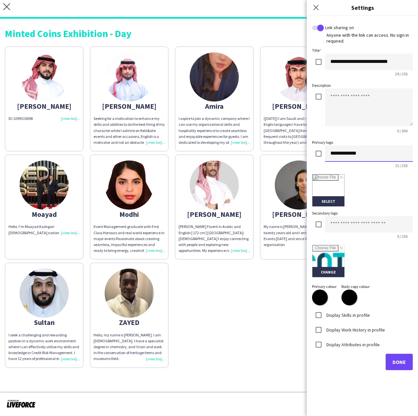
type input "**********"
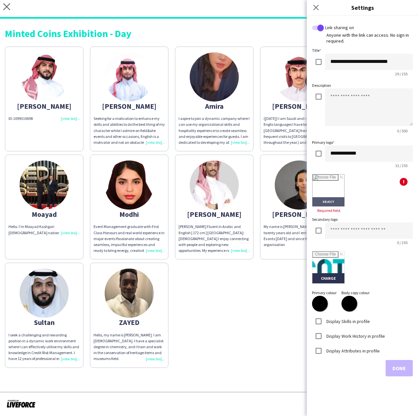
click at [322, 191] on input "file" at bounding box center [329, 190] width 32 height 32
type input "**********"
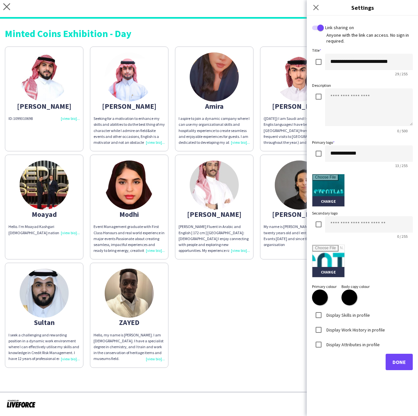
click at [377, 209] on form "**********" at bounding box center [362, 197] width 101 height 346
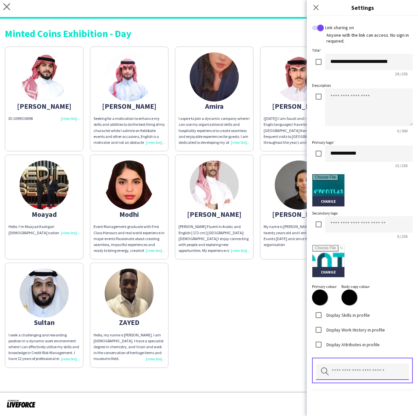
click at [356, 366] on input "text" at bounding box center [362, 371] width 93 height 16
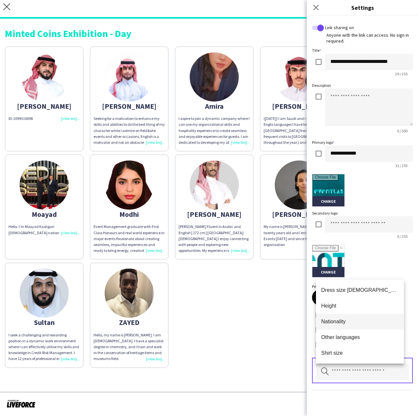
click at [361, 321] on span "Nationality" at bounding box center [361, 321] width 78 height 6
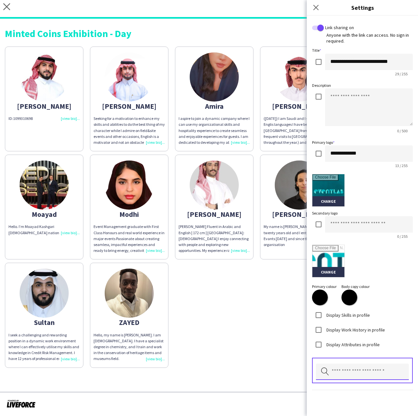
click at [358, 372] on input "text" at bounding box center [362, 371] width 93 height 16
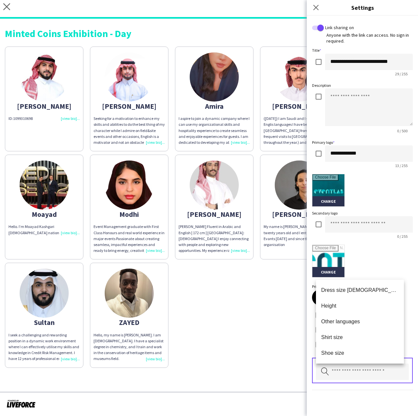
click at [370, 323] on span "Other languages" at bounding box center [361, 321] width 78 height 6
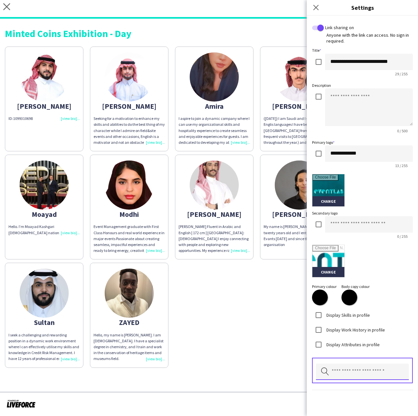
click at [367, 367] on input "text" at bounding box center [362, 371] width 93 height 16
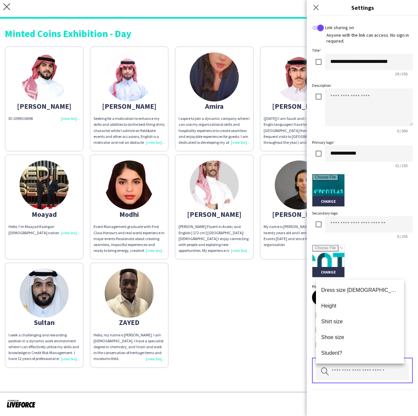
click at [378, 269] on div "Change" at bounding box center [362, 261] width 101 height 33
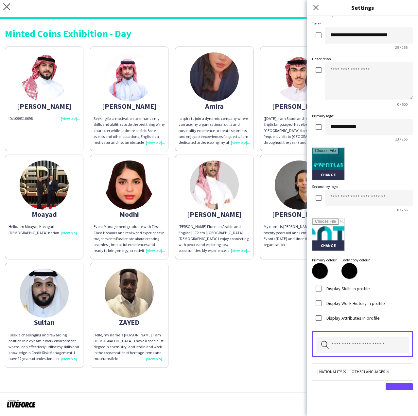
scroll to position [41, 0]
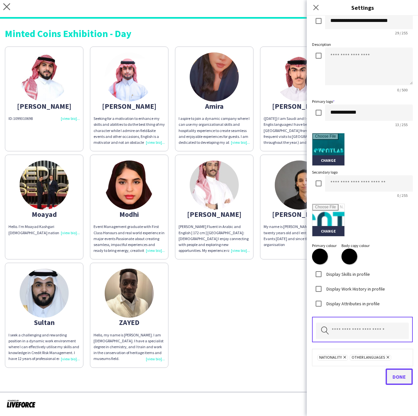
click at [396, 379] on span "Done" at bounding box center [399, 376] width 13 height 7
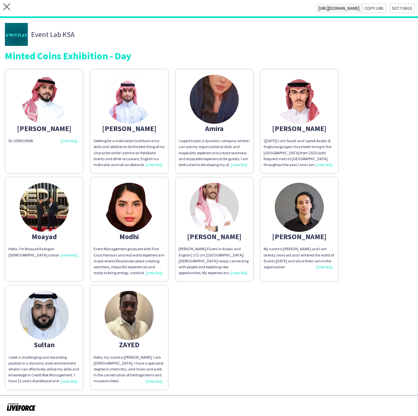
click at [54, 143] on div "ID: 1099310698" at bounding box center [44, 141] width 71 height 6
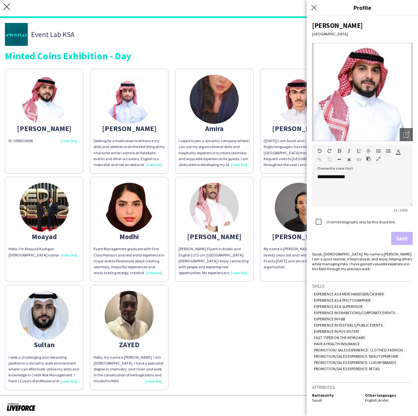
click at [331, 265] on div "Saudi, [DEMOGRAPHIC_DATA]: My name is [PERSON_NAME]. I am a quick learner, a te…" at bounding box center [362, 261] width 101 height 20
copy div "Saudi, [DEMOGRAPHIC_DATA]: My name is [PERSON_NAME]. I am a quick learner, a te…"
click at [334, 192] on div "**********" at bounding box center [362, 190] width 101 height 33
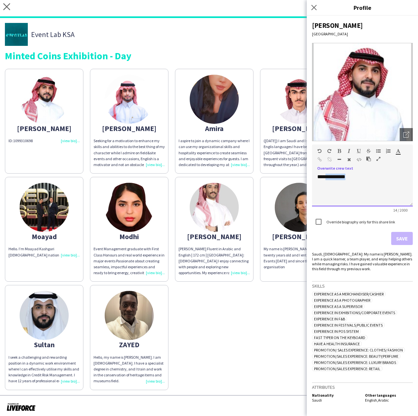
click at [334, 192] on div "**********" at bounding box center [362, 190] width 101 height 33
paste div
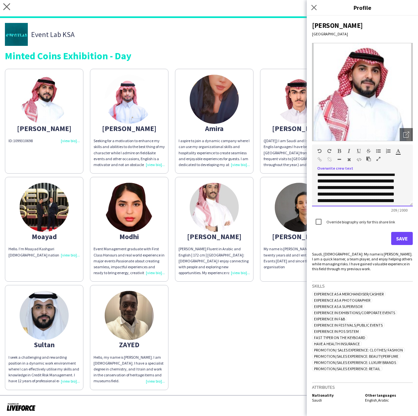
scroll to position [0, 0]
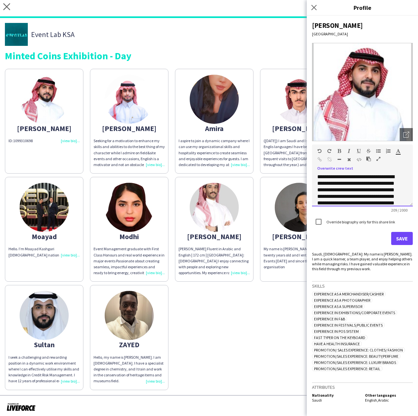
click at [316, 177] on div "**********" at bounding box center [362, 190] width 101 height 33
click at [322, 176] on div "**********" at bounding box center [360, 197] width 85 height 46
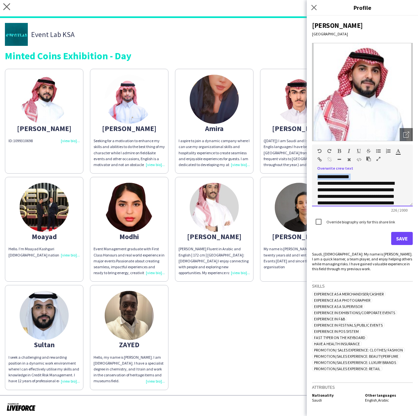
click at [322, 176] on div "**********" at bounding box center [360, 197] width 85 height 46
click at [405, 236] on button "Save" at bounding box center [403, 238] width 22 height 13
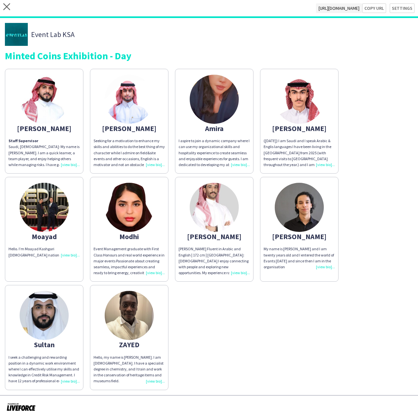
click at [99, 136] on app-share-pages-crew-card "Abdullah Seeking for a motivation to enhance my skills and abilities to do the …" at bounding box center [129, 121] width 79 height 105
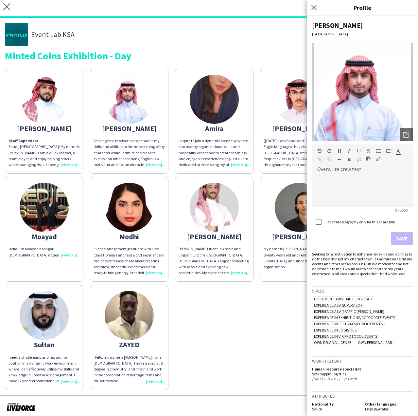
click at [325, 181] on div at bounding box center [362, 190] width 101 height 33
click at [322, 258] on div "Seeking for a motivation to enhance my skills and abilities to do the best thin…" at bounding box center [362, 263] width 101 height 25
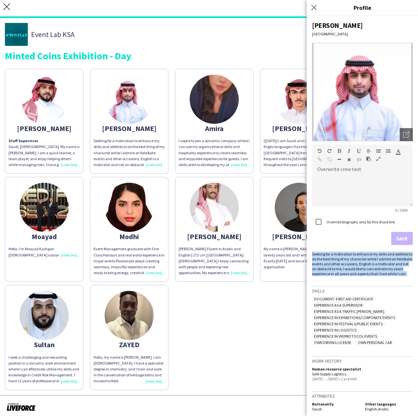
click at [322, 258] on div "Seeking for a motivation to enhance my skills and abilities to do the best thin…" at bounding box center [362, 263] width 101 height 25
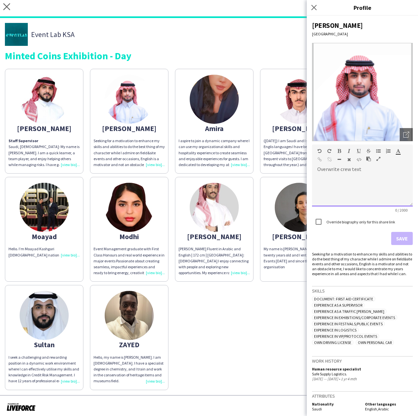
click at [337, 186] on div at bounding box center [362, 190] width 101 height 33
click at [334, 275] on div "Seeking for a motivation to enhance my skills and abilities to do the best thin…" at bounding box center [362, 263] width 101 height 25
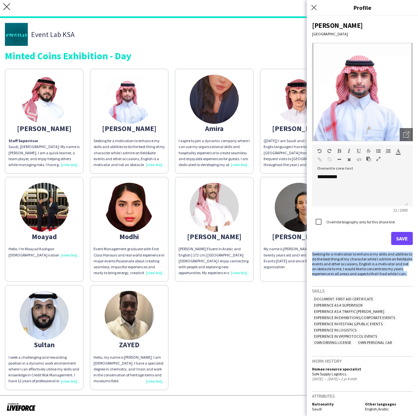
click at [334, 275] on div "Seeking for a motivation to enhance my skills and abilities to do the best thin…" at bounding box center [362, 263] width 101 height 25
copy div "Seeking for a motivation to enhance my skills and abilities to do the best thin…"
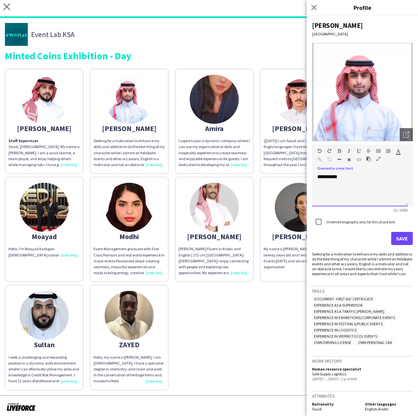
click at [334, 187] on div "**********" at bounding box center [360, 190] width 96 height 33
click at [338, 176] on div "**********" at bounding box center [360, 190] width 96 height 33
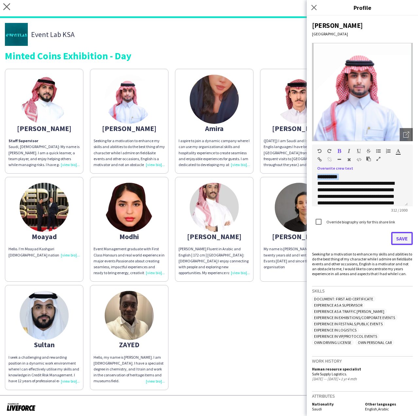
click at [399, 236] on button "Save" at bounding box center [403, 238] width 22 height 13
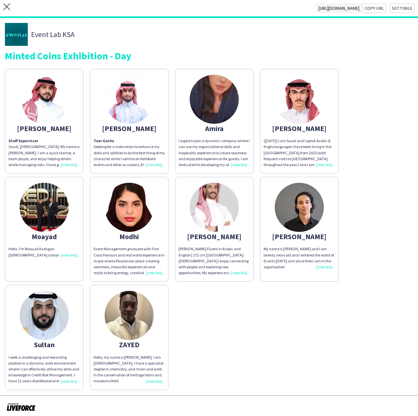
click at [218, 136] on app-share-pages-crew-card "Amira I aspire to join a dynamic company where I can use my organizational skil…" at bounding box center [214, 121] width 79 height 105
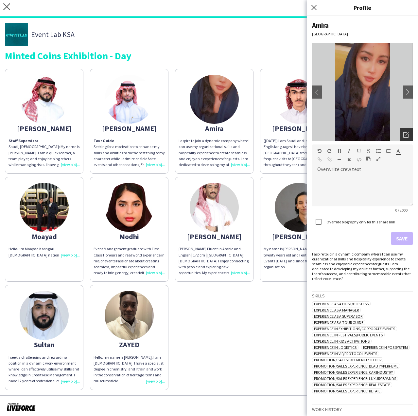
click at [405, 138] on div "Open photos pop-in" at bounding box center [406, 134] width 13 height 13
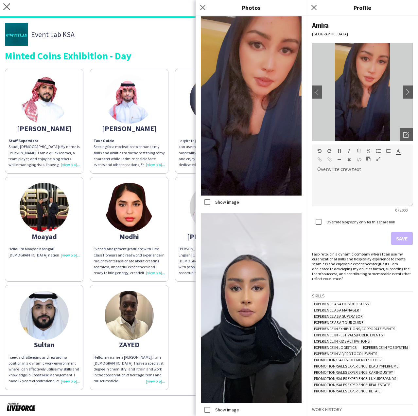
scroll to position [185, 0]
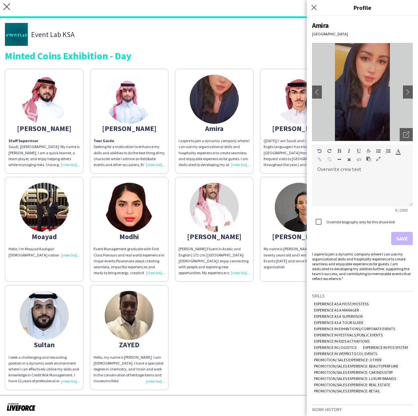
click at [321, 274] on div "I aspire to join a dynamic company where I can use my organizational skills and…" at bounding box center [362, 265] width 101 height 29
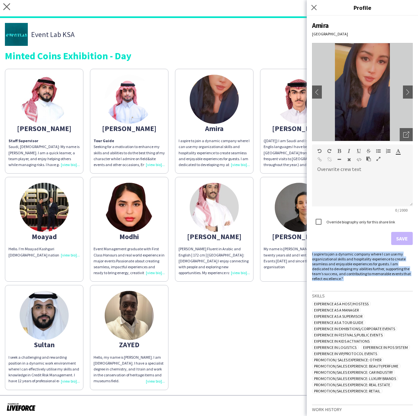
click at [321, 274] on div "I aspire to join a dynamic company where I can use my organizational skills and…" at bounding box center [362, 265] width 101 height 29
copy div "I aspire to join a dynamic company where I can use my organizational skills and…"
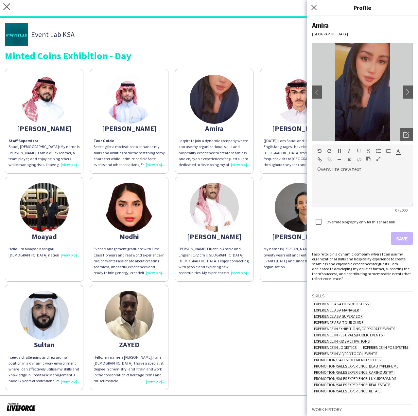
click at [325, 175] on div at bounding box center [362, 190] width 101 height 33
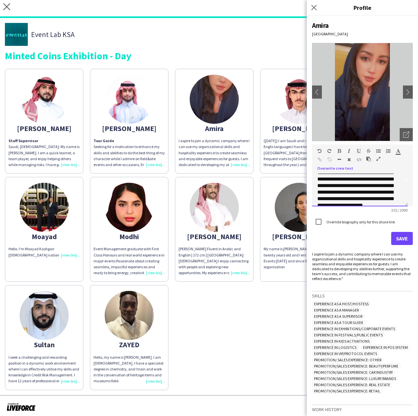
scroll to position [0, 0]
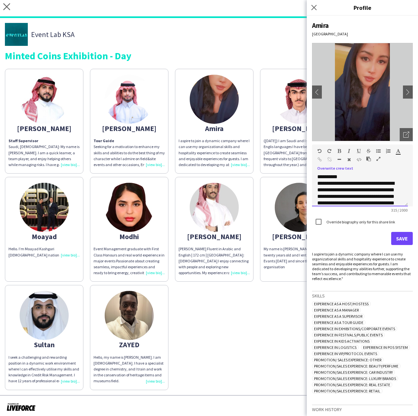
click at [340, 175] on div "**********" at bounding box center [360, 190] width 96 height 33
click at [399, 238] on button "Save" at bounding box center [403, 238] width 22 height 13
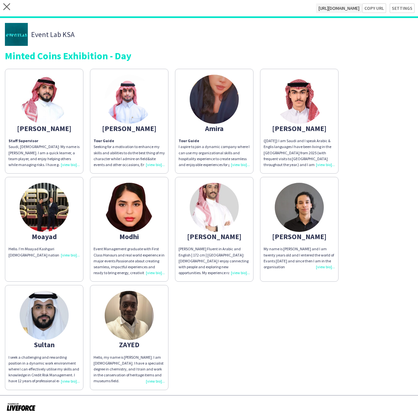
click at [298, 146] on div "(29 December, 2006) I am Saudi and I speak Arabic & Englis languages I have bee…" at bounding box center [299, 153] width 71 height 30
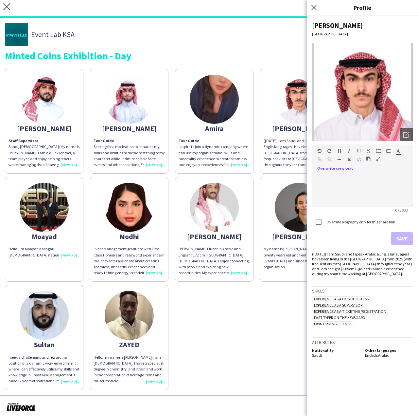
click at [353, 176] on div at bounding box center [362, 190] width 101 height 33
click at [353, 176] on div "**********" at bounding box center [362, 190] width 101 height 33
click at [347, 182] on div "**********" at bounding box center [362, 190] width 101 height 33
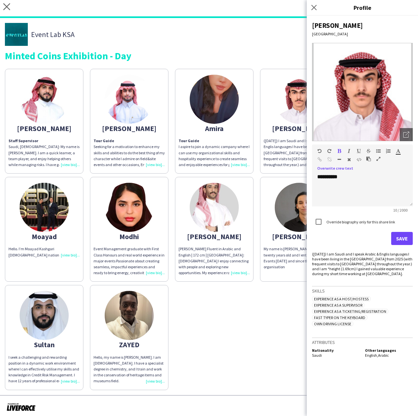
click at [310, 261] on div "**********" at bounding box center [362, 216] width 111 height 400
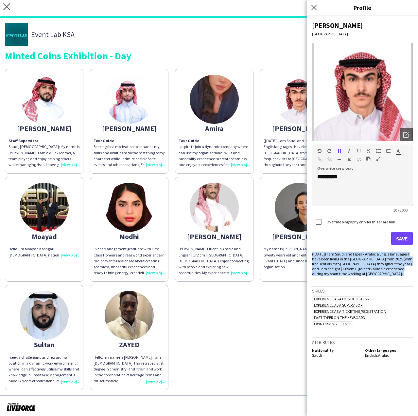
click at [310, 261] on div "**********" at bounding box center [362, 216] width 111 height 400
copy div "(29 December, 2006) I am Saudi and I speak Arabic & Englis languages I have bee…"
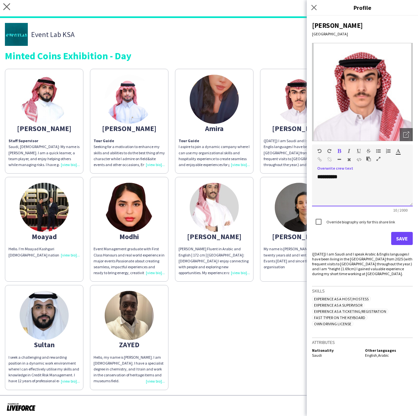
click at [329, 190] on div "**********" at bounding box center [362, 190] width 101 height 33
click at [359, 176] on div "**********" at bounding box center [362, 190] width 101 height 33
click at [353, 190] on b "**********" at bounding box center [361, 203] width 87 height 44
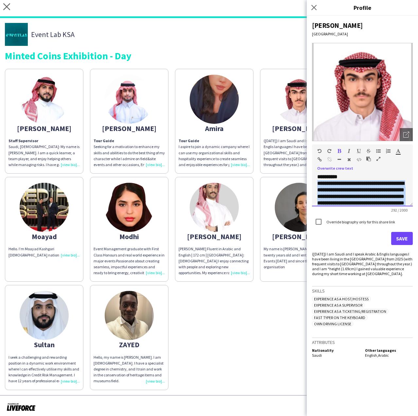
click at [353, 190] on b "**********" at bounding box center [361, 203] width 87 height 44
click at [376, 171] on div "**********" at bounding box center [362, 187] width 101 height 37
click at [369, 187] on div "**********" at bounding box center [360, 206] width 85 height 52
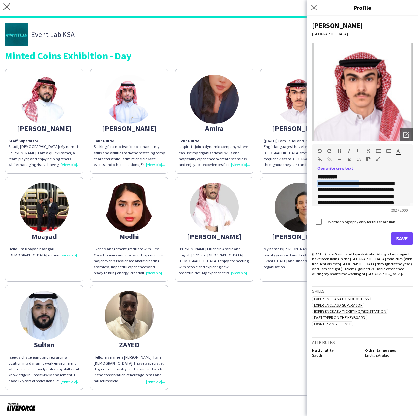
drag, startPoint x: 364, startPoint y: 183, endPoint x: 307, endPoint y: 184, distance: 56.3
click at [307, 184] on div "**********" at bounding box center [362, 216] width 111 height 400
click at [403, 183] on div "**********" at bounding box center [362, 190] width 101 height 33
click at [391, 197] on div at bounding box center [363, 198] width 90 height 7
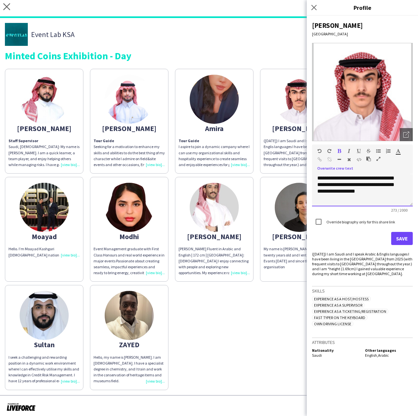
scroll to position [25, 0]
click at [399, 237] on button "Save" at bounding box center [403, 238] width 22 height 13
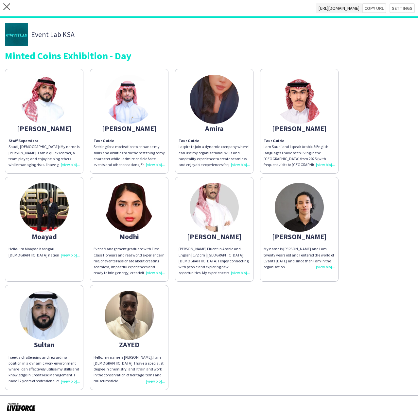
click at [116, 232] on app-share-pages-crew-card "Modhi Event Management graduate with First Class Honours and real world experie…" at bounding box center [129, 229] width 79 height 105
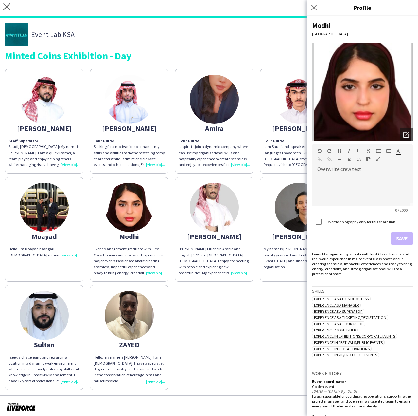
click at [342, 181] on div at bounding box center [362, 190] width 101 height 33
click at [342, 181] on div "**********" at bounding box center [360, 190] width 96 height 33
click at [355, 182] on div "**********" at bounding box center [360, 190] width 96 height 33
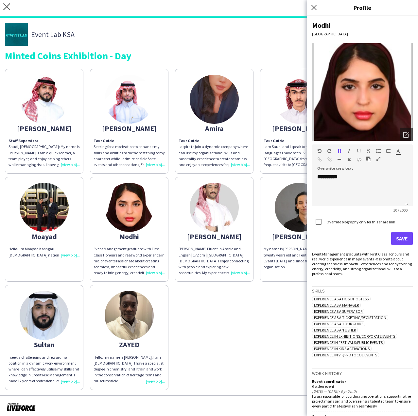
click at [349, 272] on div "Event Management graduate with First Class Honours and real world experience in…" at bounding box center [362, 263] width 101 height 25
copy div "Event Management graduate with First Class Honours and real world experience in…"
click at [361, 187] on div "**********" at bounding box center [360, 190] width 96 height 33
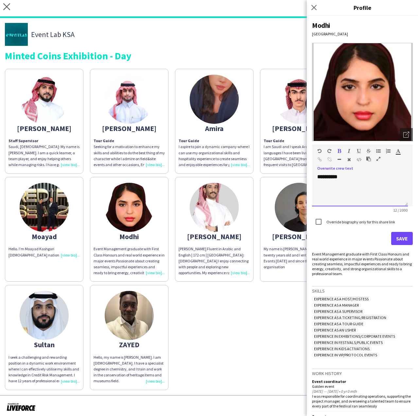
scroll to position [40, 0]
click at [356, 186] on b "**********" at bounding box center [356, 171] width 77 height 44
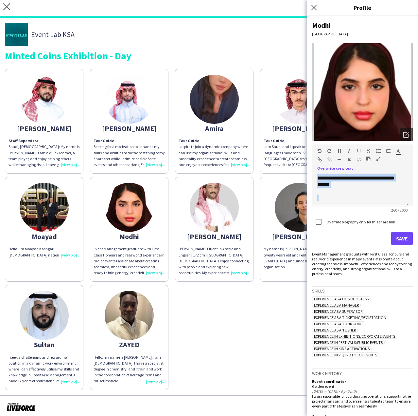
click at [381, 196] on div at bounding box center [360, 198] width 85 height 7
click at [373, 198] on div at bounding box center [360, 198] width 85 height 7
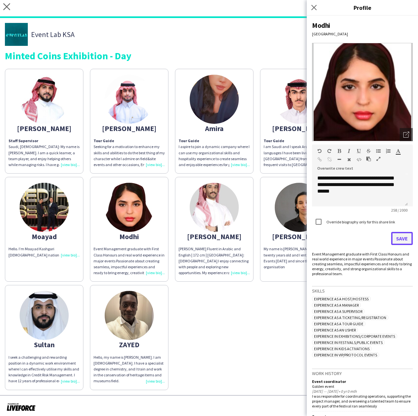
click at [392, 244] on button "Save" at bounding box center [403, 238] width 22 height 13
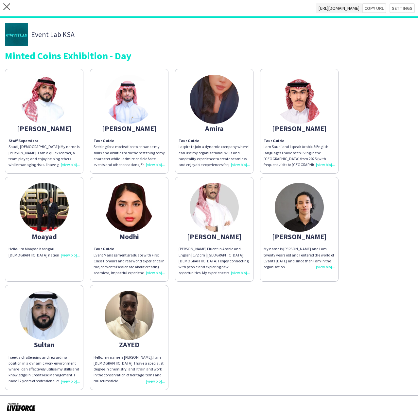
click at [205, 225] on img at bounding box center [214, 207] width 49 height 49
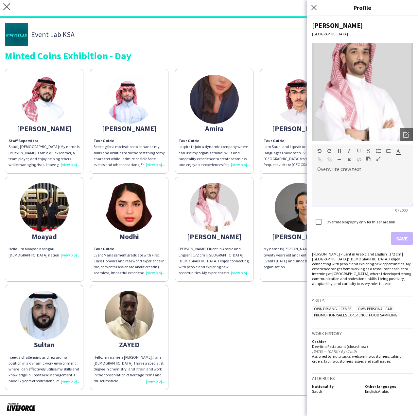
click at [348, 185] on div at bounding box center [362, 190] width 101 height 33
click at [331, 261] on div "Mohammad Alolayan Fluent in Arabic and English | 172 cm | Saudi Born: August 29…" at bounding box center [362, 268] width 101 height 34
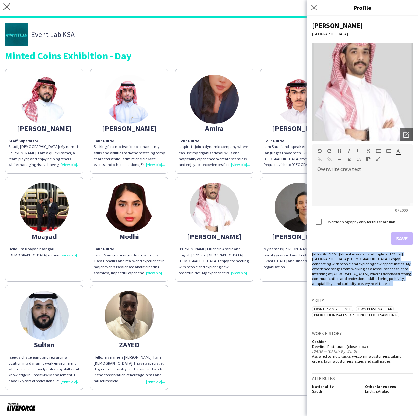
click at [331, 261] on div "Mohammad Alolayan Fluent in Arabic and English | 172 cm | Saudi Born: August 29…" at bounding box center [362, 268] width 101 height 34
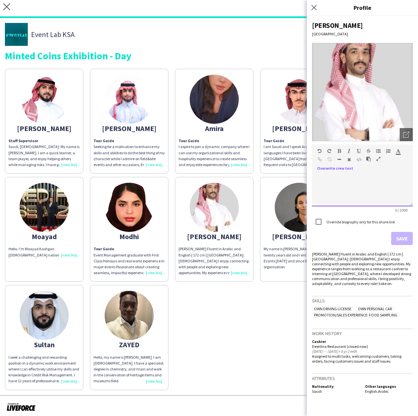
click at [360, 186] on div at bounding box center [362, 190] width 101 height 33
click at [360, 186] on div "**********" at bounding box center [362, 190] width 101 height 33
click at [348, 273] on div "Mohammad Alolayan Fluent in Arabic and English | 172 cm | Saudi Born: August 29…" at bounding box center [362, 268] width 101 height 34
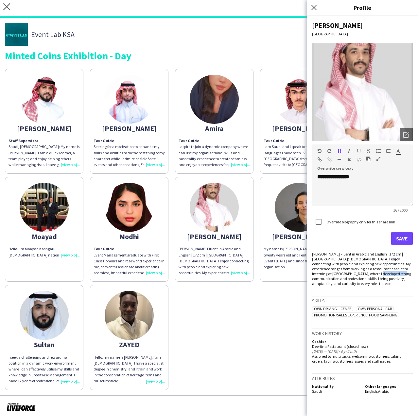
click at [348, 273] on div "Mohammad Alolayan Fluent in Arabic and English | 172 cm | Saudi Born: August 29…" at bounding box center [362, 268] width 101 height 34
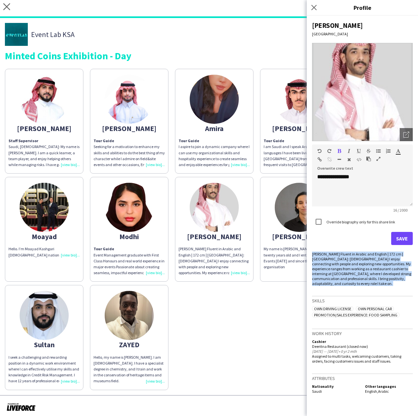
click at [348, 273] on div "Mohammad Alolayan Fluent in Arabic and English | 172 cm | Saudi Born: August 29…" at bounding box center [362, 268] width 101 height 34
copy div "Mohammad Alolayan Fluent in Arabic and English | 172 cm | Saudi Born: August 29…"
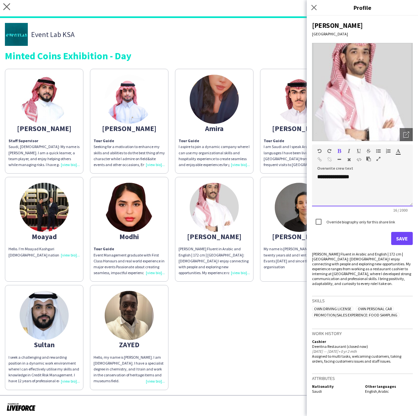
click at [376, 199] on div "**********" at bounding box center [362, 190] width 101 height 33
click at [371, 191] on b "**********" at bounding box center [361, 164] width 87 height 57
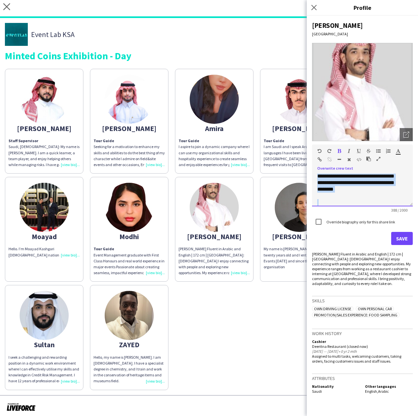
scroll to position [0, 0]
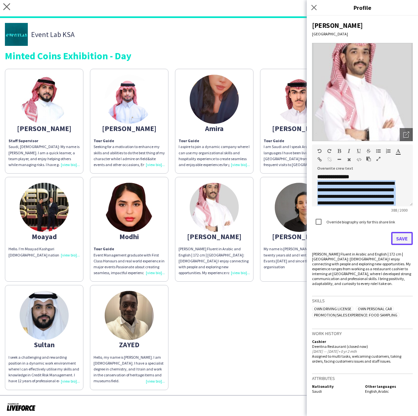
click at [401, 242] on button "Save" at bounding box center [403, 238] width 22 height 13
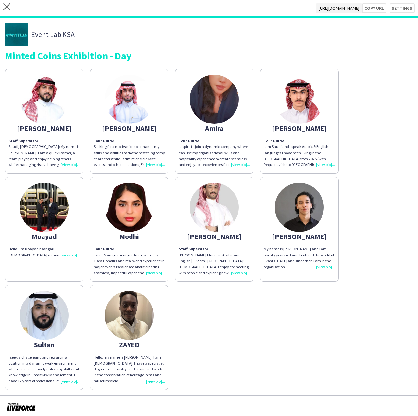
click at [310, 254] on div "My name is Sayer and I am twenty years old and I entered the world of Evants 3 …" at bounding box center [299, 258] width 71 height 24
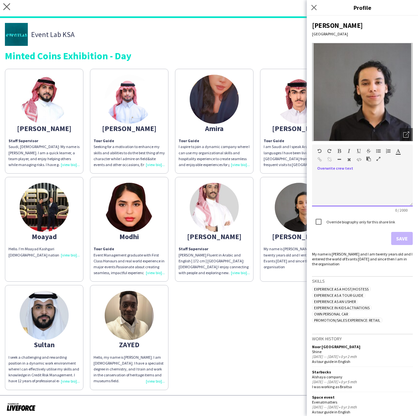
click at [362, 185] on div at bounding box center [362, 190] width 101 height 33
click at [362, 185] on div "**********" at bounding box center [360, 190] width 96 height 33
click at [338, 255] on div "My name is Sayer and I am twenty years old and I entered the world of Evants 3 …" at bounding box center [362, 258] width 101 height 15
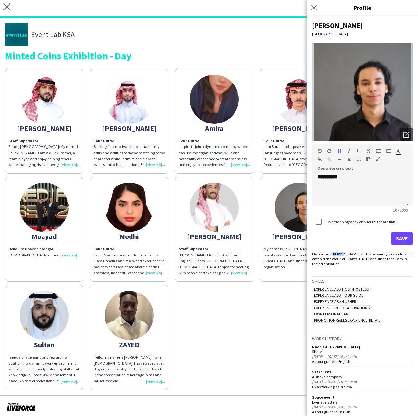
click at [338, 255] on div "My name is Sayer and I am twenty years old and I entered the world of Evants 3 …" at bounding box center [362, 258] width 101 height 15
copy div "My name is Sayer and I am twenty years old and I entered the world of Evants 3 …"
click at [361, 200] on div "**********" at bounding box center [360, 190] width 96 height 33
click at [341, 191] on div "**********" at bounding box center [360, 190] width 96 height 33
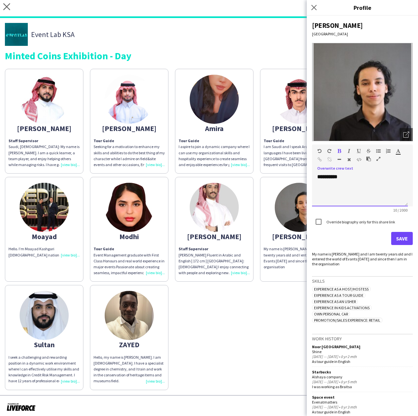
click at [379, 183] on div "**********" at bounding box center [360, 190] width 96 height 33
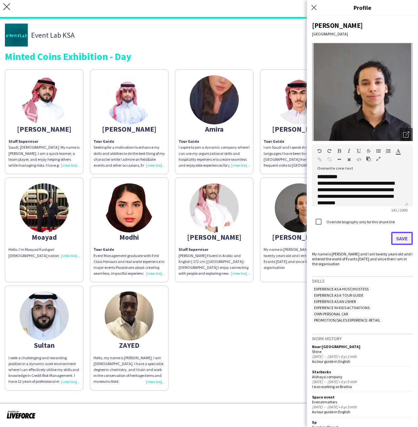
click at [397, 239] on button "Save" at bounding box center [403, 238] width 22 height 13
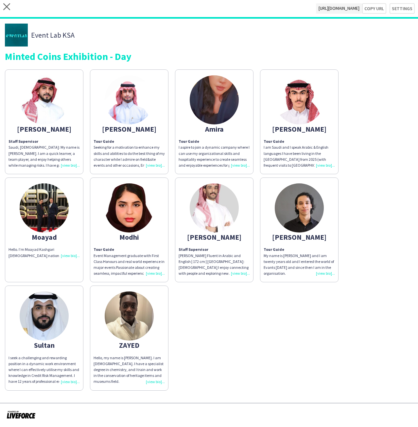
click at [36, 325] on img at bounding box center [44, 315] width 49 height 49
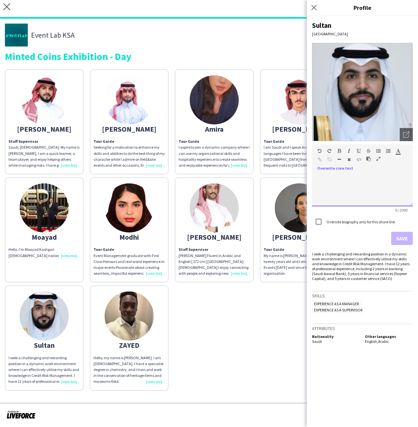
click at [339, 189] on div at bounding box center [362, 190] width 101 height 33
click at [331, 253] on div "I seek a challenging and rewarding position in a dynamic work environment where…" at bounding box center [362, 265] width 101 height 29
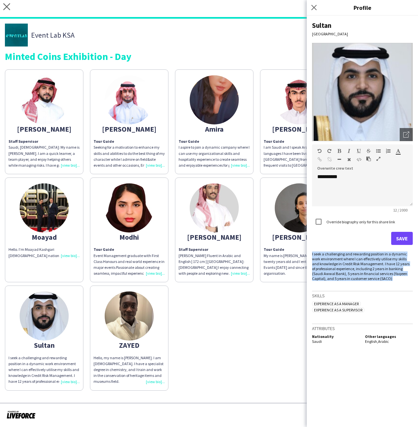
click at [331, 253] on div "I seek a challenging and rewarding position in a dynamic work environment where…" at bounding box center [362, 265] width 101 height 29
copy div "I seek a challenging and rewarding position in a dynamic work environment where…"
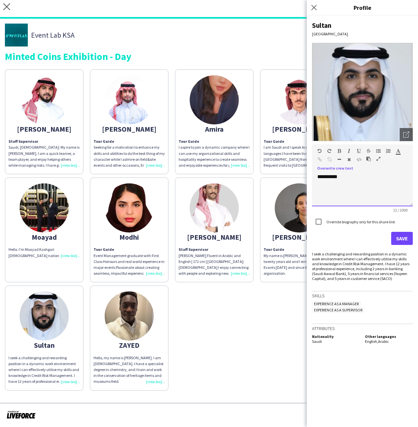
click at [350, 187] on div "**********" at bounding box center [362, 190] width 101 height 33
click at [337, 176] on div "**********" at bounding box center [362, 190] width 101 height 33
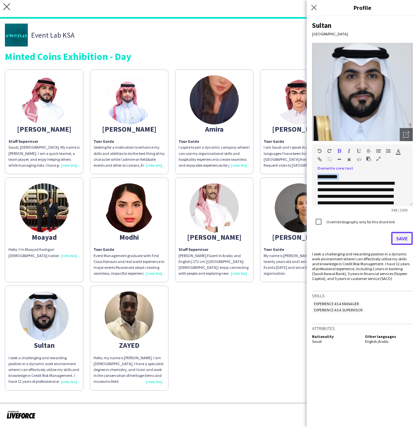
click at [402, 240] on button "Save" at bounding box center [403, 238] width 22 height 13
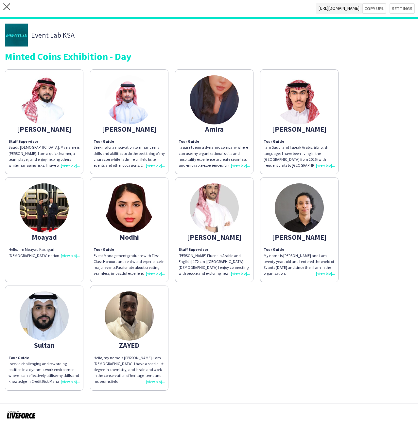
click at [121, 347] on div "ZAYED" at bounding box center [129, 345] width 71 height 6
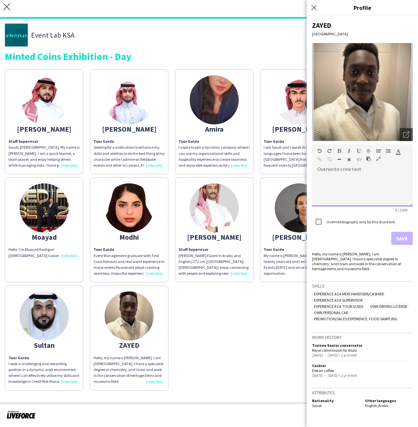
click at [339, 183] on div at bounding box center [362, 190] width 101 height 33
click at [323, 178] on div "**********" at bounding box center [362, 190] width 101 height 33
click at [332, 262] on div "Hello, my name is [PERSON_NAME]. I am [DEMOGRAPHIC_DATA]. I have a specialist d…" at bounding box center [362, 261] width 101 height 20
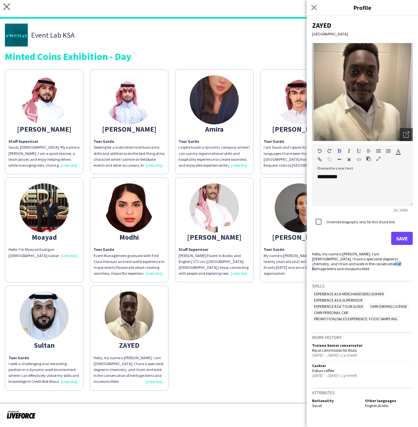
click at [332, 262] on div "Hello, my name is Zayed. I am 25 years old. I have a specialist degree in chemi…" at bounding box center [362, 261] width 101 height 20
copy div "Hello, my name is Zayed. I am 25 years old. I have a specialist degree in chemi…"
click at [355, 190] on div "**********" at bounding box center [362, 190] width 101 height 33
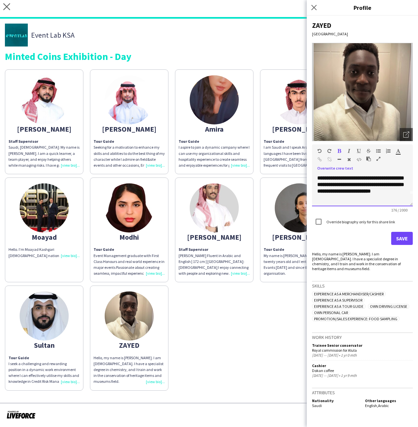
click at [356, 185] on b "**********" at bounding box center [361, 181] width 87 height 25
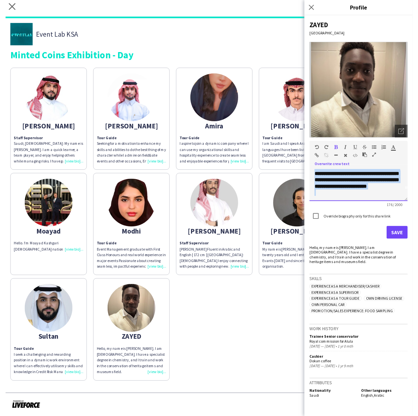
scroll to position [0, 0]
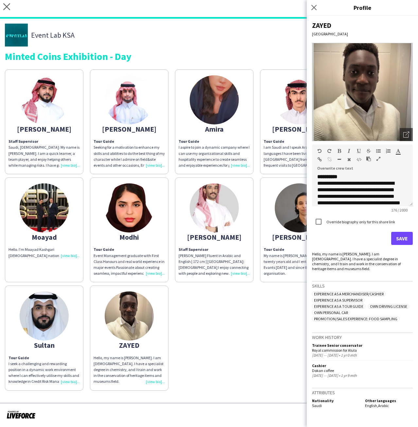
click at [408, 246] on div "**********" at bounding box center [362, 221] width 111 height 411
click at [405, 239] on button "Save" at bounding box center [403, 238] width 22 height 13
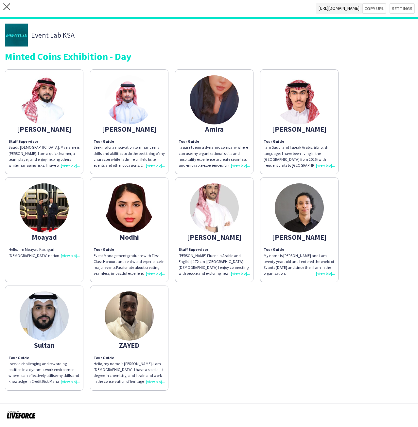
click at [228, 340] on div "Abdulaziz Staff Supervisor Saudi, 26 years old: My name is Abdulaziz Aledeilh. …" at bounding box center [209, 228] width 409 height 325
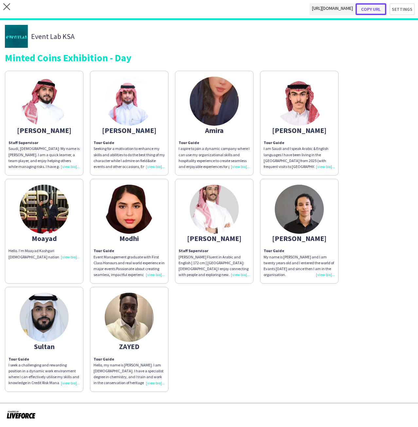
click at [384, 8] on button "Copy url" at bounding box center [371, 9] width 31 height 12
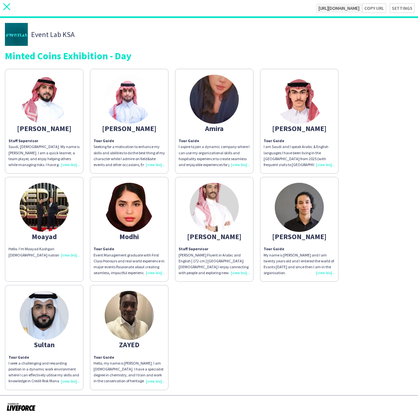
click at [7, 8] on icon "close" at bounding box center [6, 6] width 7 height 7
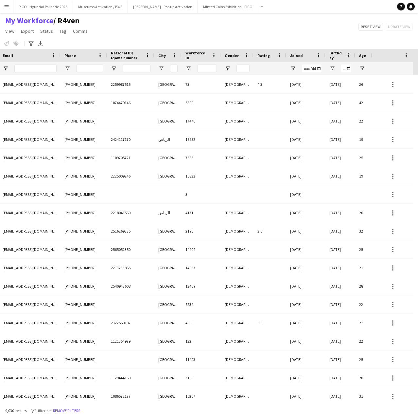
scroll to position [0, 268]
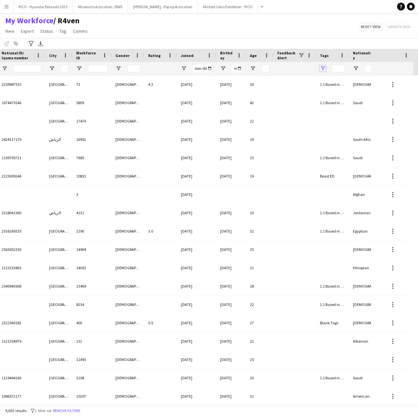
click at [323, 67] on span "Open Filter Menu" at bounding box center [323, 68] width 6 height 6
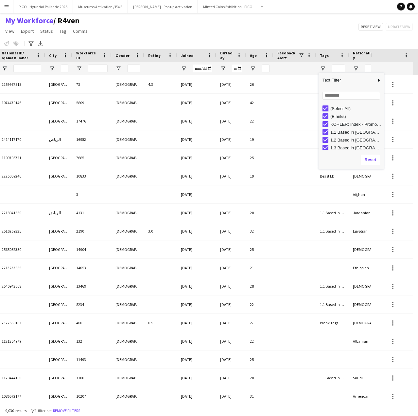
type input "***"
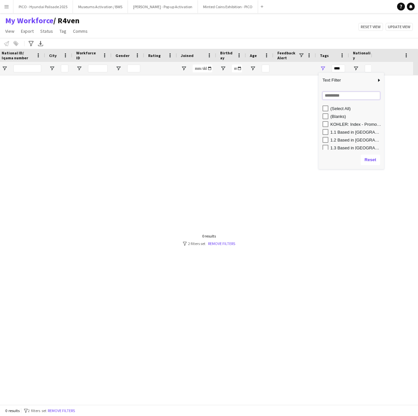
click at [333, 98] on input "Search filter values" at bounding box center [352, 96] width 58 height 8
click at [342, 93] on input "***" at bounding box center [348, 96] width 51 height 8
type input "***"
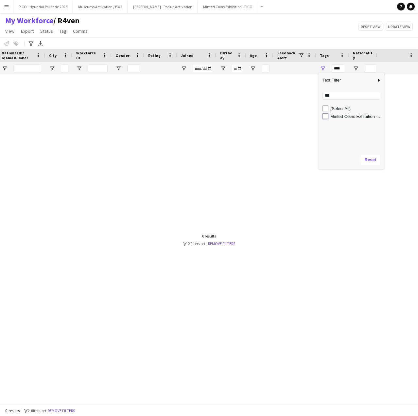
type input "**********"
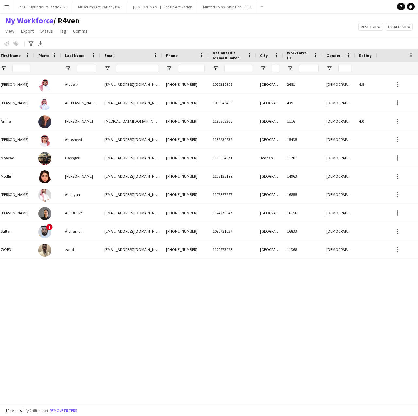
scroll to position [0, 76]
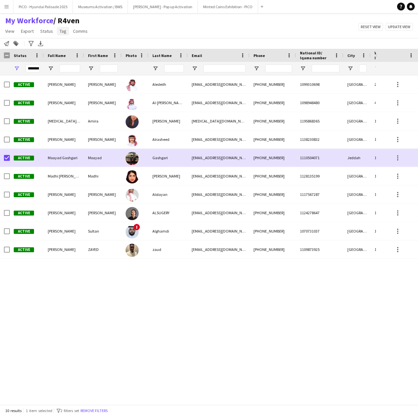
click at [64, 30] on span "Tag" at bounding box center [63, 31] width 7 height 6
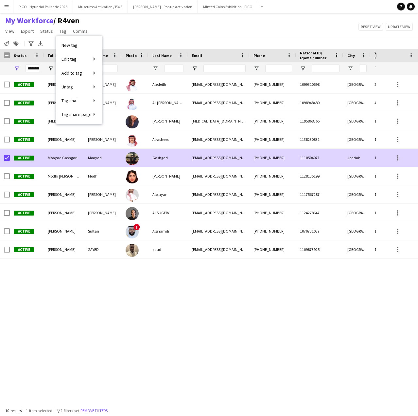
click at [84, 156] on div "Moayad Gashgari" at bounding box center [64, 158] width 40 height 18
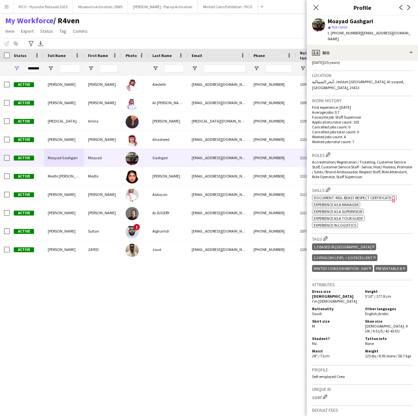
click at [370, 266] on icon "Delete tag" at bounding box center [370, 268] width 3 height 4
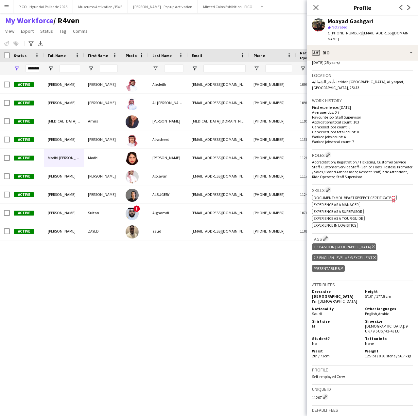
click at [290, 252] on div "abdulazizaledeilh@gmail.com +966595010026 1099310698 Riyadh 2681 Male Aledeilh …" at bounding box center [188, 237] width 376 height 324
click at [314, 4] on app-icon "Close pop-in" at bounding box center [316, 7] width 9 height 9
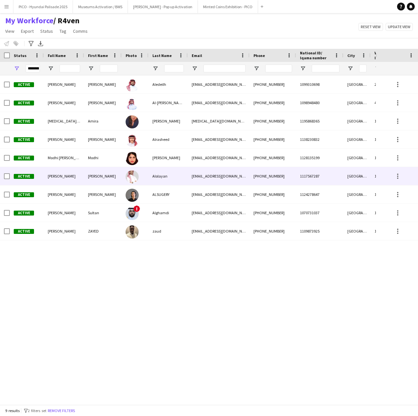
click at [181, 182] on div "Alolayan" at bounding box center [168, 176] width 39 height 18
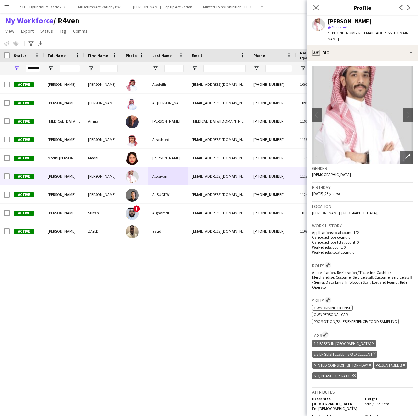
click at [325, 169] on div "Gender Male" at bounding box center [362, 173] width 101 height 19
click at [332, 165] on h3 "Gender" at bounding box center [362, 168] width 101 height 6
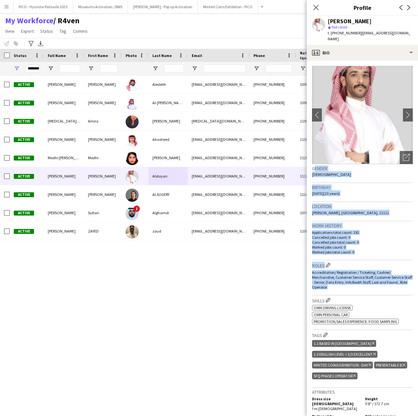
drag, startPoint x: 332, startPoint y: 163, endPoint x: 349, endPoint y: 278, distance: 116.1
click at [349, 278] on app-crew-profile-bio "chevron-left chevron-right Open photos pop-in Gender Male Birthday 29-08-2002 (…" at bounding box center [362, 238] width 111 height 355
click at [349, 278] on span "Accreditation/ Registration / Ticketing, Cashier/ Merchandise, Customer Service…" at bounding box center [362, 280] width 100 height 20
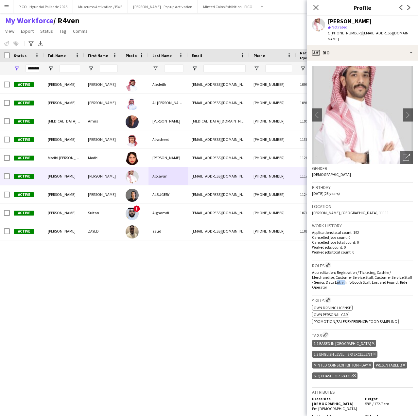
click at [349, 278] on span "Accreditation/ Registration / Ticketing, Cashier/ Merchandise, Customer Service…" at bounding box center [362, 280] width 100 height 20
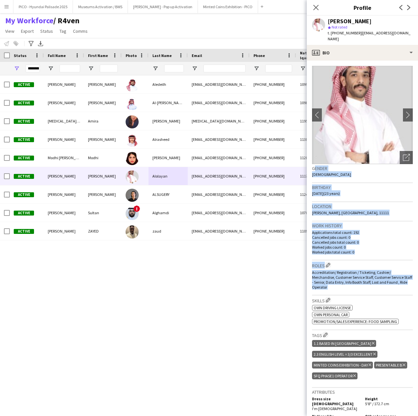
drag, startPoint x: 349, startPoint y: 278, endPoint x: 359, endPoint y: 165, distance: 114.1
click at [359, 165] on app-crew-profile-bio "chevron-left chevron-right Open photos pop-in Gender Male Birthday 29-08-2002 (…" at bounding box center [362, 238] width 111 height 355
click at [359, 165] on h3 "Gender" at bounding box center [362, 168] width 101 height 6
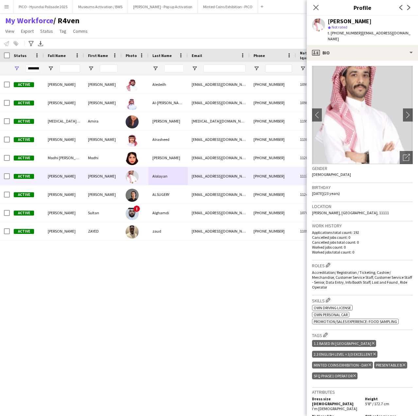
click at [163, 252] on div "abdulazizaledeilh@gmail.com +966595010026 1099310698 Riyadh 2681 Male Aledeilh …" at bounding box center [188, 237] width 376 height 324
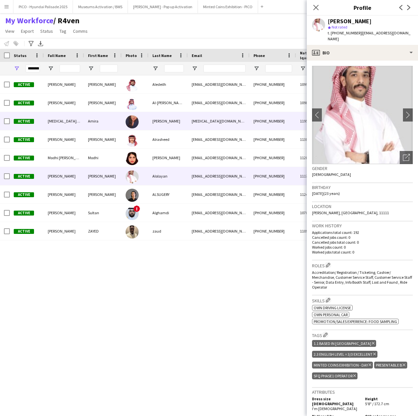
click at [166, 127] on div "Mohammed" at bounding box center [168, 121] width 39 height 18
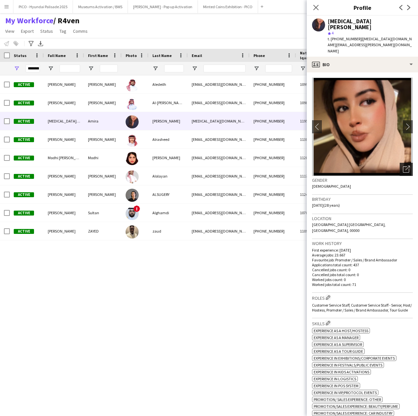
click at [403, 166] on icon at bounding box center [406, 169] width 6 height 6
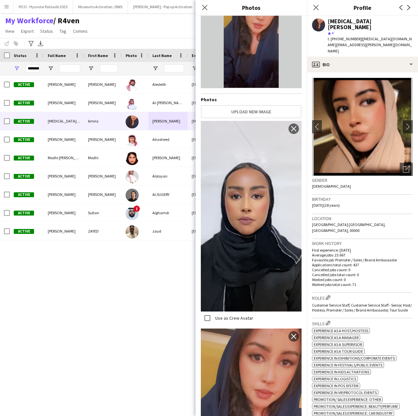
scroll to position [65, 0]
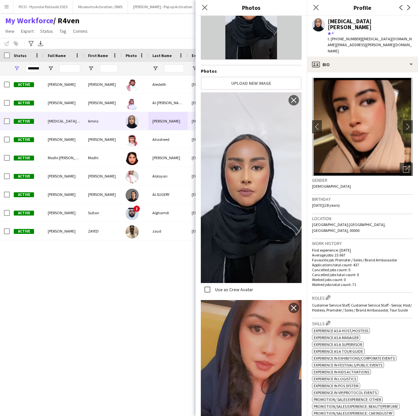
click at [136, 302] on div "abdulazizaledeilh@gmail.com +966595010026 1099310698 Riyadh 2681 Male Aledeilh …" at bounding box center [188, 237] width 376 height 324
click at [317, 7] on icon "Close pop-in" at bounding box center [316, 7] width 6 height 6
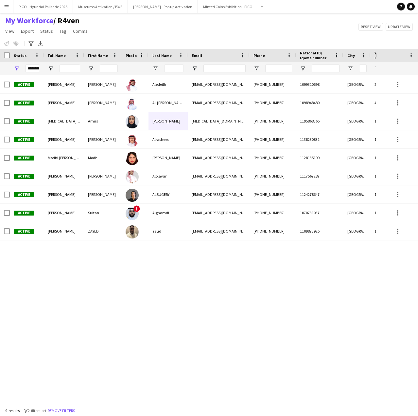
click at [263, 31] on div "My Workforce / R4ven View Views Default view R4ven New view Update view Delete …" at bounding box center [209, 27] width 418 height 22
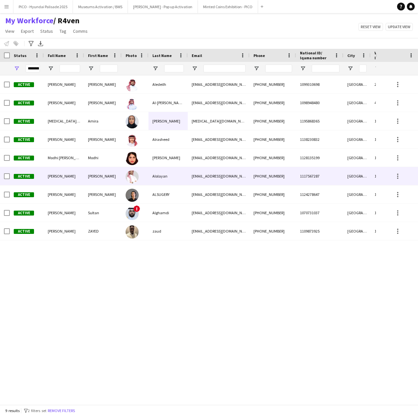
click at [44, 180] on div "Active" at bounding box center [27, 176] width 34 height 18
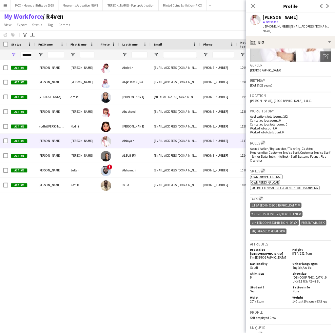
scroll to position [131, 0]
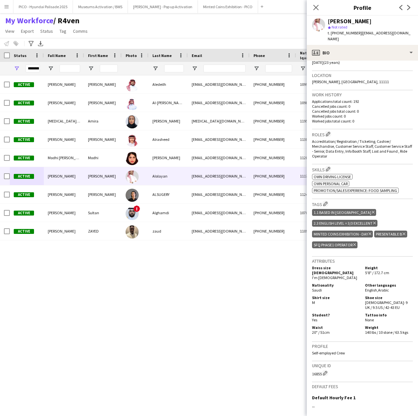
click at [369, 232] on icon at bounding box center [370, 233] width 3 height 3
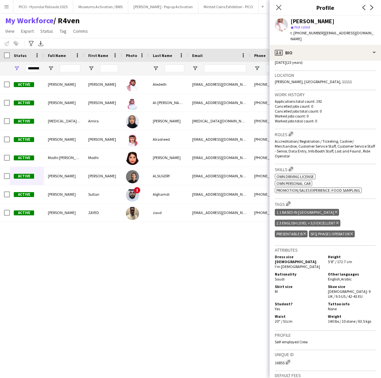
click at [141, 304] on div "abdulazizaledeilh@gmail.com +966595010026 1099310698 Riyadh Aledeilh Active Abd…" at bounding box center [169, 218] width 338 height 287
click at [278, 5] on icon "Close pop-in" at bounding box center [278, 7] width 6 height 6
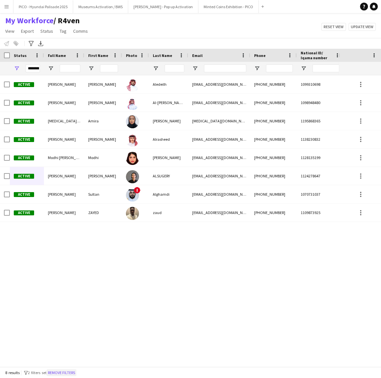
click at [71, 371] on button "Remove filters" at bounding box center [61, 372] width 30 height 7
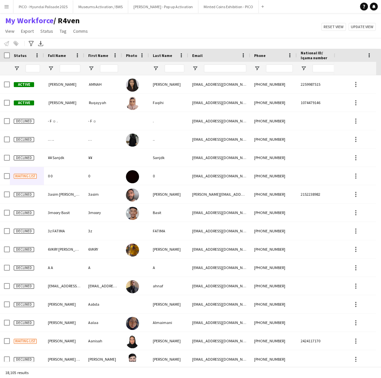
click at [62, 63] on div at bounding box center [70, 68] width 21 height 13
click at [65, 67] on input "Full Name Filter Input" at bounding box center [70, 69] width 21 height 8
paste input "**********"
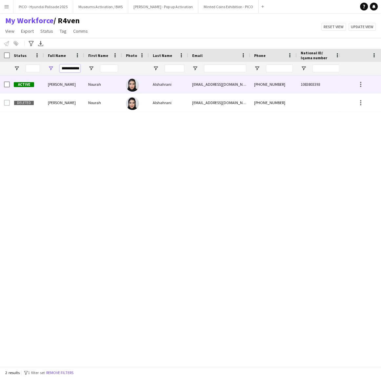
type input "**********"
click at [35, 87] on div "Active" at bounding box center [27, 84] width 34 height 18
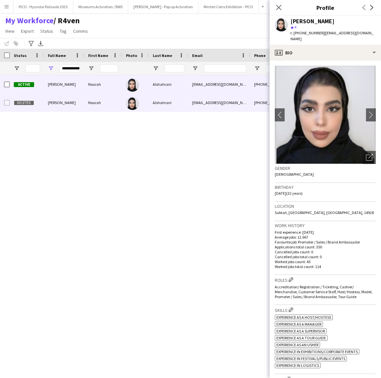
click at [44, 101] on div "Nourah Alshahrani" at bounding box center [64, 103] width 40 height 18
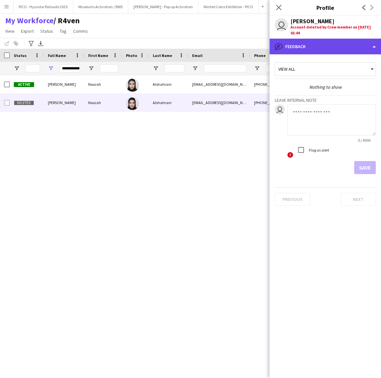
click at [343, 50] on div "bubble-pencil Feedback" at bounding box center [324, 47] width 111 height 16
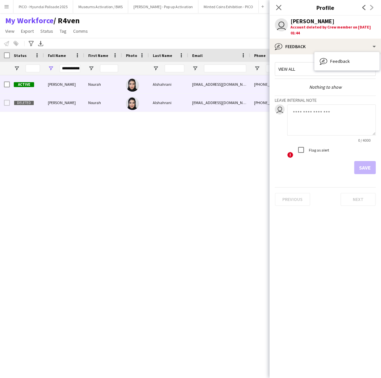
click at [88, 87] on div "Nourah" at bounding box center [103, 84] width 38 height 18
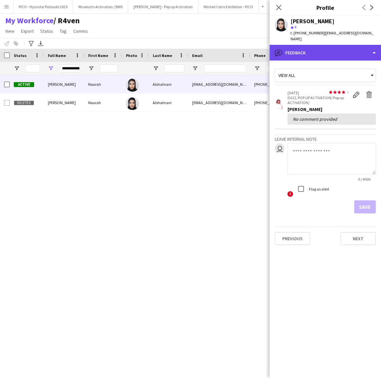
click at [299, 46] on div "bubble-pencil Feedback" at bounding box center [324, 53] width 111 height 16
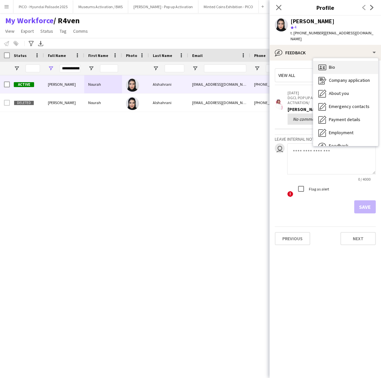
click at [334, 62] on div "Bio Bio" at bounding box center [345, 67] width 65 height 13
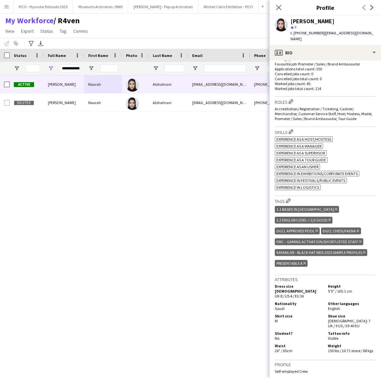
scroll to position [178, 0]
click at [288, 198] on app-icon "Edit crew company tags" at bounding box center [288, 200] width 5 height 5
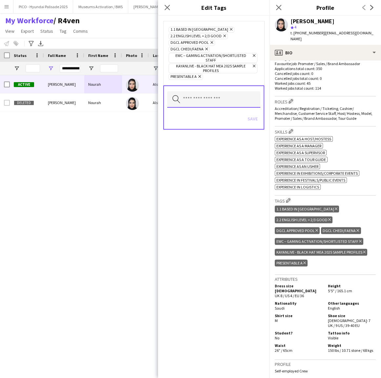
click at [222, 91] on input "text" at bounding box center [213, 99] width 93 height 16
type input "***"
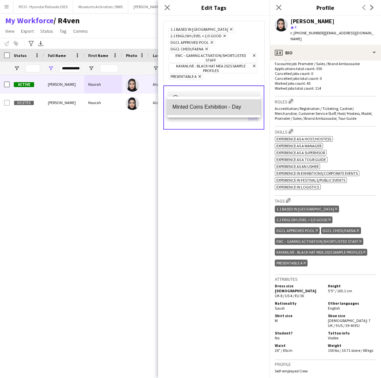
click at [213, 107] on span "Minted Coins Exhibition - Day" at bounding box center [213, 107] width 83 height 6
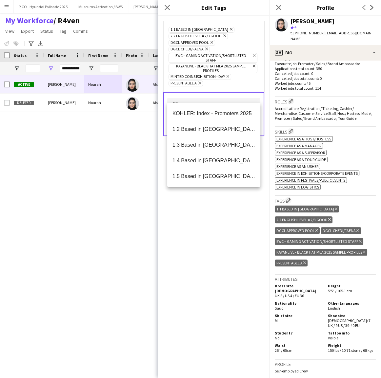
click at [213, 202] on div "1.1 Based in Riyadh Remove 2.2 English Level = 2/3 Good Remove DGCL Approved Po…" at bounding box center [213, 197] width 111 height 362
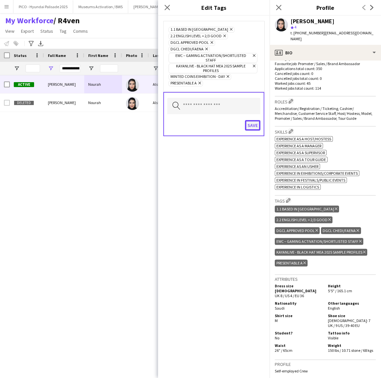
click at [259, 120] on button "Save" at bounding box center [252, 125] width 15 height 10
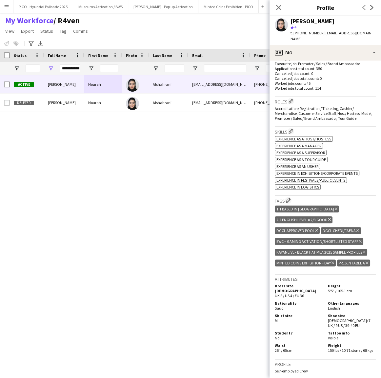
click at [288, 76] on p "Cancelled jobs total count: 0" at bounding box center [324, 78] width 101 height 5
drag, startPoint x: 288, startPoint y: 71, endPoint x: 288, endPoint y: 76, distance: 5.6
click at [288, 76] on div "First experience: 31-01-2025 Average jobs: 12.667 Favourite job: Promoter / Sal…" at bounding box center [324, 70] width 101 height 39
click at [290, 86] on p "Worked jobs total count: 114" at bounding box center [324, 88] width 101 height 5
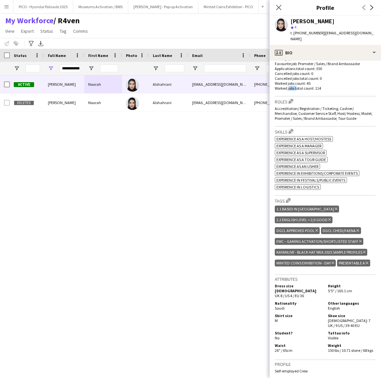
click at [290, 86] on p "Worked jobs total count: 114" at bounding box center [324, 88] width 101 height 5
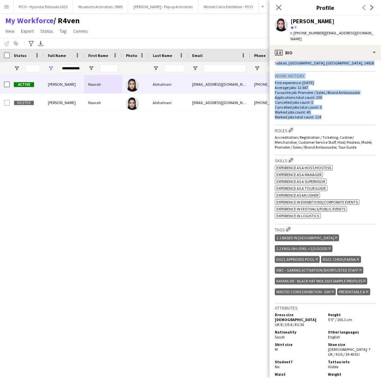
scroll to position [143, 0]
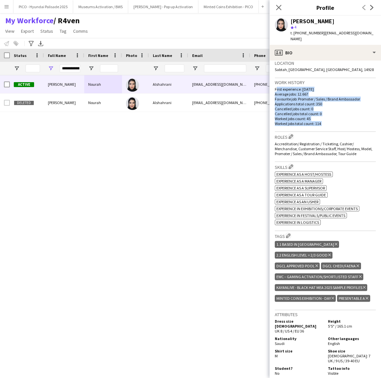
click at [292, 87] on div "First experience: 31-01-2025 Average jobs: 12.667 Favourite job: Promoter / Sal…" at bounding box center [324, 106] width 101 height 39
click at [292, 87] on p "First experience: 31-01-2025" at bounding box center [324, 89] width 101 height 5
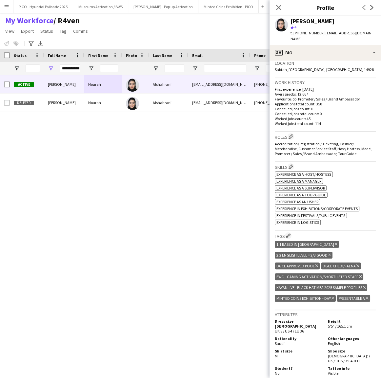
drag, startPoint x: 279, startPoint y: 9, endPoint x: 275, endPoint y: 15, distance: 8.0
click at [279, 9] on icon at bounding box center [278, 7] width 5 height 5
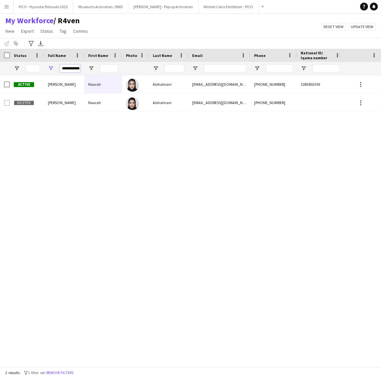
click at [70, 70] on input "**********" at bounding box center [70, 69] width 21 height 8
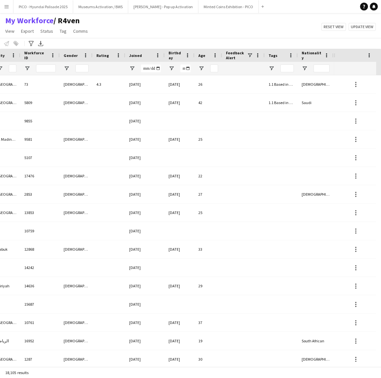
scroll to position [0, 380]
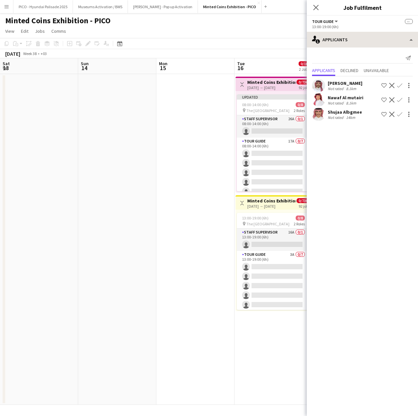
scroll to position [0, 242]
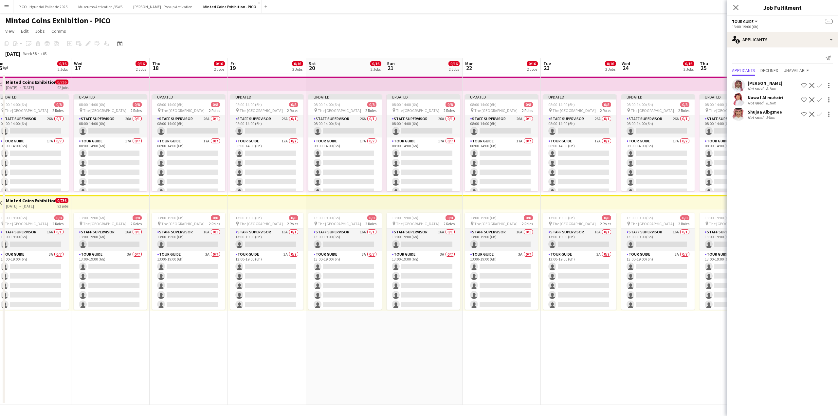
click at [275, 359] on app-date-cell "Updated 08:00-14:00 (6h) 0/8 pin The National Museum 2 Roles Staff Supervisor 2…" at bounding box center [267, 239] width 78 height 331
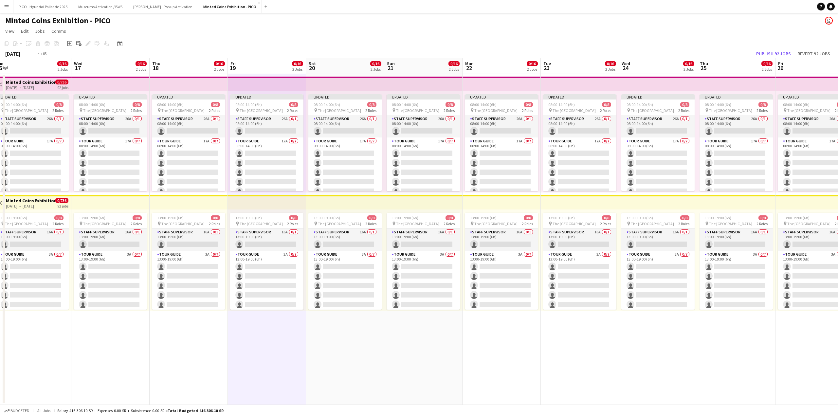
scroll to position [0, 184]
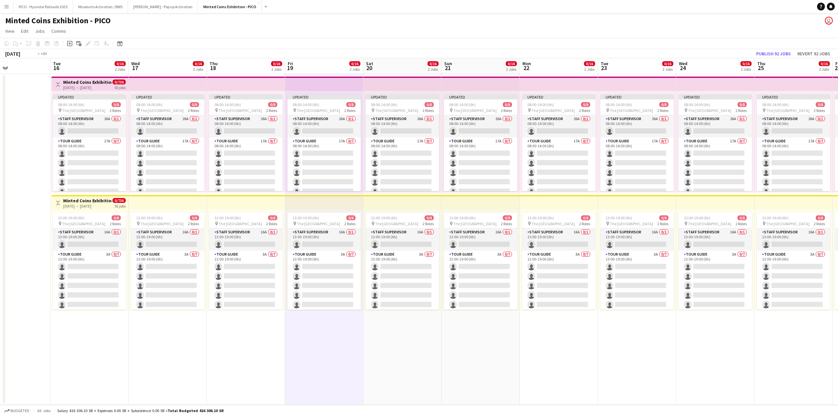
drag, startPoint x: 171, startPoint y: 343, endPoint x: 307, endPoint y: 322, distance: 137.2
click at [307, 322] on app-calendar-viewport "Sat 13 Sun 14 Mon 15 Tue 16 0/16 2 Jobs Wed 17 0/16 2 Jobs Thu 18 0/16 2 Jobs F…" at bounding box center [419, 231] width 838 height 347
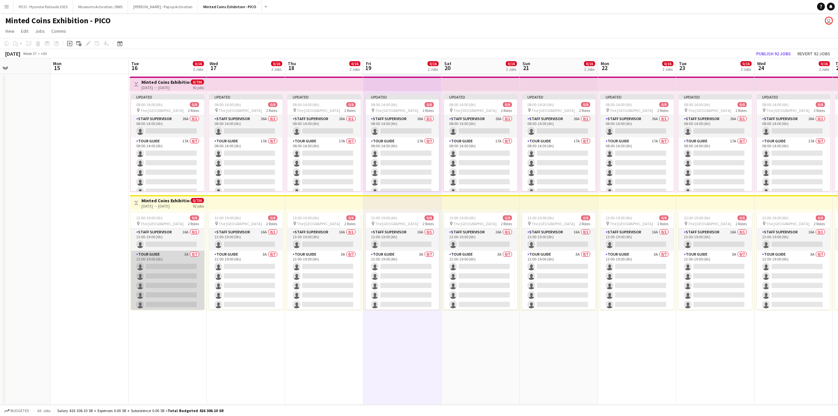
click at [171, 268] on app-card-role "Tour Guide 3A 0/7 13:00-19:00 (6h) single-neutral-actions single-neutral-action…" at bounding box center [167, 290] width 73 height 79
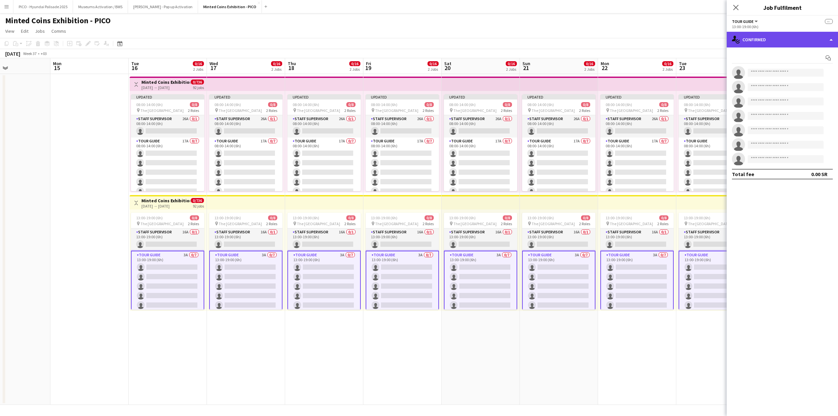
click at [418, 37] on div "single-neutral-actions-check-2 Confirmed" at bounding box center [782, 40] width 111 height 16
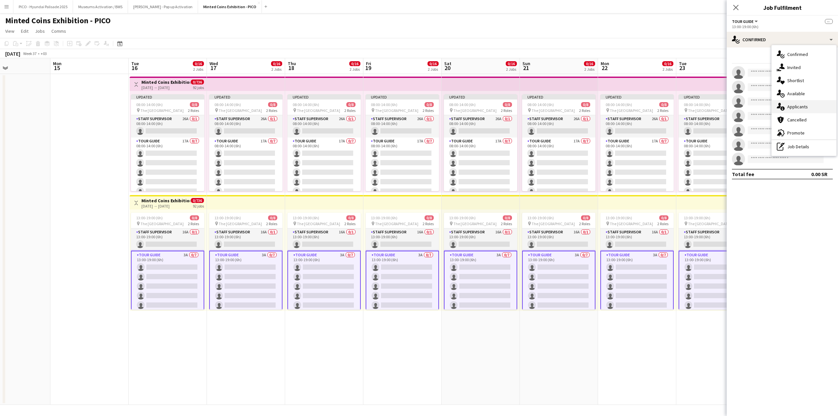
click at [418, 112] on div "single-neutral-actions-information Applicants" at bounding box center [804, 106] width 65 height 13
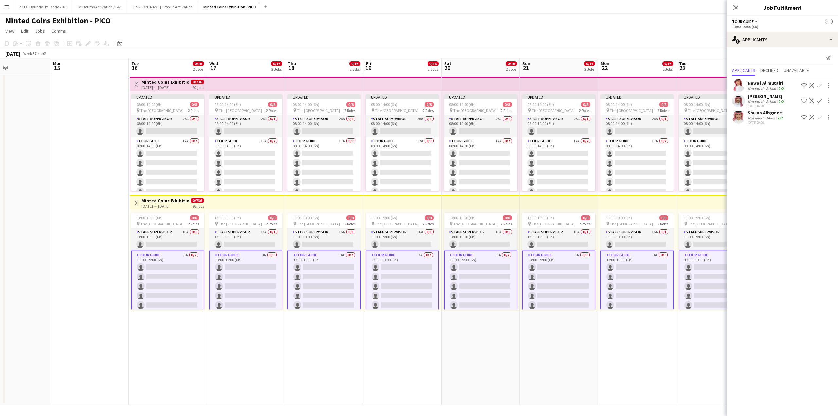
click at [418, 87] on div "8.1km" at bounding box center [771, 88] width 13 height 5
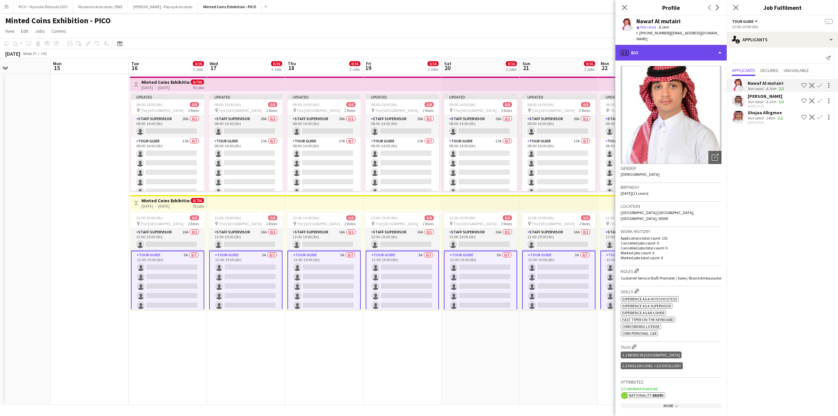
click at [418, 51] on div "profile Bio" at bounding box center [671, 53] width 111 height 16
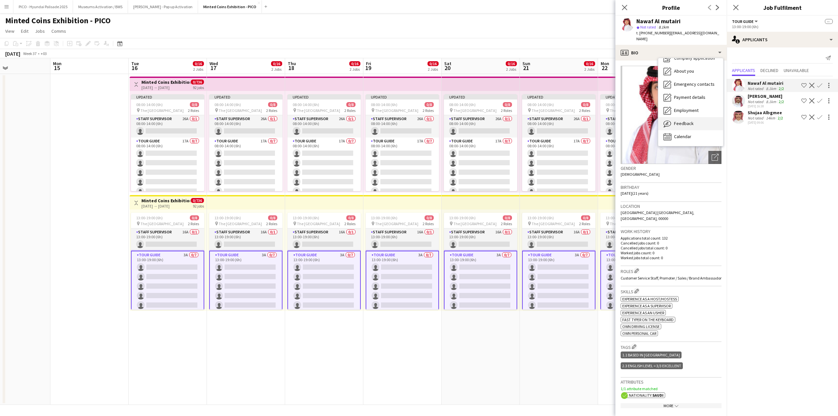
click at [418, 118] on div "Feedback Feedback" at bounding box center [691, 123] width 65 height 13
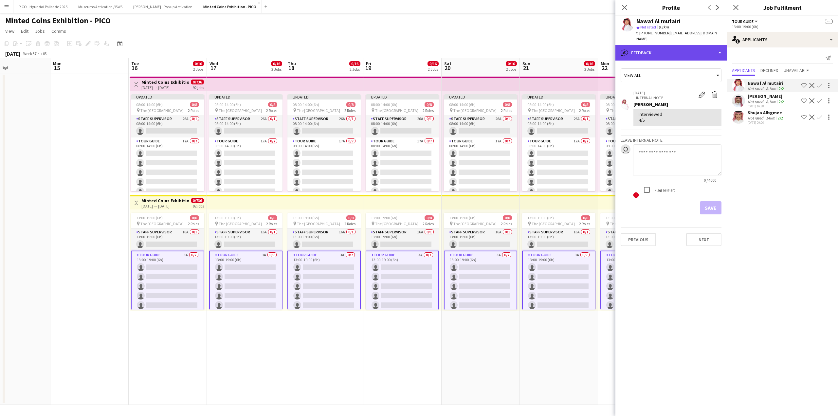
click at [418, 54] on div "bubble-pencil Feedback" at bounding box center [671, 53] width 111 height 16
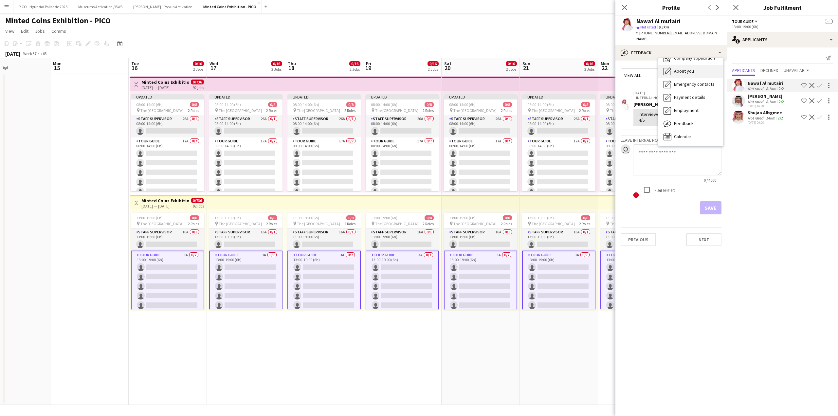
click at [418, 67] on div "About you About you" at bounding box center [691, 71] width 65 height 13
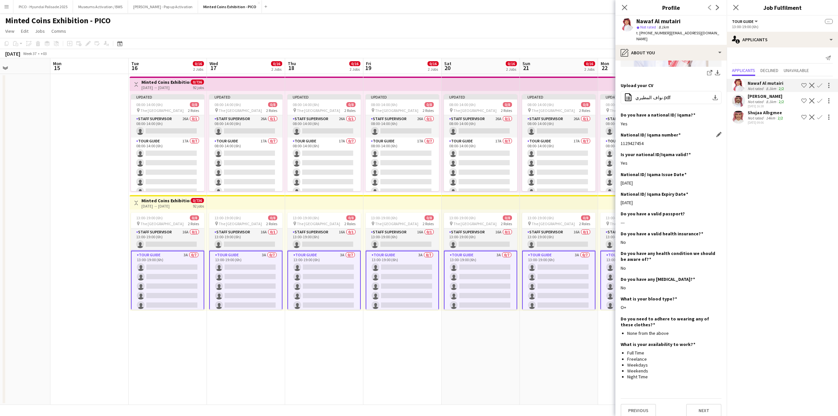
scroll to position [0, 0]
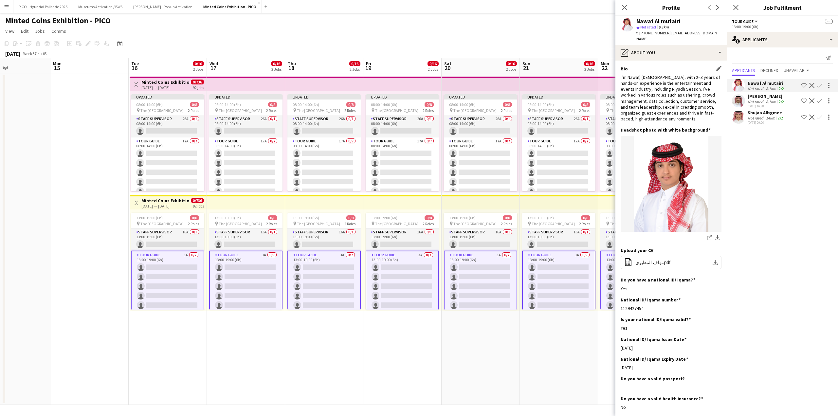
click at [418, 74] on div "I’m Nawaf, 21 years old, with 2–3 years of hands-on experience in the entertain…" at bounding box center [671, 98] width 101 height 48
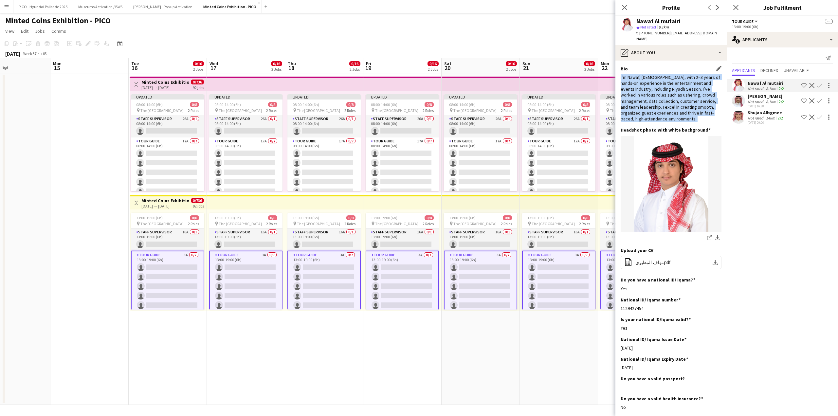
click at [418, 74] on div "I’m Nawaf, 21 years old, with 2–3 years of hands-on experience in the entertain…" at bounding box center [671, 98] width 101 height 48
click at [418, 74] on div "I’m Nawaf, [DEMOGRAPHIC_DATA], with 2–3 years of hands-on experience in the ent…" at bounding box center [671, 98] width 101 height 48
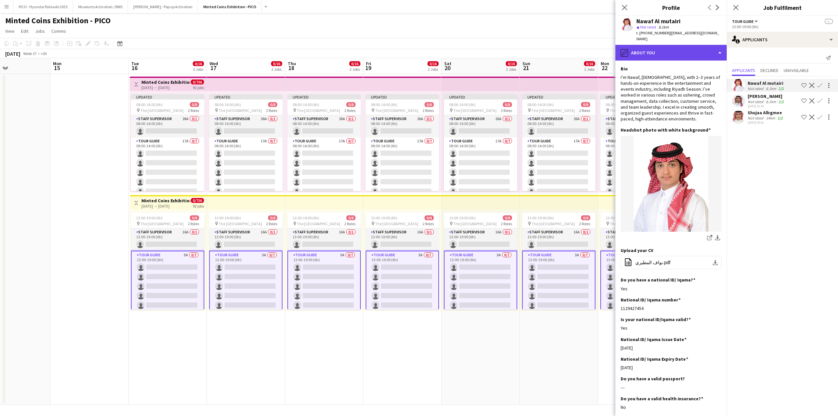
click at [418, 46] on div "pencil4 About you" at bounding box center [671, 53] width 111 height 16
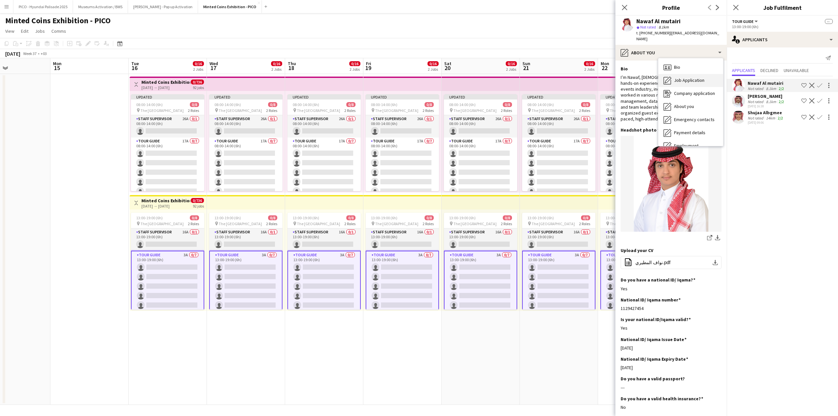
click at [418, 77] on span "Job Application" at bounding box center [689, 80] width 30 height 6
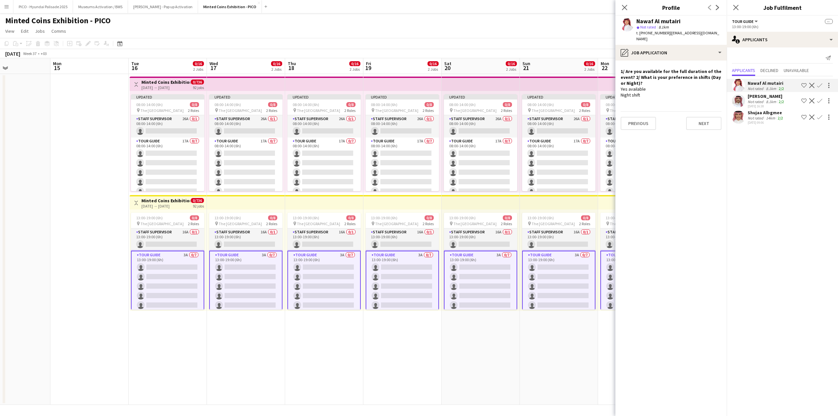
click at [418, 86] on div "Yes available Night shift" at bounding box center [671, 92] width 101 height 12
click at [418, 31] on span "| almutairinawaf30@gmail.com" at bounding box center [678, 35] width 83 height 11
drag, startPoint x: 683, startPoint y: 31, endPoint x: 710, endPoint y: 31, distance: 27.2
click at [418, 31] on span "| almutairinawaf30@gmail.com" at bounding box center [678, 35] width 83 height 11
copy span "almutairinawaf30@gmail.com"
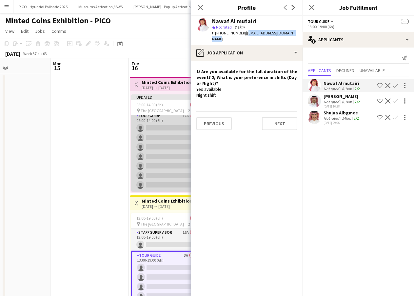
click at [142, 168] on app-card-role "Tour Guide 17A 0/7 08:00-14:00 (6h) single-neutral-actions single-neutral-actio…" at bounding box center [167, 151] width 73 height 79
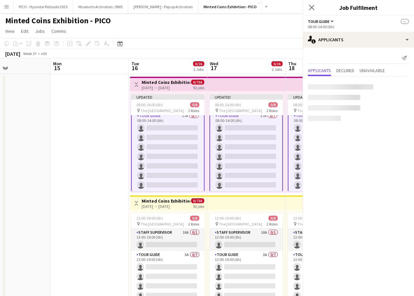
scroll to position [26, 0]
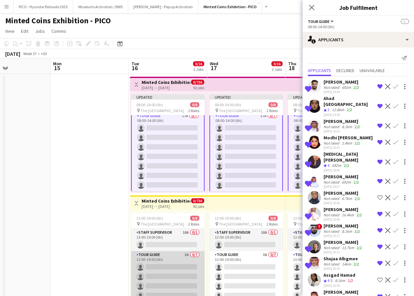
click at [171, 273] on app-card-role "Tour Guide 3A 0/7 13:00-19:00 (6h) single-neutral-actions single-neutral-action…" at bounding box center [167, 290] width 73 height 79
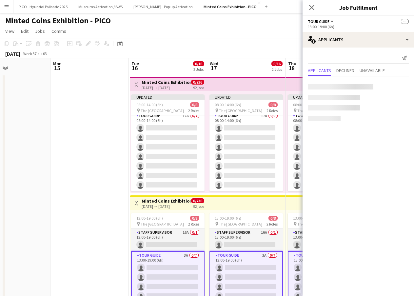
scroll to position [26, 0]
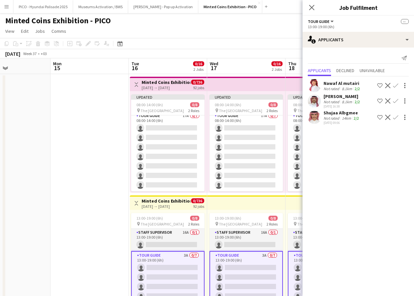
click at [378, 84] on app-icon "Shortlist crew" at bounding box center [379, 85] width 5 height 5
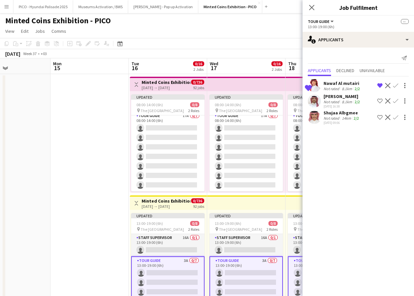
click at [378, 102] on app-icon "Shortlist crew" at bounding box center [379, 100] width 5 height 5
click at [378, 118] on app-icon "Shortlist crew" at bounding box center [379, 117] width 5 height 5
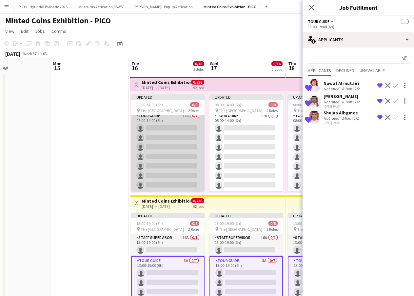
click at [160, 155] on app-card-role "Tour Guide 17A 0/7 08:00-14:00 (6h) single-neutral-actions single-neutral-actio…" at bounding box center [167, 151] width 73 height 79
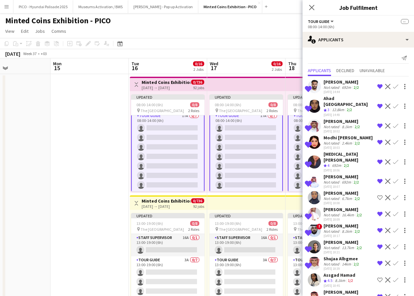
click at [345, 87] on div "692m" at bounding box center [346, 87] width 12 height 5
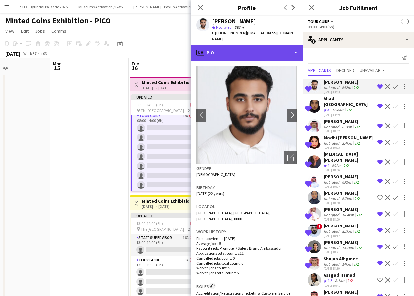
click at [278, 45] on div "profile Bio" at bounding box center [246, 53] width 111 height 16
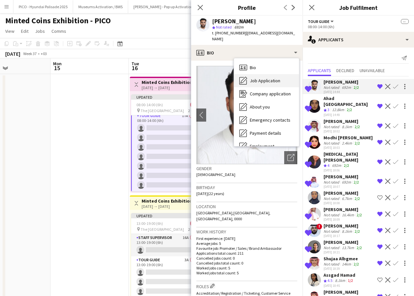
click at [282, 77] on div "Job Application Job Application" at bounding box center [266, 80] width 65 height 13
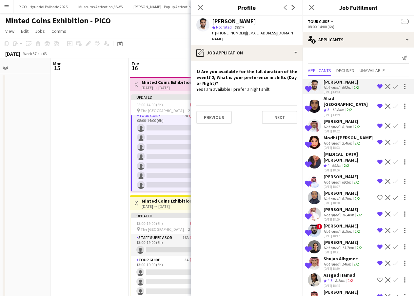
click at [328, 107] on span "3" at bounding box center [328, 109] width 2 height 5
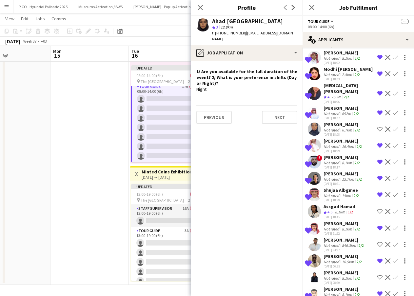
click at [329, 275] on div "Not rated" at bounding box center [331, 277] width 17 height 5
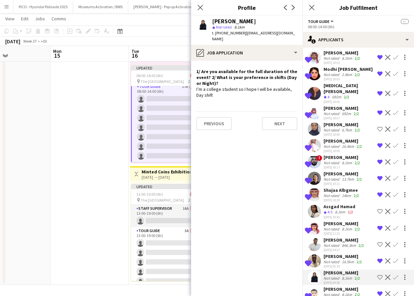
click at [331, 297] on div "07-09-2025 11:23" at bounding box center [342, 299] width 38 height 4
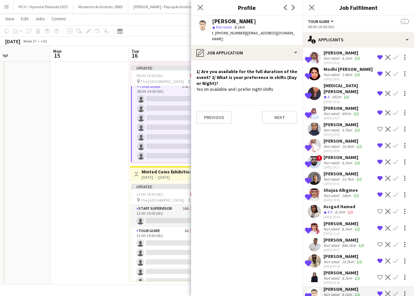
click at [338, 269] on div "Orgwan Asiri" at bounding box center [342, 272] width 38 height 6
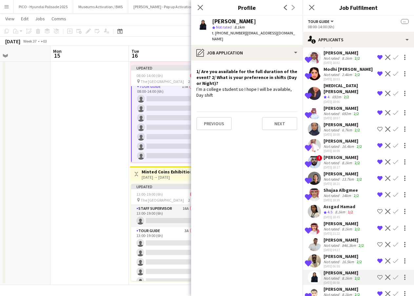
click at [340, 264] on div "07-09-2025 06:55" at bounding box center [343, 266] width 40 height 4
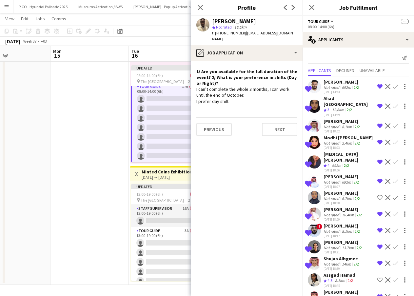
click at [323, 89] on div "Shortlisted Ali Alshammari Not rated 692m 2/2 06-09-2025 14:44 Remove crew from…" at bounding box center [357, 86] width 111 height 15
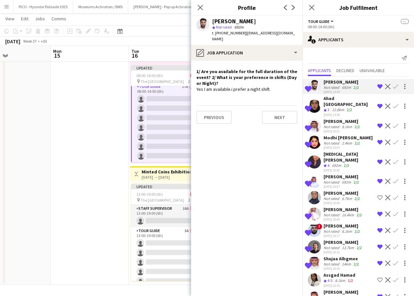
click at [322, 105] on div "Shortlisted Ahad Turki Crew rating 3 12.8km 2/2 06-09-2025 14:49 Remove crew fr…" at bounding box center [357, 106] width 111 height 22
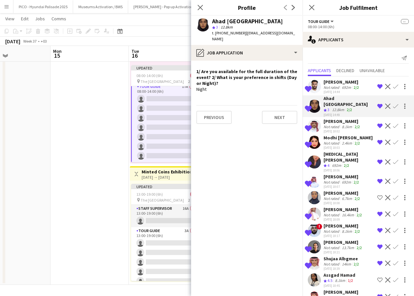
click at [323, 118] on div "Ibrahim Aljohani" at bounding box center [342, 121] width 38 height 6
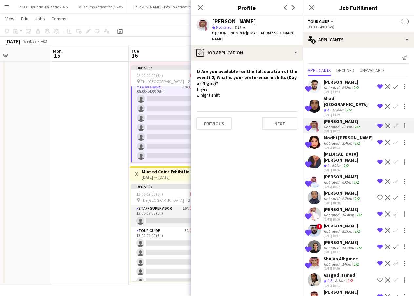
click at [338, 190] on div "Marwah Hussain" at bounding box center [342, 193] width 38 height 6
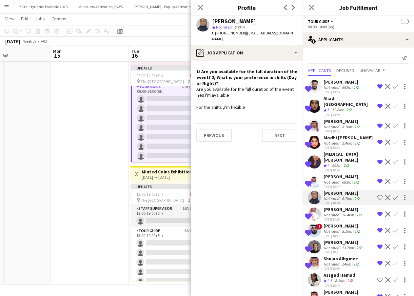
click at [264, 105] on app-crew-profile-role-application "1/ Are you available for the full duration of the event? 2/ What is your prefer…" at bounding box center [246, 178] width 111 height 235
drag, startPoint x: 264, startPoint y: 105, endPoint x: 232, endPoint y: 64, distance: 52.3
click at [232, 64] on app-crew-profile-role-application "1/ Are you available for the full duration of the event? 2/ What is your prefer…" at bounding box center [246, 178] width 111 height 235
click at [232, 68] on h4 "1/ Are you available for the full duration of the event? 2/ What is your prefer…" at bounding box center [246, 77] width 101 height 18
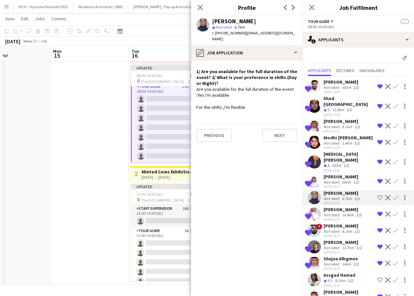
click at [248, 33] on span "| a0011xx0@gmail.com" at bounding box center [253, 35] width 83 height 11
drag, startPoint x: 248, startPoint y: 33, endPoint x: 275, endPoint y: 33, distance: 27.2
click at [275, 33] on span "| a0011xx0@gmail.com" at bounding box center [253, 35] width 83 height 11
copy span "a0011xx0@gmail.com"
click at [377, 195] on app-icon "Shortlist crew" at bounding box center [379, 197] width 5 height 5
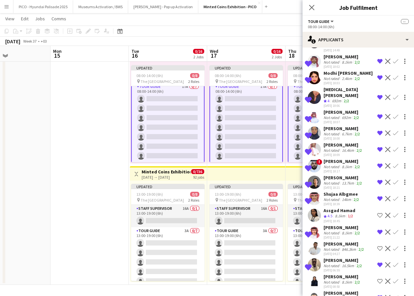
scroll to position [68, 0]
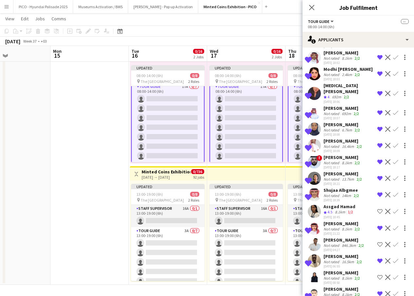
click at [346, 243] on div "846.3km" at bounding box center [348, 245] width 17 height 5
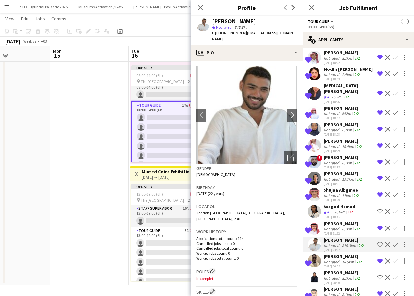
scroll to position [0, 0]
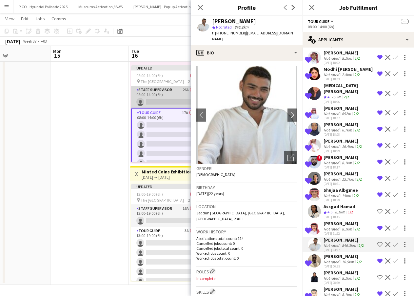
click at [159, 102] on app-card-role "Staff Supervisor 26A 0/1 08:00-14:00 (6h) single-neutral-actions" at bounding box center [167, 97] width 73 height 22
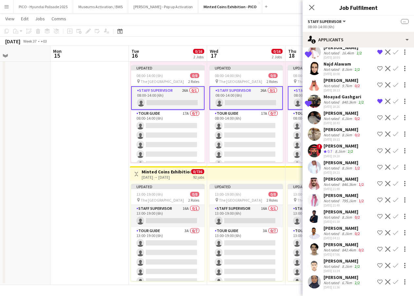
scroll to position [221, 0]
click at [333, 279] on div "Marwah Hussain" at bounding box center [342, 277] width 38 height 6
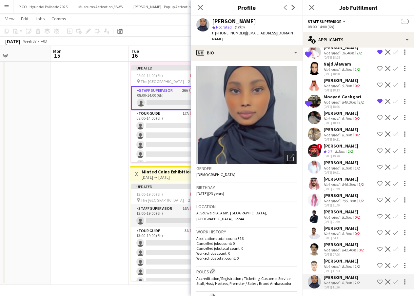
click at [333, 267] on div "Not rated" at bounding box center [331, 266] width 17 height 5
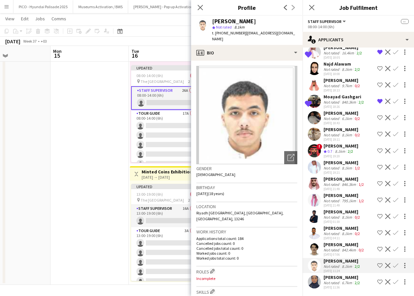
click at [343, 149] on div "8.1km" at bounding box center [339, 152] width 13 height 6
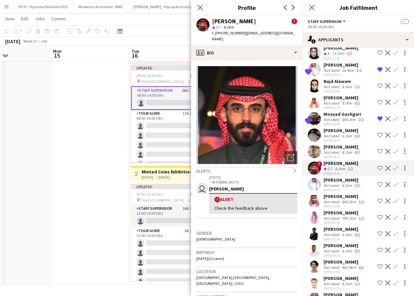
scroll to position [188, 0]
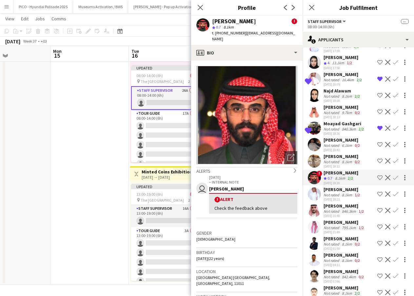
click at [341, 92] on div "Najd Alawam" at bounding box center [342, 91] width 38 height 6
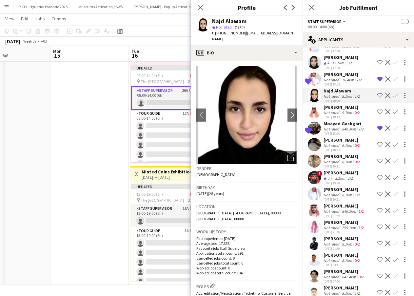
scroll to position [156, 0]
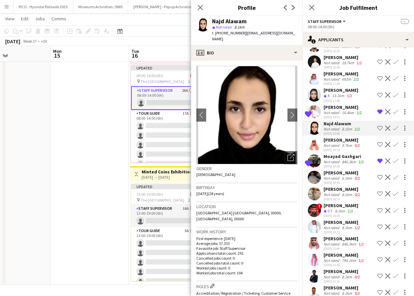
click at [340, 97] on div "13.1km" at bounding box center [337, 96] width 15 height 6
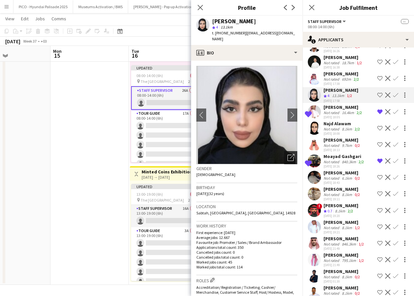
click at [288, 154] on icon "Open photos pop-in" at bounding box center [290, 157] width 7 height 7
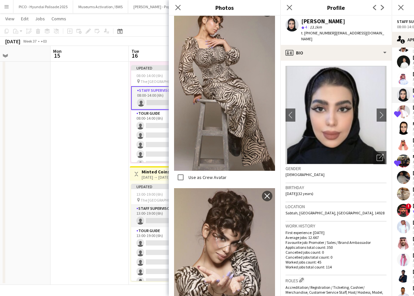
scroll to position [367, 0]
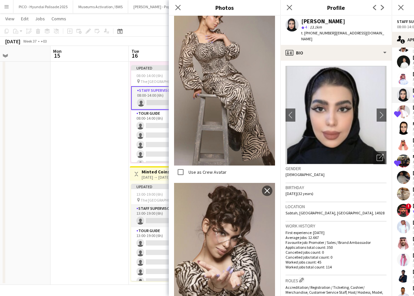
click at [298, 210] on div "Location Sabtah, Twiqe District, Riyadh, 14928" at bounding box center [335, 211] width 101 height 19
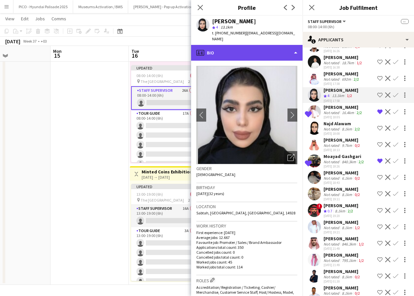
click at [246, 45] on div "profile Bio" at bounding box center [246, 53] width 111 height 16
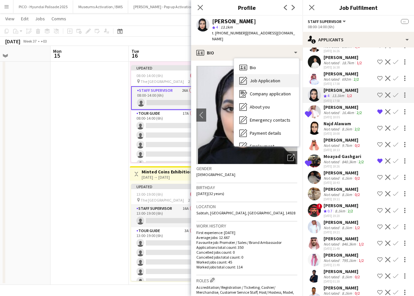
click at [248, 74] on div "Job Application Job Application" at bounding box center [266, 80] width 65 height 13
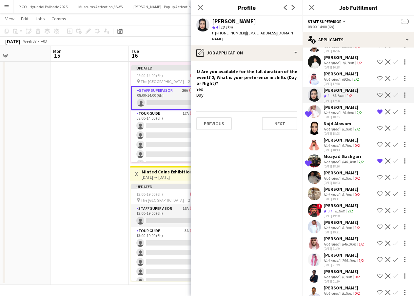
click at [239, 87] on div "Yes Day" at bounding box center [246, 92] width 101 height 12
click at [239, 70] on h4 "1/ Are you available for the full duration of the event? 2/ What is your prefer…" at bounding box center [246, 77] width 101 height 18
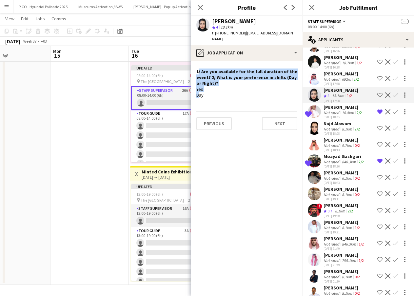
drag, startPoint x: 239, startPoint y: 70, endPoint x: 238, endPoint y: 84, distance: 14.1
click at [238, 84] on div "1/ Are you available for the full duration of the event? 2/ What is your prefer…" at bounding box center [246, 83] width 101 height 30
click at [238, 86] on div "Yes Day" at bounding box center [246, 92] width 101 height 12
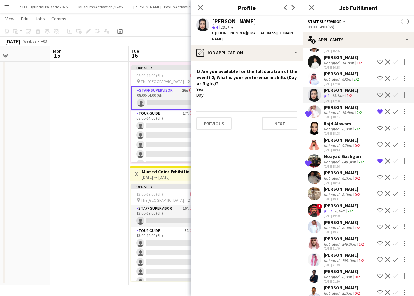
click at [312, 83] on app-user-avatar at bounding box center [313, 78] width 13 height 13
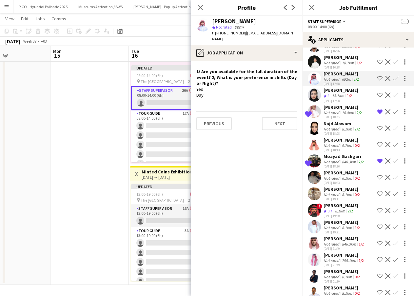
click at [255, 86] on div "Yes Day" at bounding box center [246, 92] width 101 height 12
click at [265, 94] on app-crew-profile-role-application "1/ Are you available for the full duration of the event? 2/ What is your prefer…" at bounding box center [246, 178] width 111 height 235
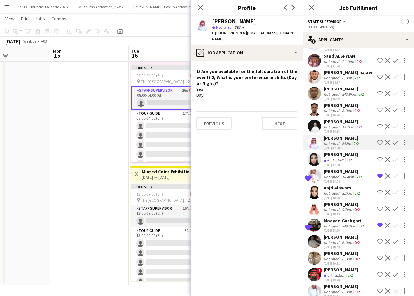
scroll to position [90, 0]
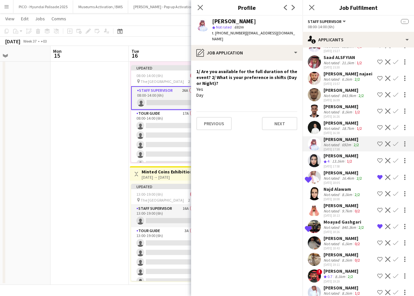
click at [331, 99] on div "06-09-2025 16:09" at bounding box center [344, 100] width 42 height 4
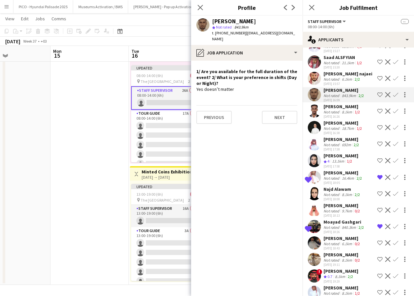
click at [314, 84] on app-user-avatar at bounding box center [313, 78] width 13 height 13
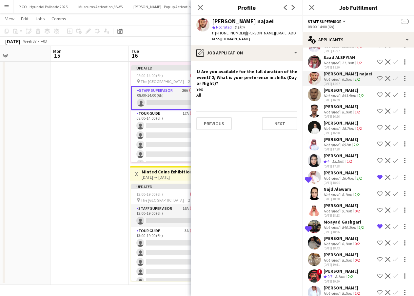
click at [248, 86] on div "Yes All" at bounding box center [246, 92] width 101 height 12
drag, startPoint x: 248, startPoint y: 86, endPoint x: 247, endPoint y: 96, distance: 10.5
click at [247, 96] on app-crew-profile-role-application "1/ Are you available for the full duration of the event? 2/ What is your prefer…" at bounding box center [246, 178] width 111 height 235
click at [247, 95] on app-crew-profile-role-application "1/ Are you available for the full duration of the event? 2/ What is your prefer…" at bounding box center [246, 178] width 111 height 235
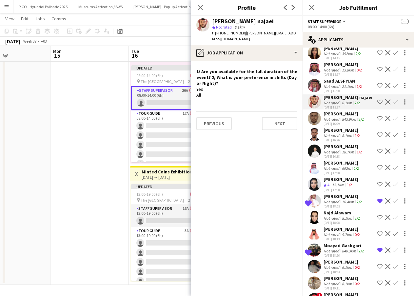
scroll to position [57, 0]
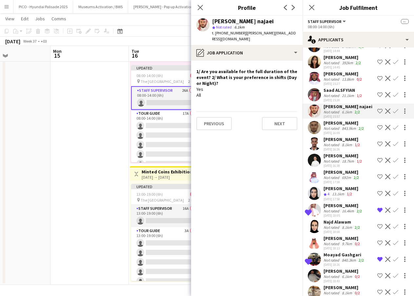
click at [312, 95] on app-user-avatar at bounding box center [313, 94] width 13 height 13
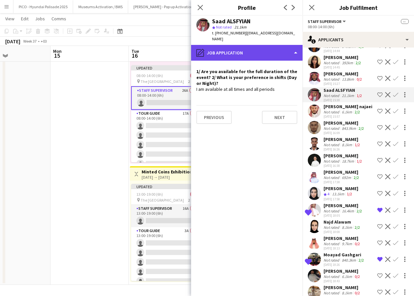
click at [282, 51] on div "pencil4 Job Application" at bounding box center [246, 53] width 111 height 16
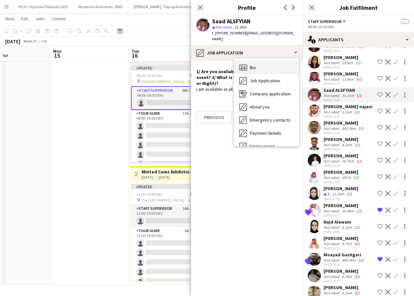
click at [281, 61] on div "Bio Bio" at bounding box center [266, 67] width 65 height 13
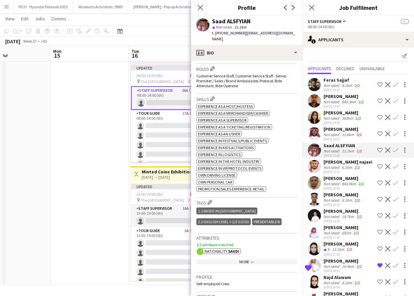
scroll to position [0, 0]
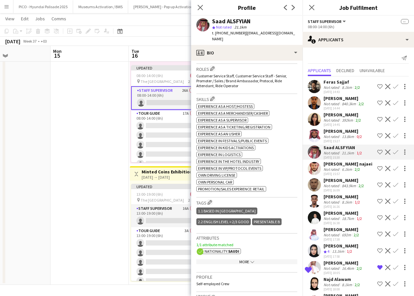
click at [341, 120] on div "392km" at bounding box center [347, 120] width 14 height 5
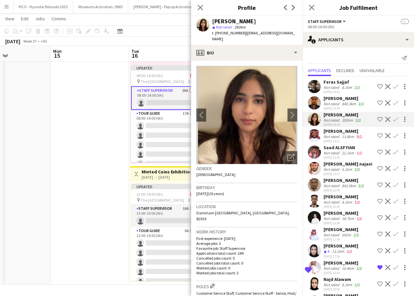
scroll to position [26, 0]
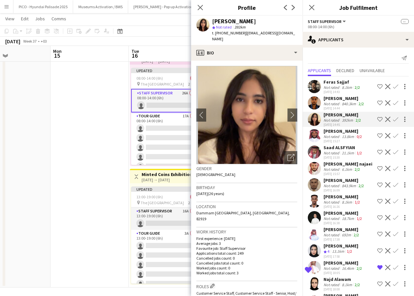
click at [232, 33] on span "t. +966555645799" at bounding box center [229, 32] width 34 height 5
copy span "966555645799"
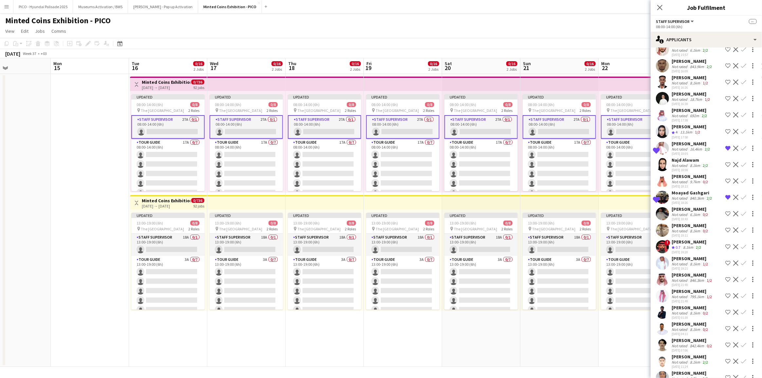
scroll to position [154, 0]
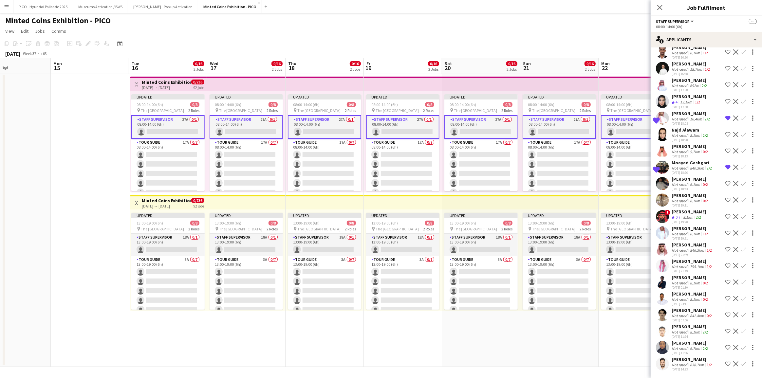
click at [418, 358] on div "Saleh Bin Qursain" at bounding box center [693, 360] width 42 height 6
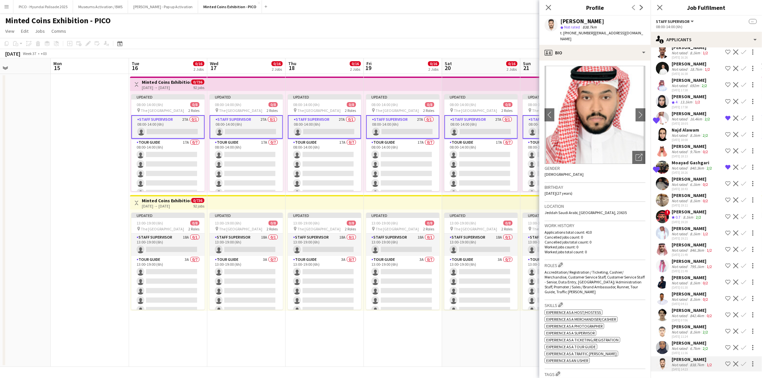
click at [418, 349] on div "Not rated" at bounding box center [680, 348] width 17 height 5
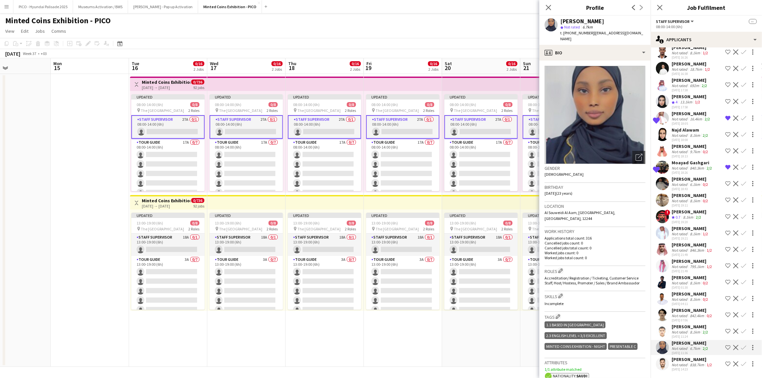
click at [224, 199] on app-calendar-viewport "Fri 12 Sat 13 Sun 14 Mon 15 Tue 16 0/16 2 Jobs Wed 17 0/16 2 Jobs Thu 18 0/16 2…" at bounding box center [381, 212] width 762 height 309
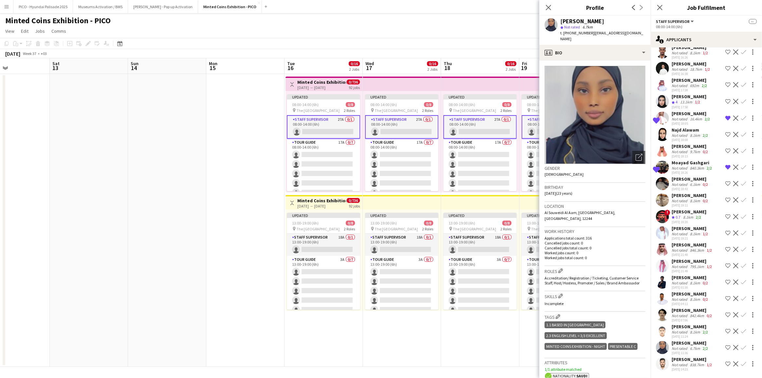
click at [176, 208] on app-calendar-viewport "Wed 10 0/17 1 Job Thu 11 Fri 12 Sat 13 Sun 14 Mon 15 Tue 16 0/16 2 Jobs Wed 17 …" at bounding box center [381, 212] width 762 height 309
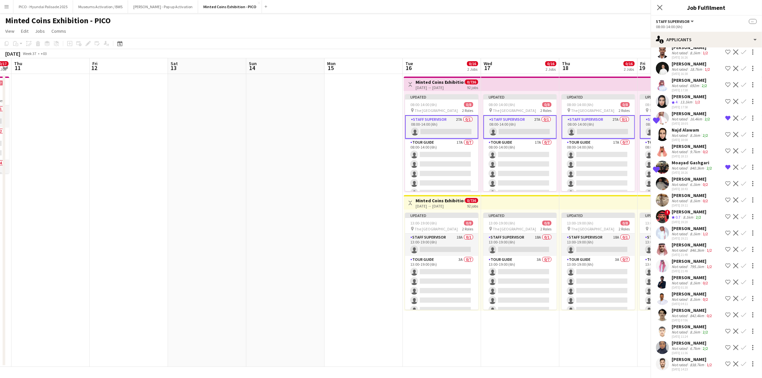
click at [291, 202] on app-calendar-viewport "Tue 9 Wed 10 0/17 1 Job Thu 11 Fri 12 Sat 13 Sun 14 Mon 15 Tue 16 0/16 2 Jobs W…" at bounding box center [381, 212] width 762 height 309
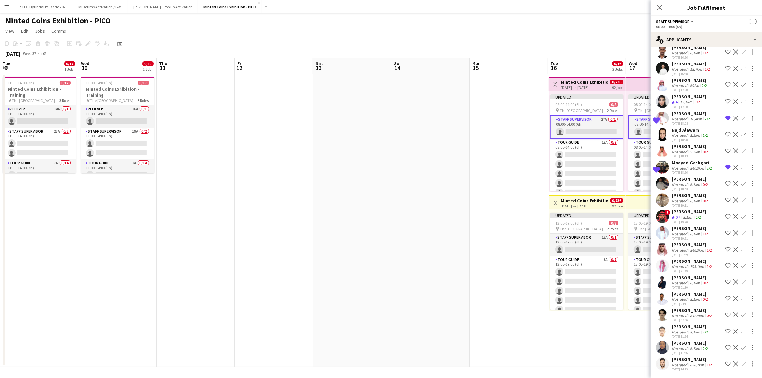
click at [211, 212] on app-calendar-viewport "Sun 7 Mon 8 Tue 9 0/17 1 Job Wed 10 0/17 1 Job Thu 11 Fri 12 Sat 13 Sun 14 Mon …" at bounding box center [381, 212] width 762 height 309
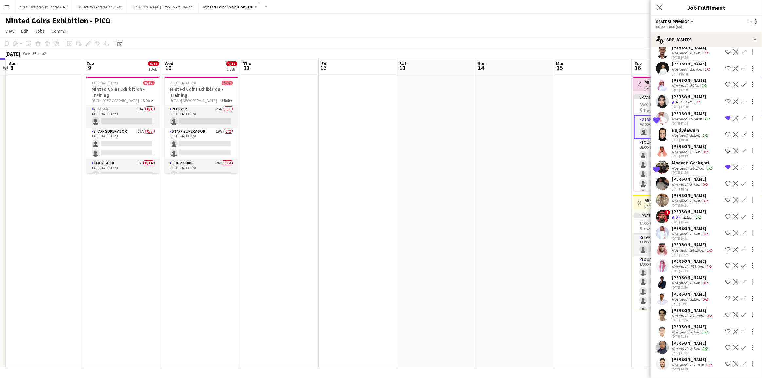
scroll to position [0, 135]
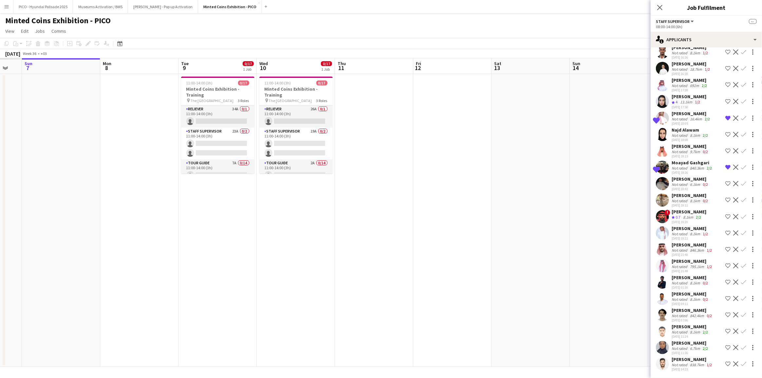
drag, startPoint x: 144, startPoint y: 208, endPoint x: 238, endPoint y: 204, distance: 94.4
click at [238, 204] on app-calendar-viewport "Fri 5 Sat 6 Sun 7 Mon 8 Tue 9 0/17 1 Job Wed 10 0/17 1 Job Thu 11 Fri 12 Sat 13…" at bounding box center [381, 212] width 762 height 309
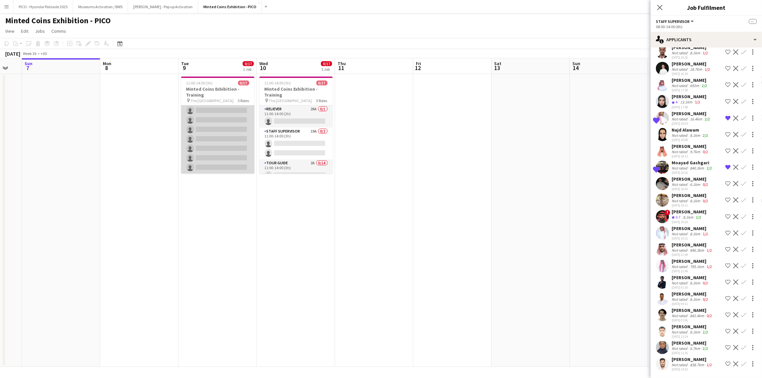
click at [221, 132] on app-card-role "Tour Guide 7A 0/14 11:00-14:00 (3h) single-neutral-actions single-neutral-actio…" at bounding box center [217, 101] width 73 height 146
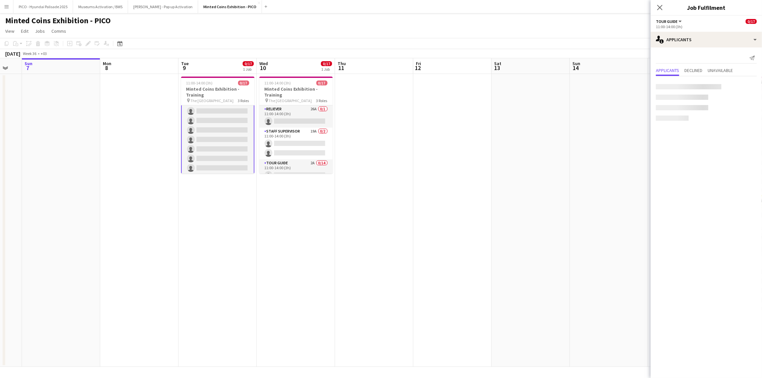
scroll to position [0, 0]
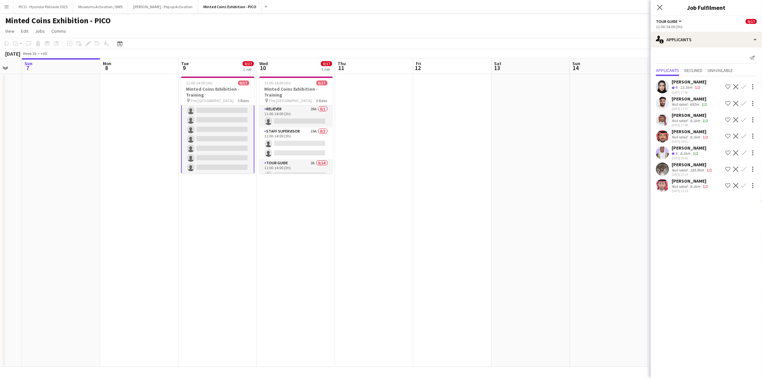
click at [418, 91] on app-user-avatar at bounding box center [662, 86] width 13 height 13
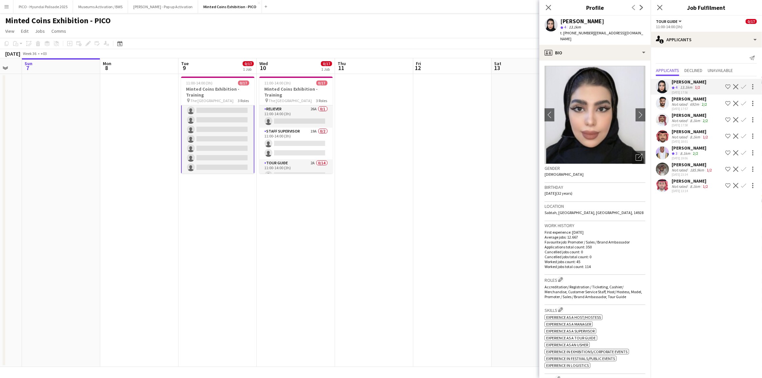
click at [418, 75] on app-date-cell at bounding box center [452, 220] width 78 height 293
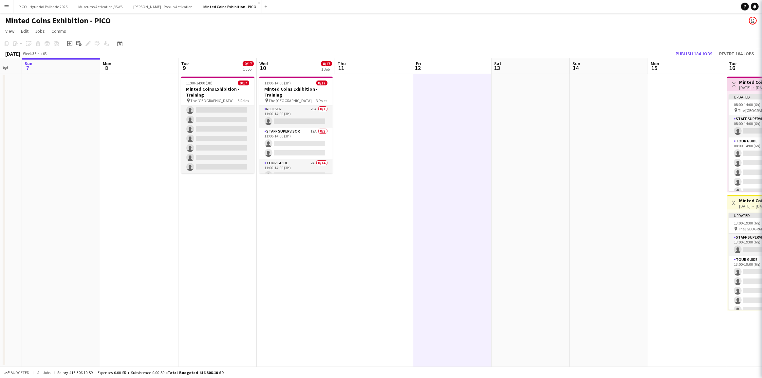
scroll to position [131, 0]
drag, startPoint x: 566, startPoint y: 138, endPoint x: 430, endPoint y: 137, distance: 136.6
click at [418, 138] on app-calendar-viewport "Fri 5 Sat 6 Sun 7 Mon 8 Tue 9 0/17 1 Job Wed 10 0/17 1 Job Thu 11 Fri 12 Sat 13…" at bounding box center [381, 212] width 762 height 309
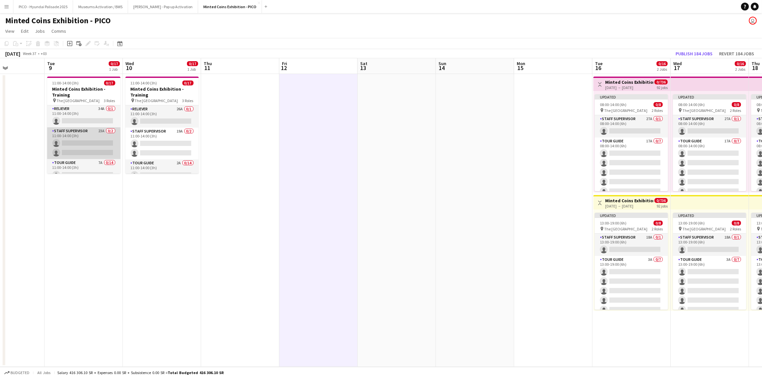
scroll to position [0, 0]
drag, startPoint x: 526, startPoint y: 134, endPoint x: 434, endPoint y: 129, distance: 91.8
click at [418, 129] on app-calendar-viewport "Fri 5 Sat 6 Sun 7 Mon 8 Tue 9 0/17 1 Job Wed 10 0/17 1 Job Thu 11 Fri 12 Sat 13…" at bounding box center [381, 212] width 762 height 309
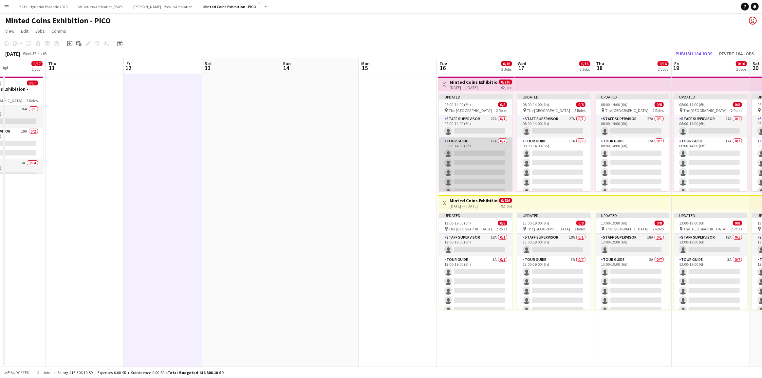
scroll to position [0, 190]
click at [418, 165] on app-card-role "Tour Guide 17A 0/7 08:00-14:00 (6h) single-neutral-actions single-neutral-actio…" at bounding box center [475, 177] width 73 height 79
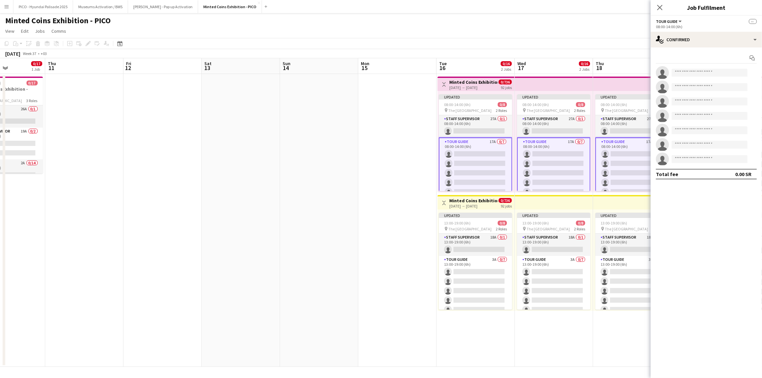
click at [418, 47] on div "Start chat single-neutral-actions single-neutral-actions single-neutral-actions…" at bounding box center [706, 115] width 111 height 137
click at [418, 45] on div "single-neutral-actions-check-2 Confirmed" at bounding box center [706, 40] width 111 height 16
click at [372, 169] on app-date-cell at bounding box center [397, 220] width 78 height 293
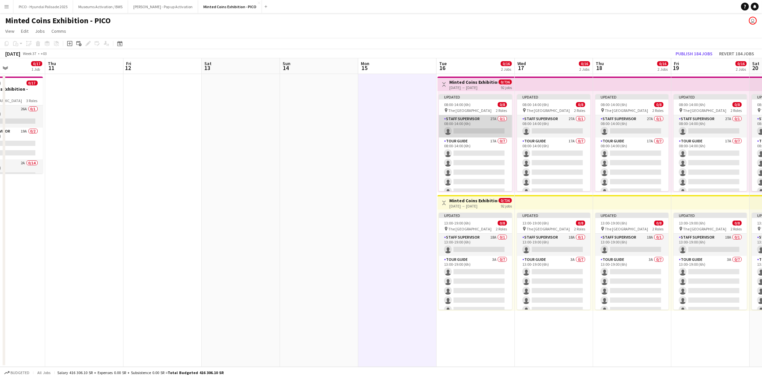
click at [418, 129] on app-card-role "Staff Supervisor 27A 0/1 08:00-14:00 (6h) single-neutral-actions" at bounding box center [475, 126] width 73 height 22
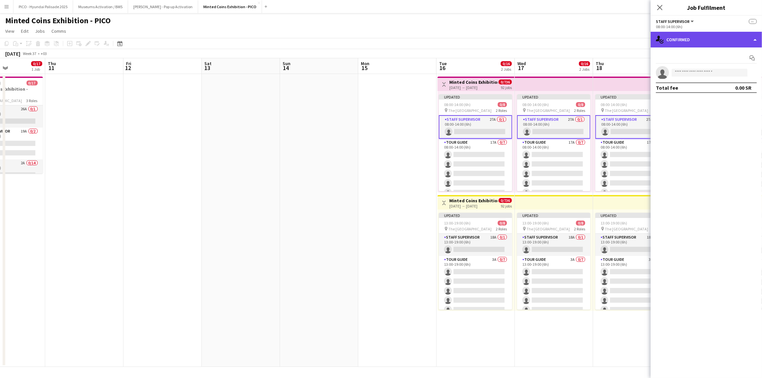
click at [418, 40] on div "single-neutral-actions-check-2 Confirmed" at bounding box center [706, 40] width 111 height 16
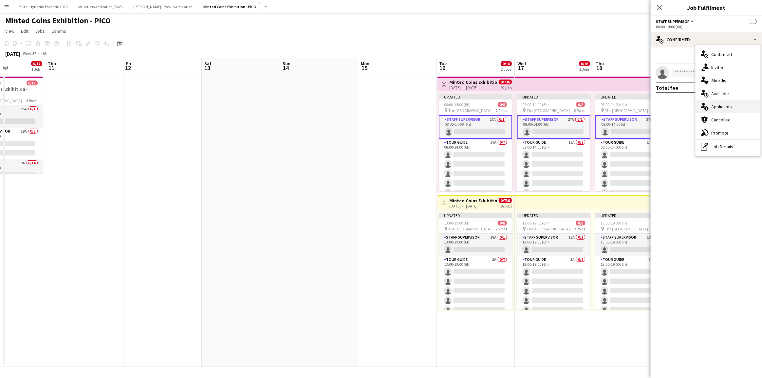
click at [418, 105] on span "Applicants" at bounding box center [721, 107] width 21 height 6
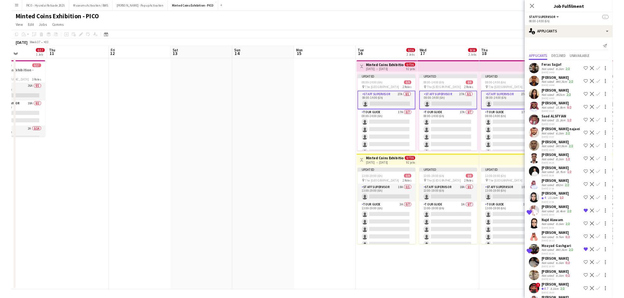
scroll to position [29, 0]
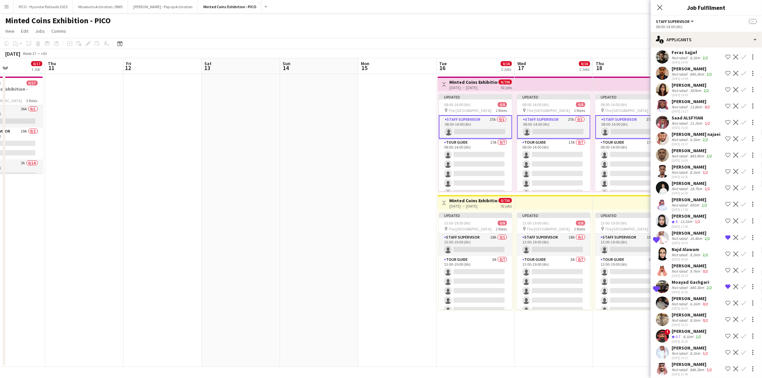
click at [418, 218] on div "Nourah Alshahrani" at bounding box center [689, 216] width 35 height 6
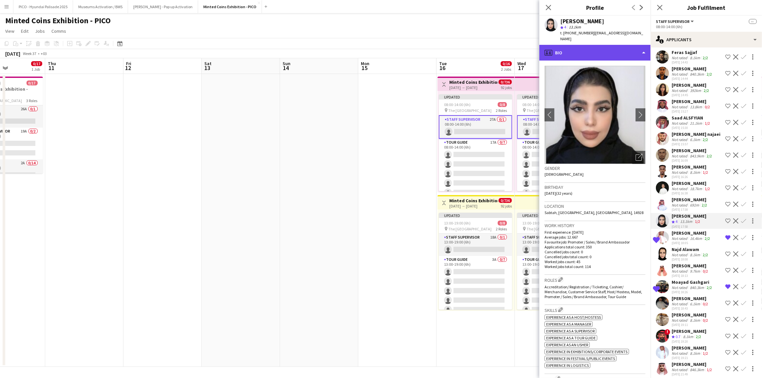
click at [418, 51] on div "profile Bio" at bounding box center [594, 53] width 111 height 16
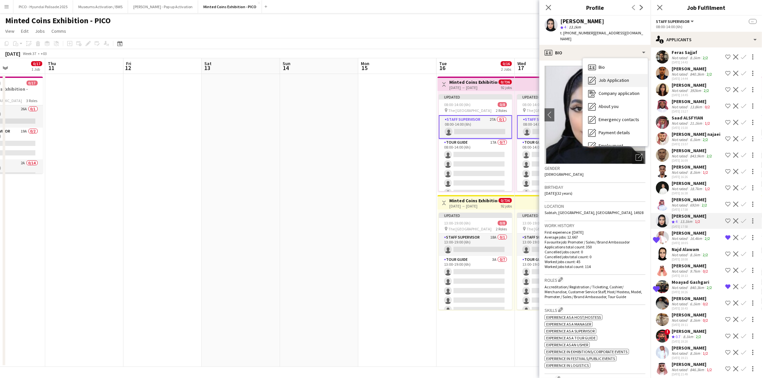
click at [418, 74] on div "Job Application Job Application" at bounding box center [615, 80] width 65 height 13
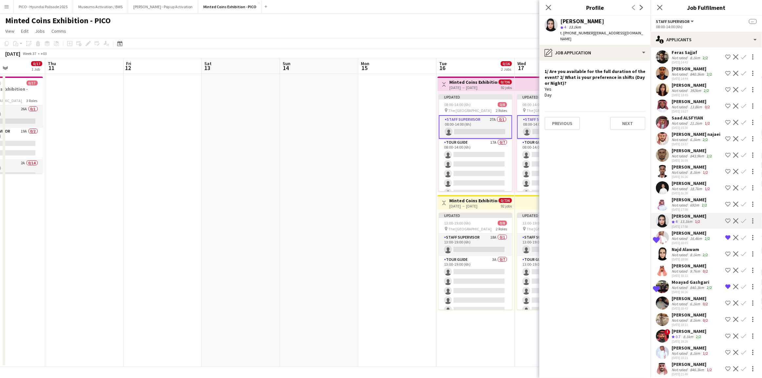
click at [418, 92] on app-crew-profile-role-application "1/ Are you available for the full duration of the event? 2/ What is your prefer…" at bounding box center [594, 220] width 111 height 318
drag, startPoint x: 552, startPoint y: 92, endPoint x: 553, endPoint y: 65, distance: 26.6
click at [418, 65] on app-crew-profile-role-application "1/ Are you available for the full duration of the event? 2/ What is your prefer…" at bounding box center [594, 220] width 111 height 318
click at [418, 68] on h4 "1/ Are you available for the full duration of the event? 2/ What is your prefer…" at bounding box center [595, 77] width 101 height 18
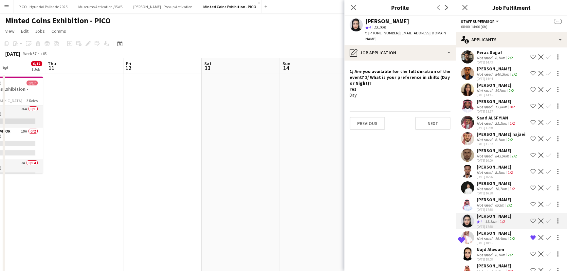
click at [403, 29] on div "star 4 13.1km" at bounding box center [407, 27] width 85 height 6
click at [400, 34] on span "| x435x@hotmail.com" at bounding box center [406, 35] width 83 height 11
drag, startPoint x: 400, startPoint y: 34, endPoint x: 425, endPoint y: 33, distance: 24.6
click at [418, 33] on span "| x435x@hotmail.com" at bounding box center [406, 35] width 83 height 11
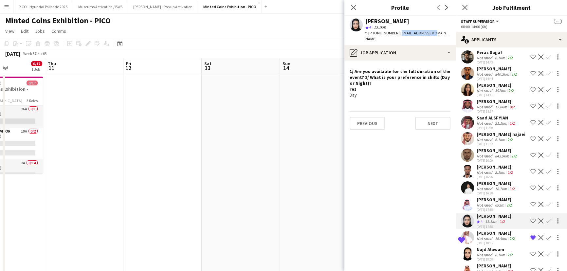
copy span "x435x@hotmail.com"
click at [370, 17] on div "Nourah Alshahrani star 4 13.1km t. +966581555158 | x435x@hotmail.com" at bounding box center [399, 30] width 111 height 29
copy div "Nourah Alshahrani"
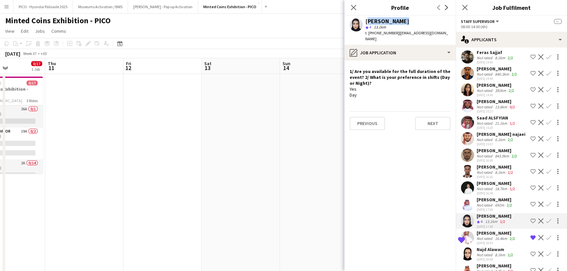
click at [403, 93] on app-crew-profile-role-application "1/ Are you available for the full duration of the event? 2/ What is your prefer…" at bounding box center [399, 166] width 111 height 211
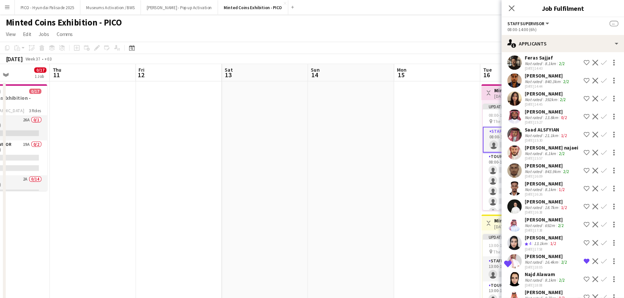
scroll to position [30, 0]
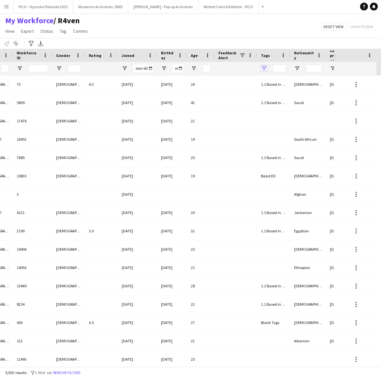
click at [264, 69] on span "Open Filter Menu" at bounding box center [264, 68] width 6 height 6
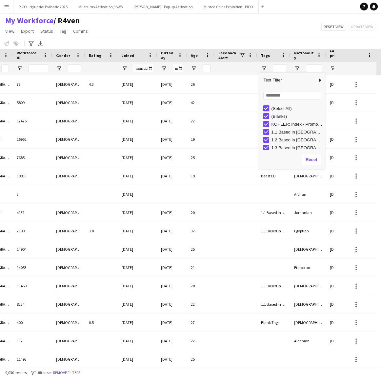
type input "***"
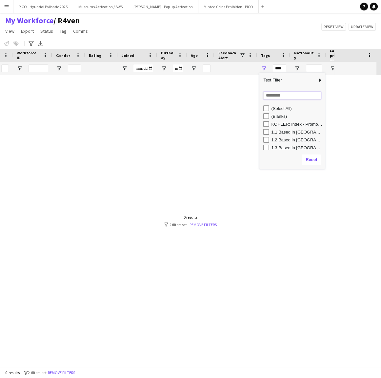
click at [271, 98] on input "Search filter values" at bounding box center [292, 96] width 58 height 8
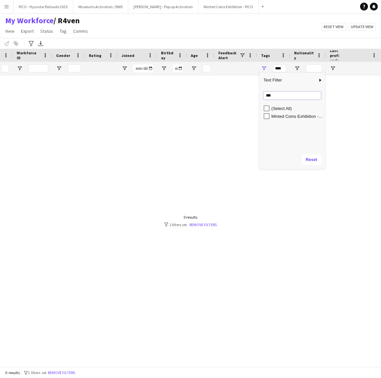
type input "***"
type input "**********"
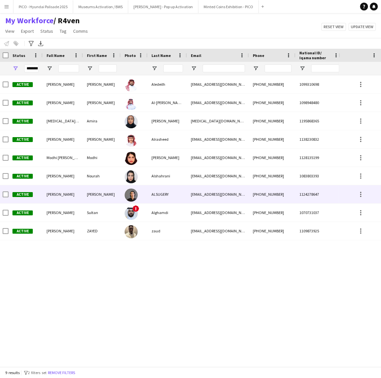
click at [135, 188] on div at bounding box center [130, 195] width 13 height 18
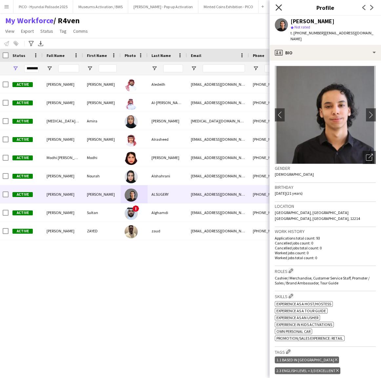
click at [275, 6] on icon "Close pop-in" at bounding box center [278, 7] width 6 height 6
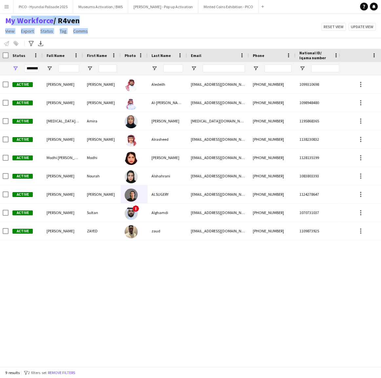
click at [8, 19] on div "My Workforce / R4ven View Views Default view R4ven New view Update view Delete …" at bounding box center [190, 27] width 381 height 22
click at [126, 26] on div "My Workforce / R4ven View Views Default view R4ven New view Update view Delete …" at bounding box center [190, 27] width 381 height 22
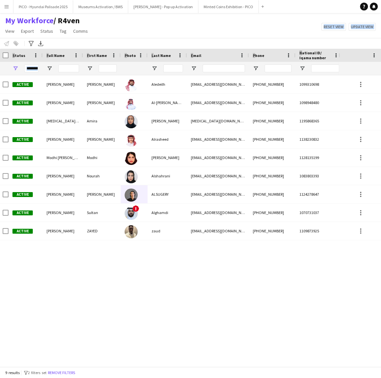
drag, startPoint x: 95, startPoint y: 32, endPoint x: 39, endPoint y: 54, distance: 60.2
click at [39, 54] on main "My Workforce / R4ven View Views Default view R4ven New view Update view Delete …" at bounding box center [190, 191] width 381 height 356
click at [125, 25] on div "My Workforce / R4ven View Views Default view R4ven New view Update view Delete …" at bounding box center [190, 27] width 381 height 22
click at [60, 373] on button "Remove filters" at bounding box center [61, 372] width 30 height 7
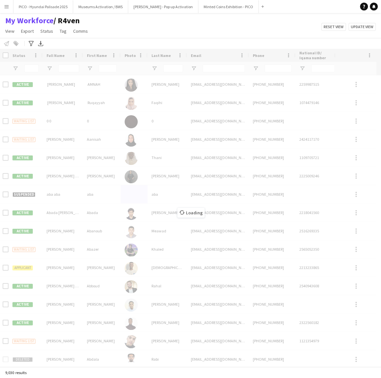
click at [71, 69] on div "Loading" at bounding box center [190, 208] width 381 height 318
click at [71, 65] on div "Loading" at bounding box center [190, 208] width 381 height 318
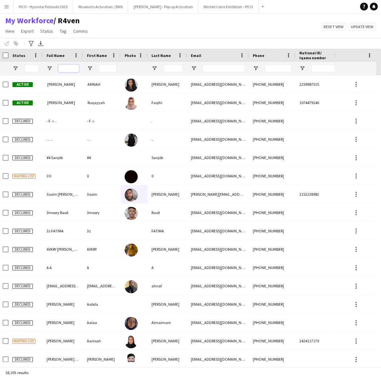
click at [71, 67] on input "Full Name Filter Input" at bounding box center [68, 69] width 21 height 8
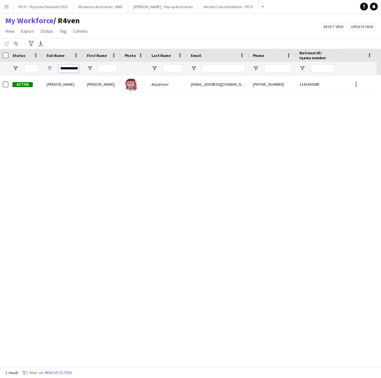
scroll to position [0, 7]
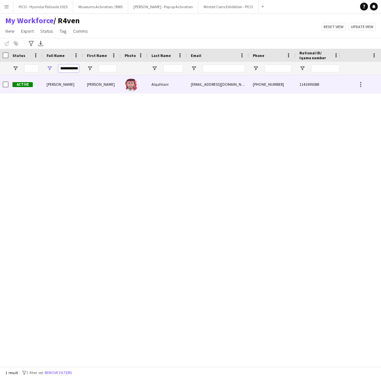
type input "**********"
click at [74, 81] on div "[PERSON_NAME]" at bounding box center [63, 84] width 40 height 18
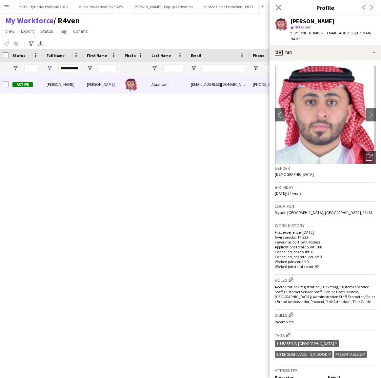
scroll to position [89, 0]
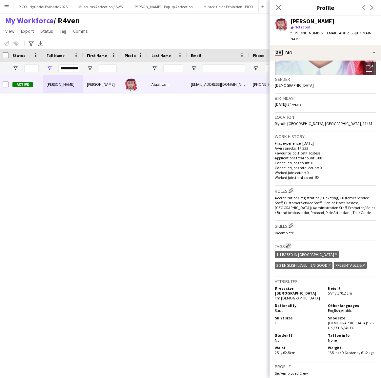
click at [289, 244] on app-icon "Edit crew company tags" at bounding box center [288, 246] width 5 height 5
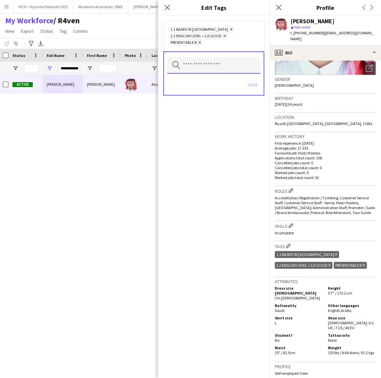
click at [212, 71] on input "text" at bounding box center [213, 65] width 93 height 16
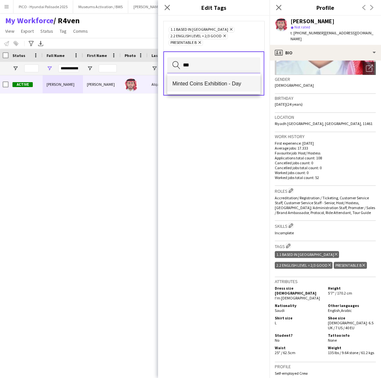
type input "***"
click at [216, 77] on mat-option "Minted Coins Exhibition - Day" at bounding box center [213, 84] width 93 height 16
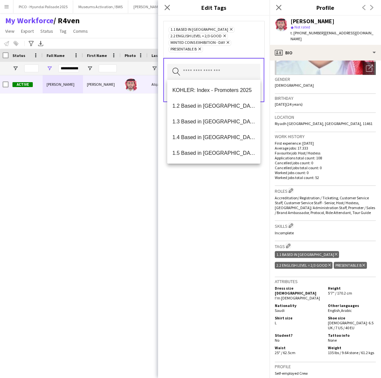
click at [208, 204] on div "1.1 Based in [GEOGRAPHIC_DATA] Remove 2.2 English Level = 2/3 Good Remove Minte…" at bounding box center [213, 197] width 111 height 362
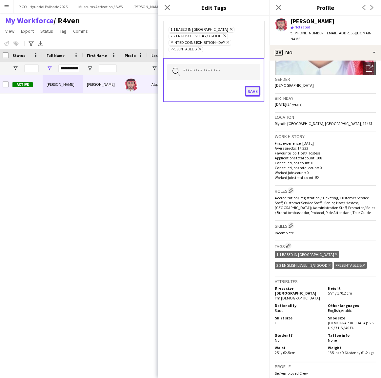
click at [250, 87] on button "Save" at bounding box center [252, 91] width 15 height 10
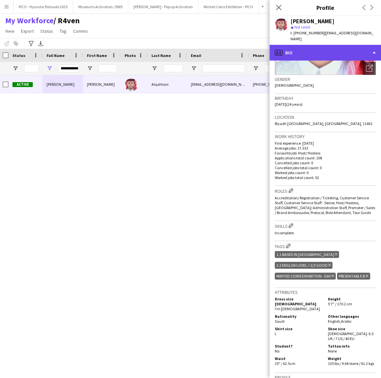
click at [316, 46] on div "profile Bio" at bounding box center [324, 53] width 111 height 16
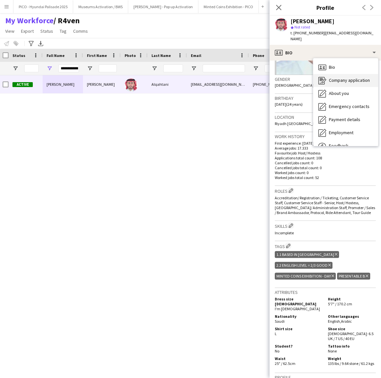
click at [346, 80] on div "Company application Company application" at bounding box center [345, 80] width 65 height 13
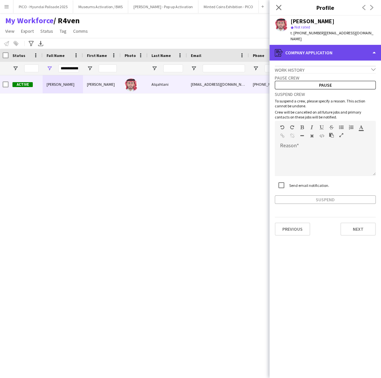
click at [307, 45] on div "register Company application" at bounding box center [324, 53] width 111 height 16
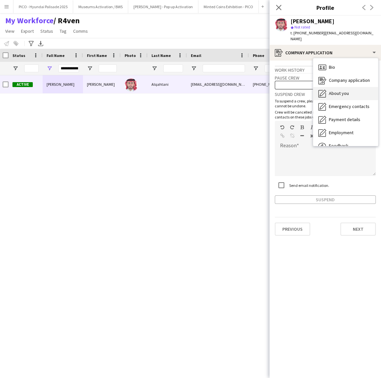
click at [326, 88] on div "About you About you" at bounding box center [345, 93] width 65 height 13
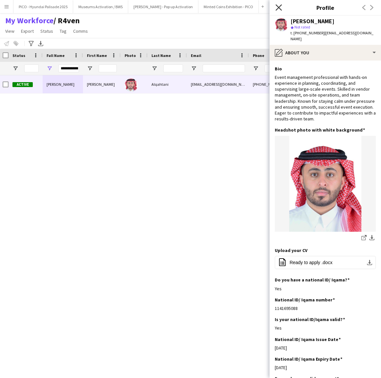
click at [278, 9] on icon "Close pop-in" at bounding box center [278, 7] width 6 height 6
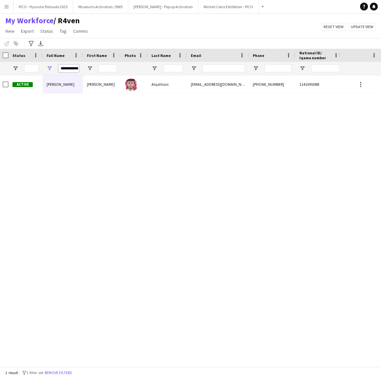
click at [63, 68] on input "**********" at bounding box center [68, 69] width 21 height 8
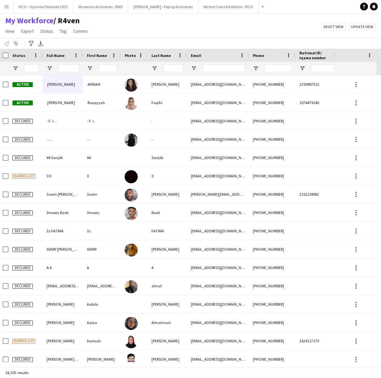
click at [136, 37] on div "My Workforce / R4ven View Views Default view R4ven New view Update view Delete …" at bounding box center [190, 27] width 381 height 22
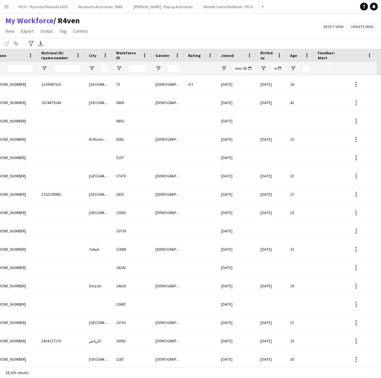
scroll to position [0, 317]
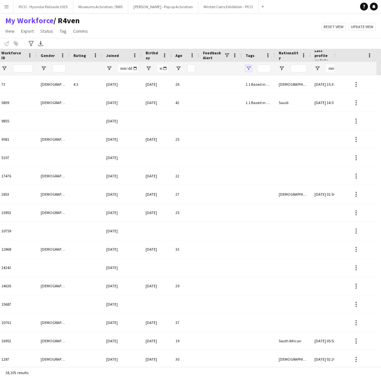
click at [248, 67] on span "Open Filter Menu" at bounding box center [248, 68] width 6 height 6
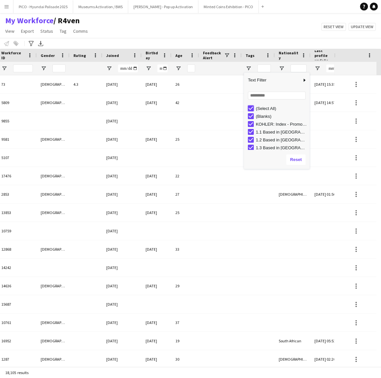
type input "***"
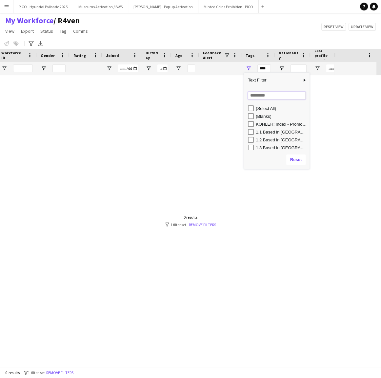
click at [253, 95] on input "Search filter values" at bounding box center [277, 96] width 58 height 8
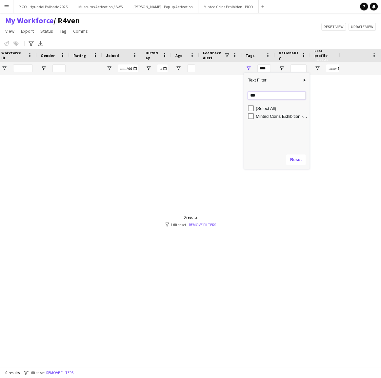
type input "***"
type input "**********"
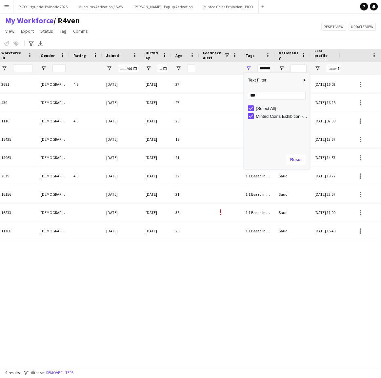
click at [236, 40] on div "Notify workforce Add to tag Select at least one crew to tag him or her. Advance…" at bounding box center [190, 43] width 381 height 11
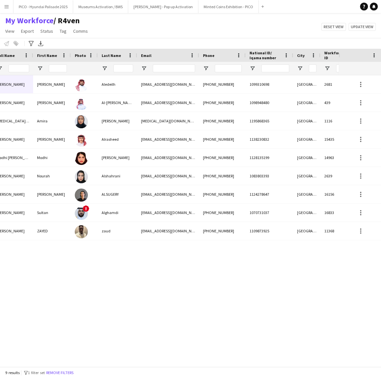
scroll to position [0, 0]
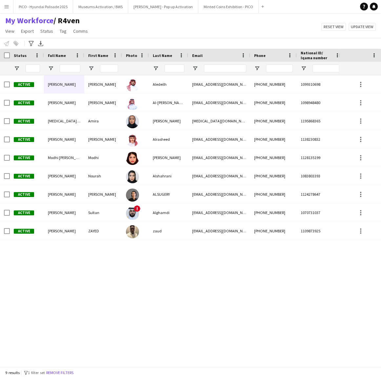
click at [108, 277] on div "1099310698 [GEOGRAPHIC_DATA] 2681 [PHONE_NUMBER] [EMAIL_ADDRESS][DOMAIN_NAME] […" at bounding box center [169, 218] width 338 height 287
click at [66, 31] on link "Tag" at bounding box center [63, 31] width 12 height 9
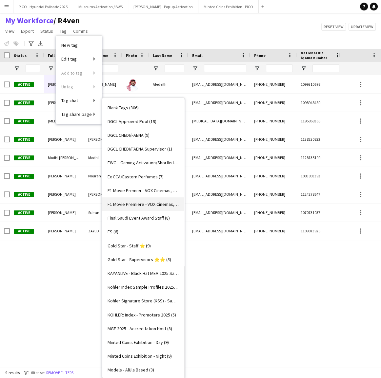
scroll to position [238, 0]
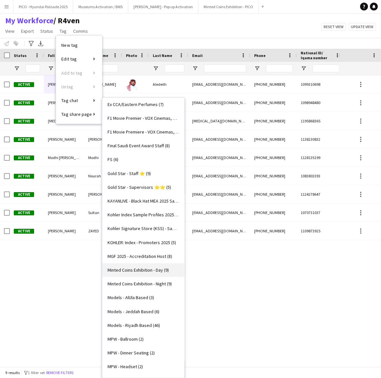
click at [144, 272] on span "Minted Coins Exhibition - Day (9)" at bounding box center [137, 270] width 61 height 6
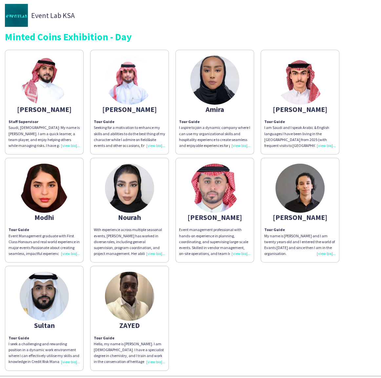
scroll to position [29, 0]
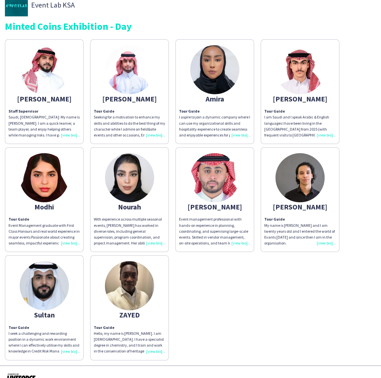
click at [202, 169] on img at bounding box center [214, 177] width 49 height 49
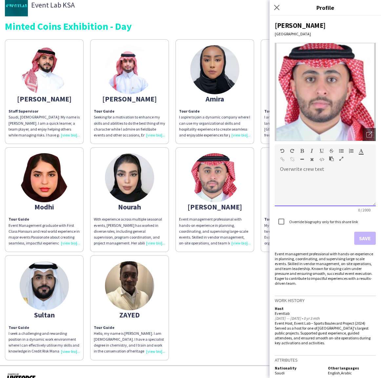
click at [288, 181] on div at bounding box center [324, 190] width 101 height 33
click at [302, 259] on div "Event management professional with hands-on experience in planning, coordinatin…" at bounding box center [324, 268] width 101 height 34
copy div "coordinating"
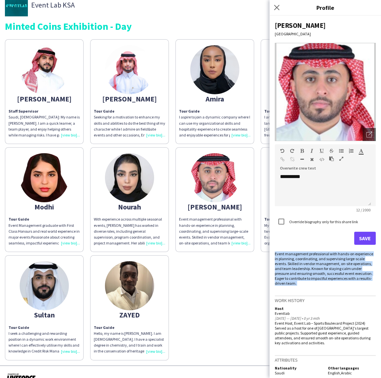
click at [302, 259] on div "Event management professional with hands-on experience in planning, coordinatin…" at bounding box center [324, 268] width 101 height 34
copy div "Event management professional with hands-on experience in planning, coordinatin…"
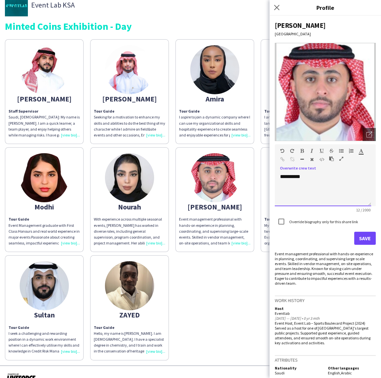
click at [303, 183] on div "**********" at bounding box center [322, 190] width 96 height 33
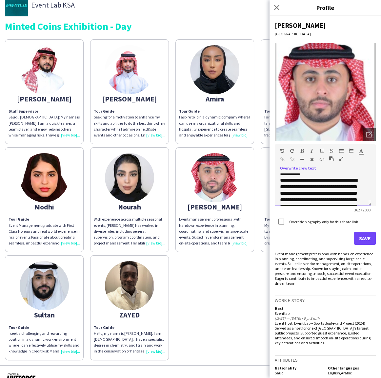
scroll to position [0, 0]
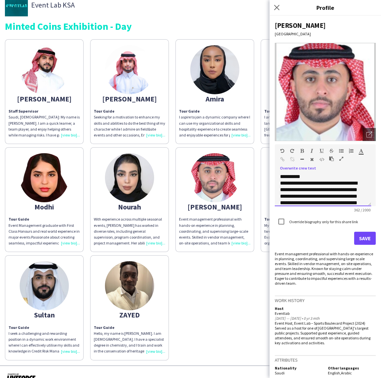
click at [301, 177] on div "**********" at bounding box center [322, 190] width 96 height 33
click at [361, 237] on button "Save" at bounding box center [365, 238] width 22 height 13
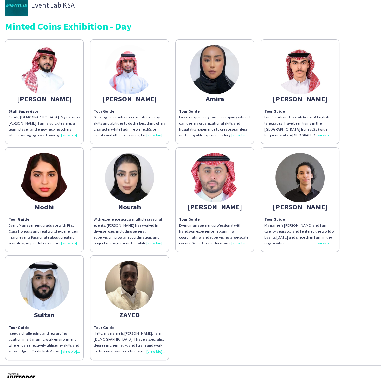
click at [262, 296] on div "[PERSON_NAME] Staff Supervisor Saudi, [DEMOGRAPHIC_DATA]: My name is [PERSON_NA…" at bounding box center [190, 198] width 371 height 325
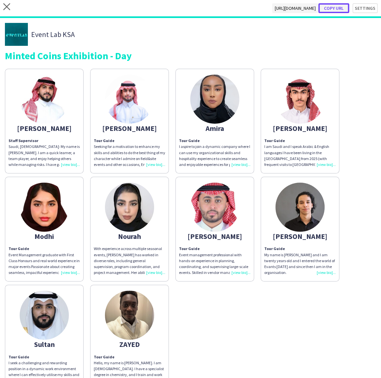
click at [336, 8] on button "Copy url" at bounding box center [333, 8] width 31 height 10
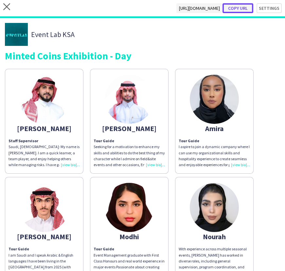
click at [242, 11] on button "Copy url" at bounding box center [238, 8] width 31 height 10
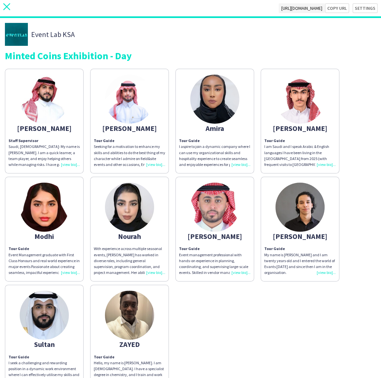
click at [8, 8] on icon at bounding box center [6, 6] width 7 height 7
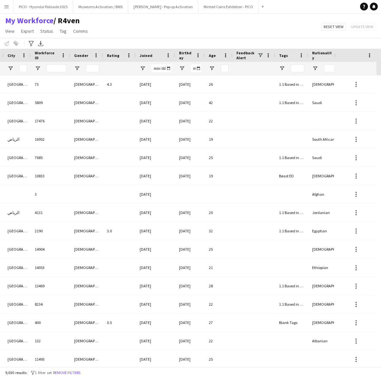
scroll to position [0, 361]
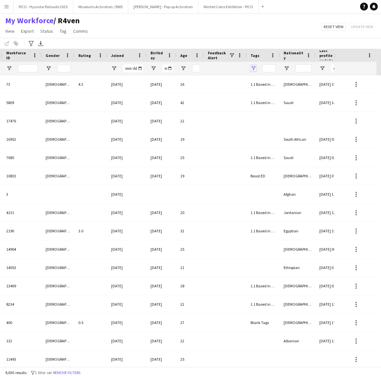
click at [255, 68] on span "Open Filter Menu" at bounding box center [253, 68] width 6 height 6
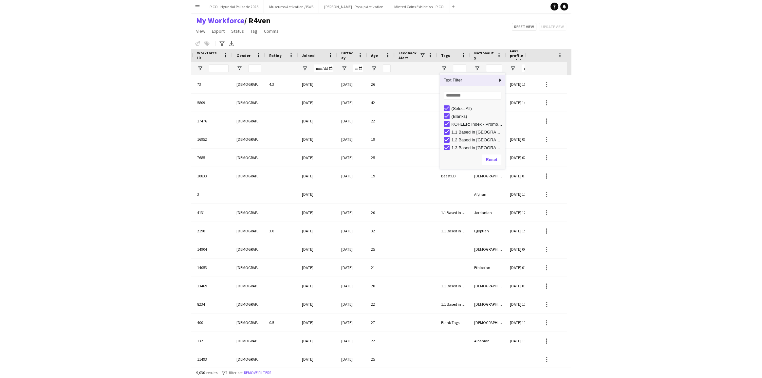
scroll to position [0, 41]
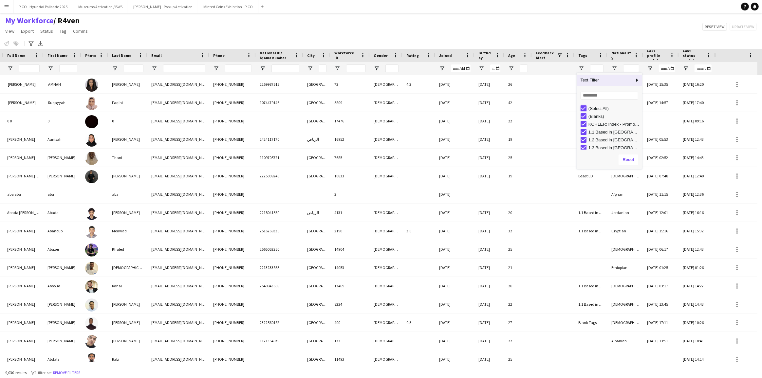
type input "***"
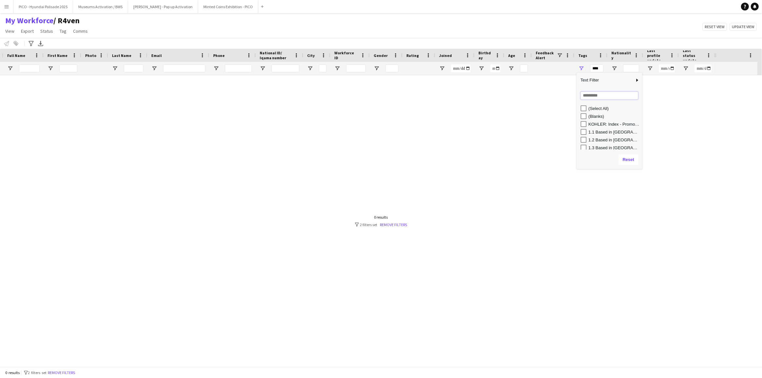
click at [380, 96] on input "Search filter values" at bounding box center [610, 96] width 58 height 8
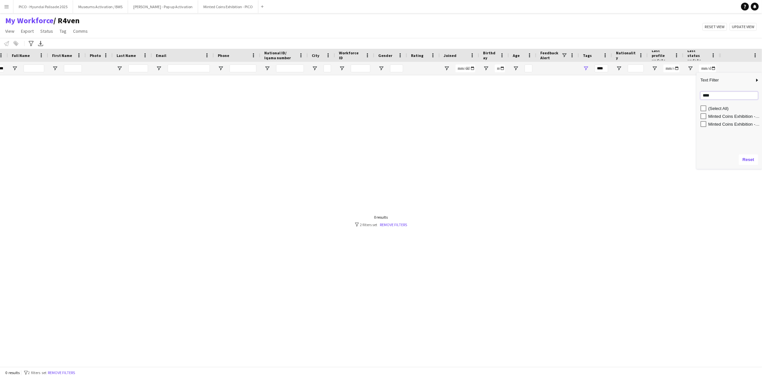
type input "****"
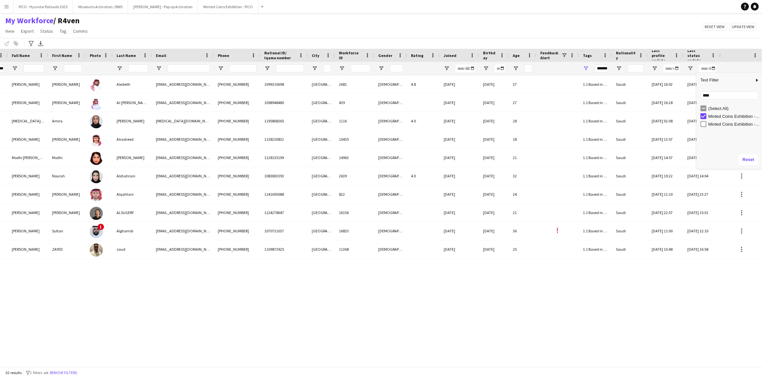
click at [380, 128] on div "(Select All) Minted Coins Exhibition - Day Minted Coins Exhibition - Night" at bounding box center [729, 126] width 65 height 45
type input "**********"
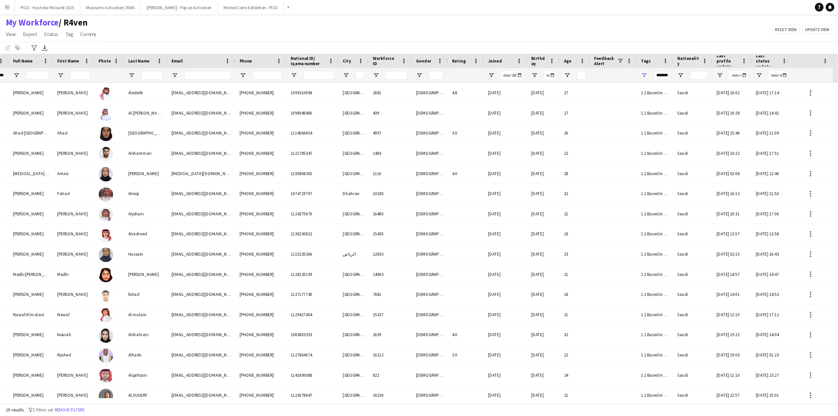
scroll to position [0, 0]
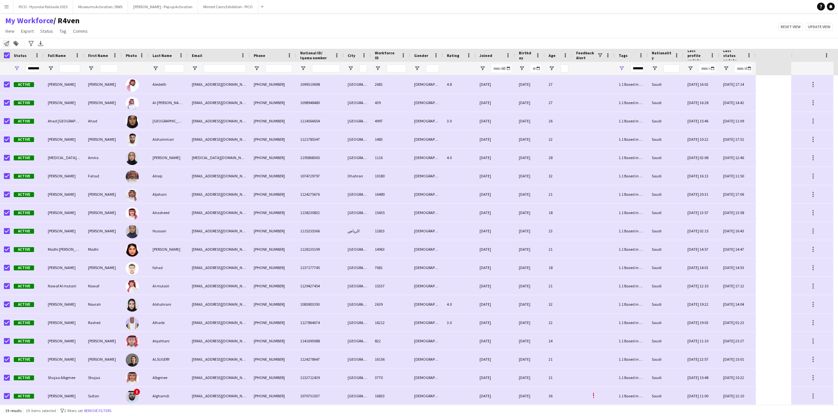
click at [6, 45] on icon at bounding box center [6, 43] width 5 height 5
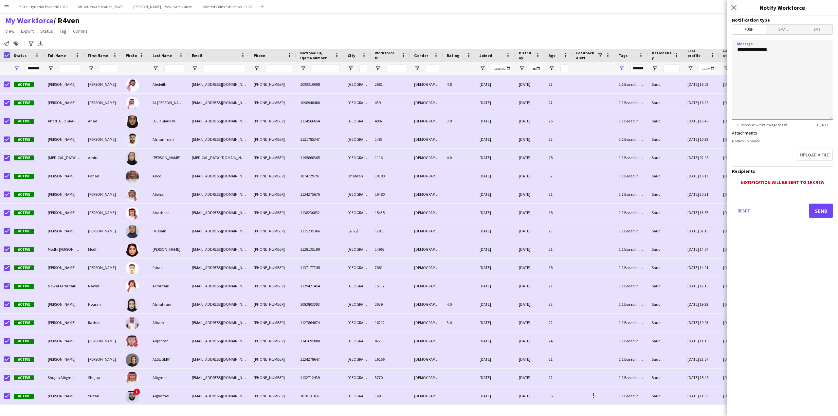
click at [380, 48] on textarea "**********" at bounding box center [782, 80] width 101 height 80
click at [380, 76] on textarea "**********" at bounding box center [782, 80] width 101 height 80
click at [380, 97] on textarea "**********" at bounding box center [782, 80] width 101 height 80
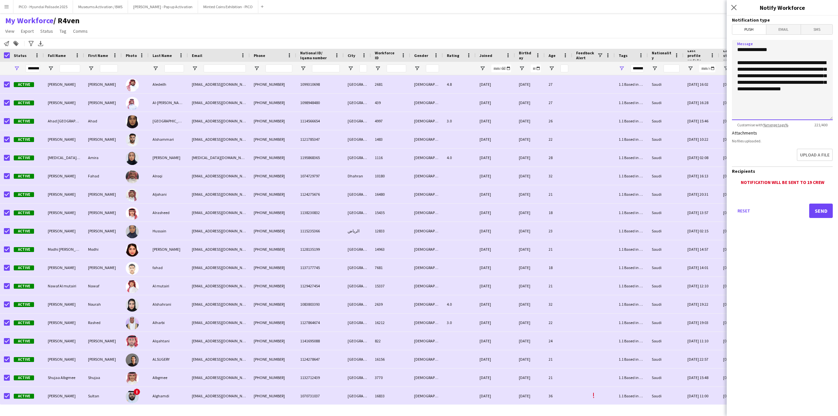
click at [380, 78] on textarea "**********" at bounding box center [782, 80] width 101 height 80
click at [380, 95] on textarea "**********" at bounding box center [782, 80] width 101 height 80
type textarea "**********"
click at [380, 209] on button "Send" at bounding box center [821, 211] width 24 height 14
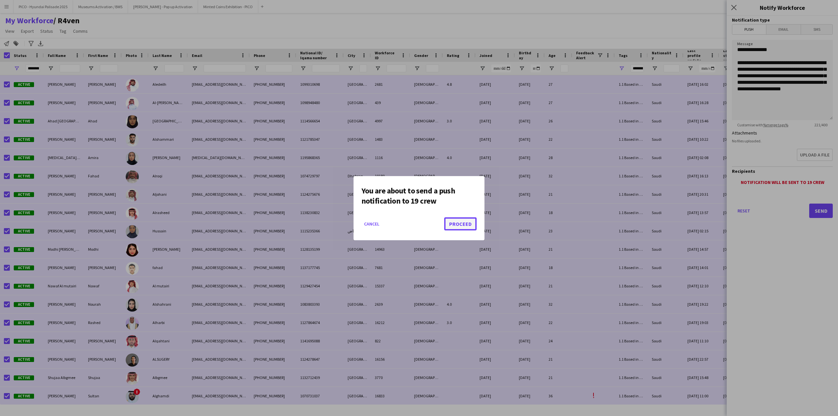
click at [380, 219] on button "Proceed" at bounding box center [460, 223] width 32 height 13
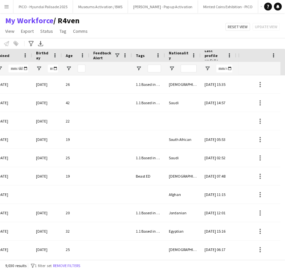
scroll to position [0, 494]
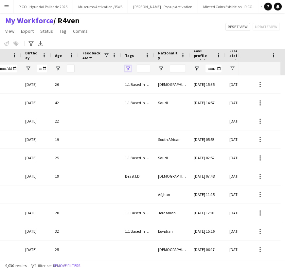
click at [128, 68] on span "Open Filter Menu" at bounding box center [128, 68] width 6 height 6
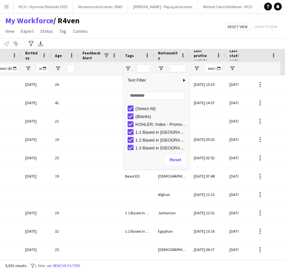
click at [128, 111] on div "(Select All)" at bounding box center [159, 108] width 62 height 8
type input "***"
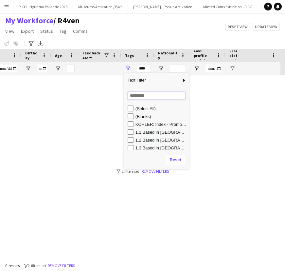
click at [133, 97] on input "Search filter values" at bounding box center [157, 96] width 58 height 8
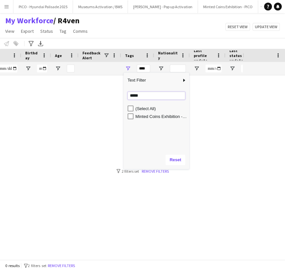
type input "*****"
click at [134, 113] on div "Minted Coins Exhibition - Night" at bounding box center [159, 116] width 62 height 8
type input "**********"
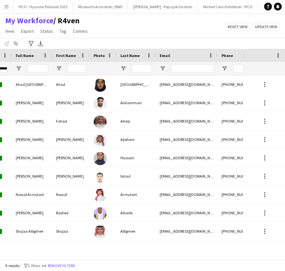
scroll to position [0, 0]
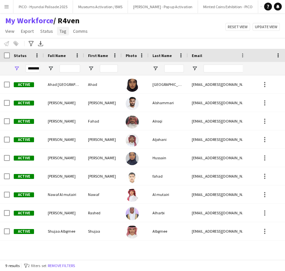
click at [60, 35] on link "Tag" at bounding box center [63, 31] width 12 height 9
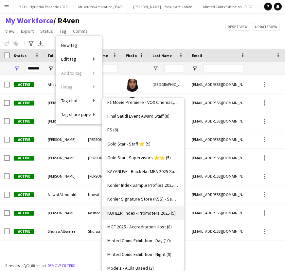
scroll to position [298, 0]
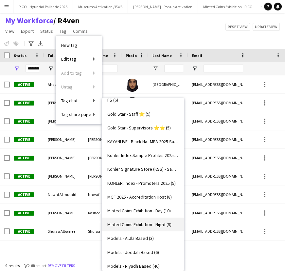
click at [140, 222] on span "Minted Coins Exhibition - Night (9)" at bounding box center [139, 224] width 64 height 6
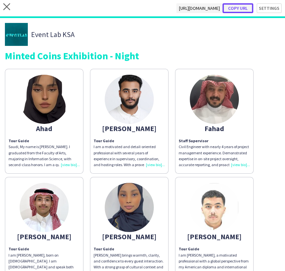
click at [232, 10] on button "Copy url" at bounding box center [238, 8] width 31 height 10
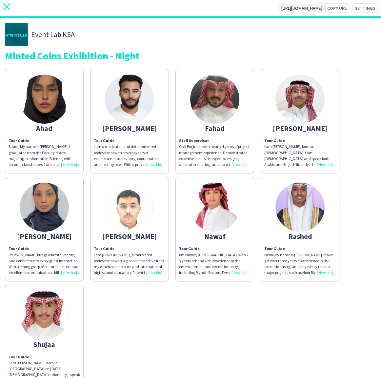
click at [5, 5] on icon at bounding box center [6, 6] width 7 height 7
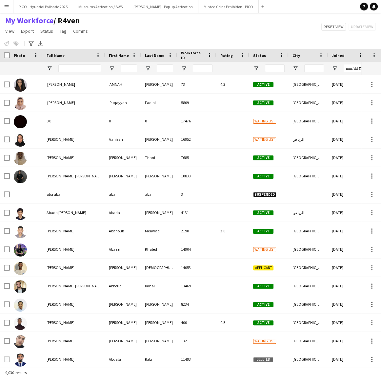
type input "**********"
